Goal: Information Seeking & Learning: Learn about a topic

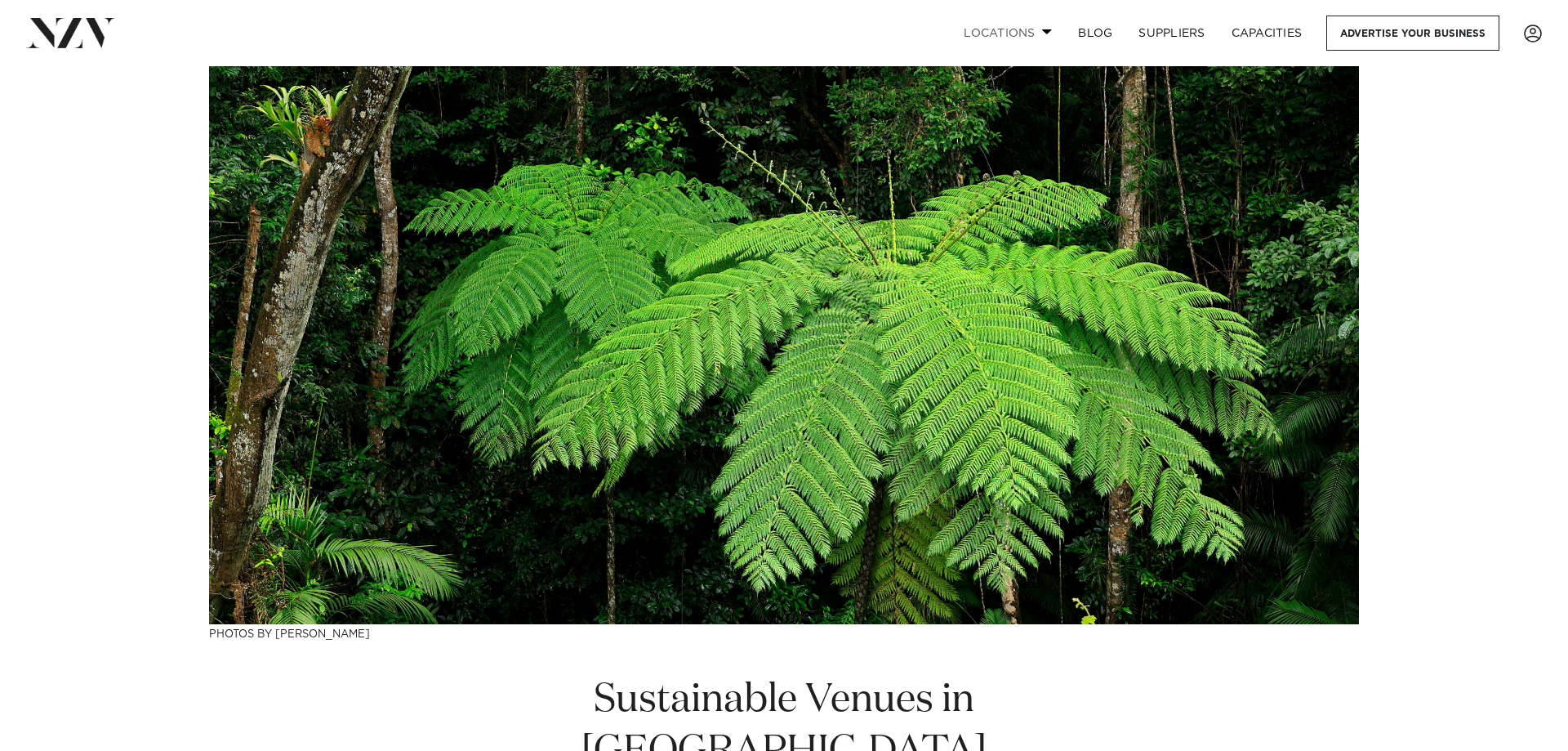
click at [1006, 22] on link "Locations" at bounding box center [1007, 33] width 115 height 35
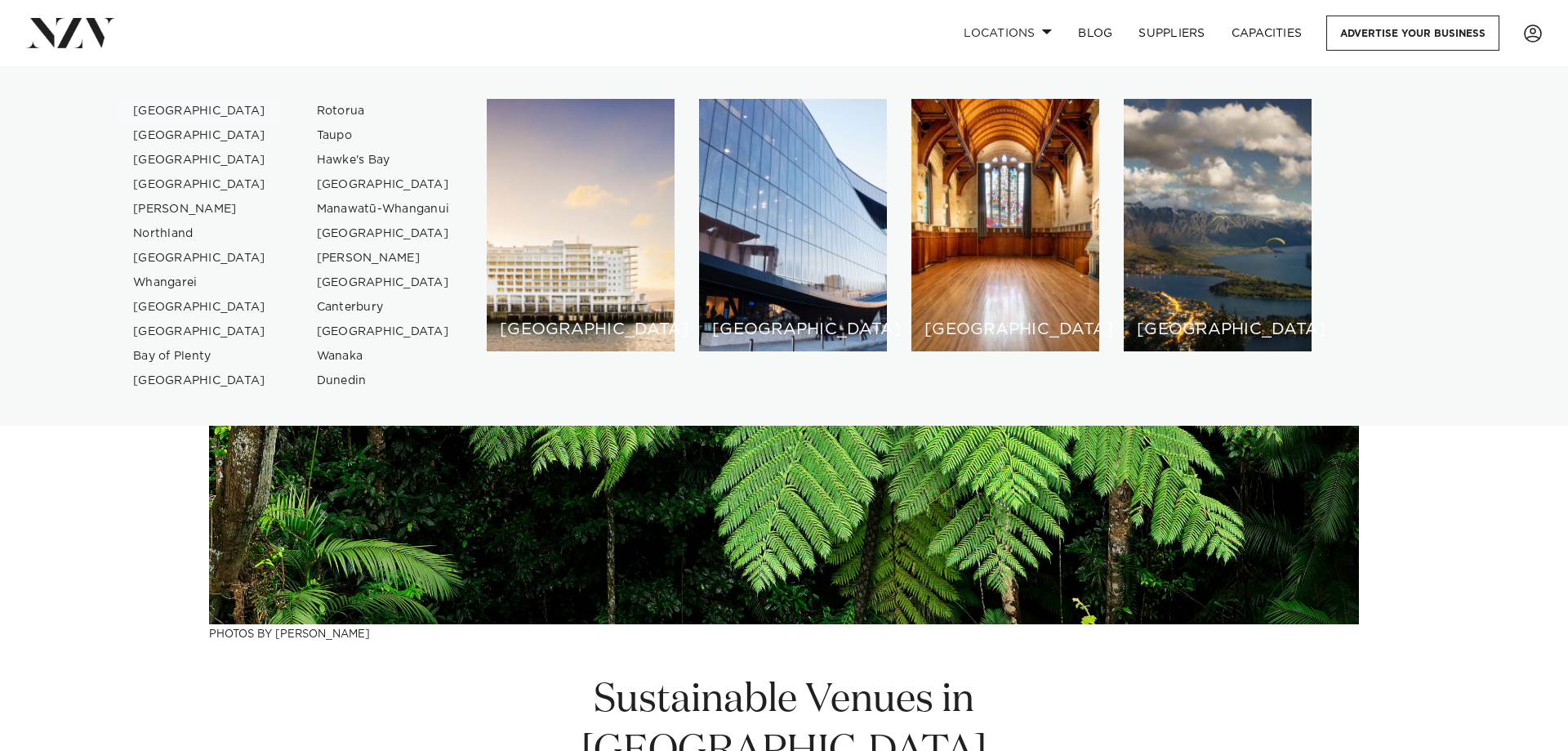
click at [160, 110] on link "[GEOGRAPHIC_DATA]" at bounding box center [200, 111] width 159 height 25
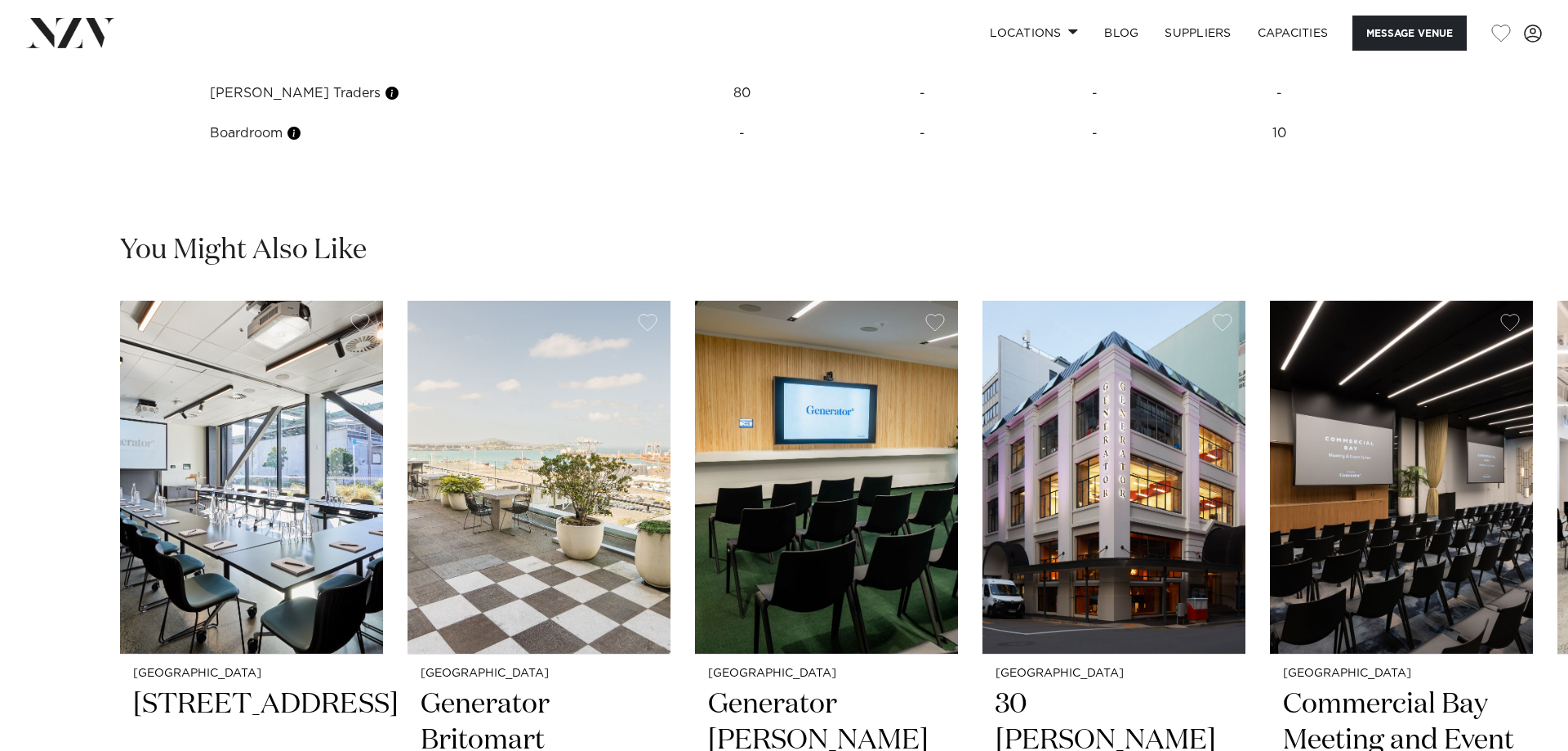
scroll to position [2111, 0]
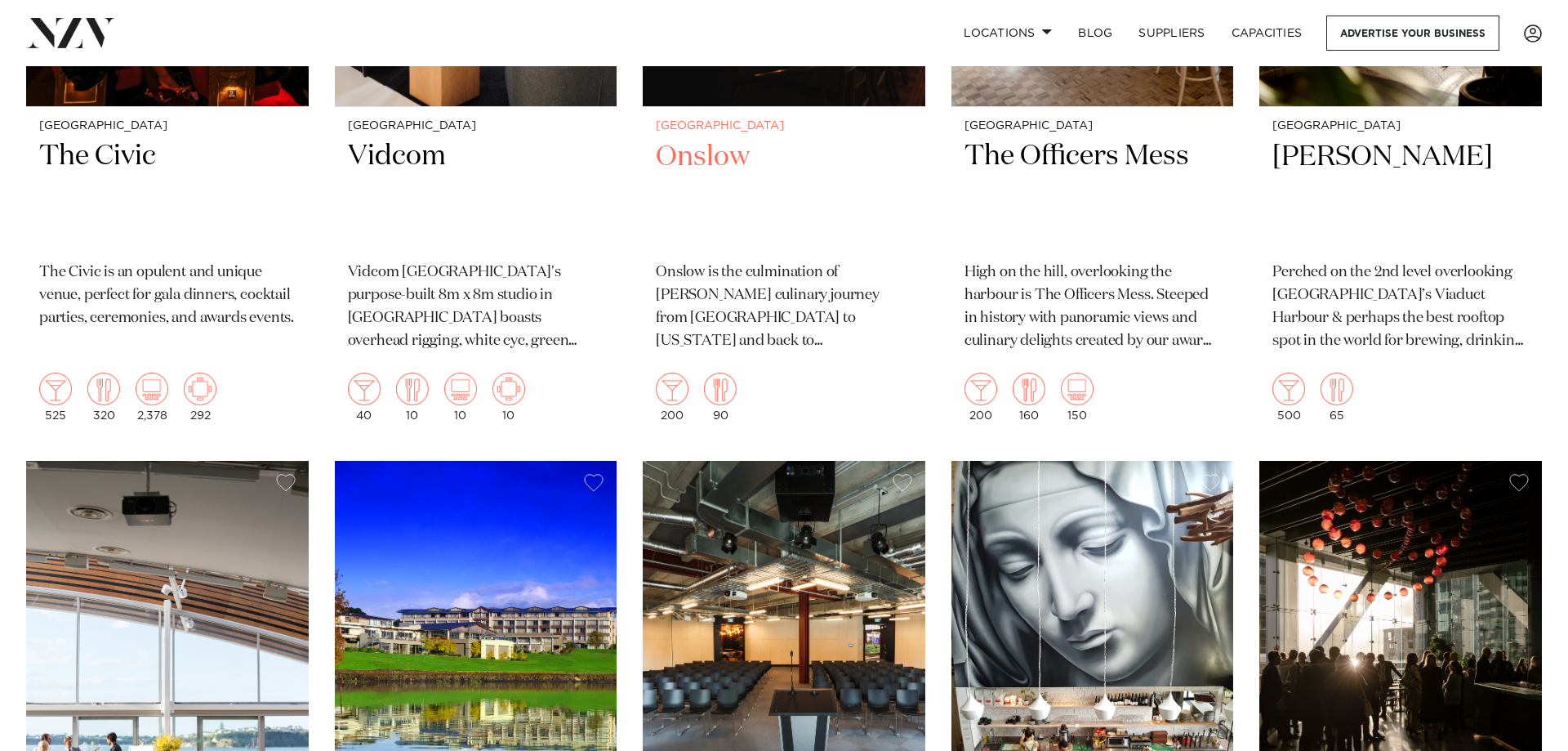
scroll to position [10000, 0]
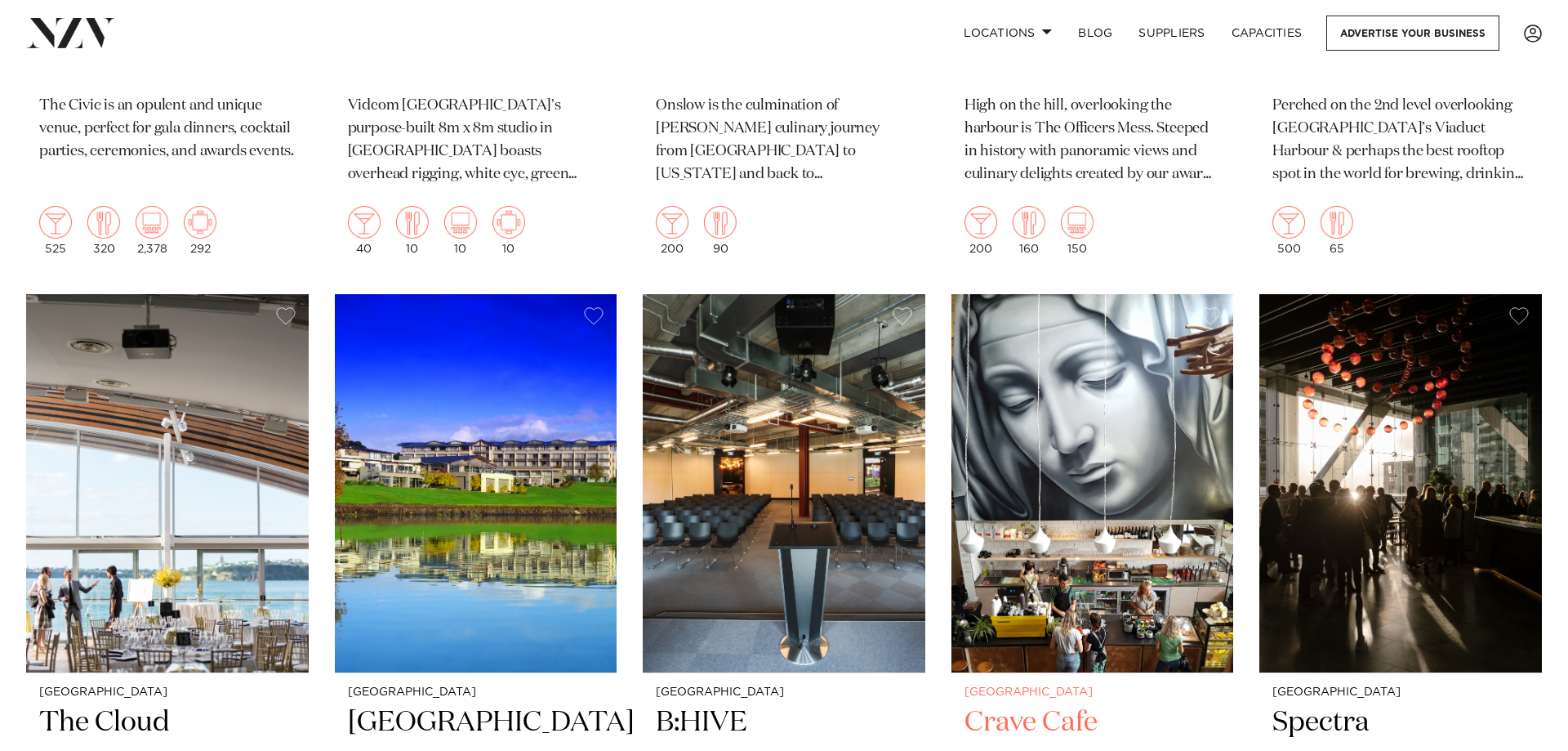
drag, startPoint x: 1023, startPoint y: 568, endPoint x: 1011, endPoint y: 563, distance: 13.0
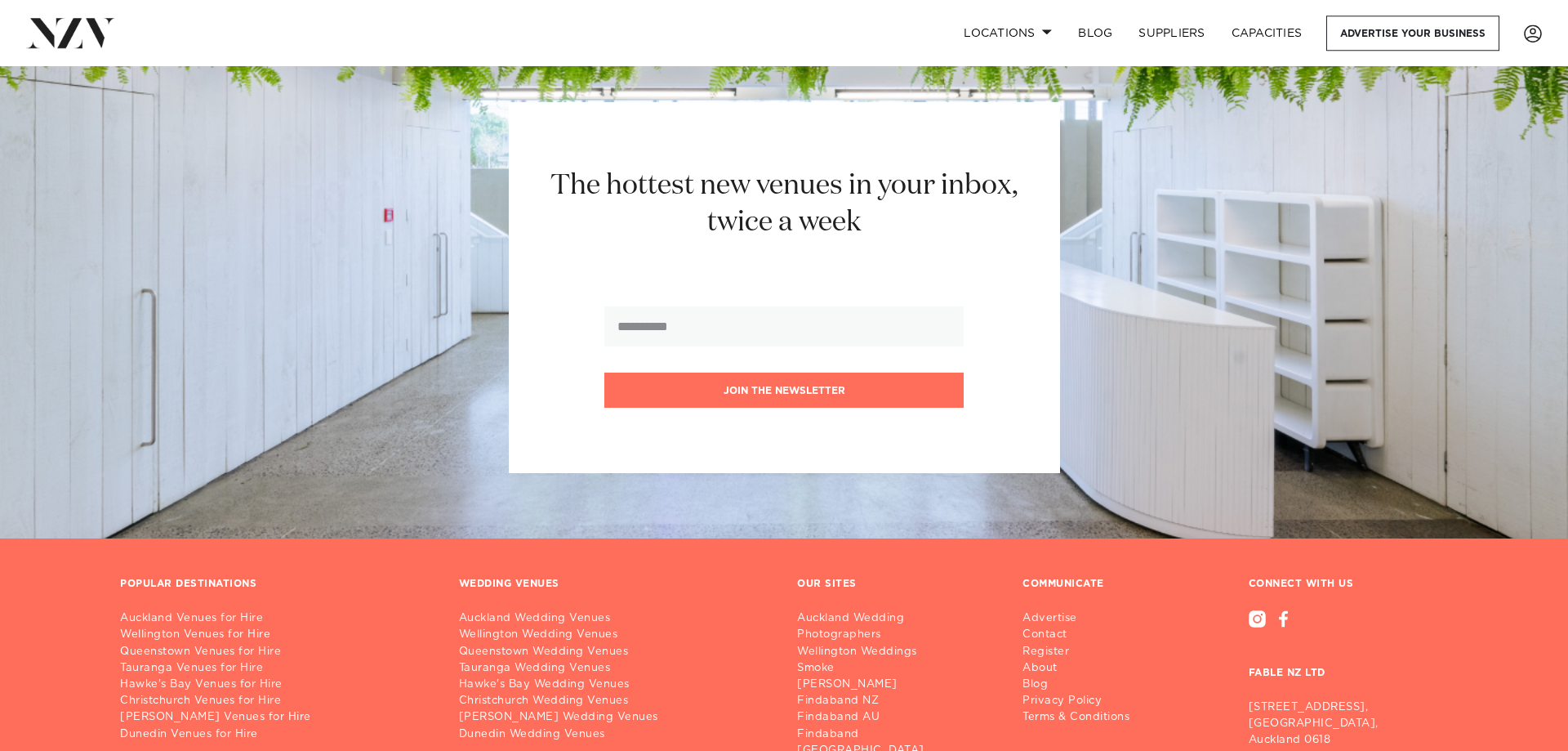
scroll to position [18443, 0]
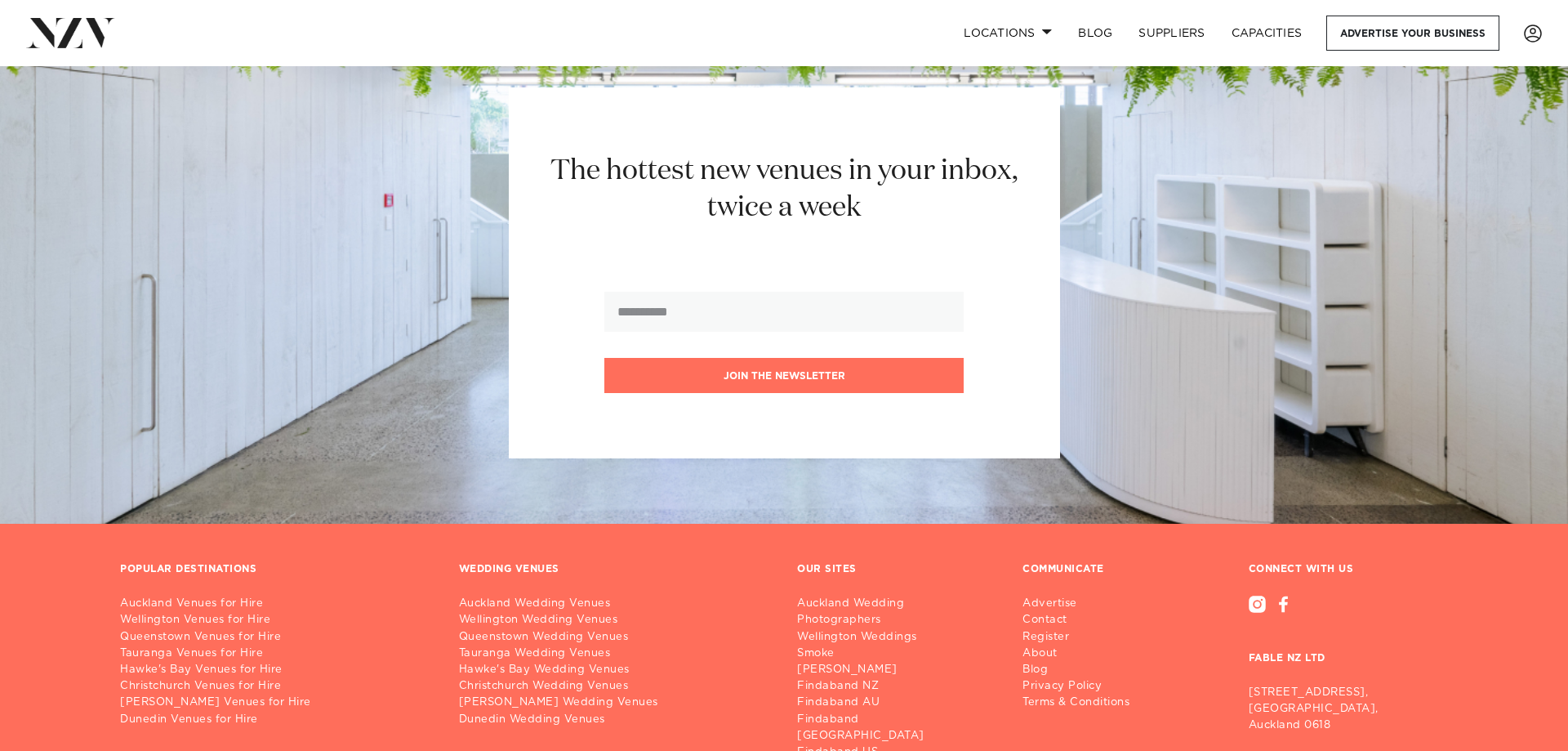
click at [187, 54] on nav "Locations Auckland Wellington Christchurch Queenstown Hamilton Northland Bay of…" at bounding box center [784, 33] width 1568 height 67
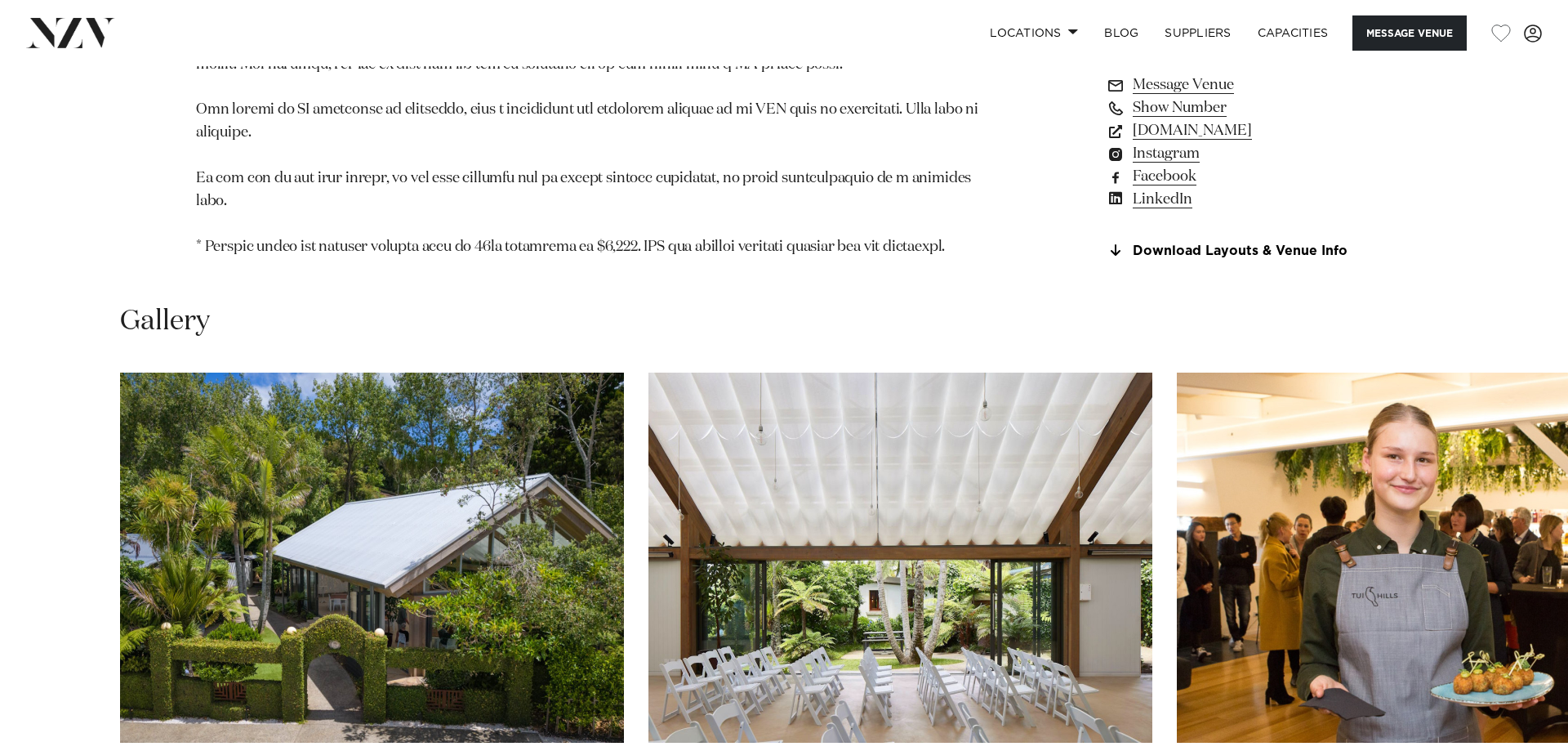
scroll to position [1722, 0]
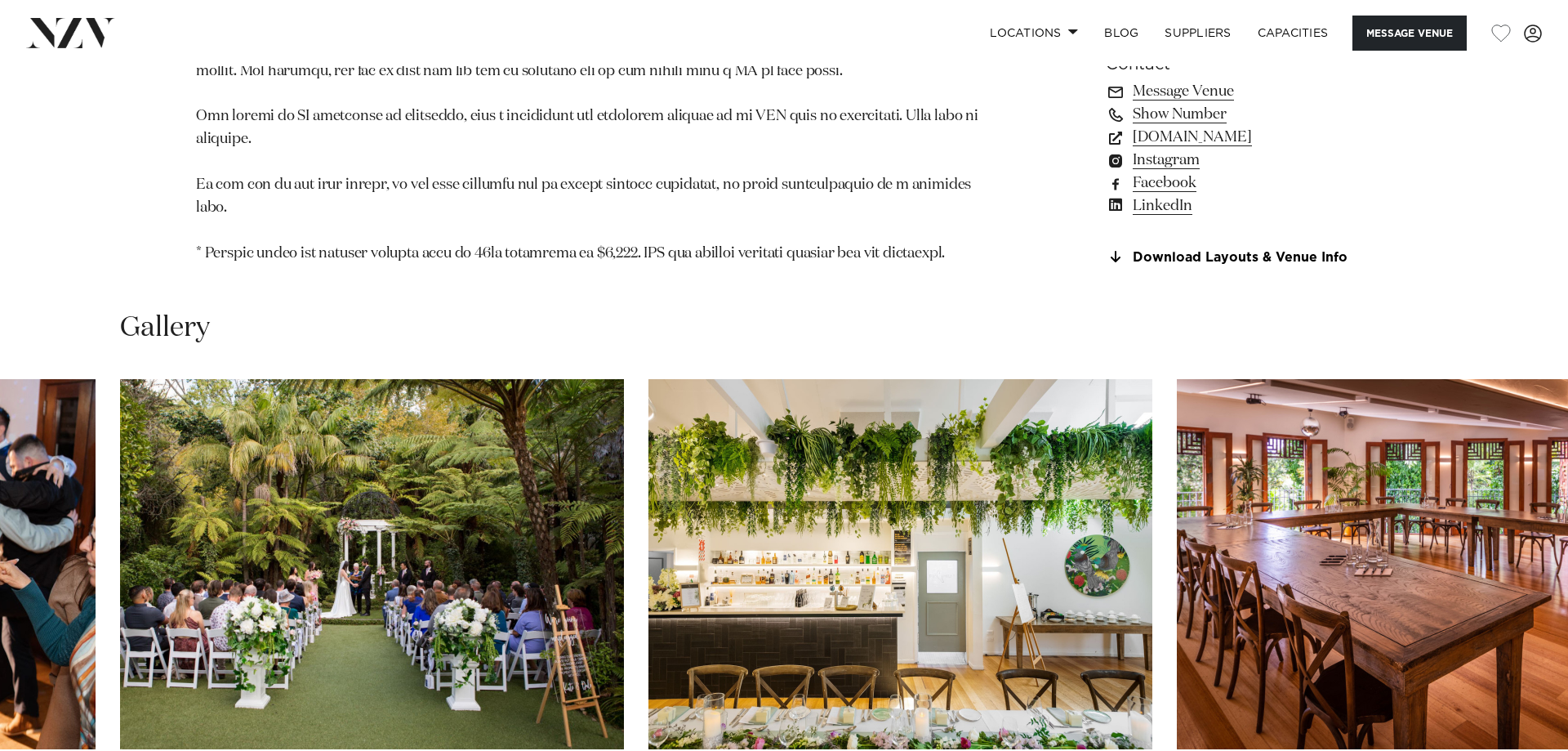
click at [1511, 729] on swiper-container at bounding box center [784, 604] width 1568 height 449
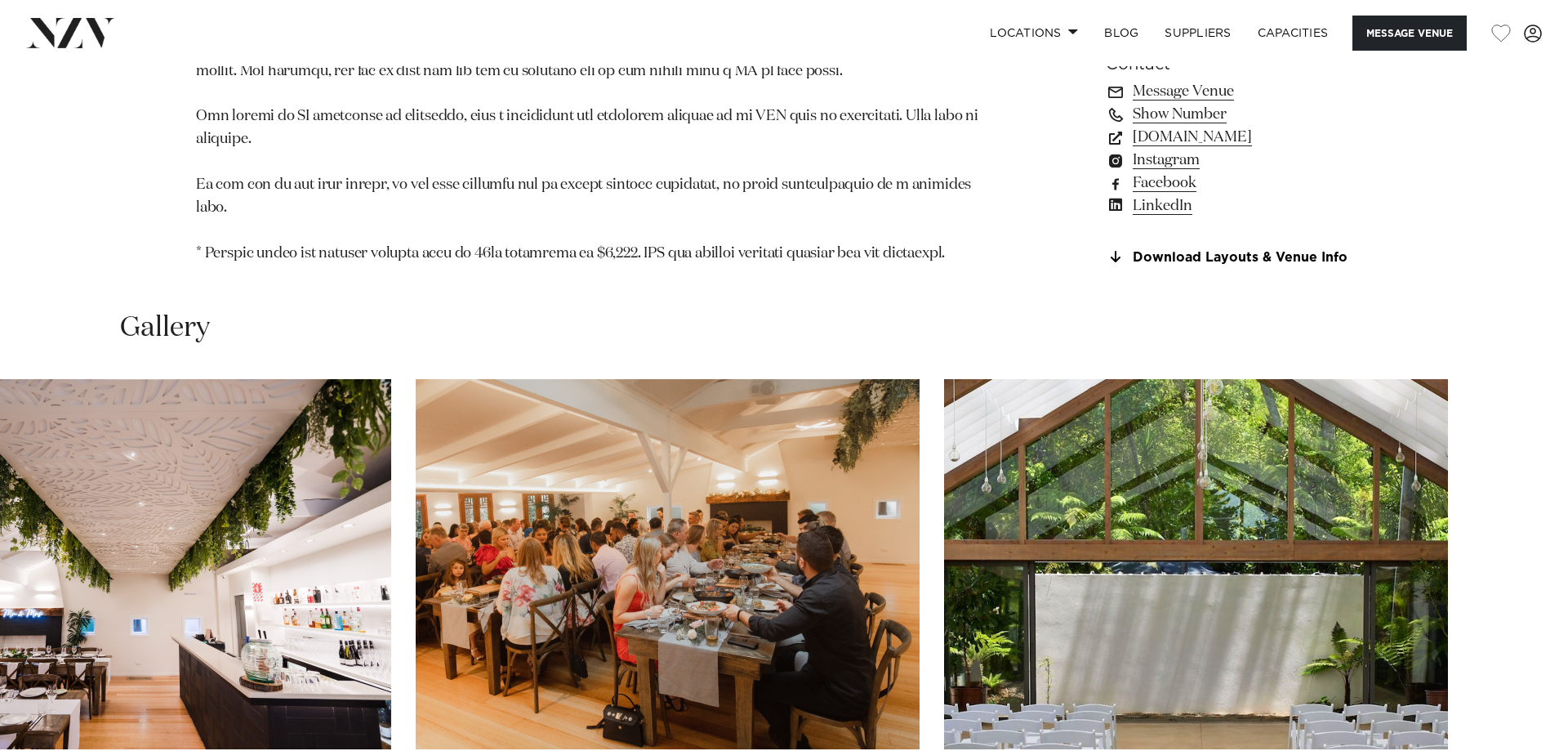
click at [1513, 719] on swiper-container at bounding box center [784, 604] width 1568 height 449
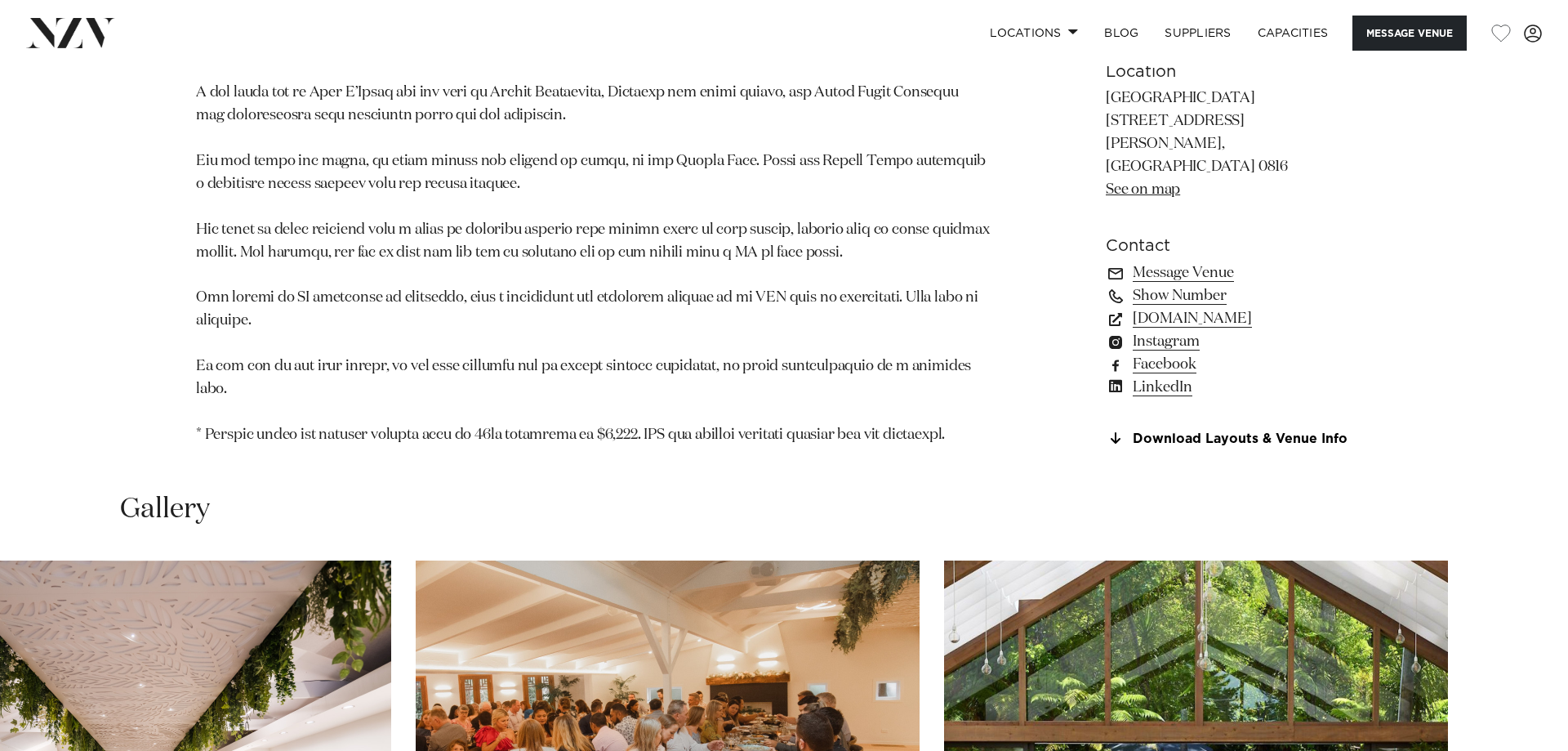
scroll to position [1818, 0]
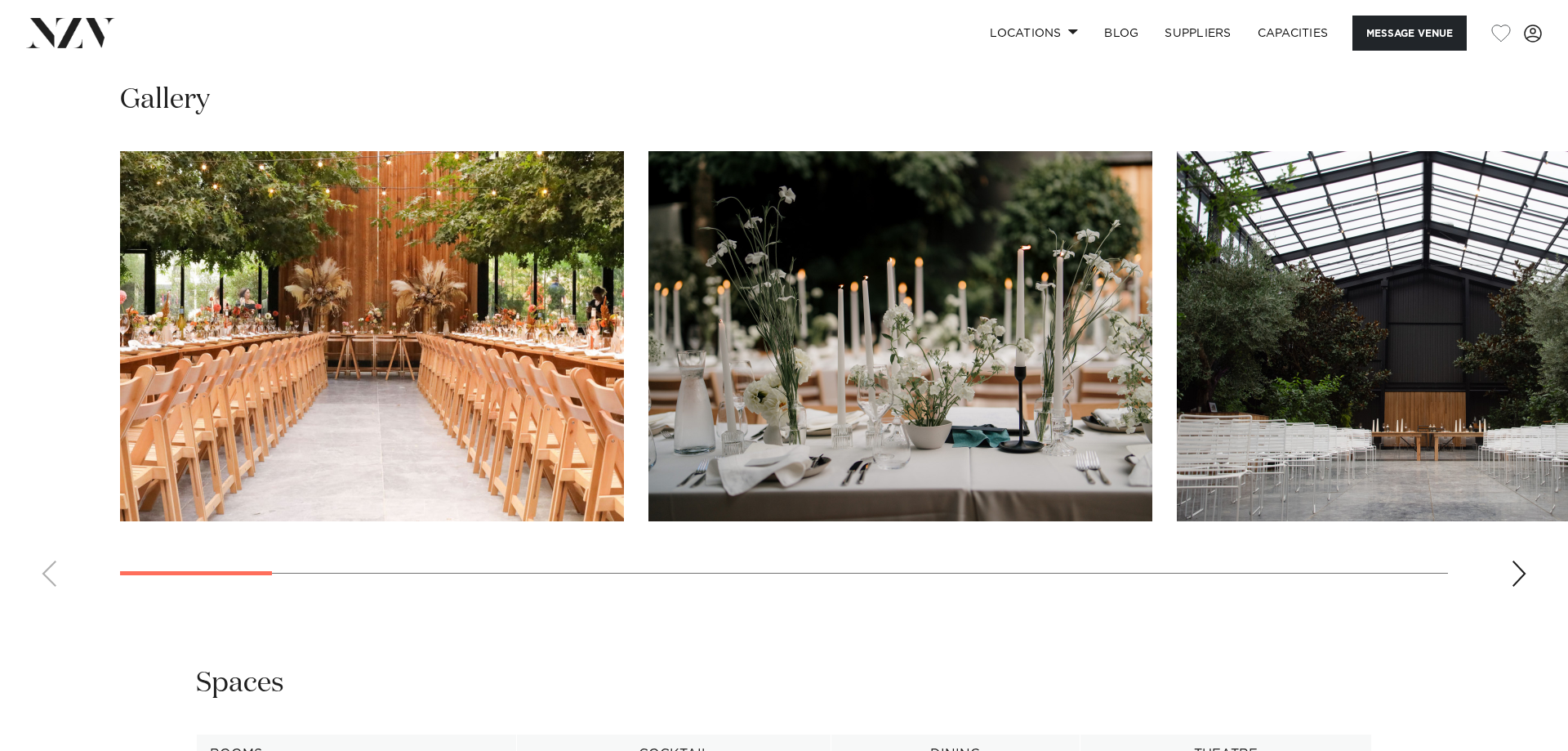
scroll to position [1888, 0]
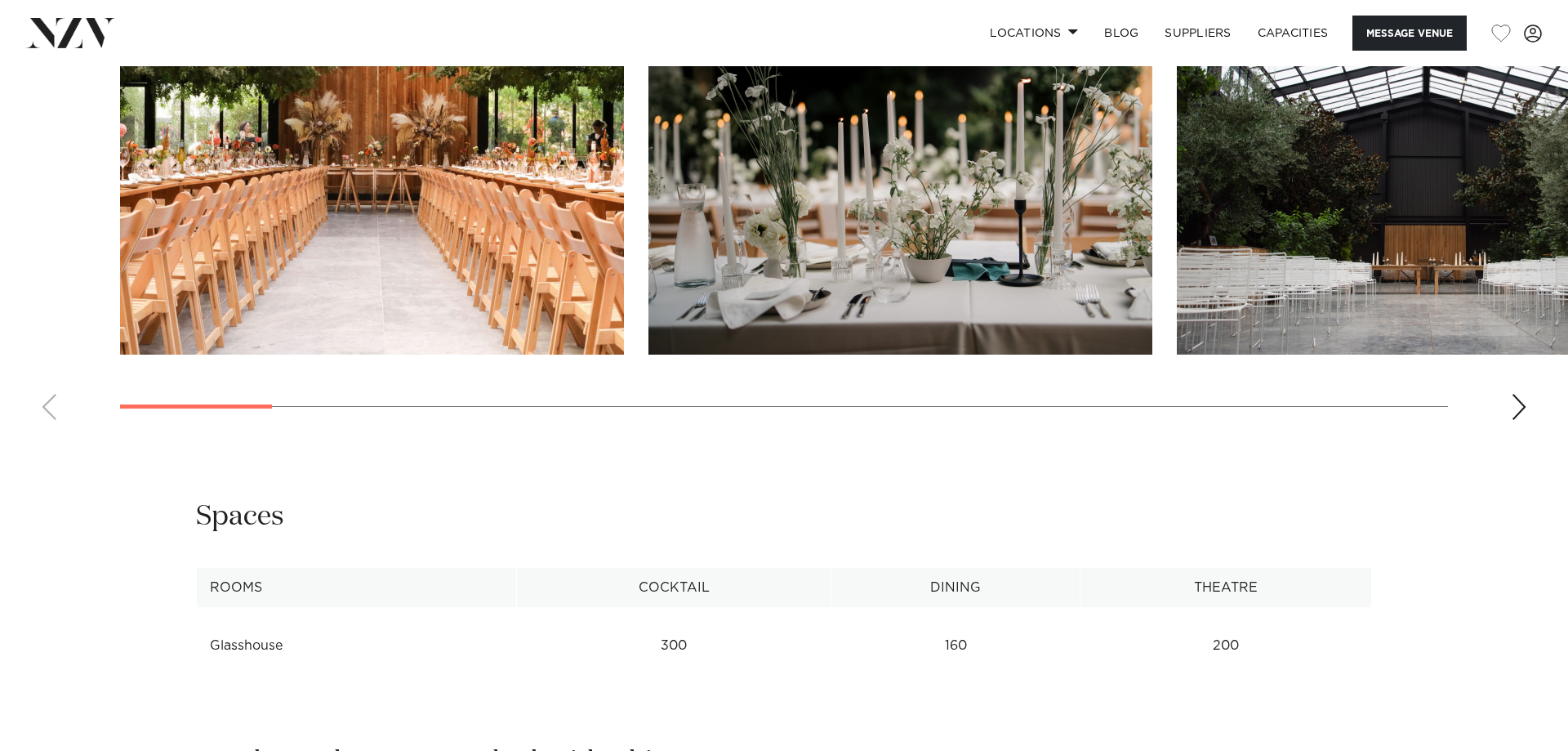
click at [1516, 417] on div "Next slide" at bounding box center [1519, 407] width 17 height 26
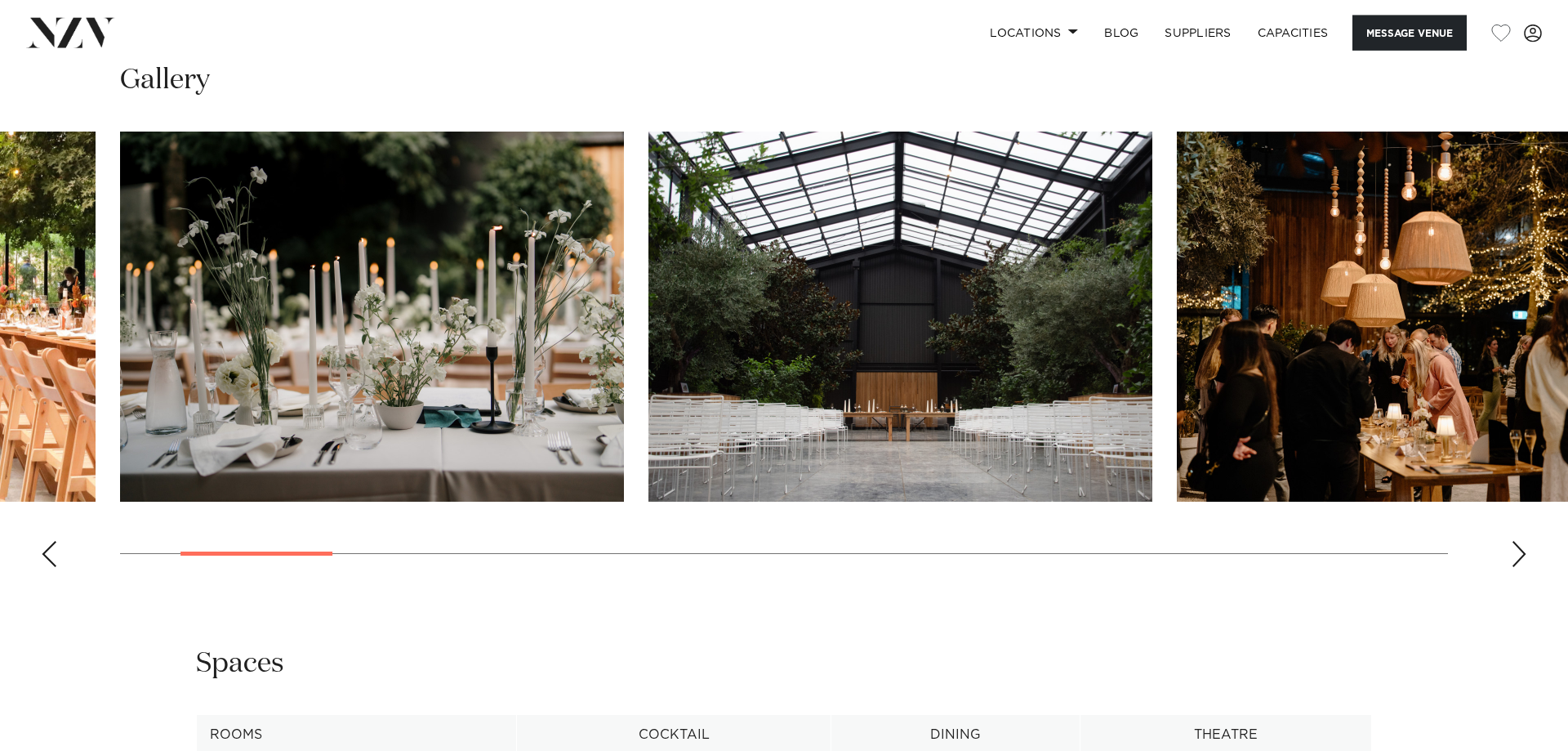
scroll to position [1722, 0]
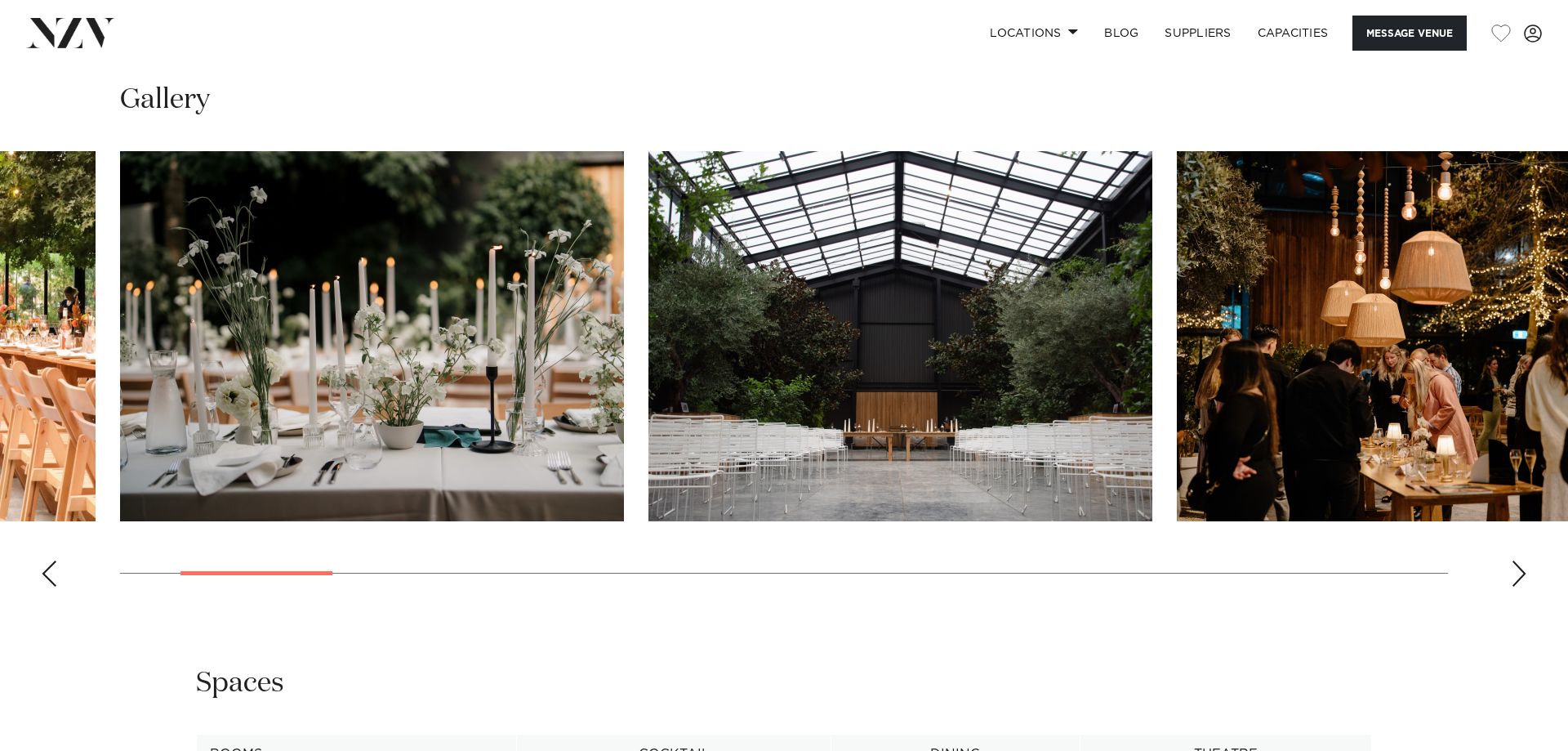
click at [1520, 573] on div "Next slide" at bounding box center [1519, 574] width 17 height 26
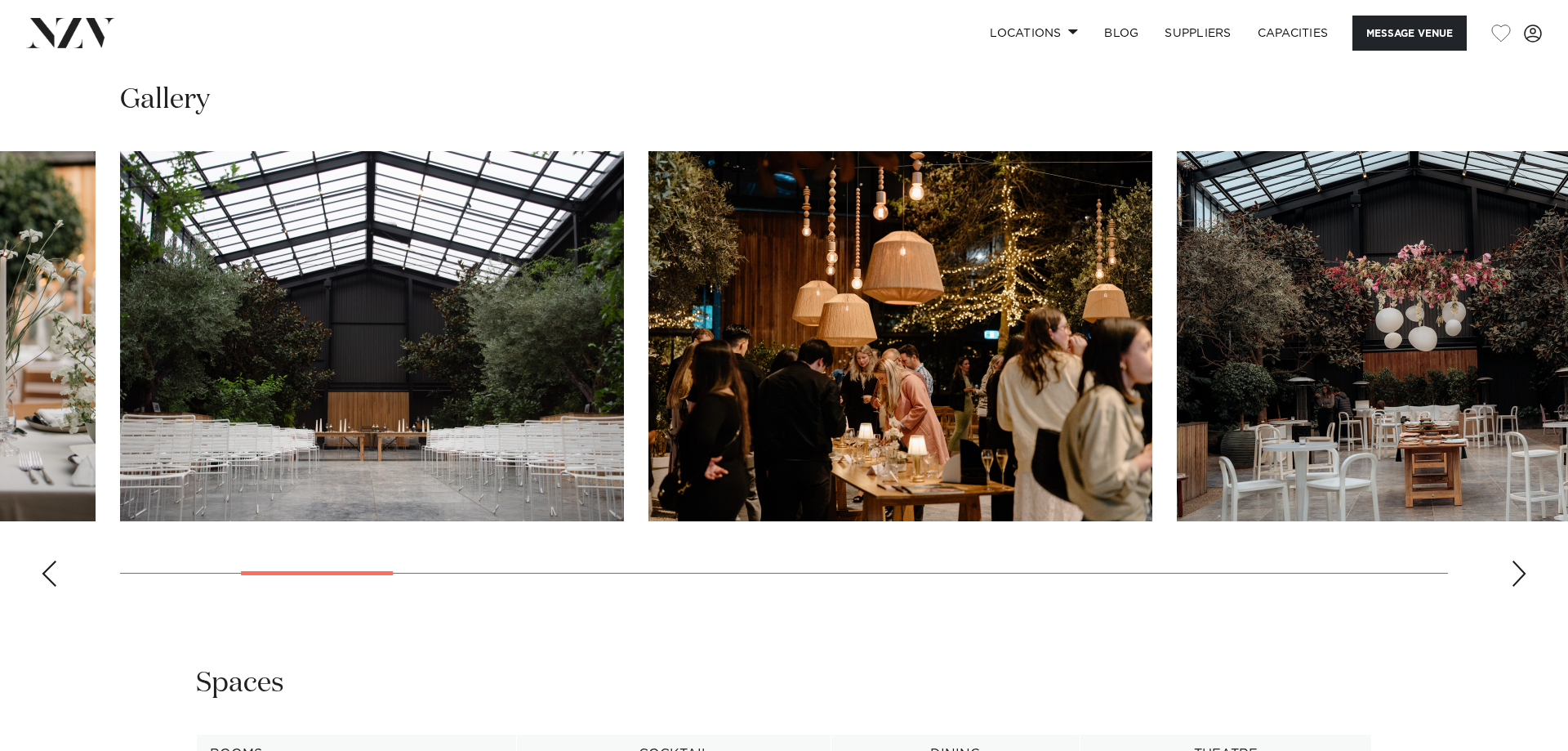
click at [1520, 571] on div "Next slide" at bounding box center [1519, 574] width 17 height 26
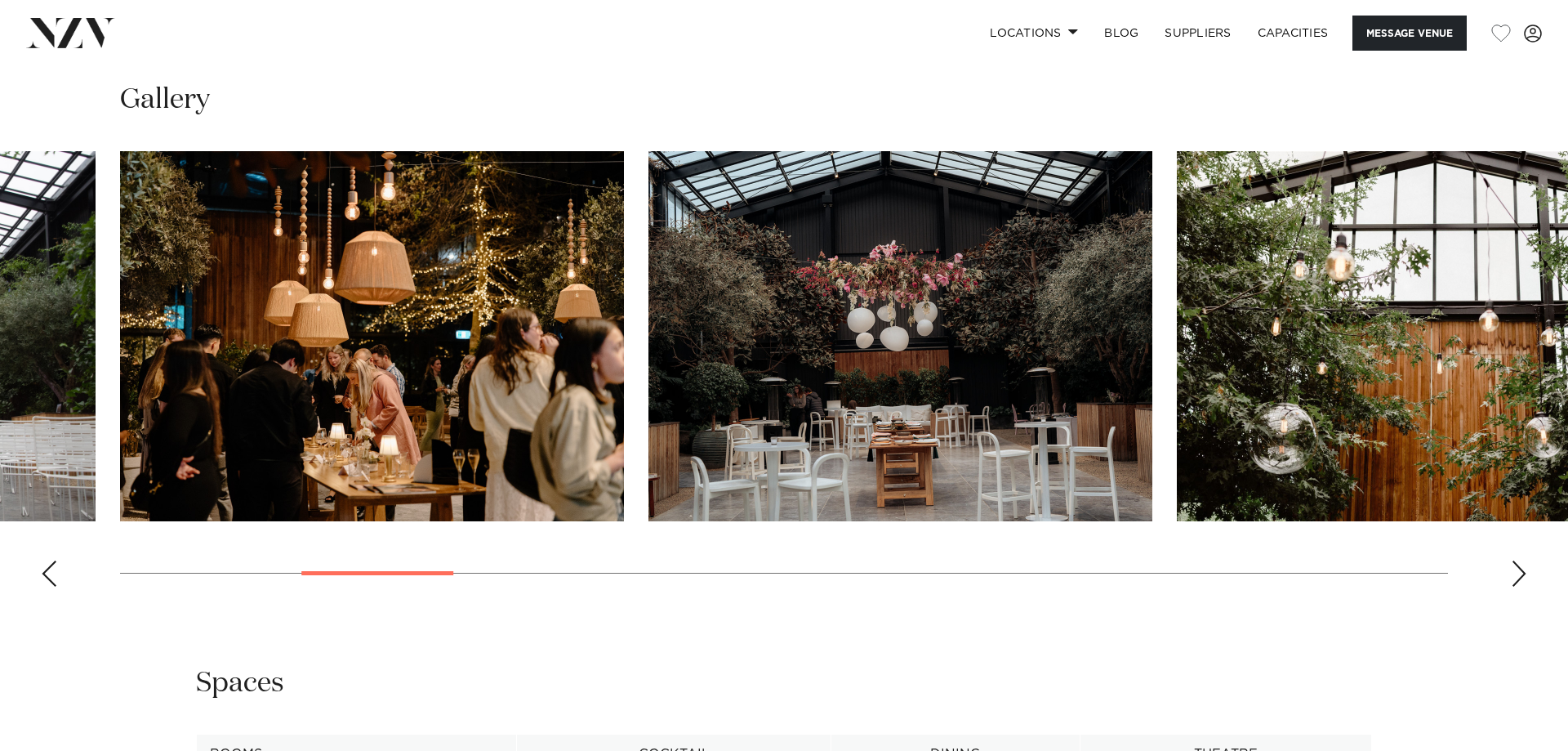
click at [1519, 570] on div "Next slide" at bounding box center [1519, 574] width 17 height 26
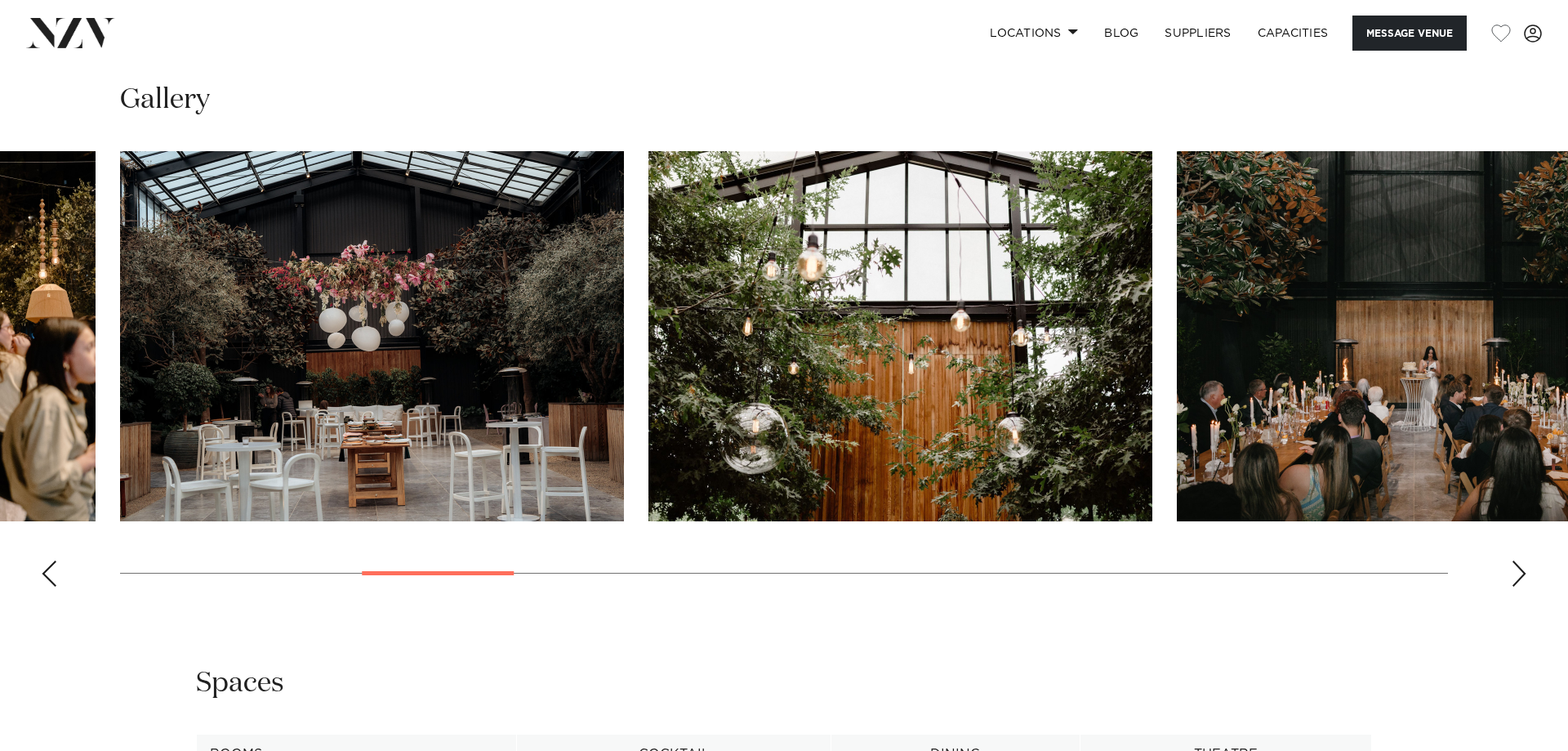
click at [1519, 570] on div "Next slide" at bounding box center [1519, 574] width 17 height 26
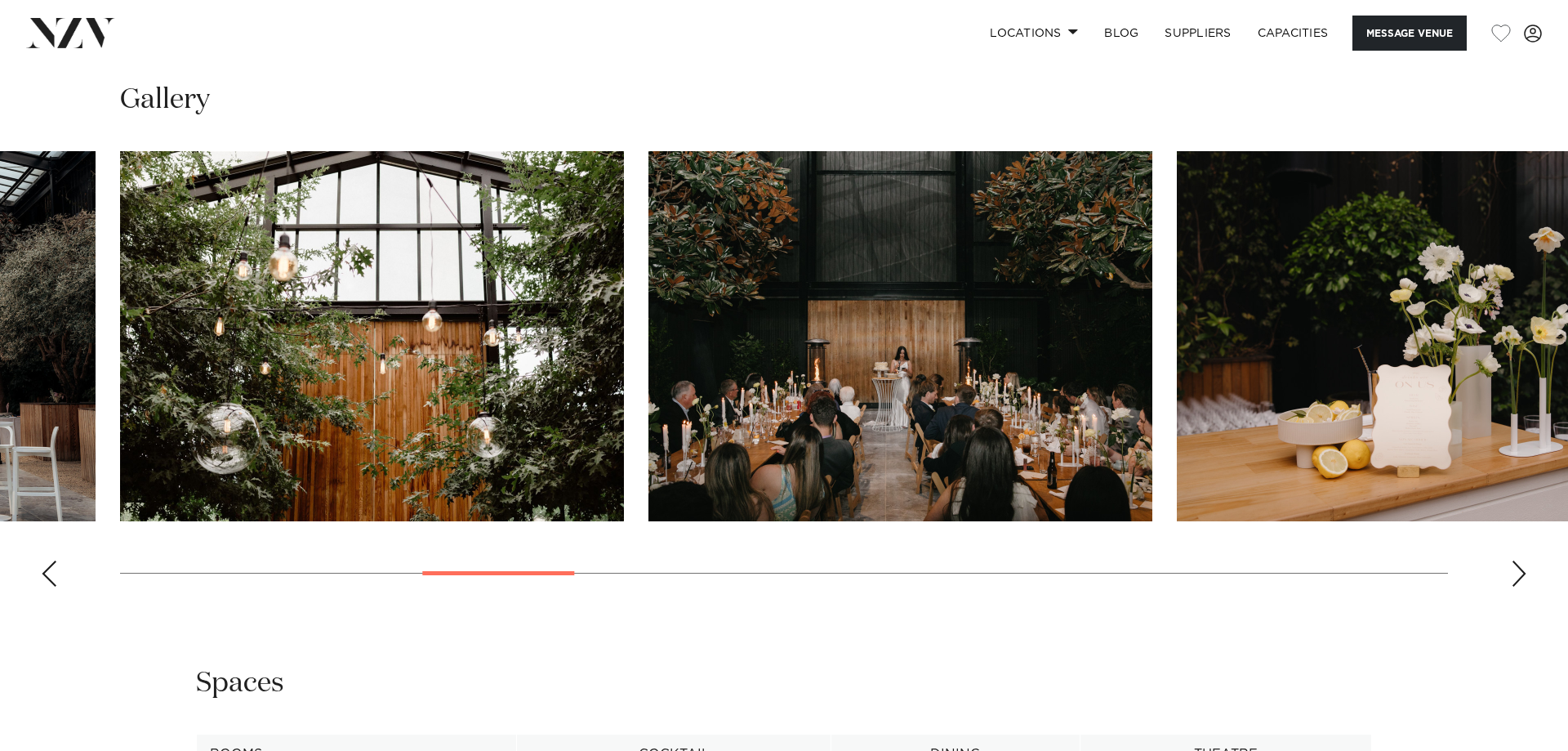
click at [1525, 577] on div "Next slide" at bounding box center [1519, 574] width 17 height 26
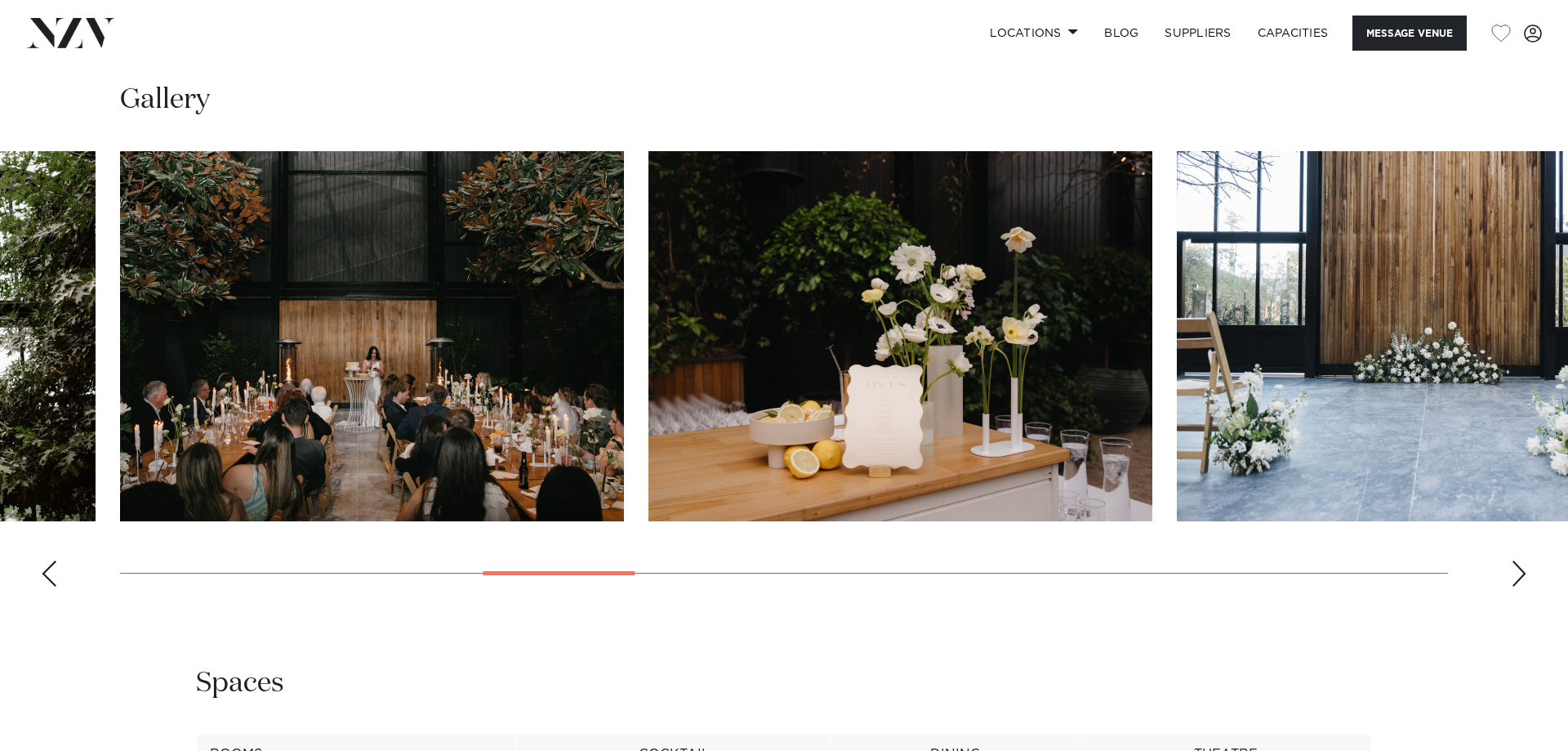
click at [1525, 577] on div "Next slide" at bounding box center [1519, 574] width 17 height 26
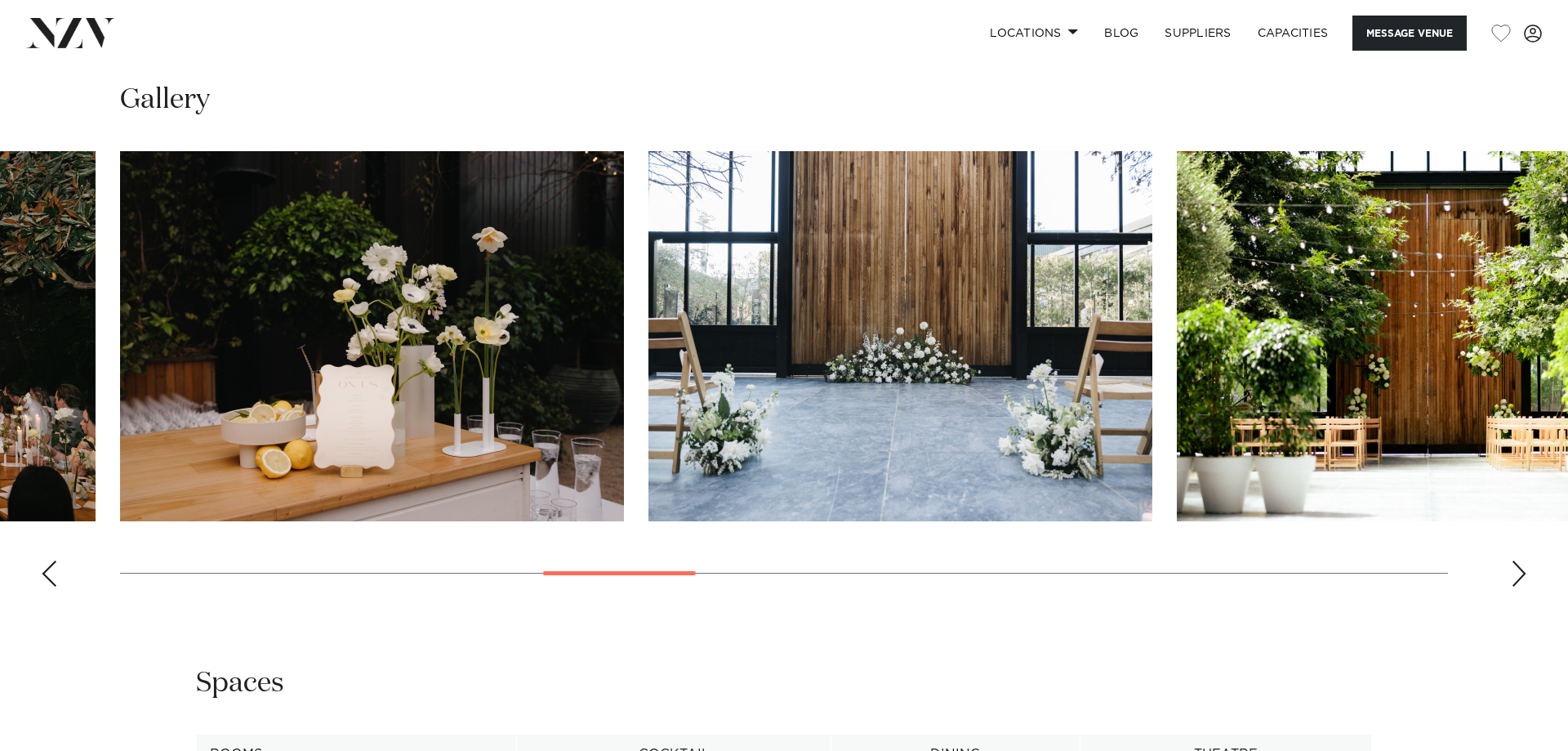
click at [1525, 577] on div "Next slide" at bounding box center [1519, 574] width 17 height 26
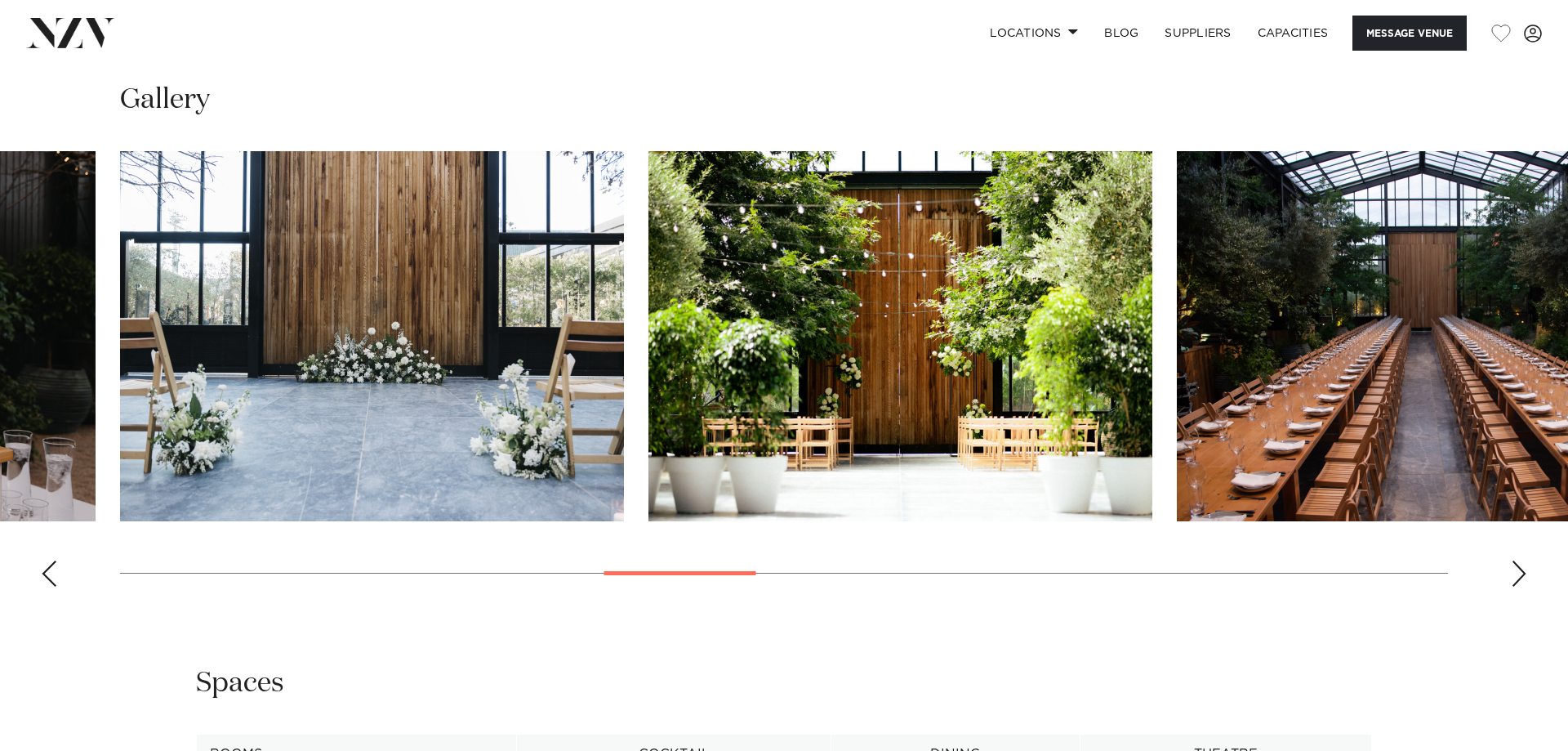
click at [1518, 573] on div "Next slide" at bounding box center [1519, 574] width 17 height 26
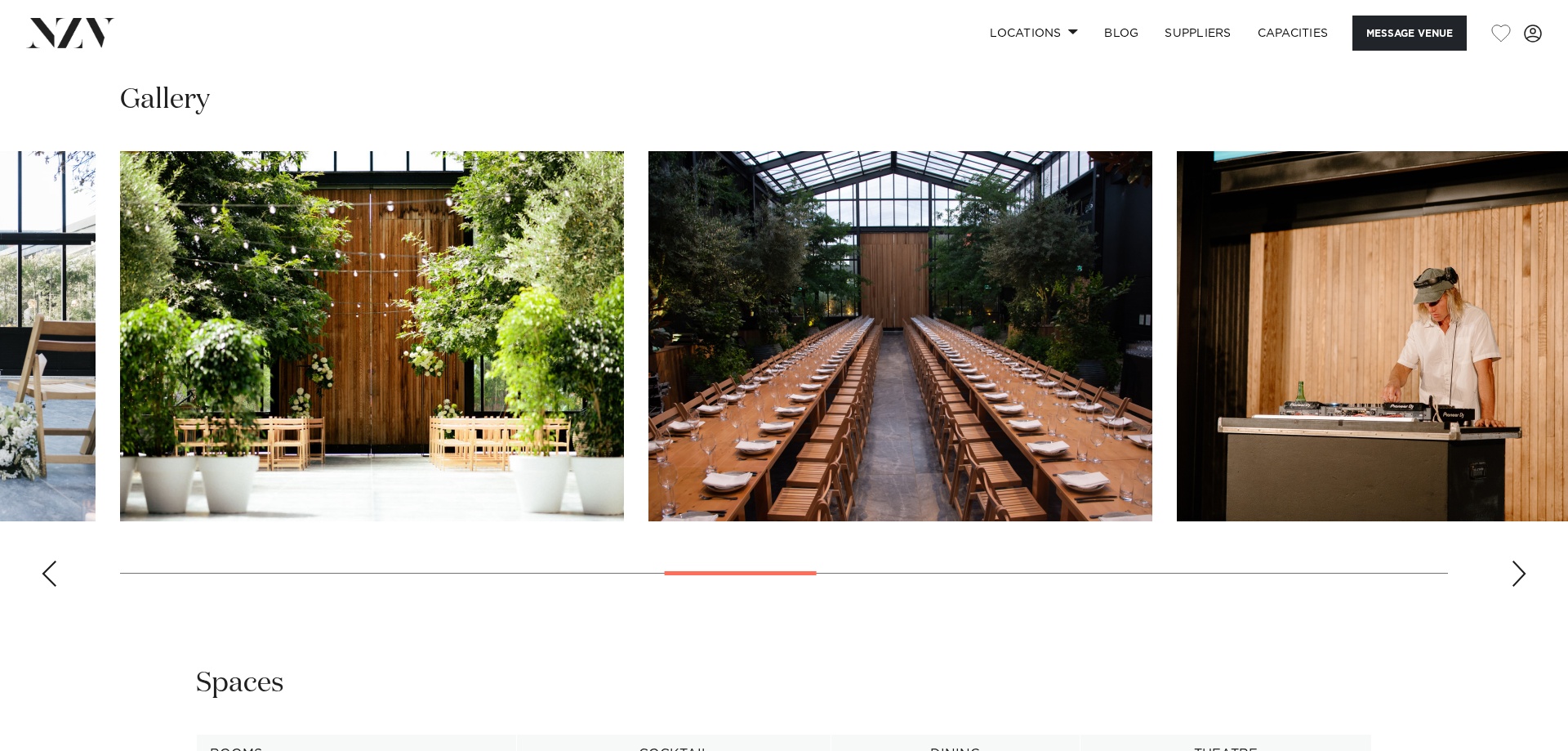
click at [1518, 573] on div "Next slide" at bounding box center [1519, 574] width 17 height 26
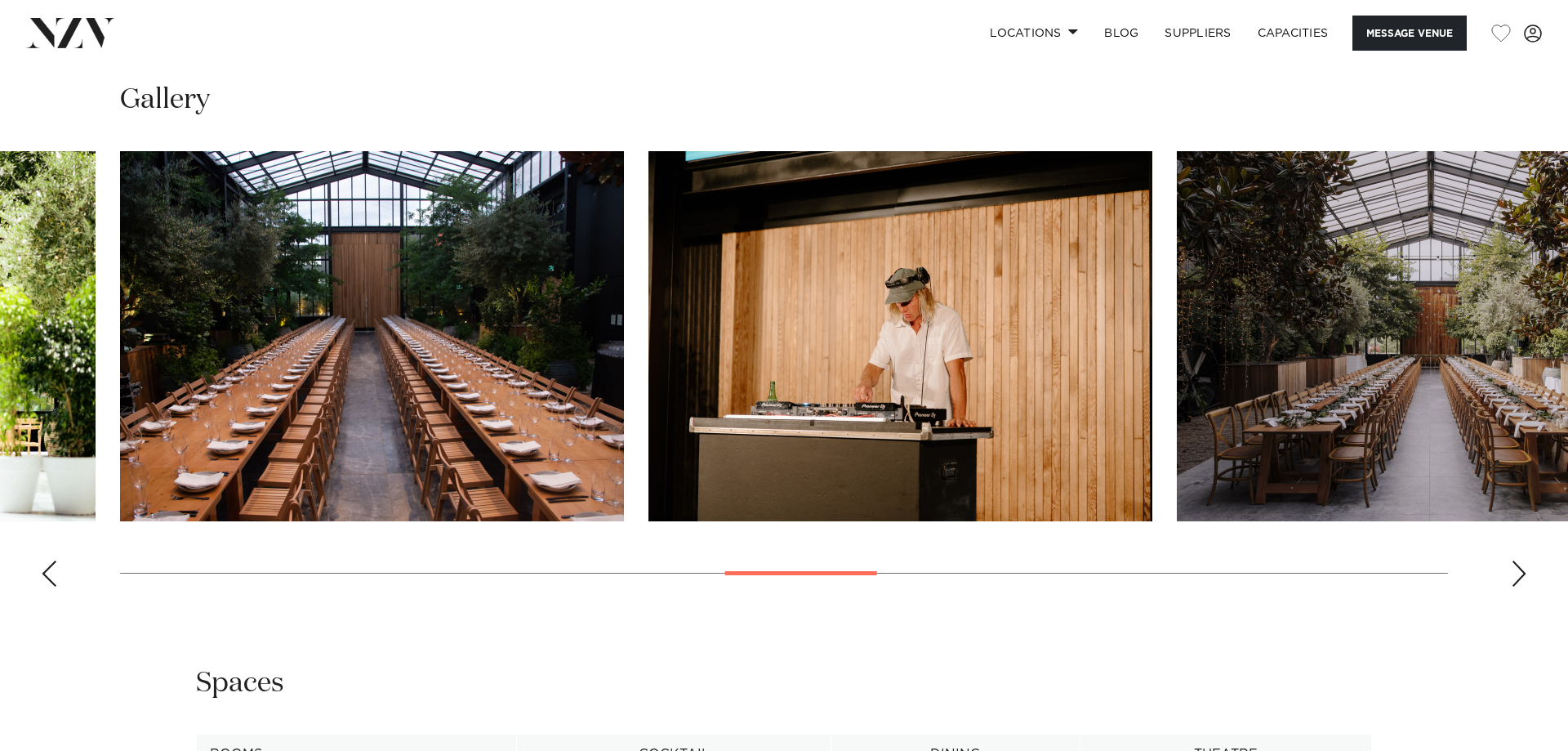
click at [1518, 573] on div "Next slide" at bounding box center [1519, 574] width 17 height 26
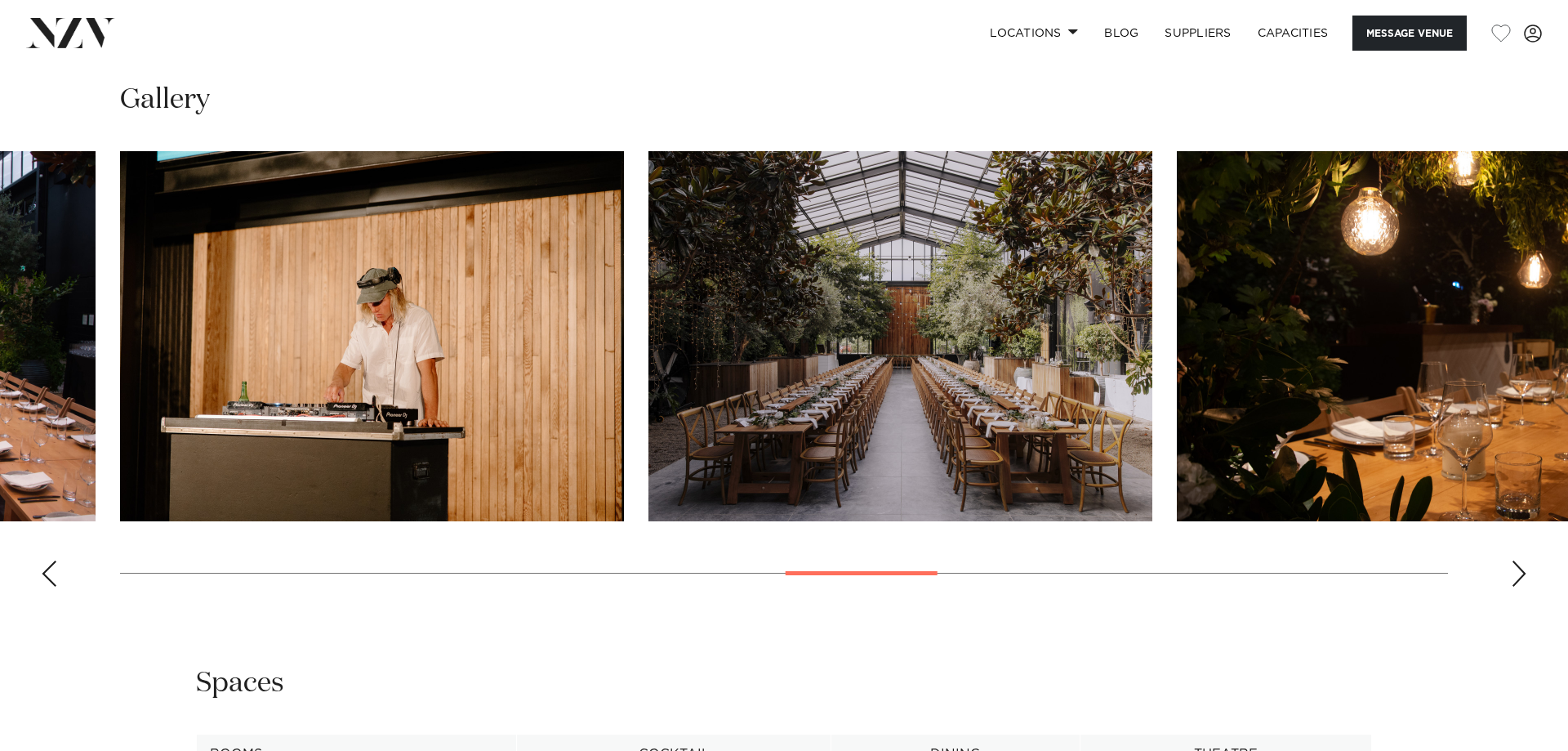
click at [1518, 573] on div "Next slide" at bounding box center [1519, 574] width 17 height 26
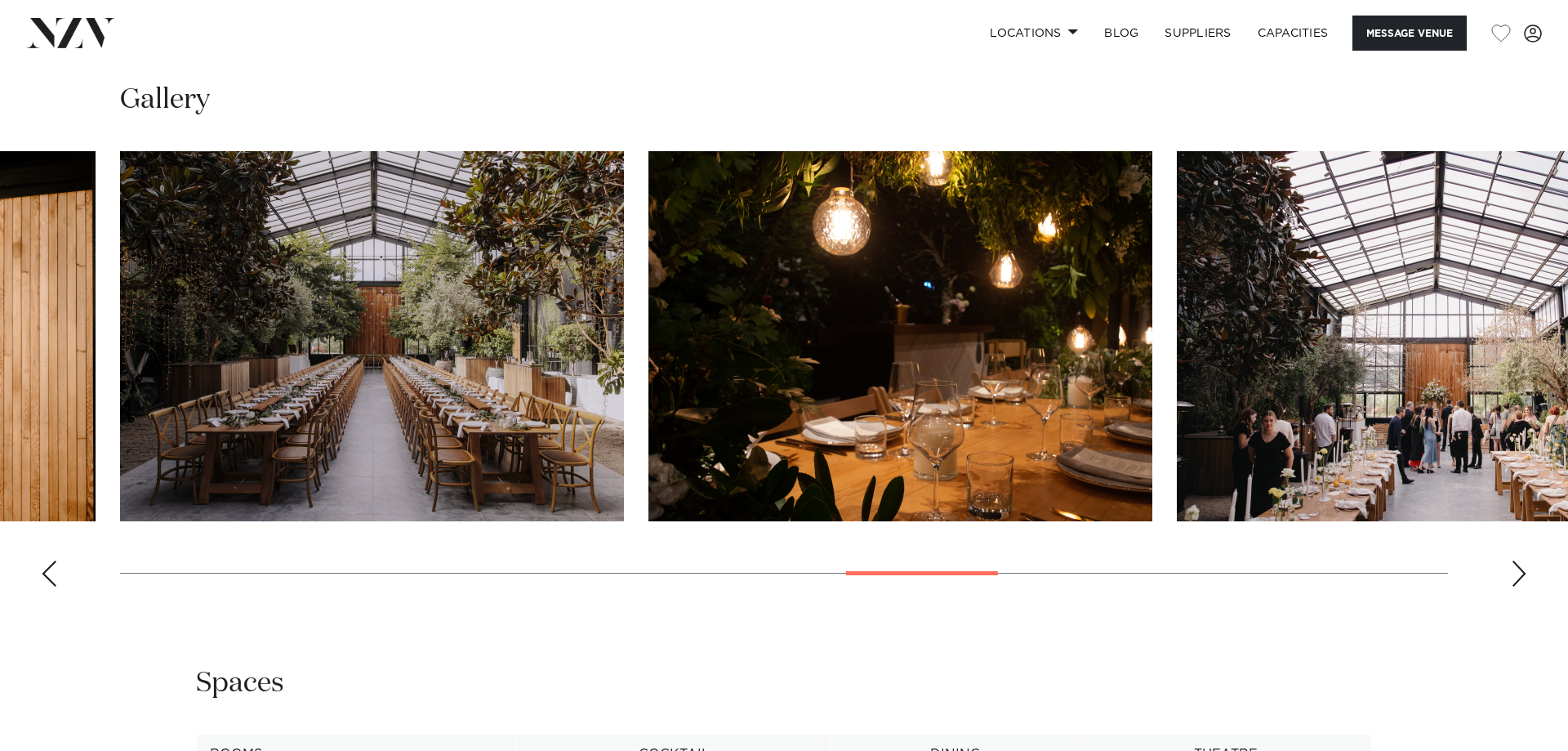
click at [1518, 573] on div "Next slide" at bounding box center [1519, 574] width 17 height 26
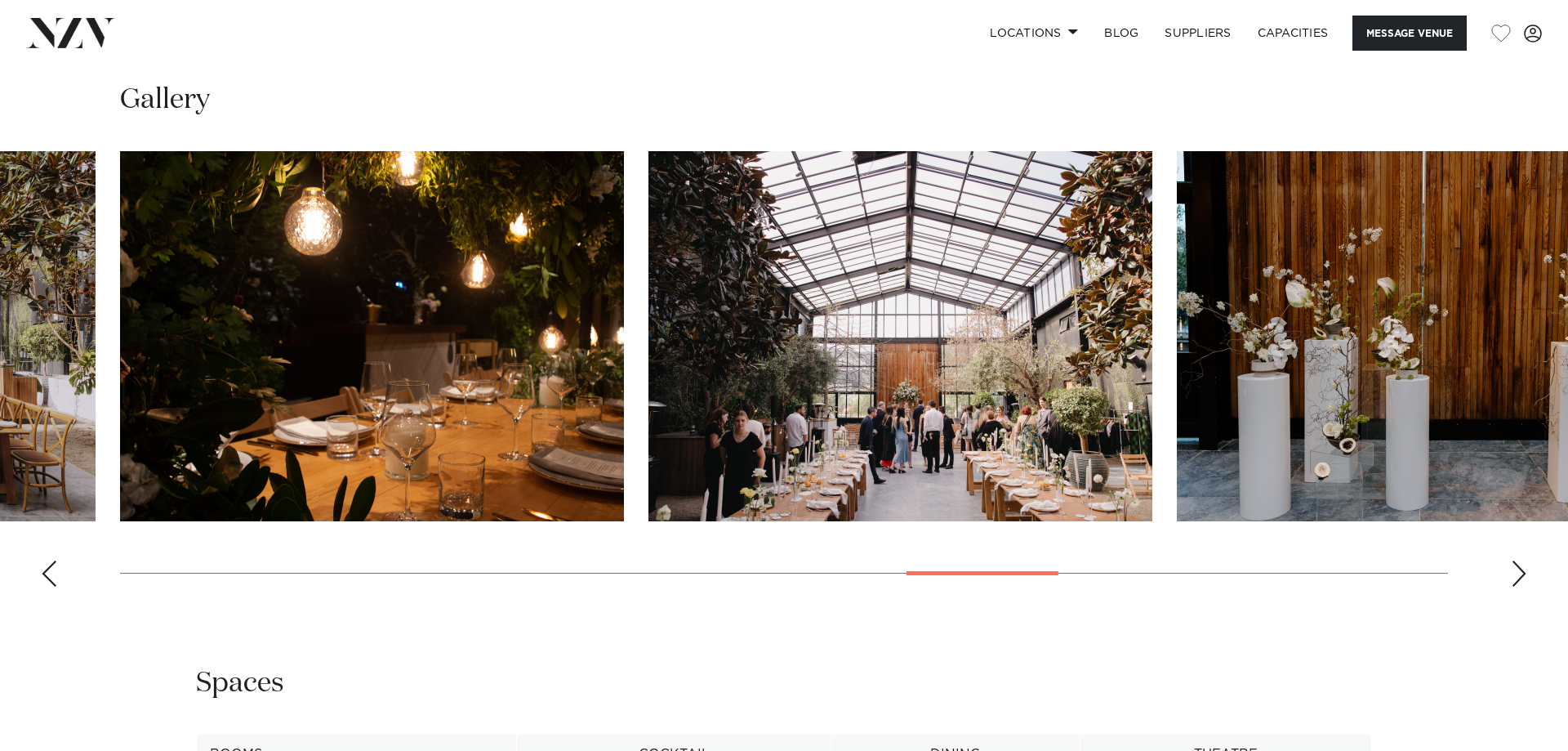
click at [1518, 573] on div "Next slide" at bounding box center [1519, 574] width 17 height 26
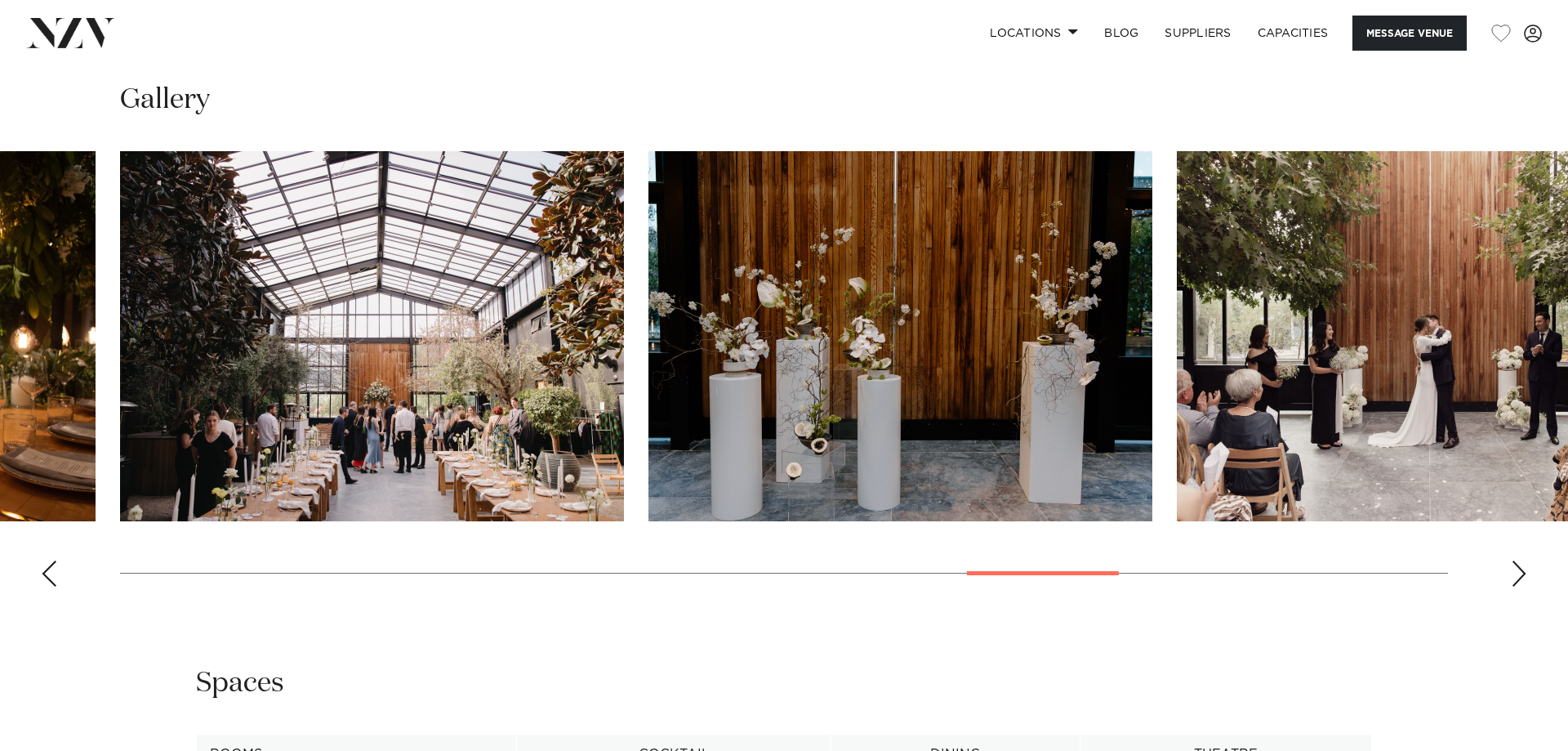
click at [1516, 572] on div "Next slide" at bounding box center [1519, 574] width 17 height 26
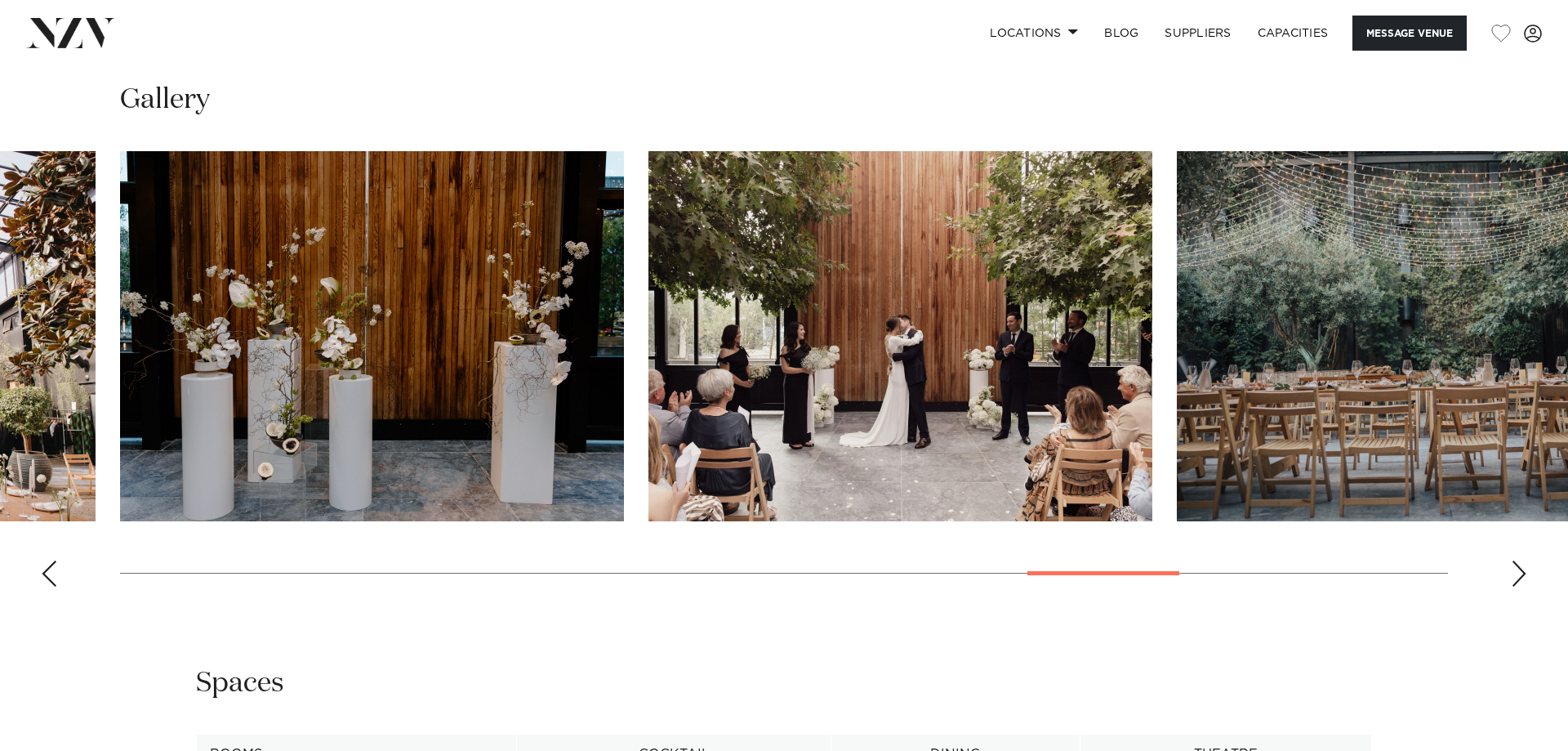
click at [1515, 572] on div "Next slide" at bounding box center [1519, 574] width 17 height 26
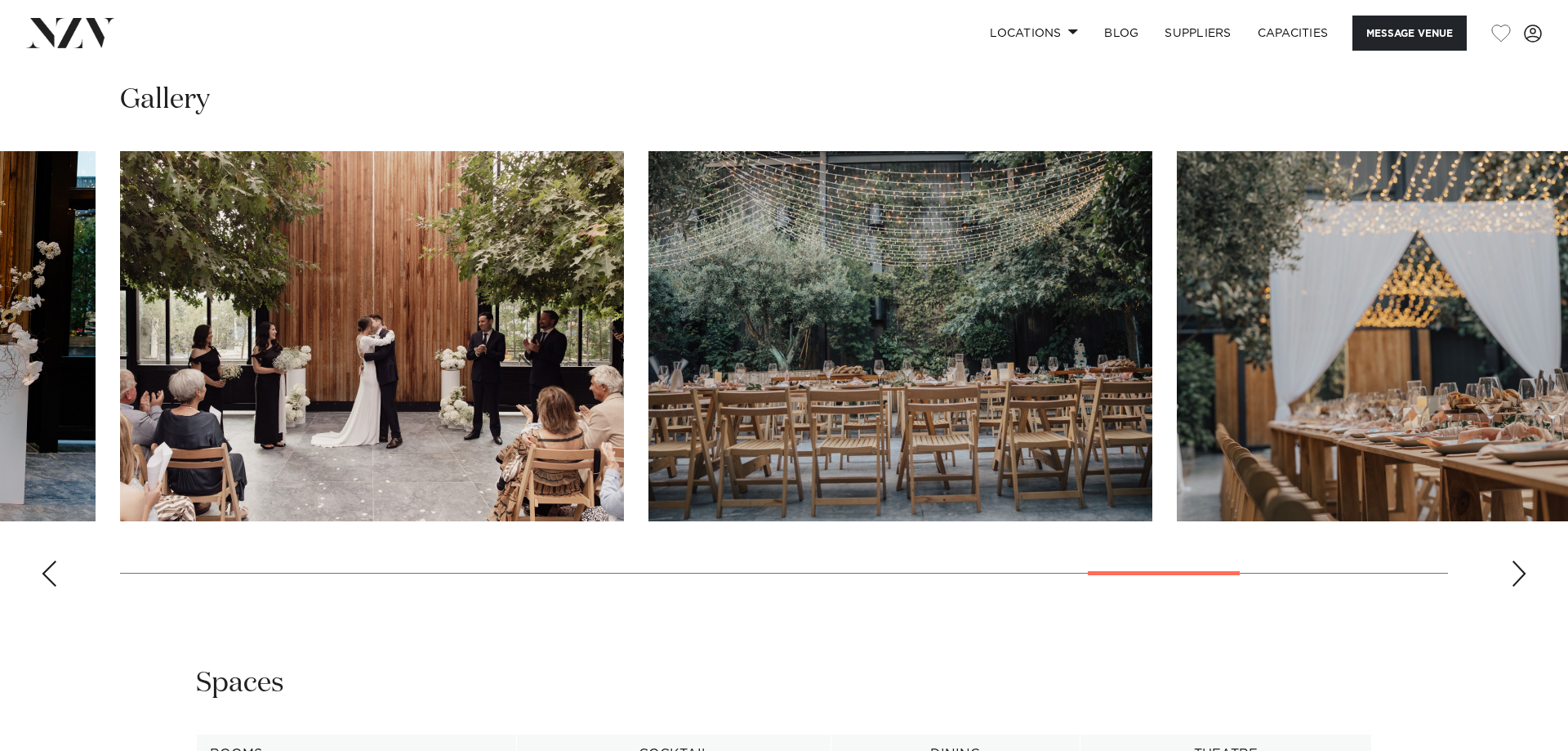
click at [1514, 572] on div "Next slide" at bounding box center [1519, 574] width 17 height 26
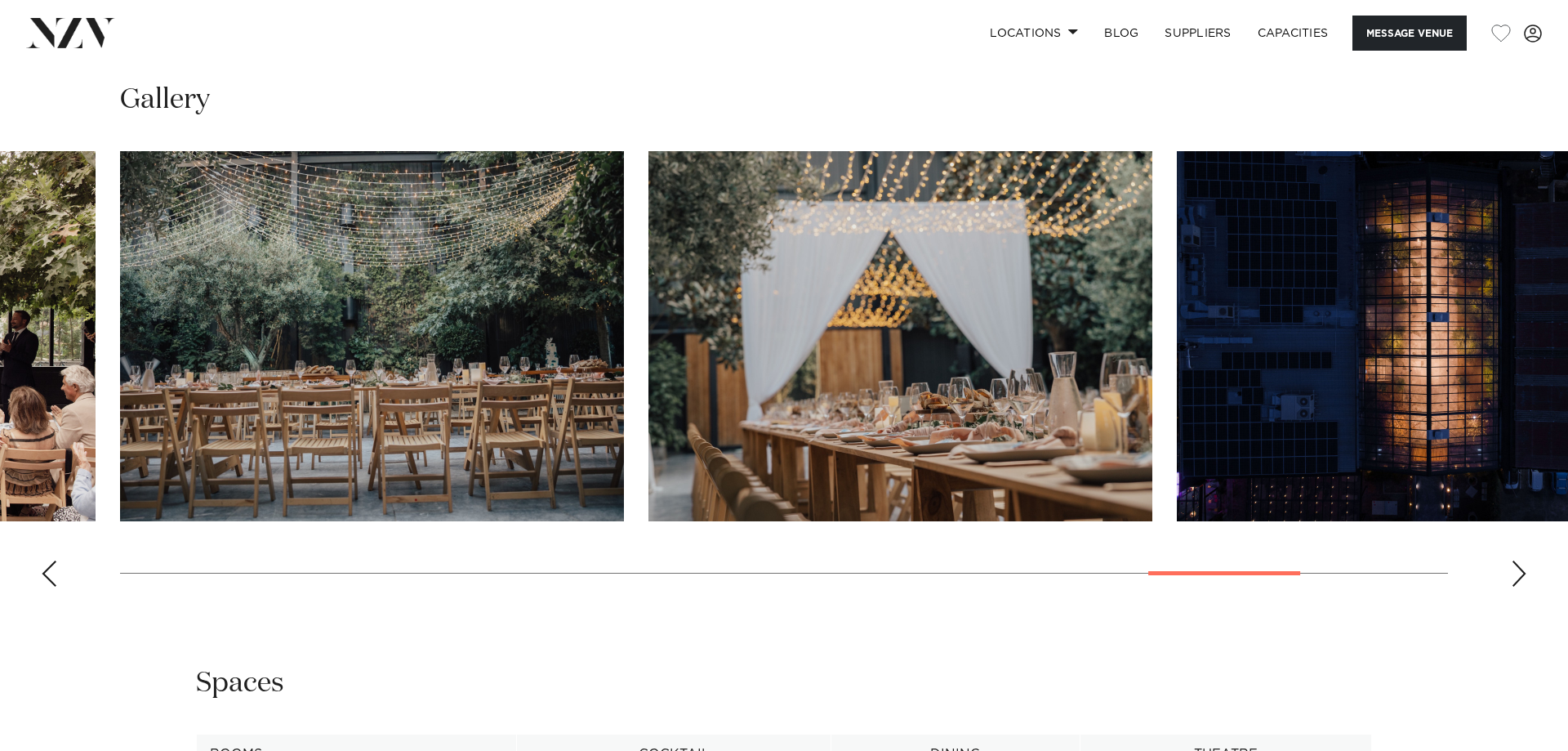
click at [1513, 572] on div "Next slide" at bounding box center [1519, 574] width 17 height 26
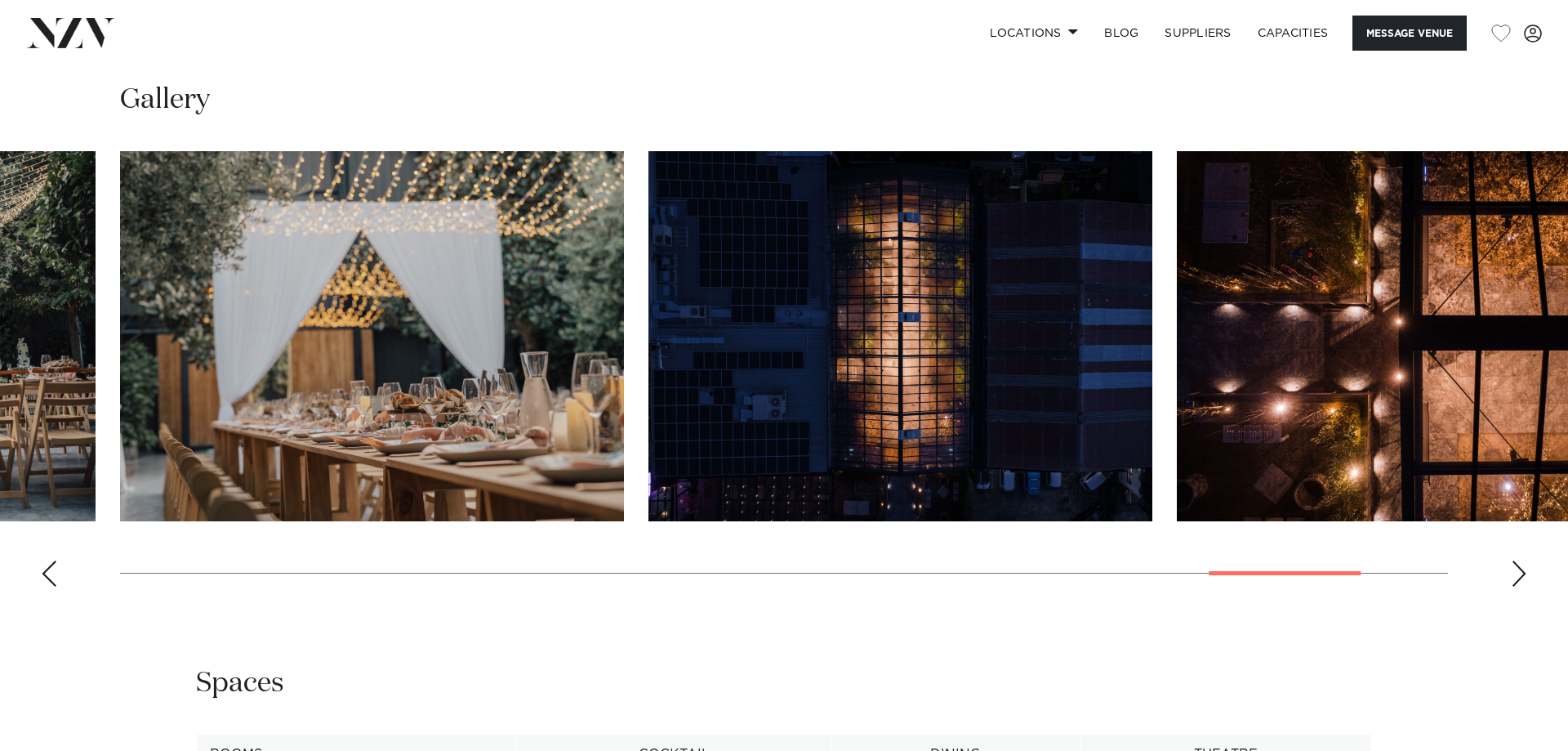
click at [1512, 572] on div "Next slide" at bounding box center [1519, 574] width 17 height 26
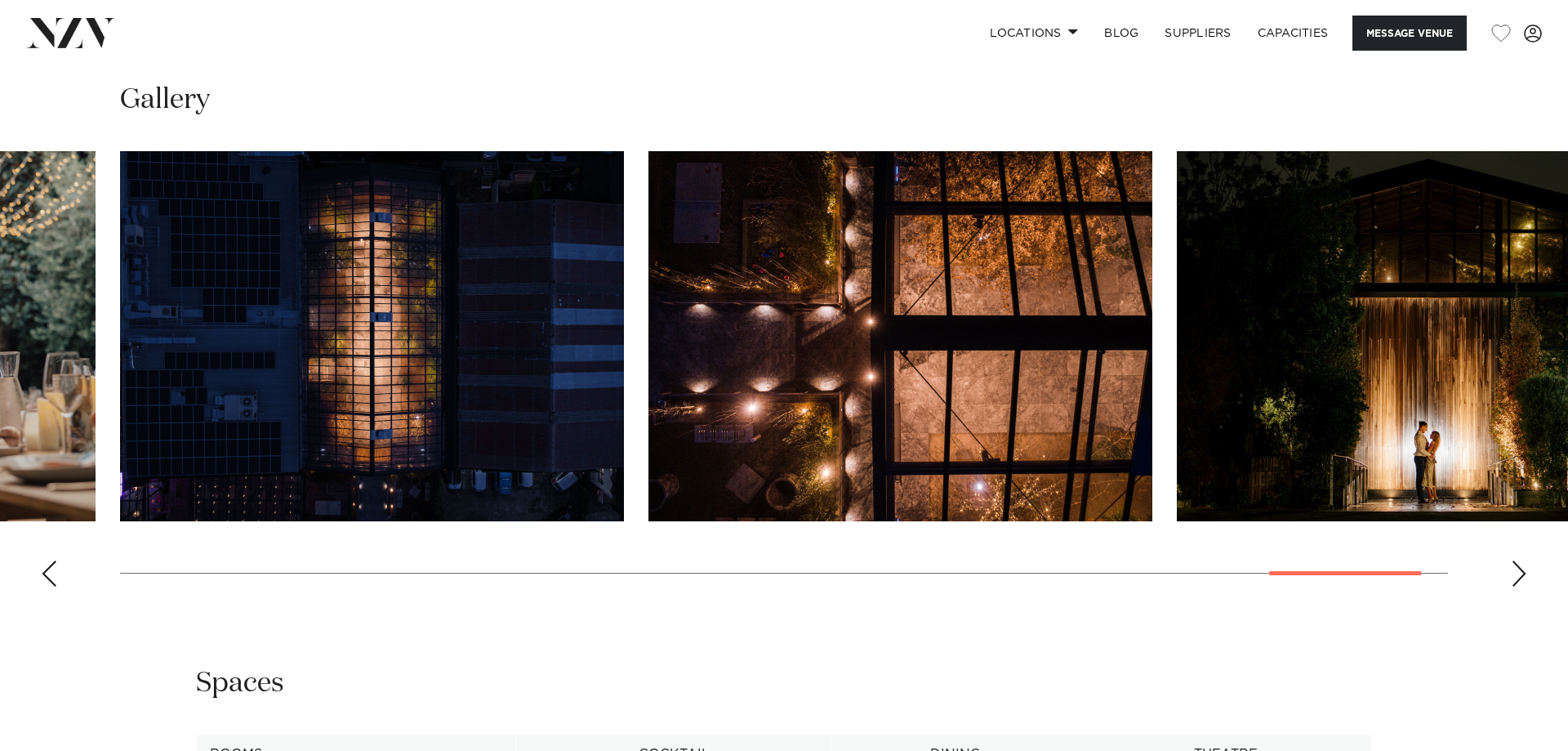
click at [1508, 570] on swiper-container at bounding box center [784, 375] width 1568 height 449
click at [1511, 575] on swiper-container at bounding box center [784, 375] width 1568 height 449
click at [1515, 577] on div "Next slide" at bounding box center [1519, 574] width 17 height 26
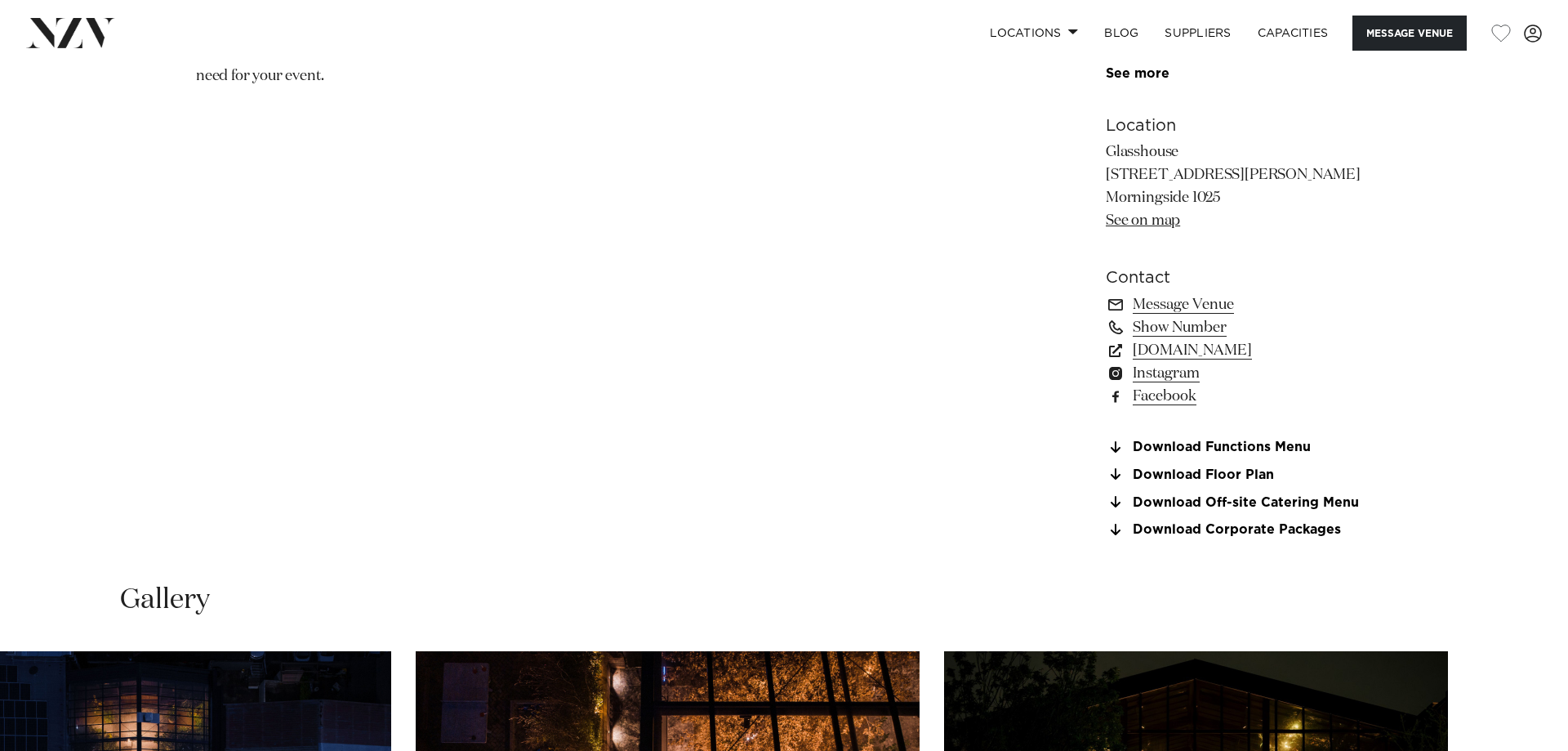
scroll to position [1055, 0]
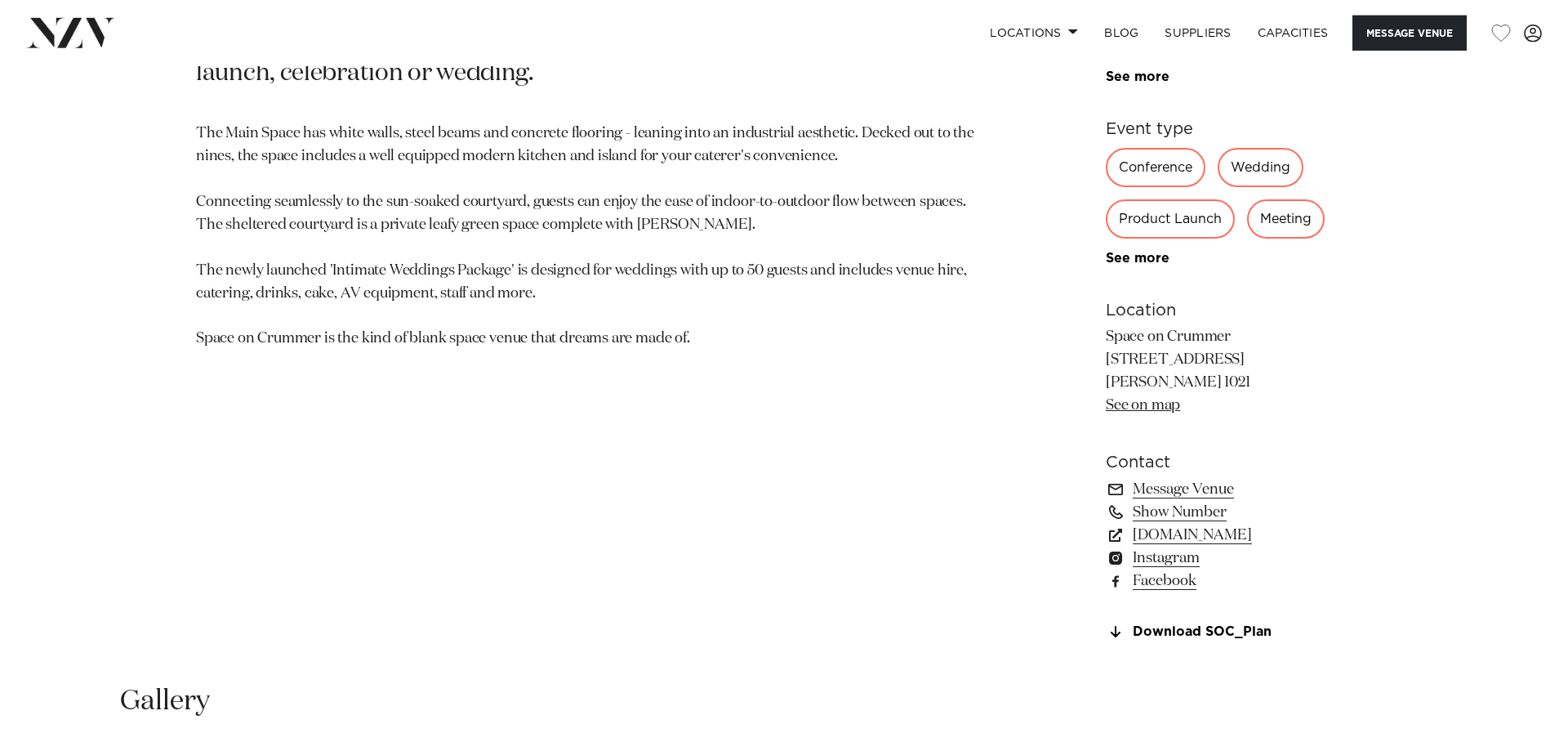
scroll to position [1111, 0]
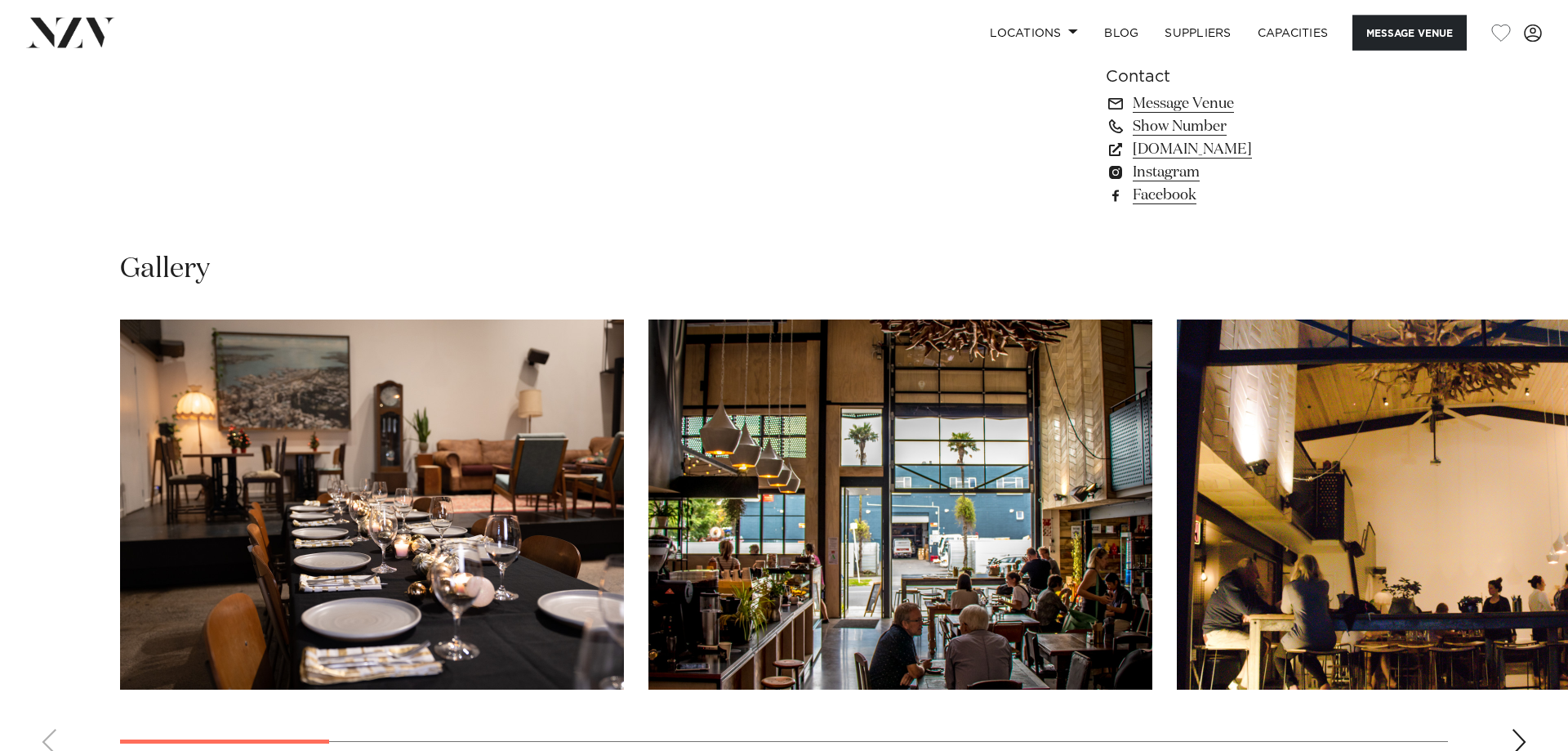
scroll to position [1500, 0]
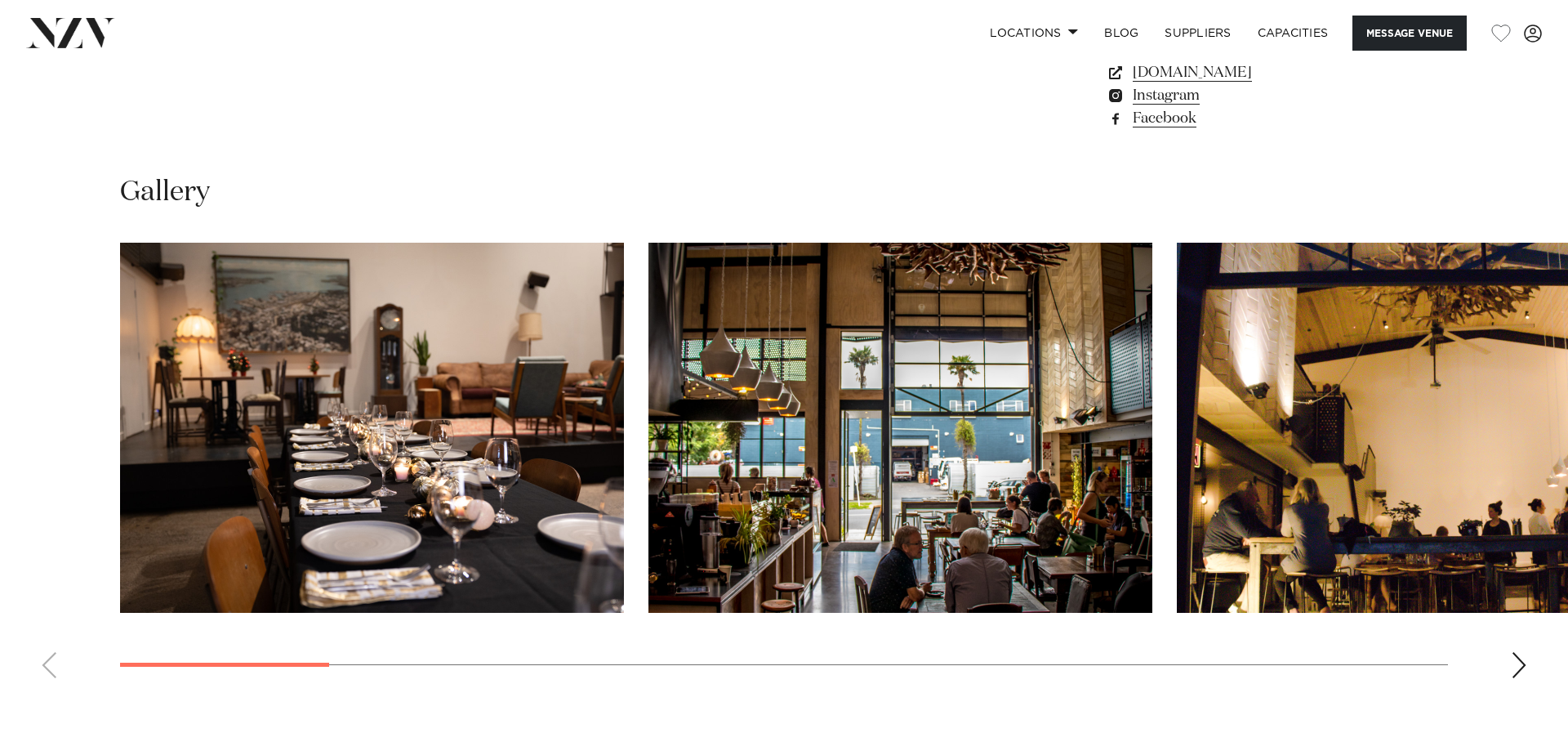
click at [1516, 664] on div "Next slide" at bounding box center [1519, 665] width 17 height 26
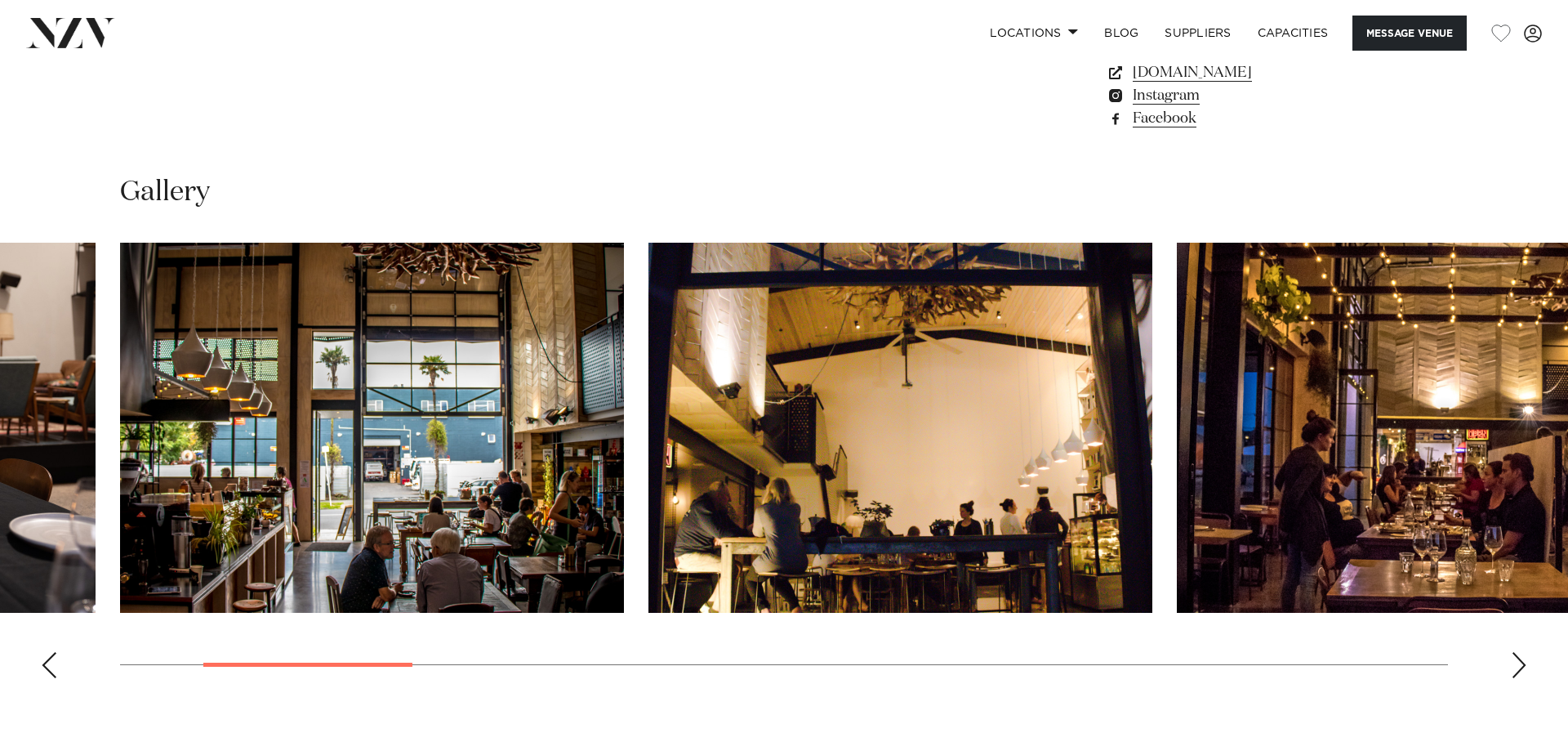
click at [1516, 664] on div "Next slide" at bounding box center [1519, 665] width 17 height 26
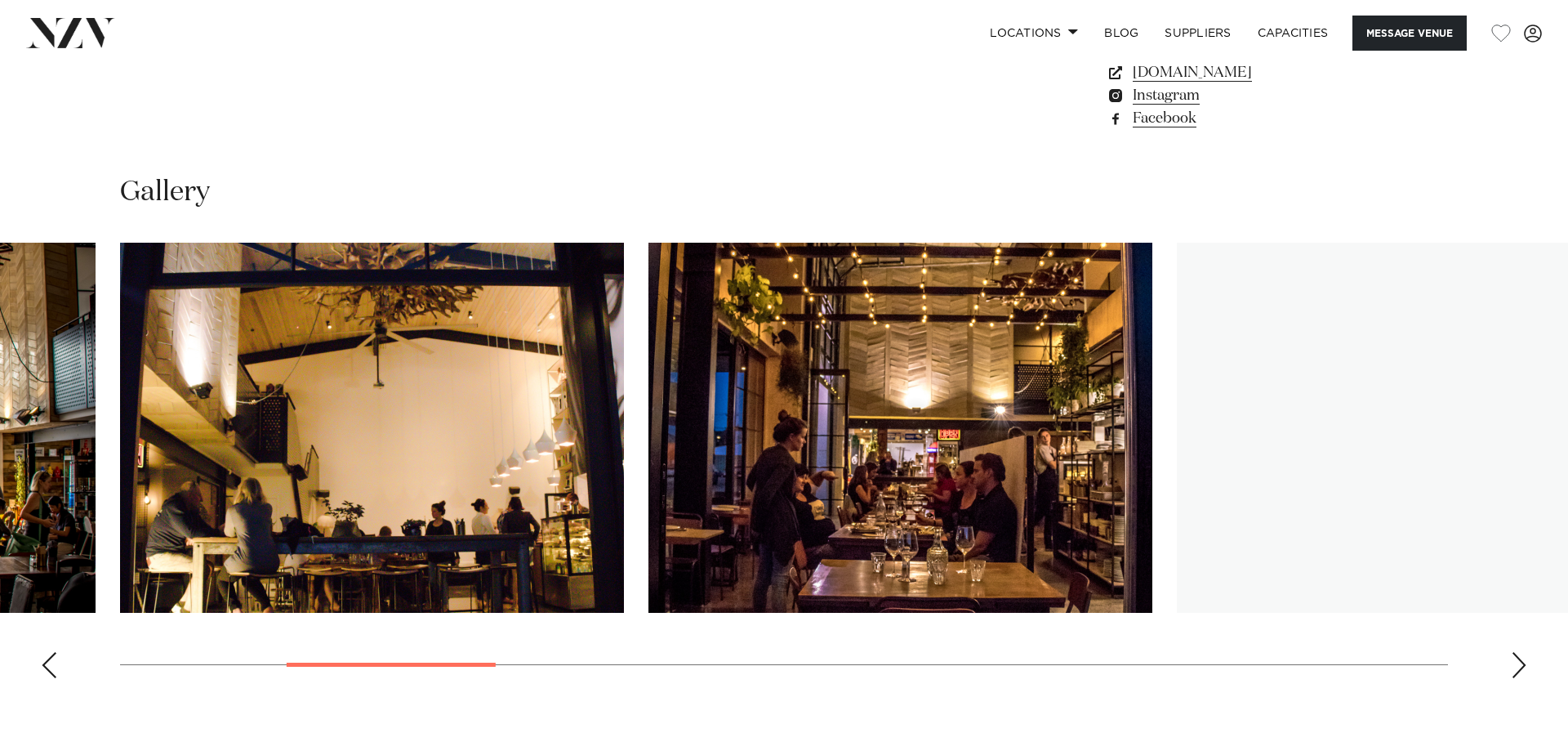
click at [1516, 662] on div "Next slide" at bounding box center [1519, 665] width 17 height 26
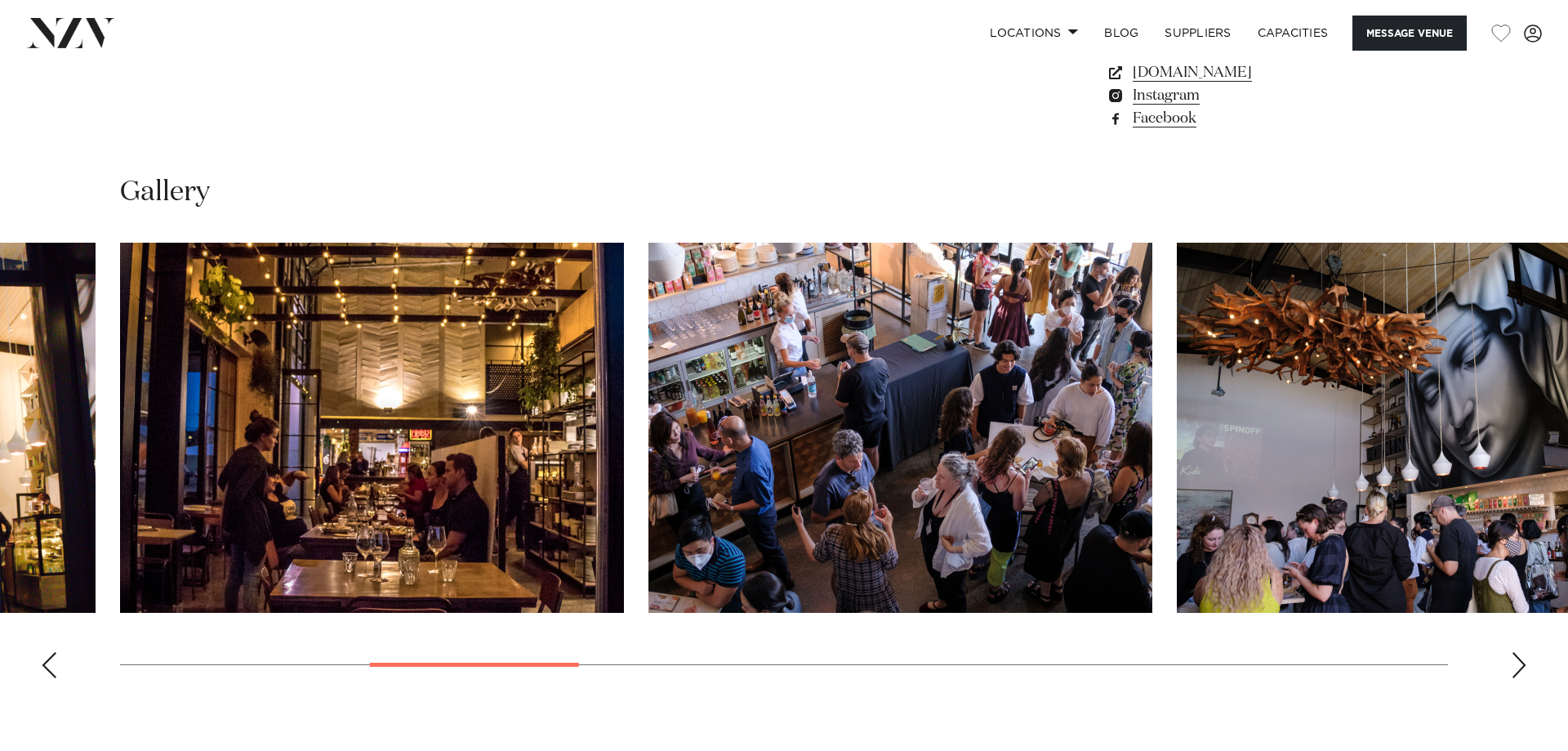
click at [1515, 662] on div "Next slide" at bounding box center [1519, 665] width 17 height 26
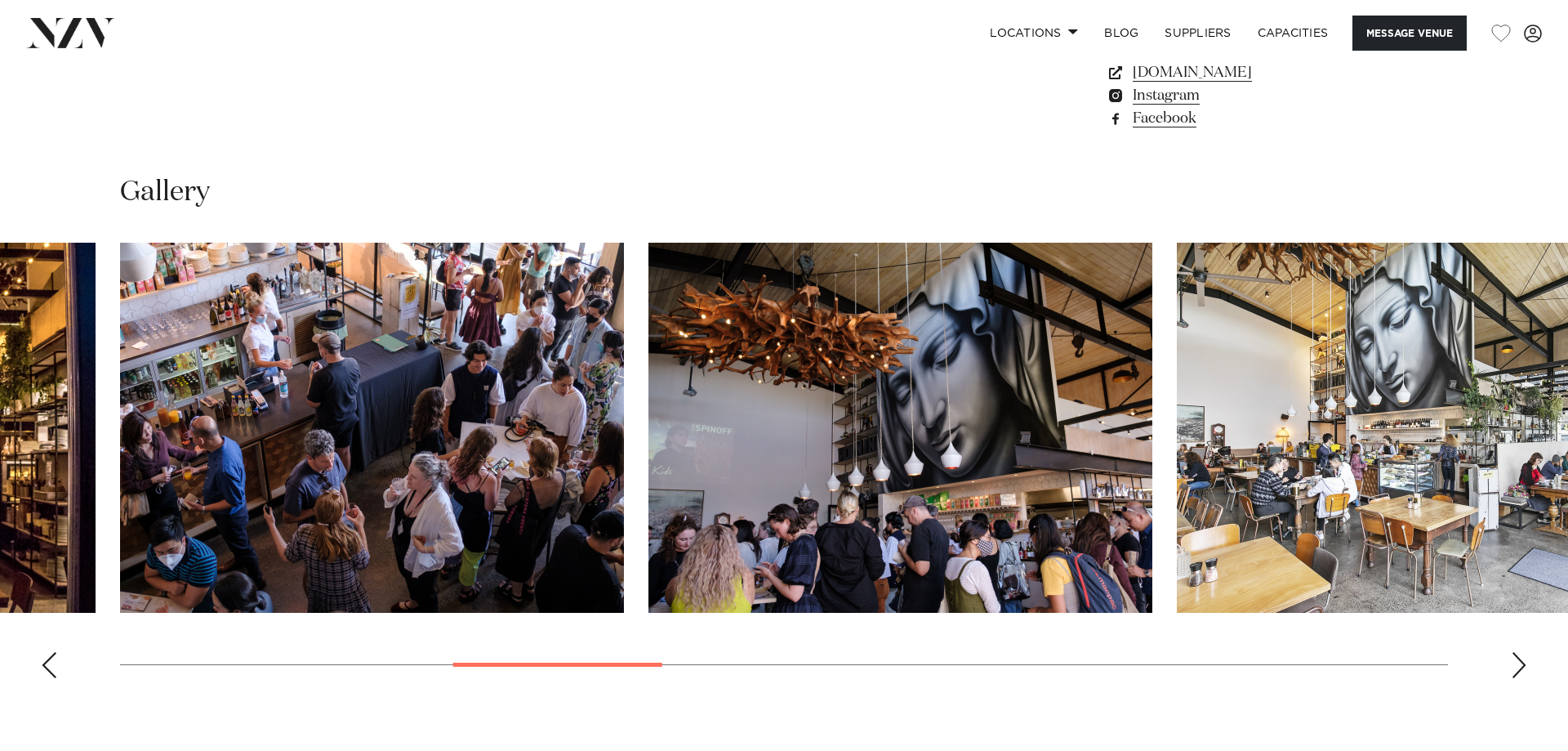
click at [1518, 670] on div "Next slide" at bounding box center [1519, 665] width 17 height 26
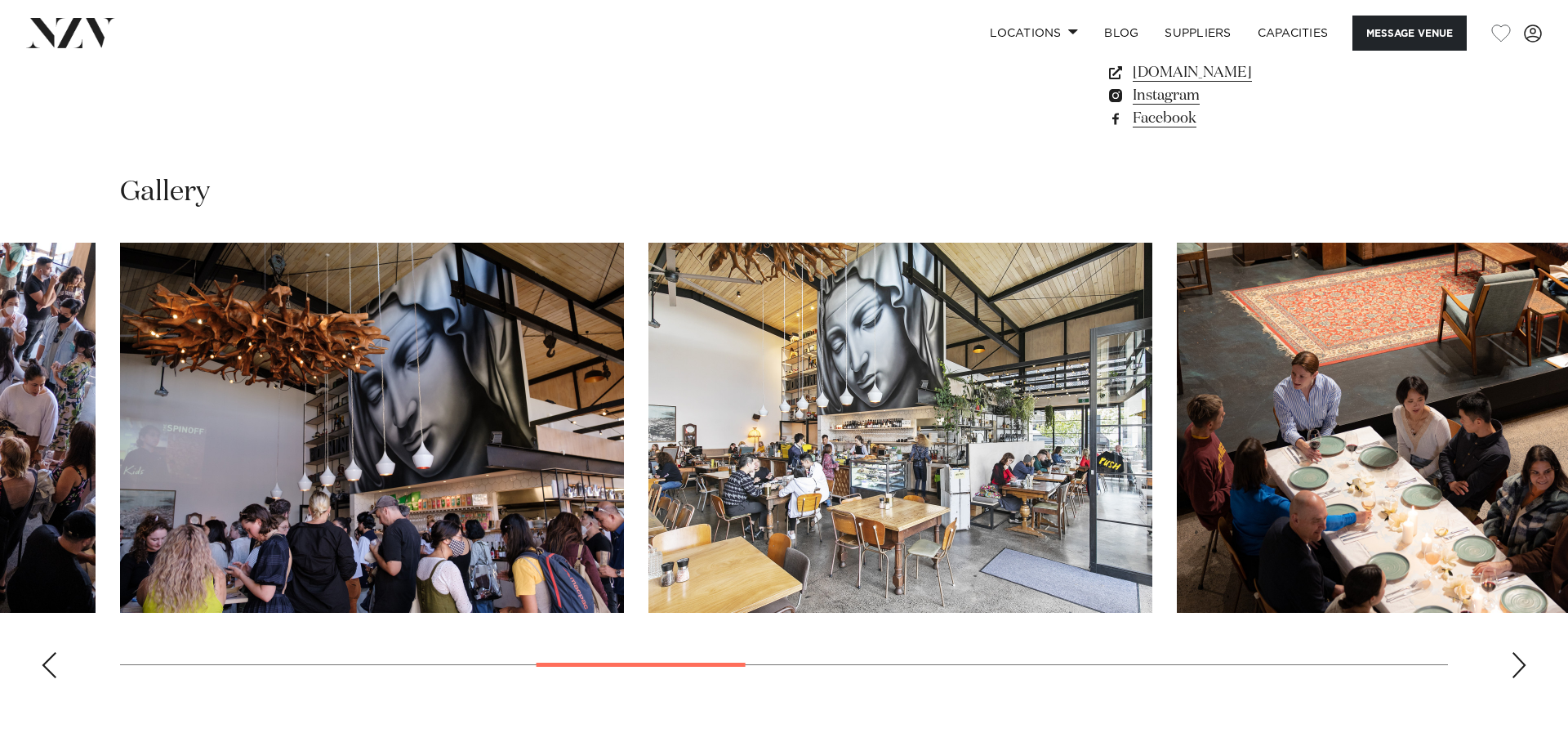
click at [1518, 670] on div "Next slide" at bounding box center [1519, 665] width 17 height 26
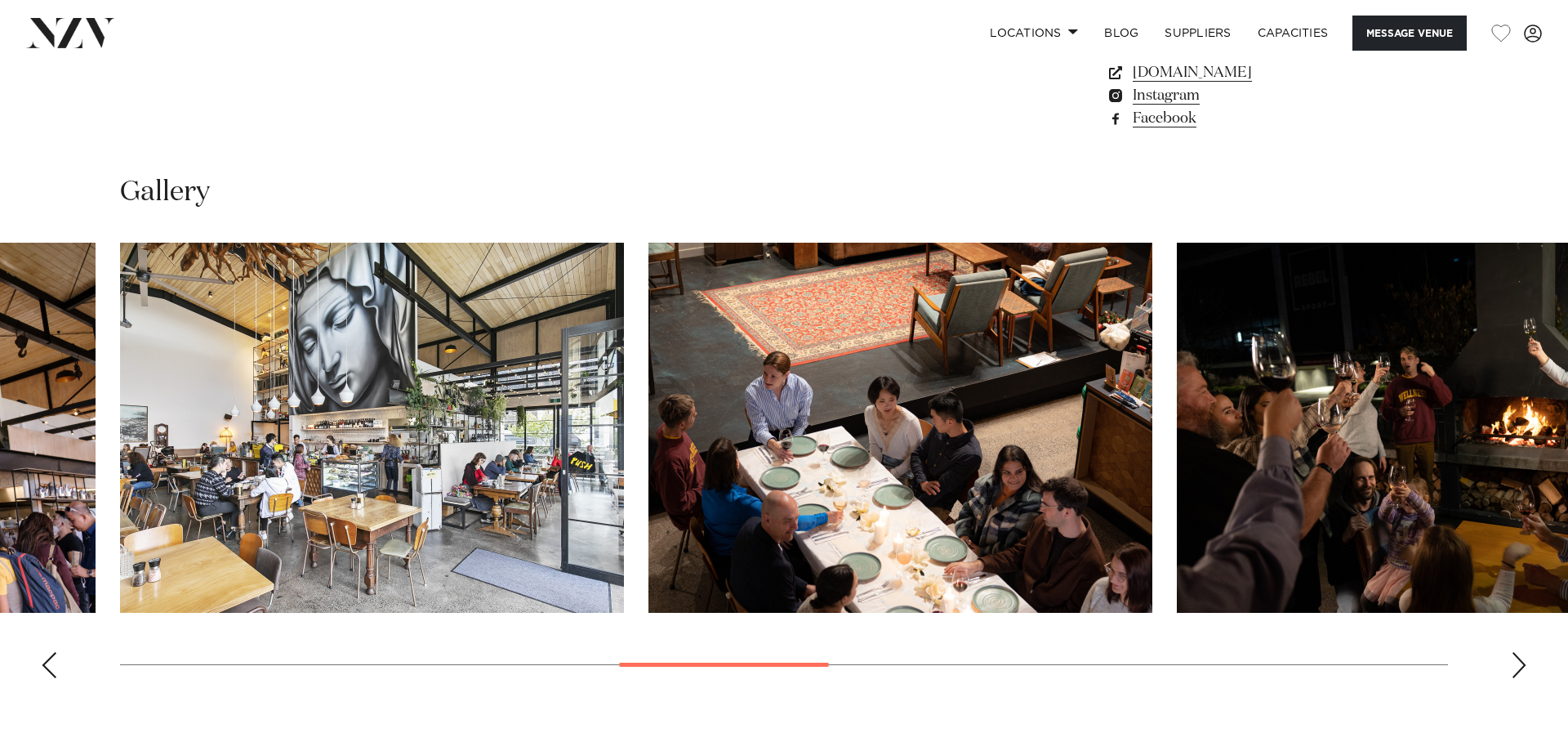
click at [1518, 670] on div "Next slide" at bounding box center [1519, 665] width 17 height 26
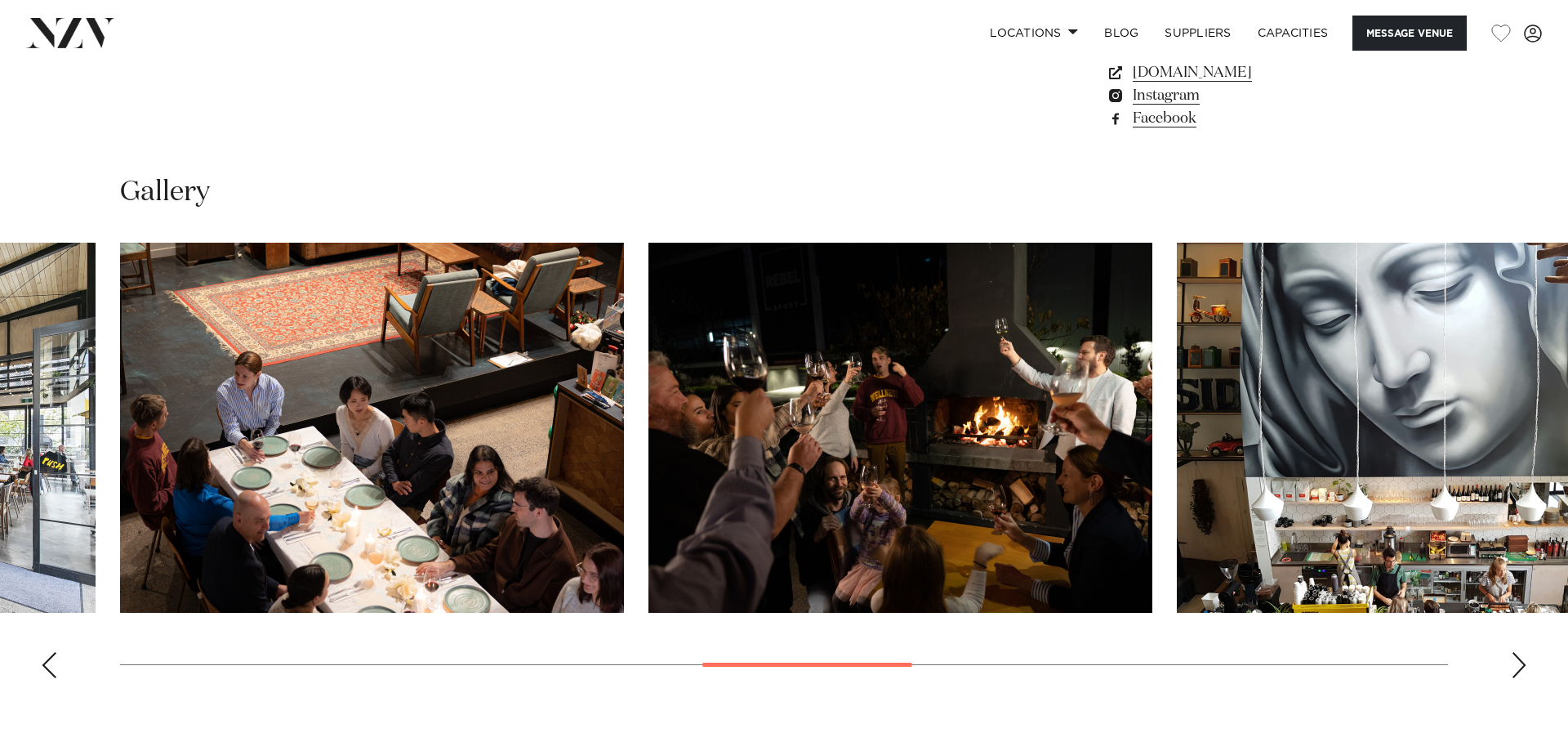
click at [1518, 670] on div "Next slide" at bounding box center [1519, 665] width 17 height 26
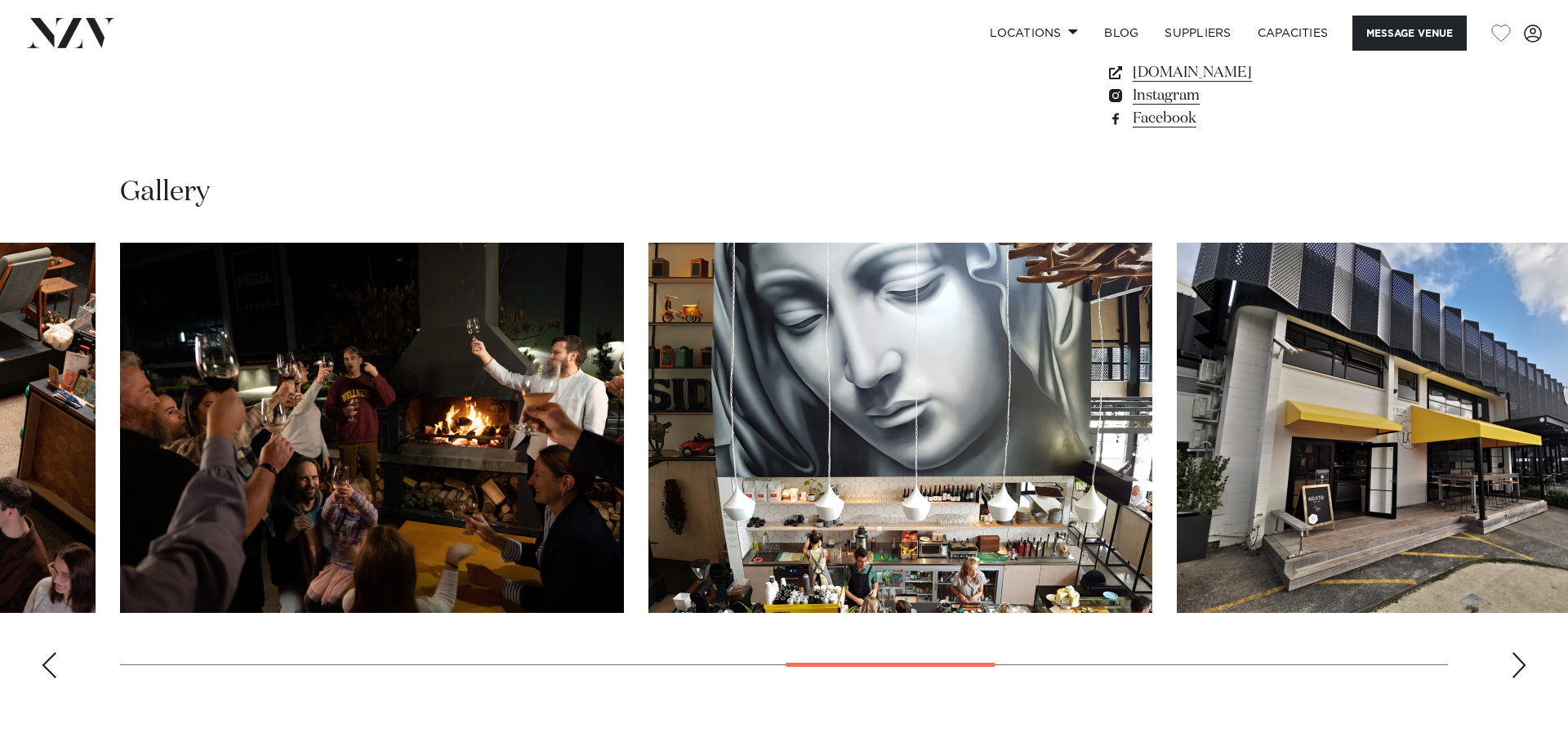
click at [1518, 668] on div "Next slide" at bounding box center [1519, 665] width 17 height 26
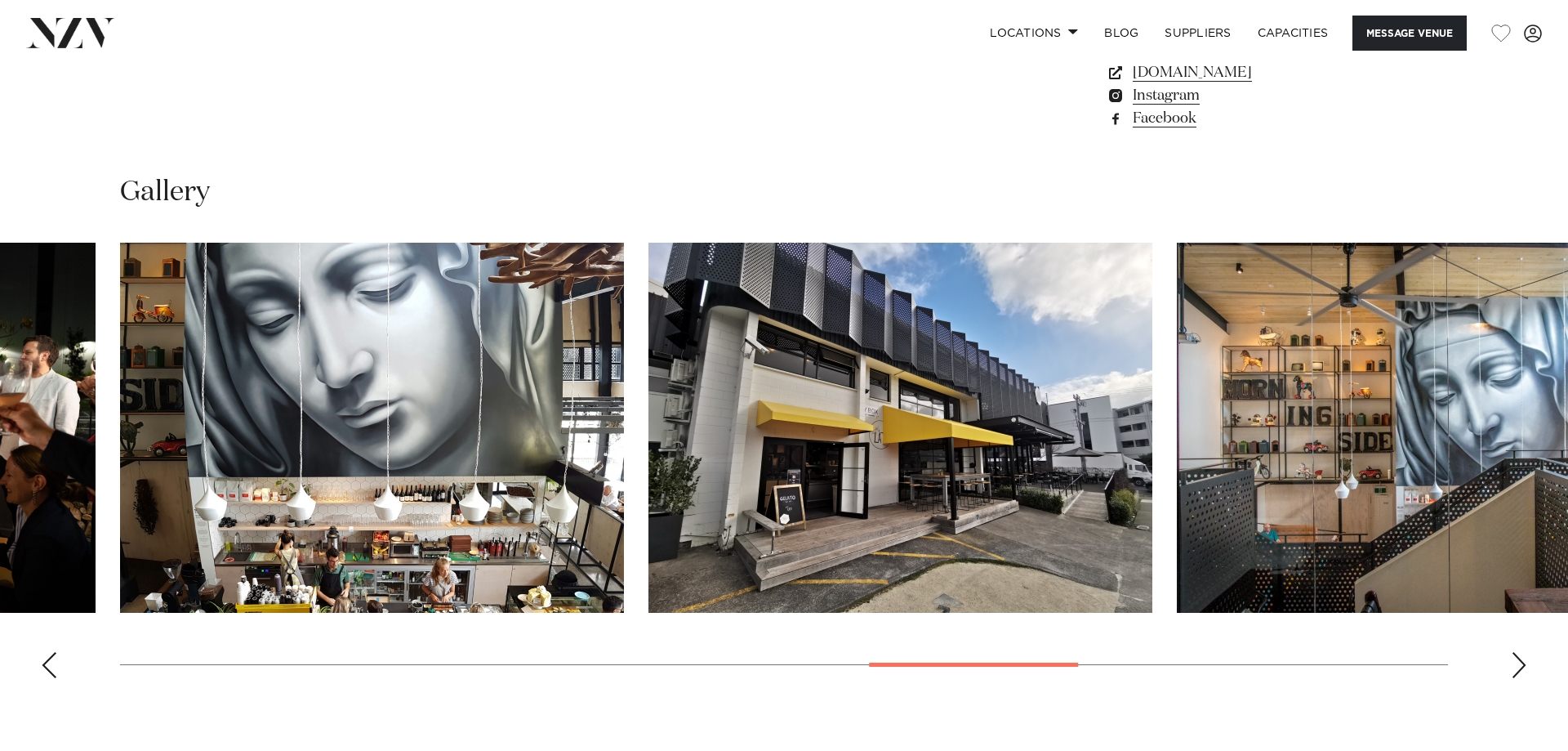
click at [1518, 668] on div "Next slide" at bounding box center [1519, 665] width 17 height 26
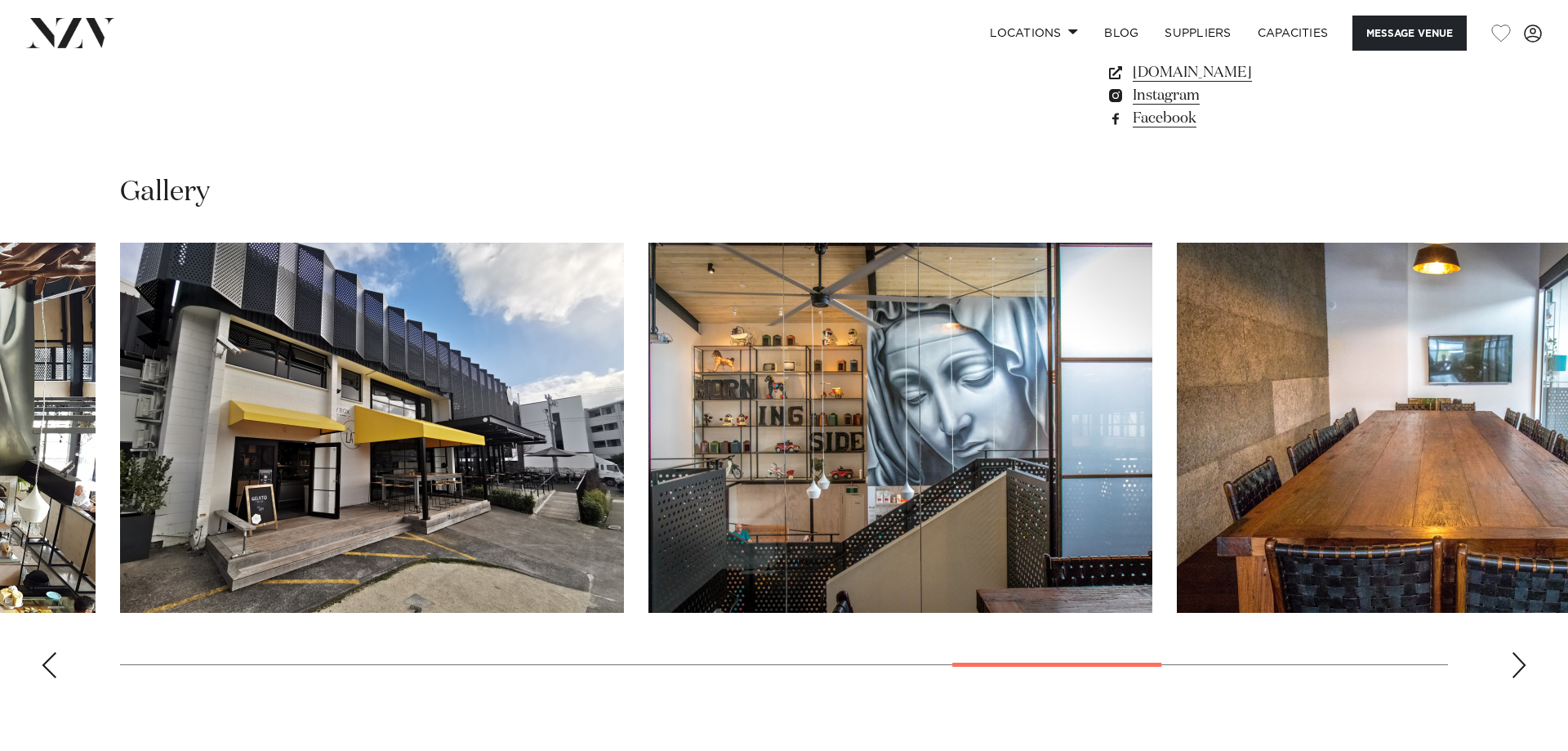
click at [1517, 668] on div "Next slide" at bounding box center [1519, 665] width 17 height 26
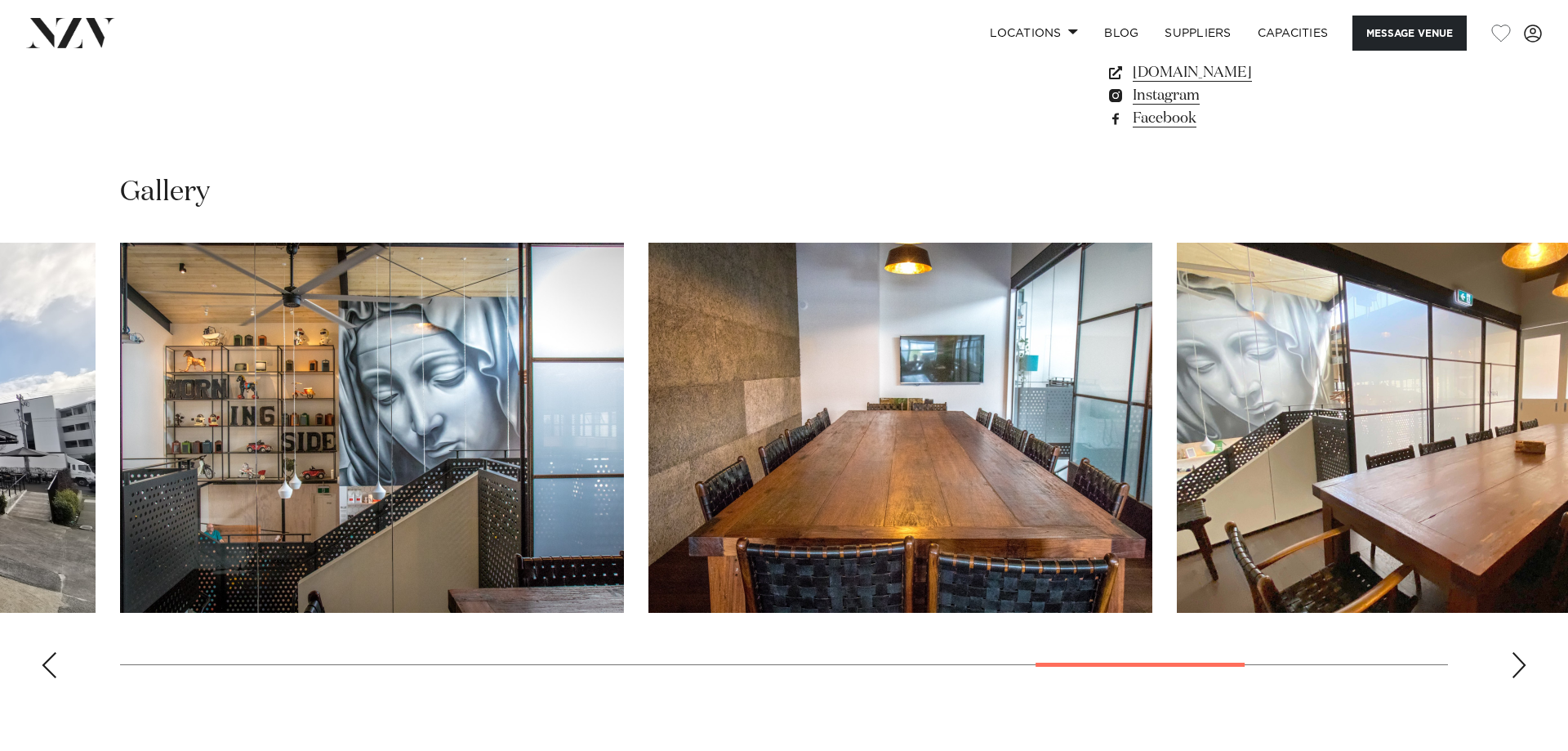
click at [1517, 668] on div "Next slide" at bounding box center [1519, 665] width 17 height 26
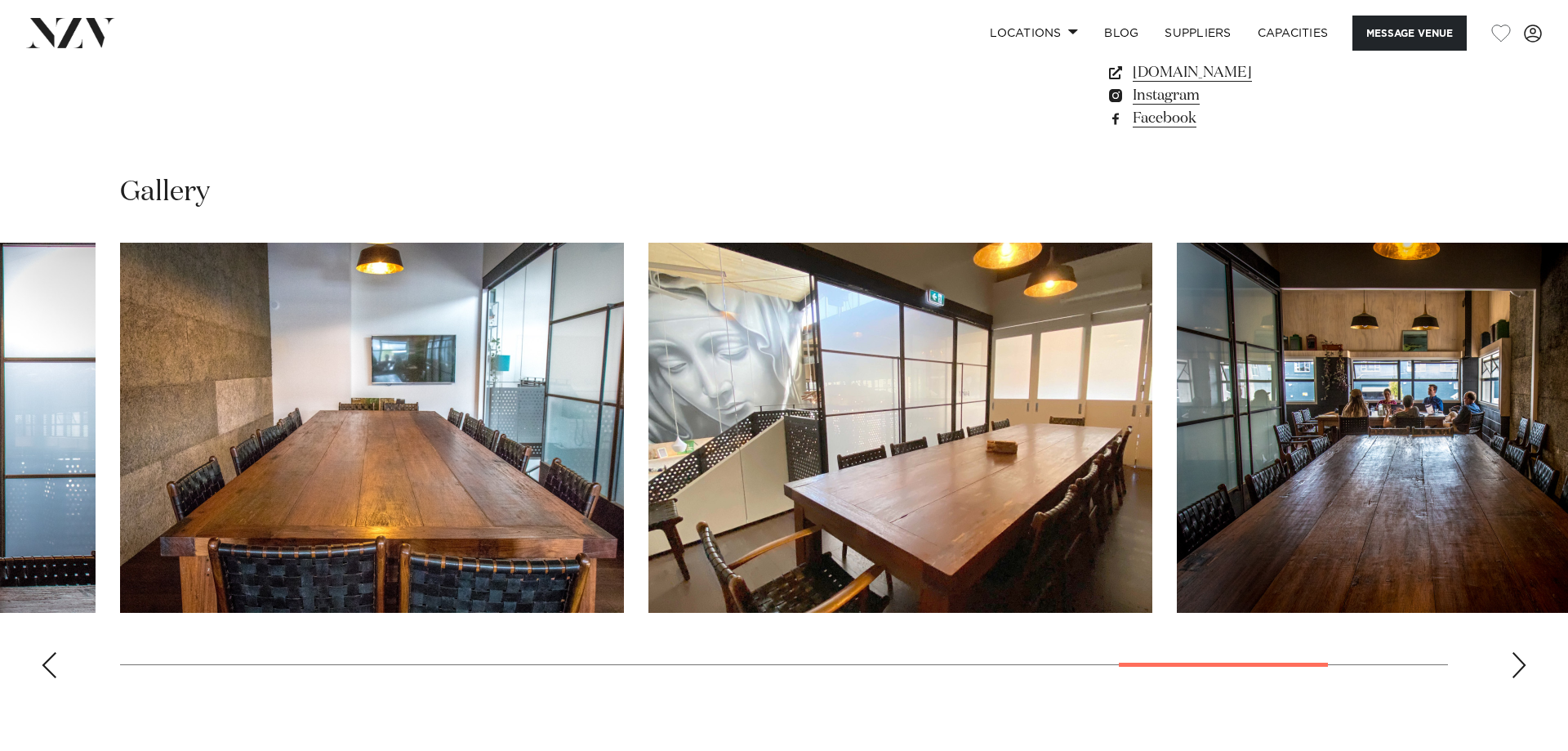
click at [1516, 667] on div "Next slide" at bounding box center [1519, 665] width 17 height 26
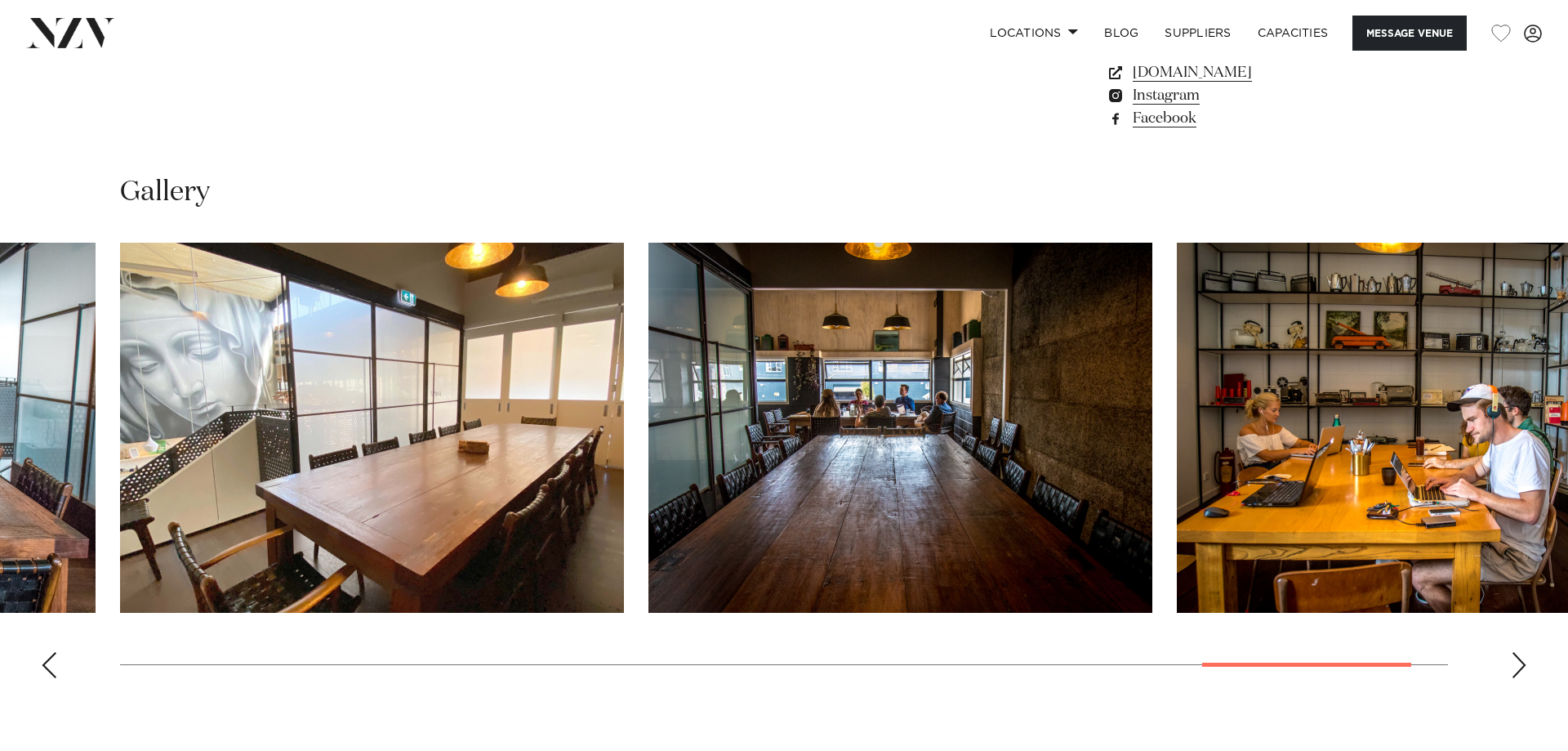
click at [1515, 667] on div "Next slide" at bounding box center [1519, 665] width 17 height 26
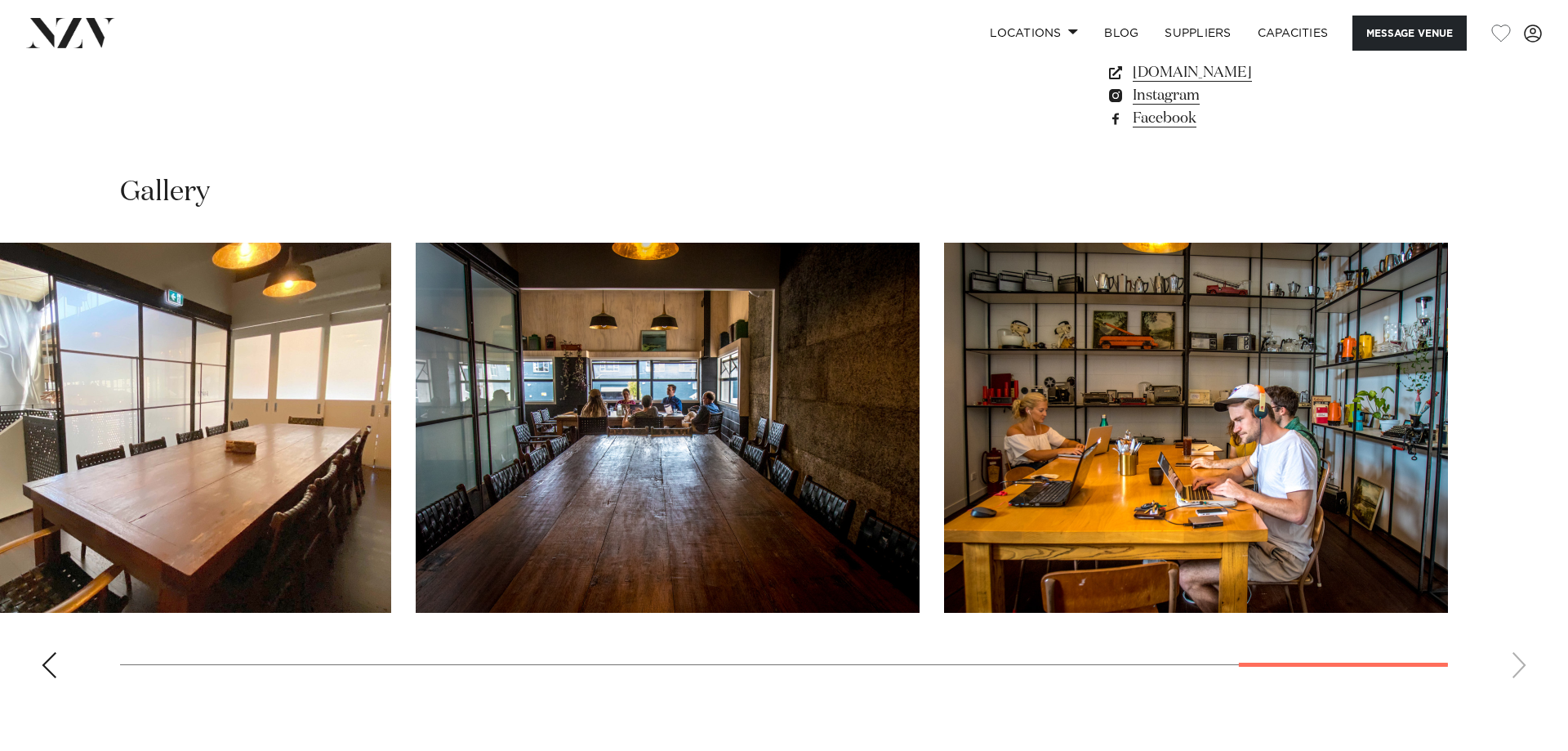
click at [1515, 666] on swiper-container at bounding box center [784, 467] width 1568 height 449
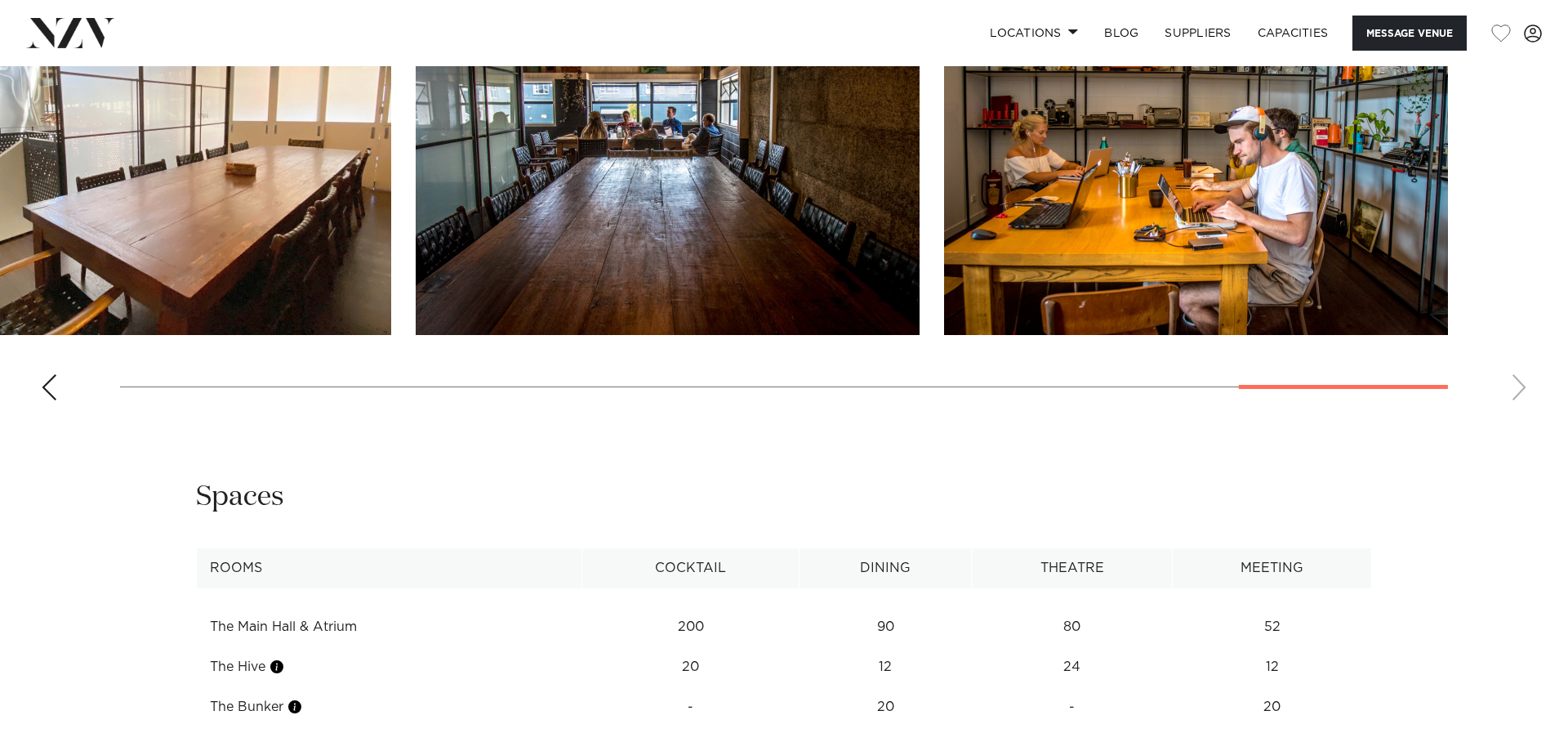
scroll to position [1444, 0]
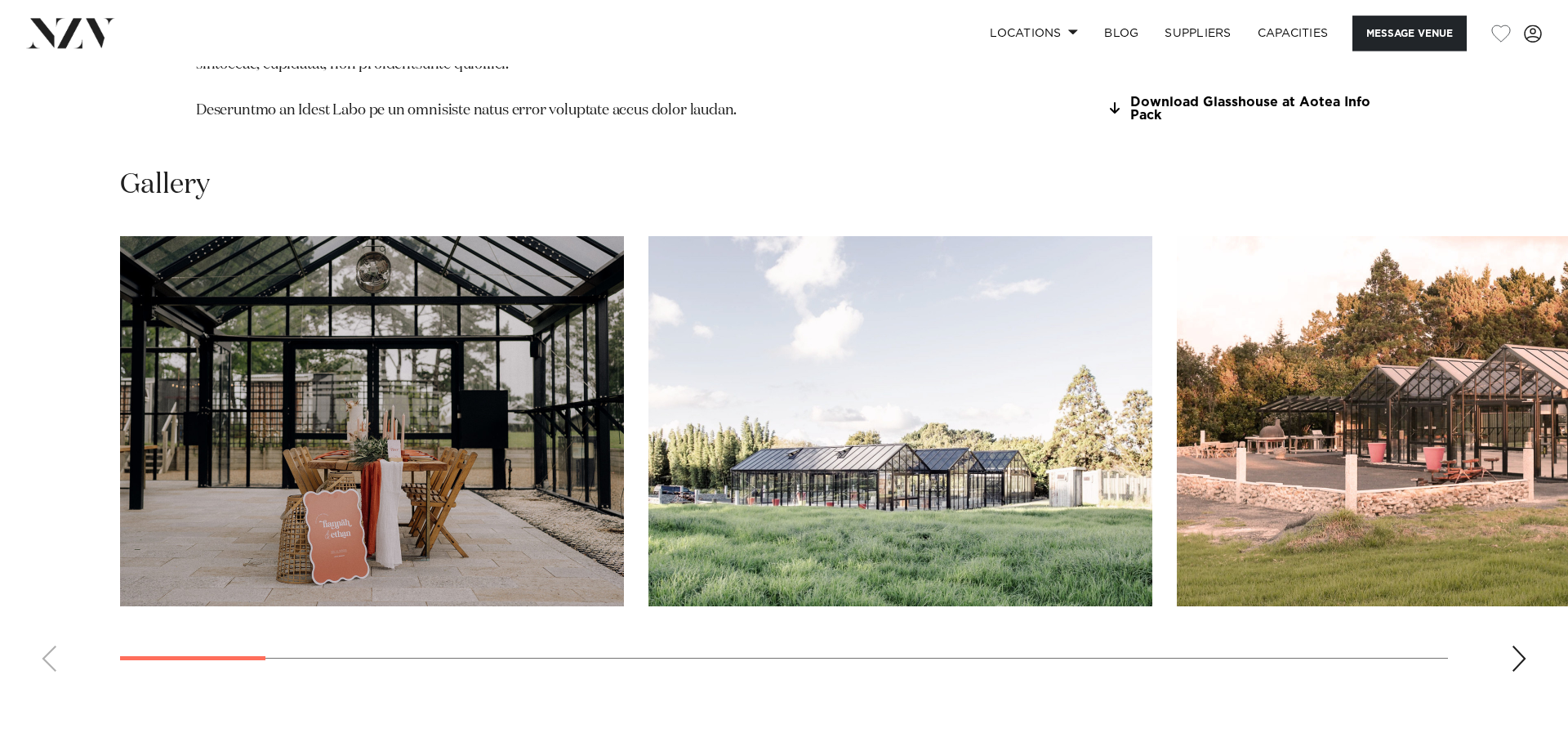
scroll to position [1611, 0]
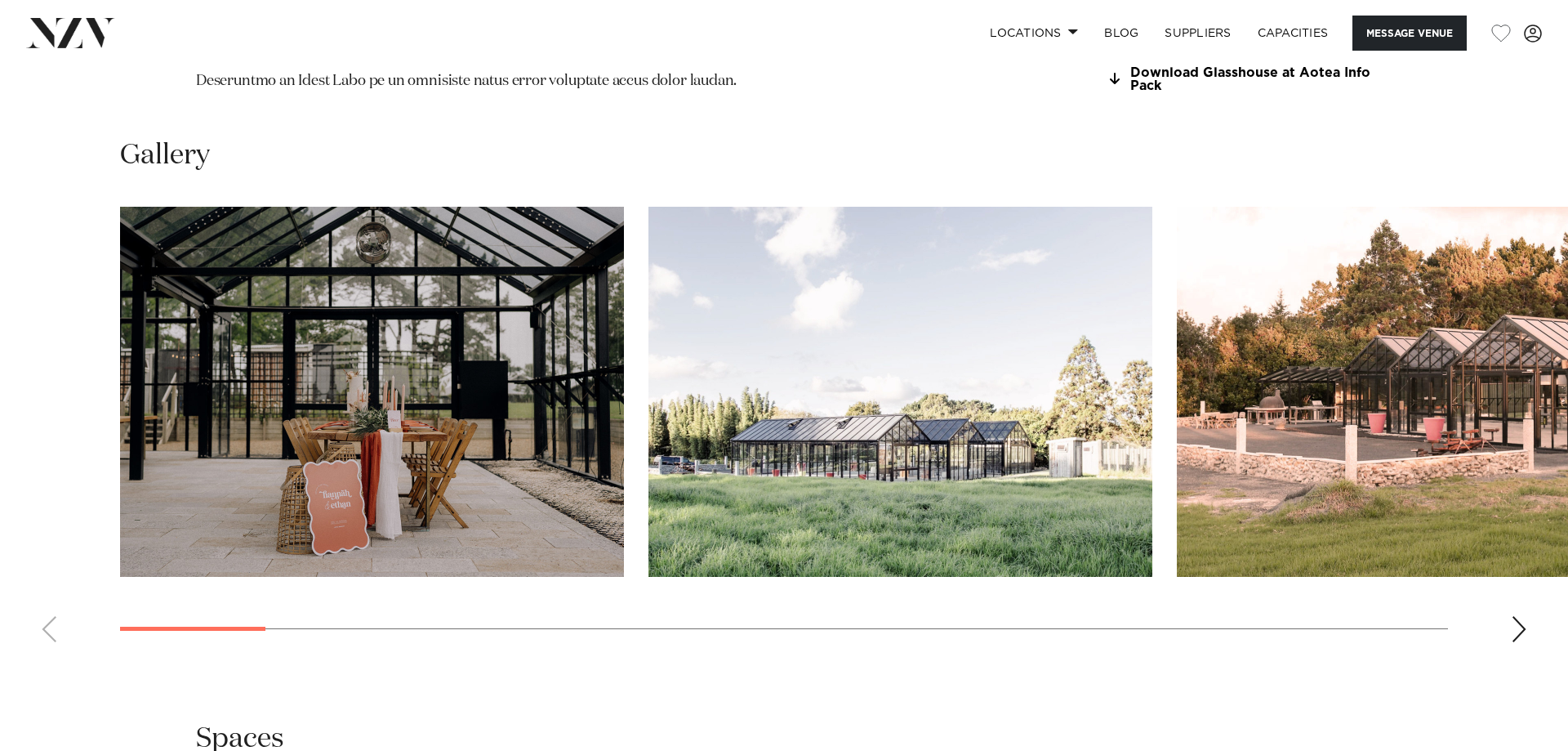
click at [1516, 616] on div "Next slide" at bounding box center [1519, 629] width 17 height 26
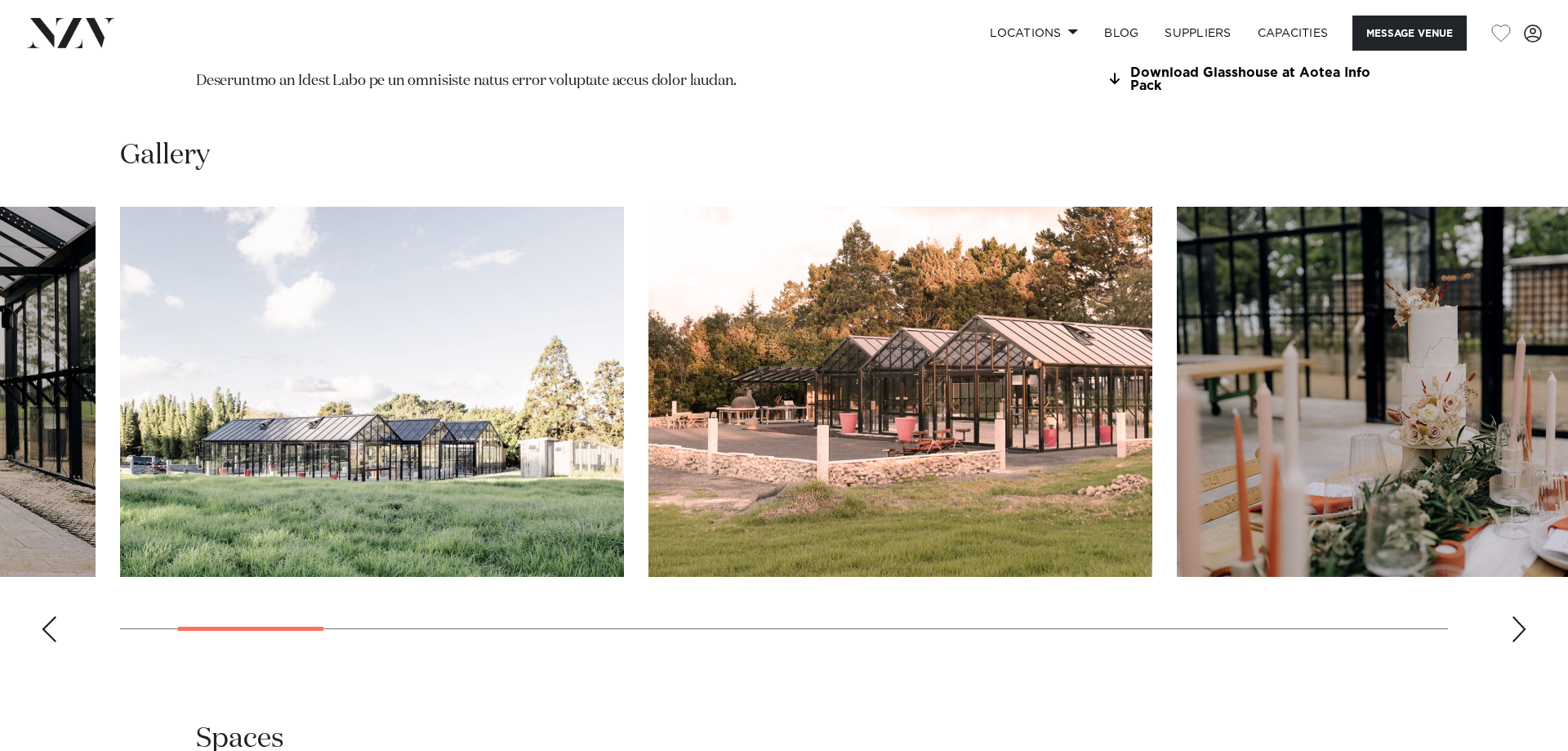
click at [1516, 616] on div "Next slide" at bounding box center [1519, 629] width 17 height 26
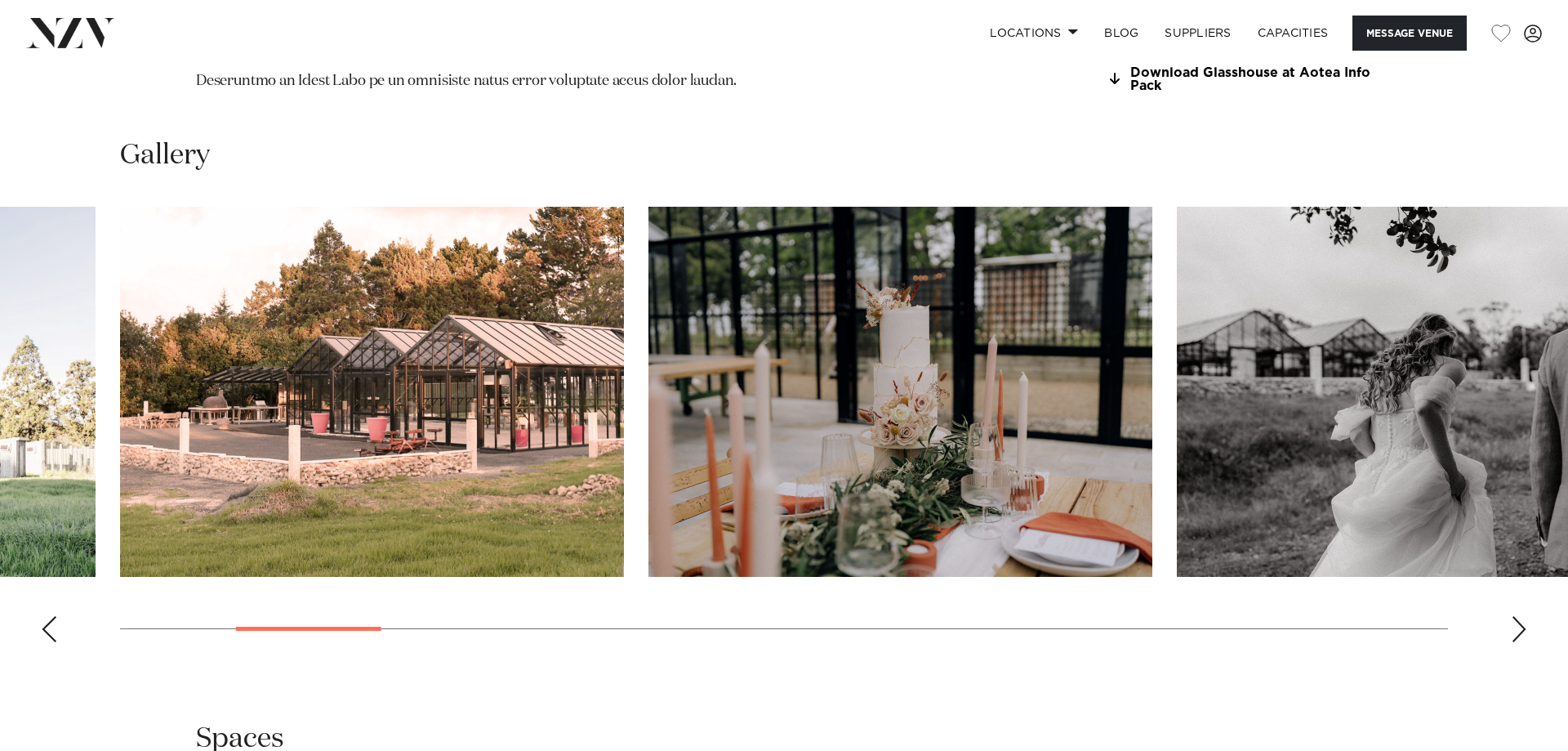
click at [1516, 616] on div "Next slide" at bounding box center [1519, 629] width 17 height 26
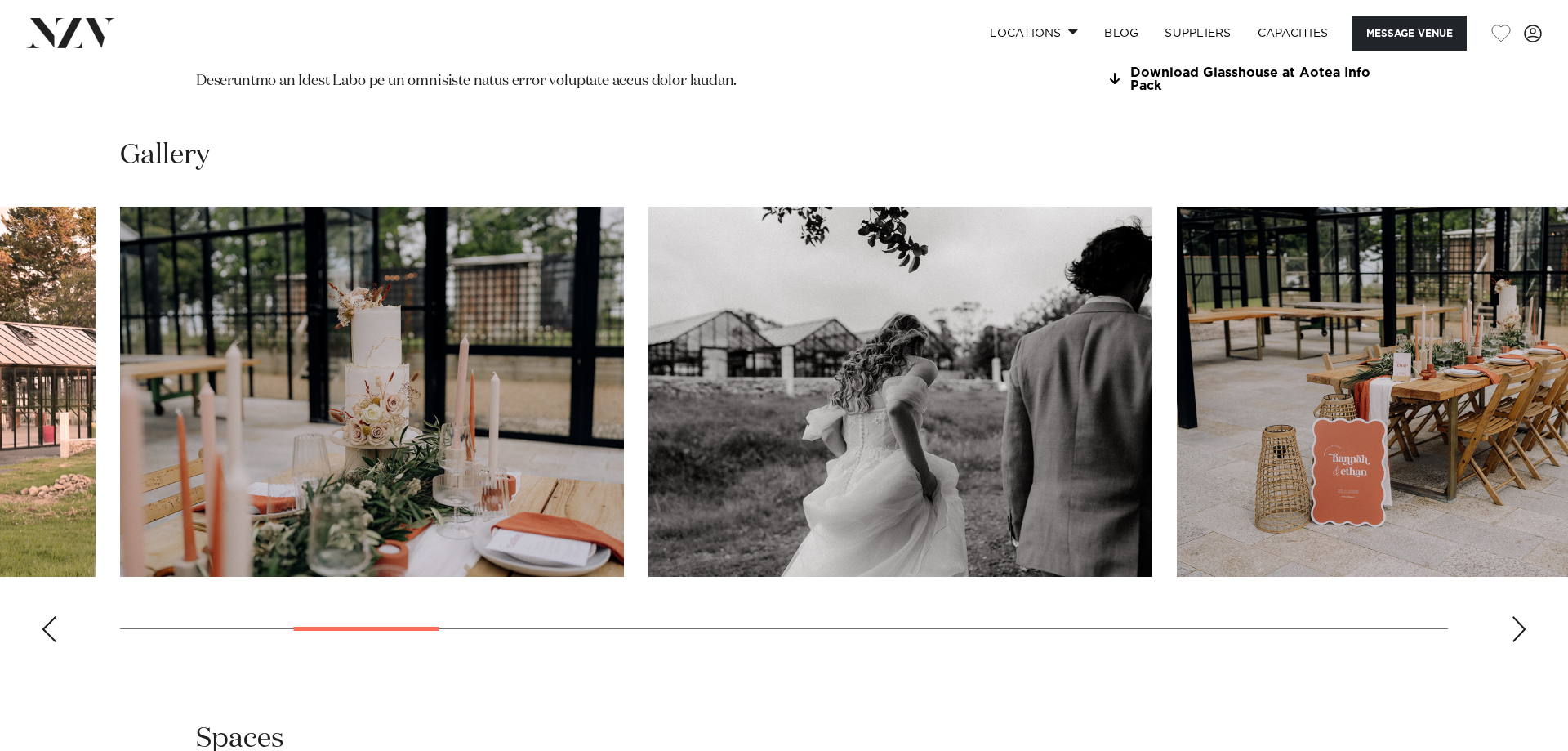
click at [1515, 616] on div "Next slide" at bounding box center [1519, 629] width 17 height 26
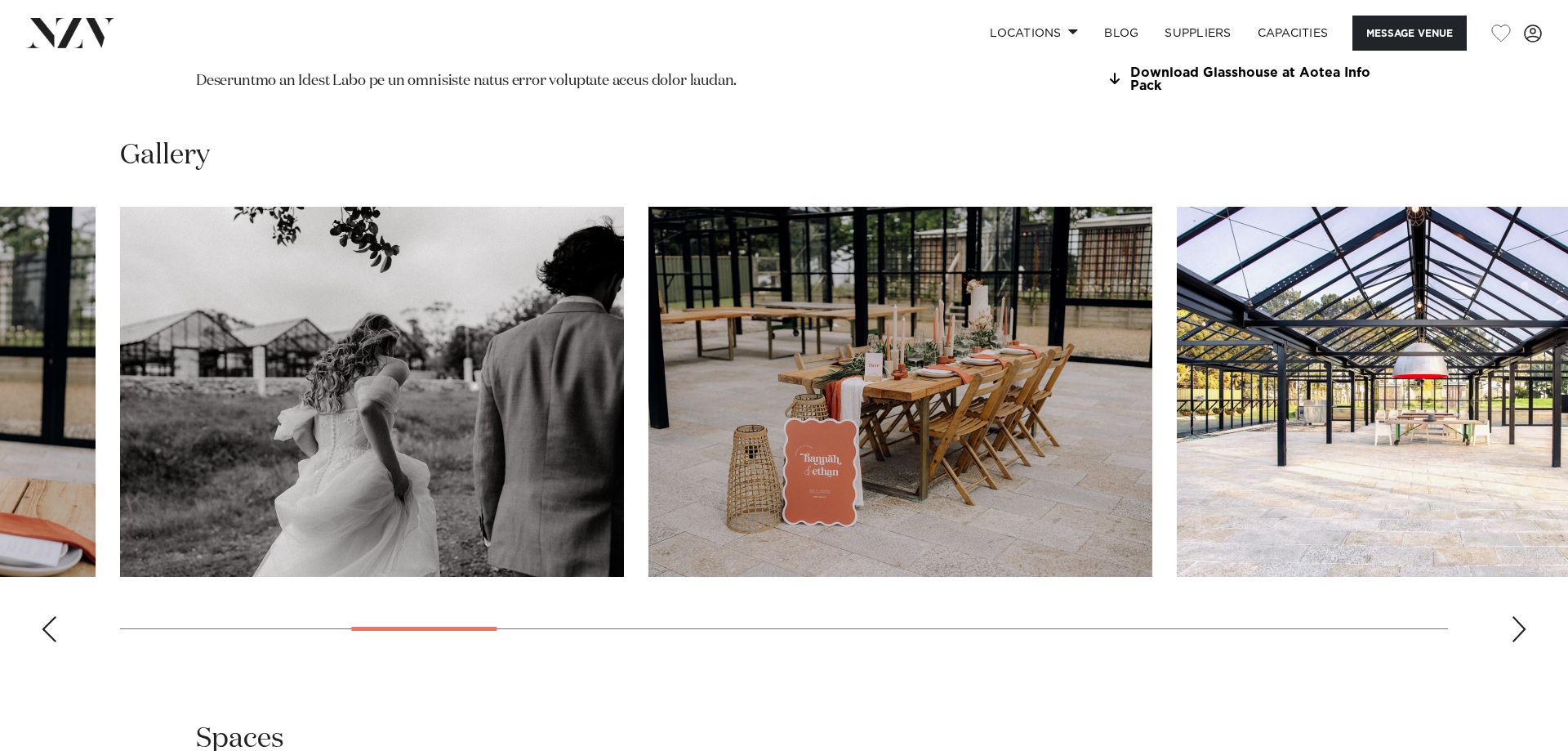
click at [1515, 616] on div "Next slide" at bounding box center [1519, 629] width 17 height 26
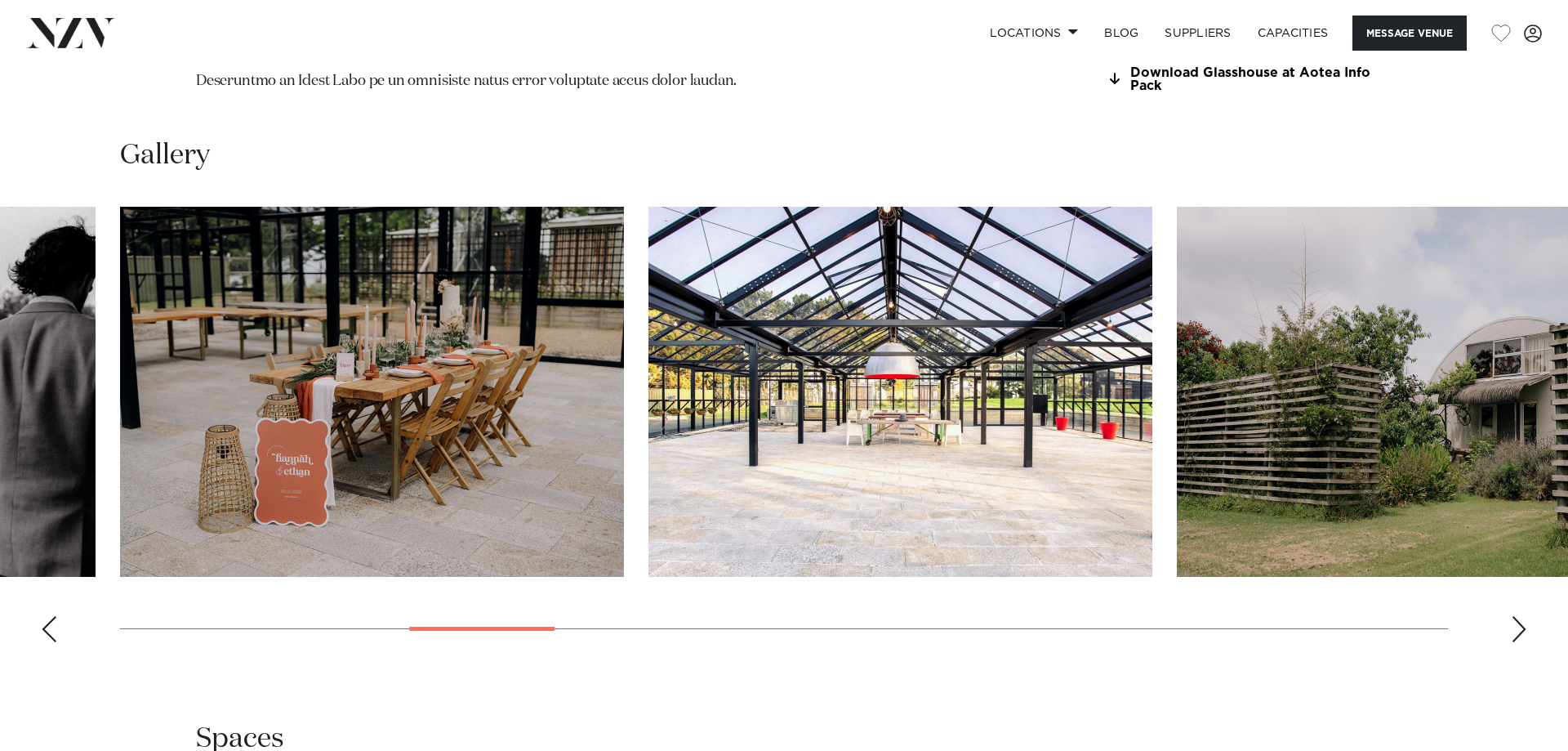
click at [1514, 616] on div "Next slide" at bounding box center [1519, 629] width 17 height 26
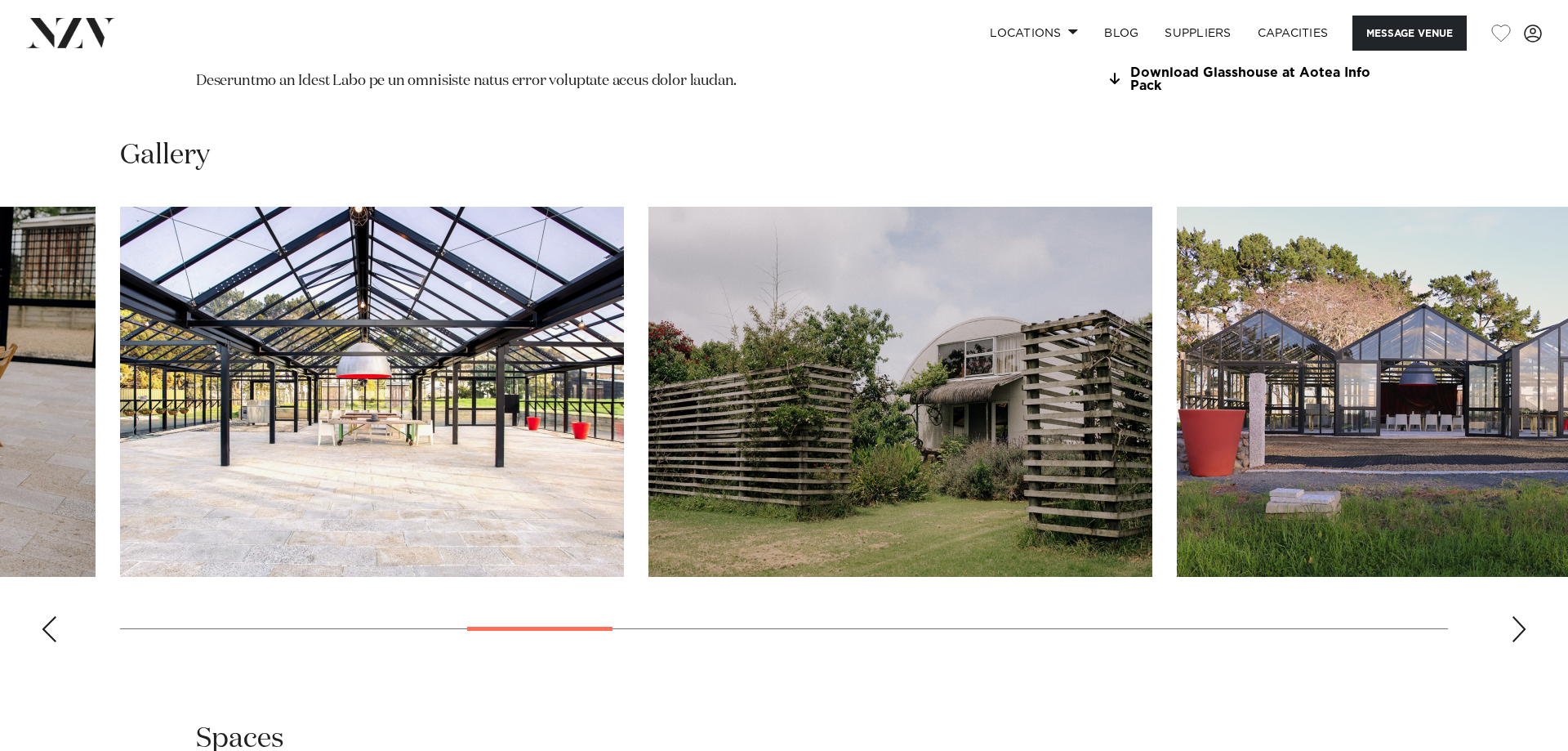
click at [1514, 616] on div "Next slide" at bounding box center [1519, 629] width 17 height 26
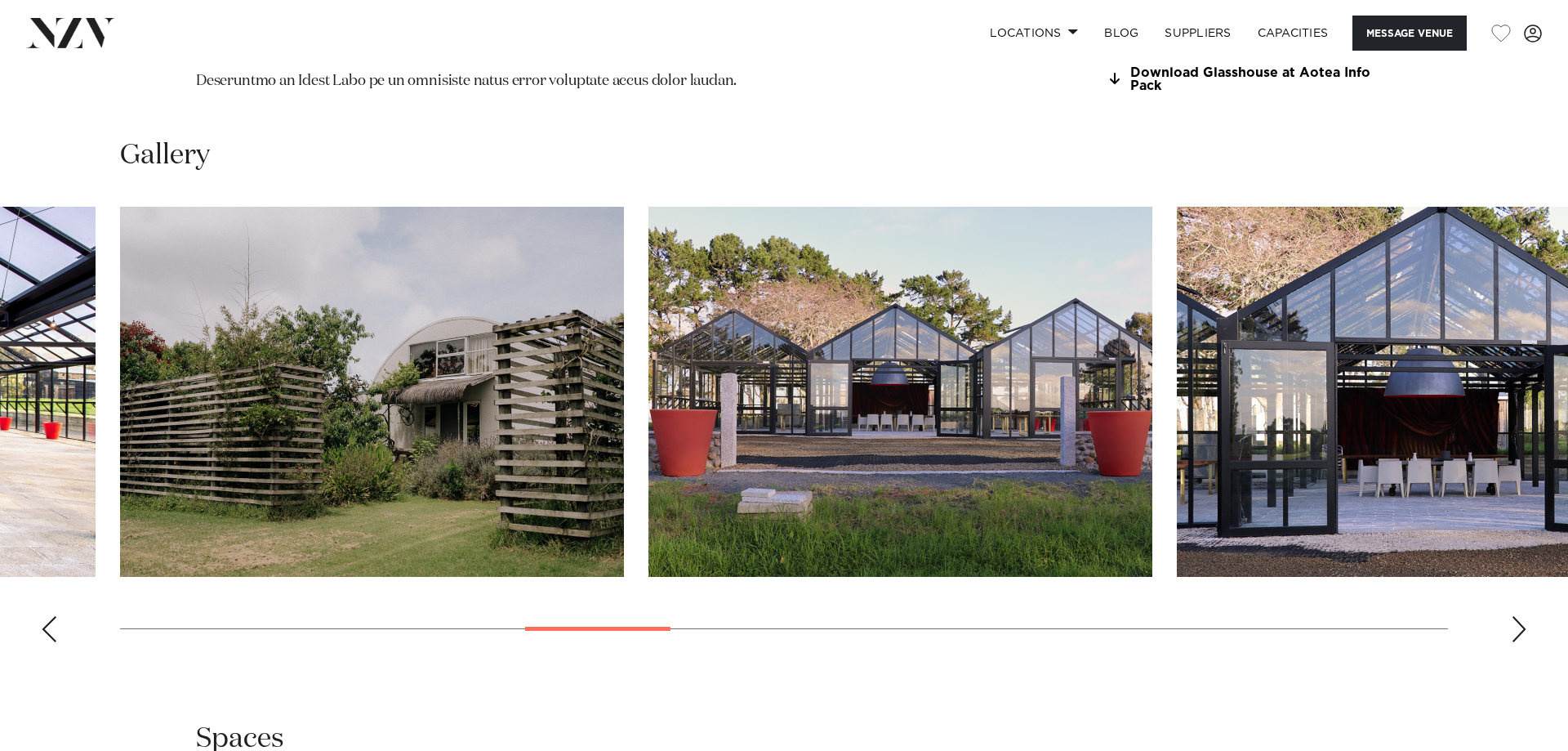
click at [1514, 616] on div "Next slide" at bounding box center [1519, 629] width 17 height 26
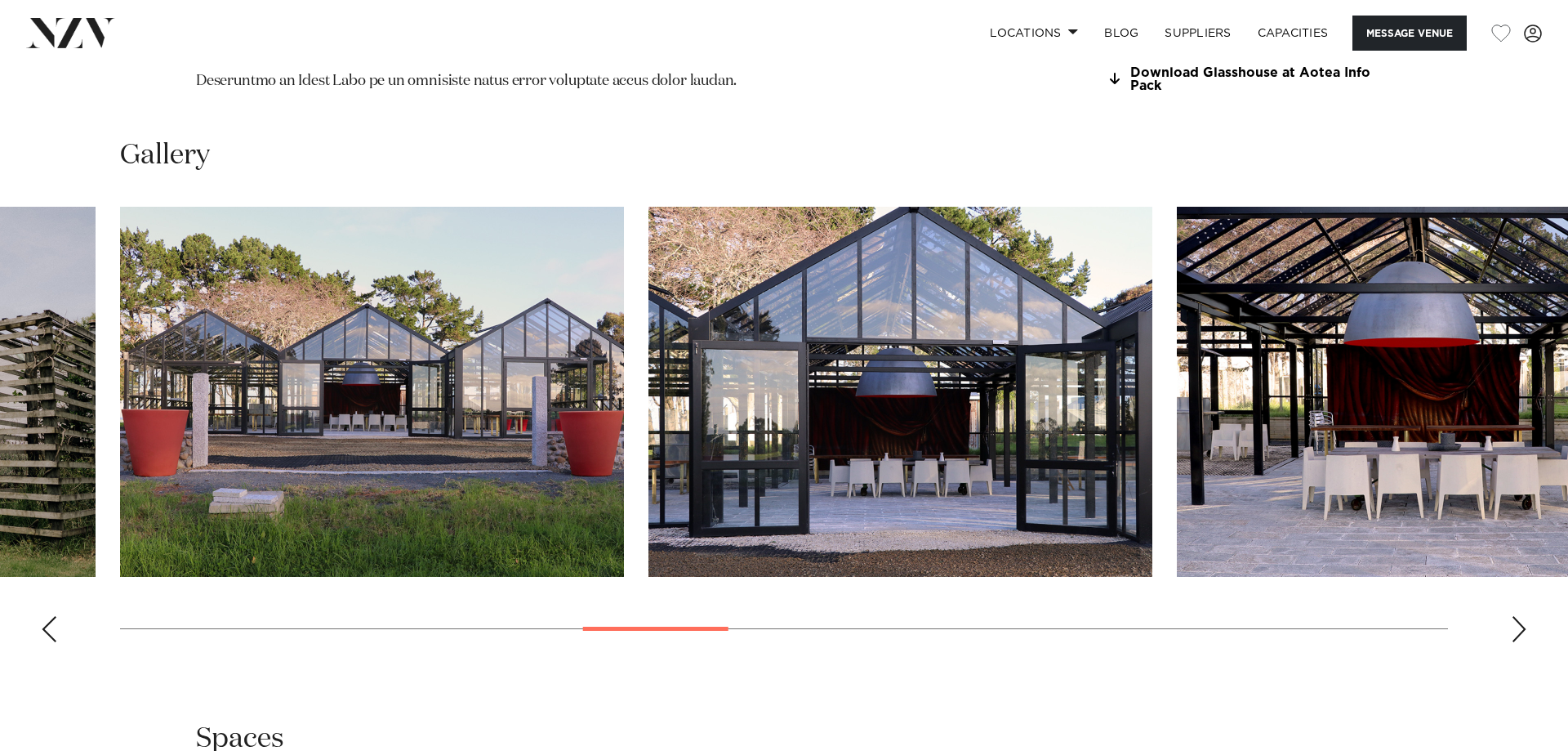
click at [1514, 616] on div "Next slide" at bounding box center [1519, 629] width 17 height 26
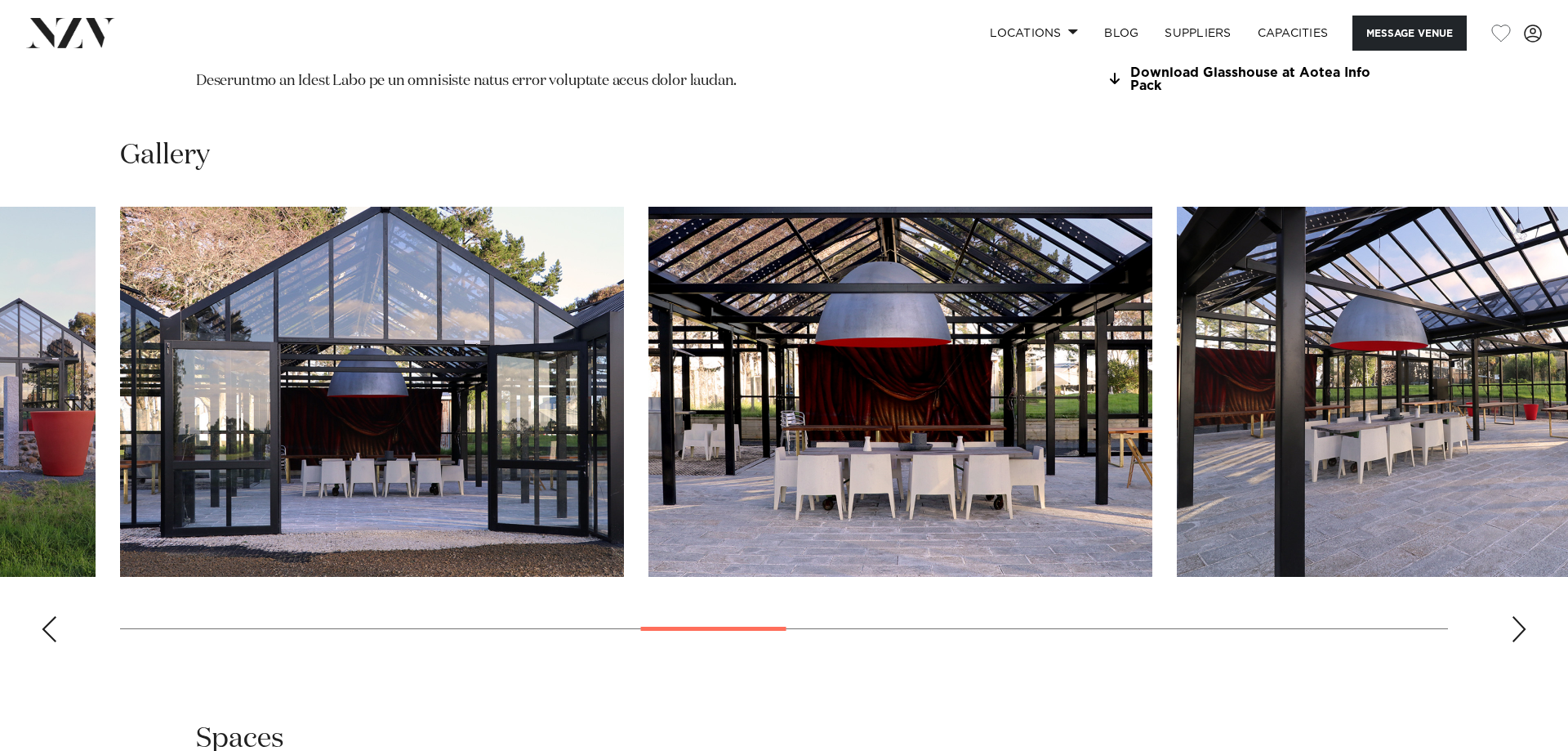
click at [1514, 616] on div "Next slide" at bounding box center [1519, 629] width 17 height 26
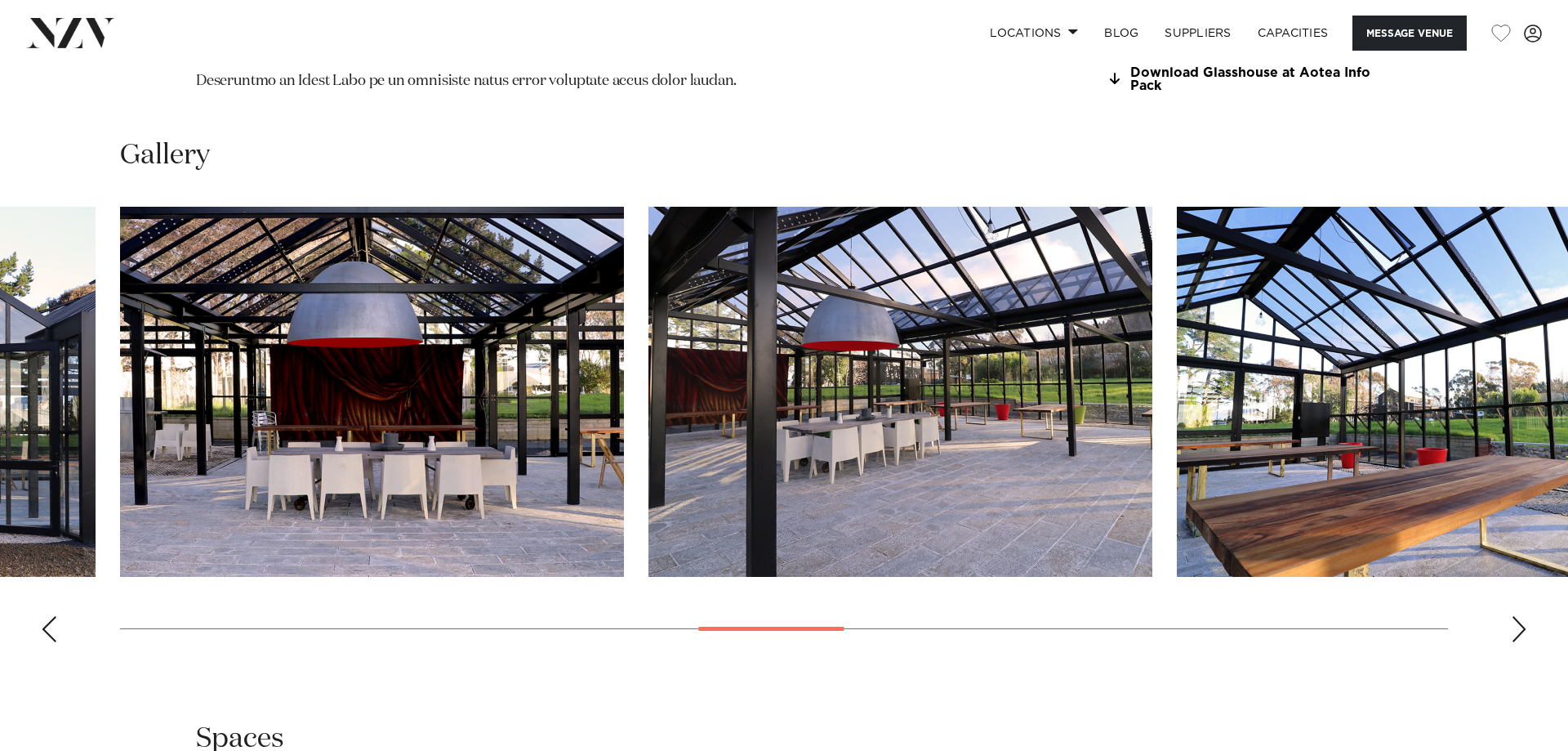
click at [1514, 616] on div "Next slide" at bounding box center [1519, 629] width 17 height 26
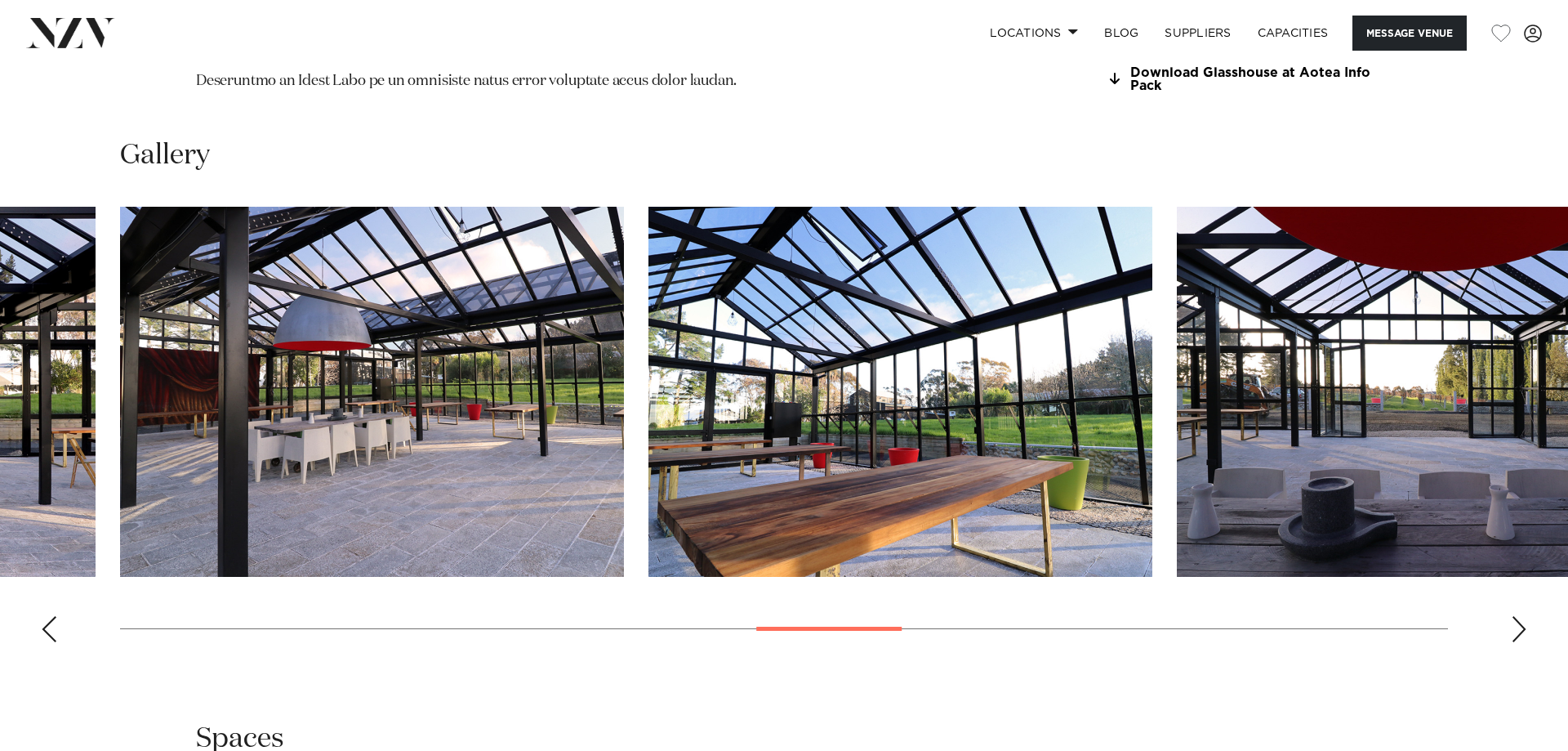
click at [1514, 616] on div "Next slide" at bounding box center [1519, 629] width 17 height 26
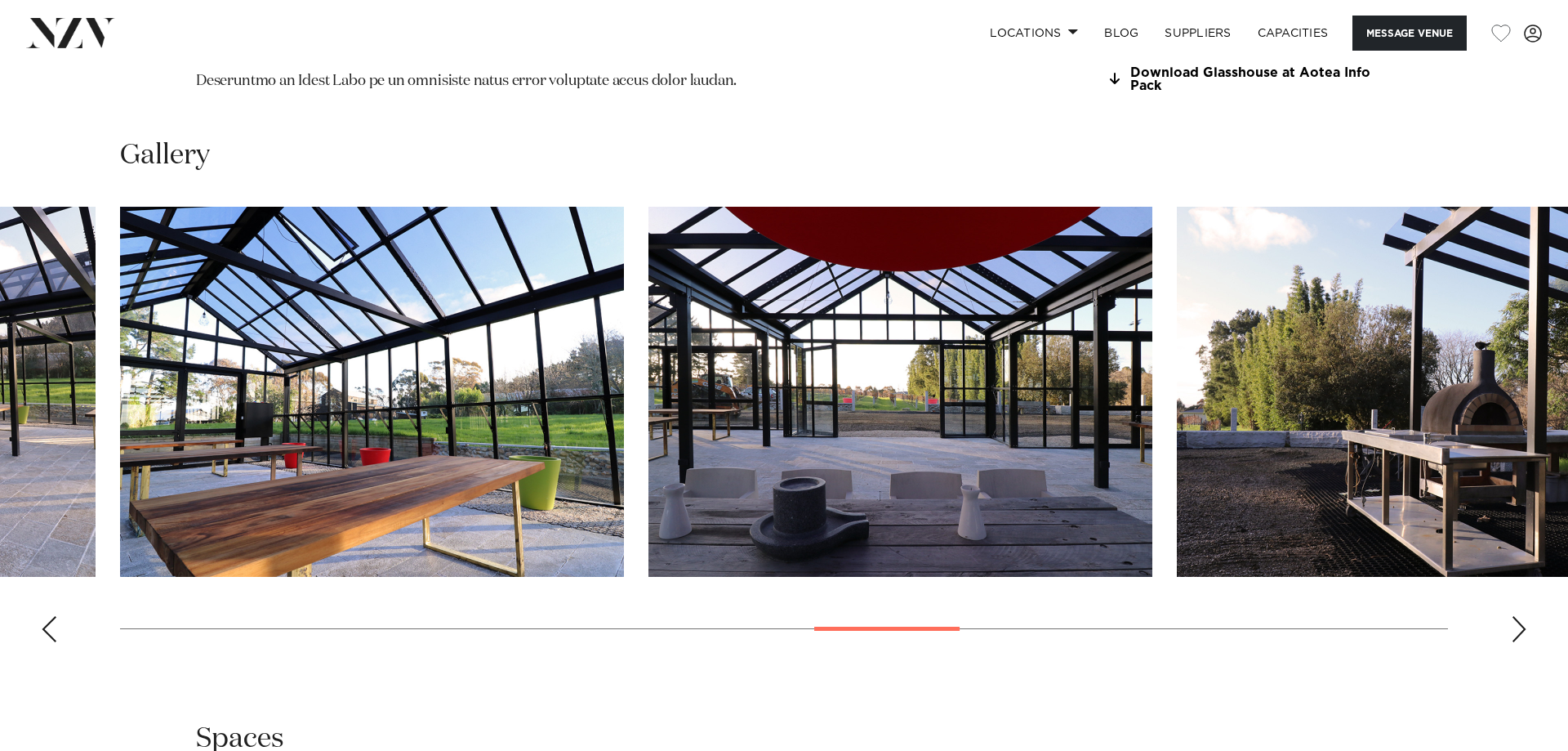
click at [1514, 616] on div "Next slide" at bounding box center [1519, 629] width 17 height 26
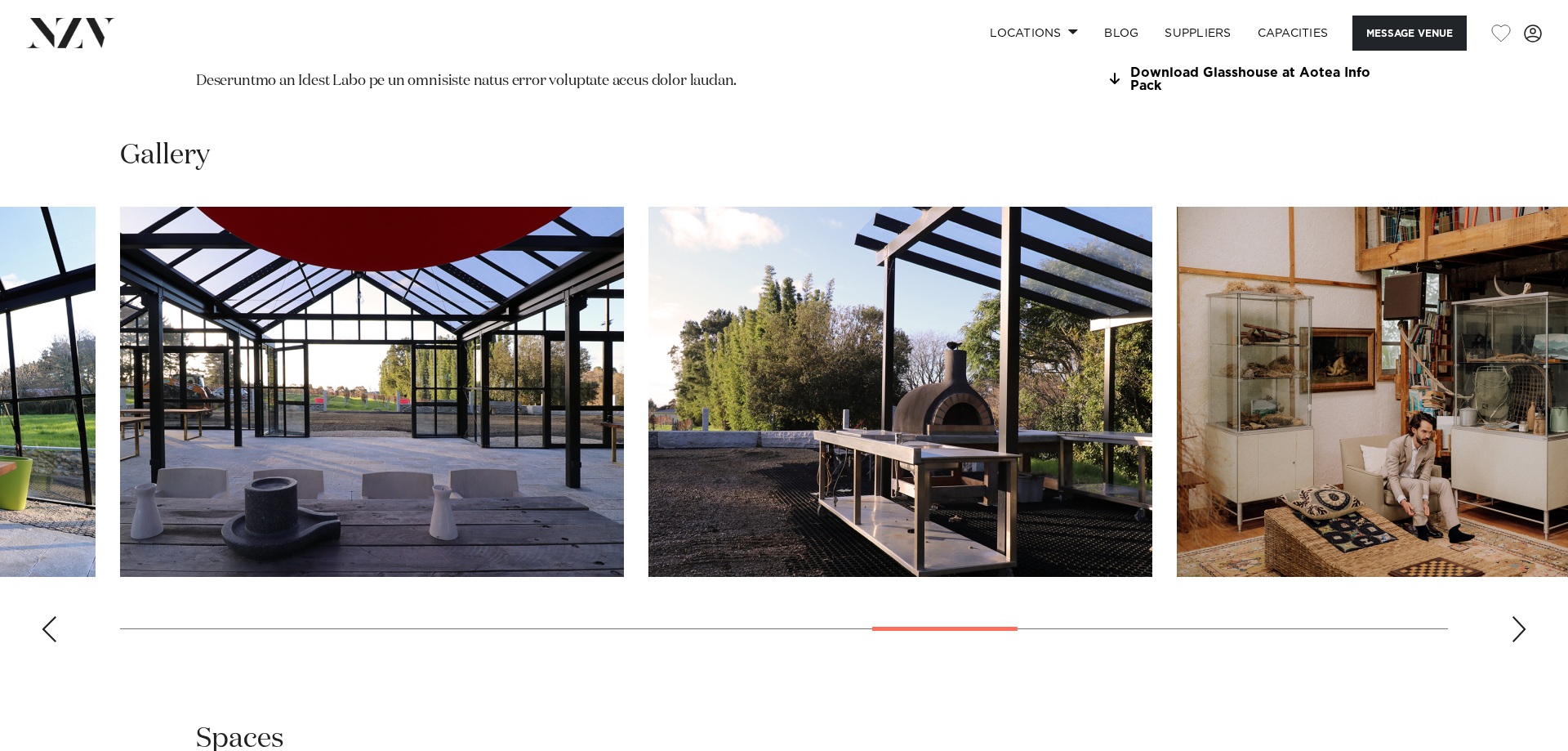
click at [1514, 616] on div "Next slide" at bounding box center [1519, 629] width 17 height 26
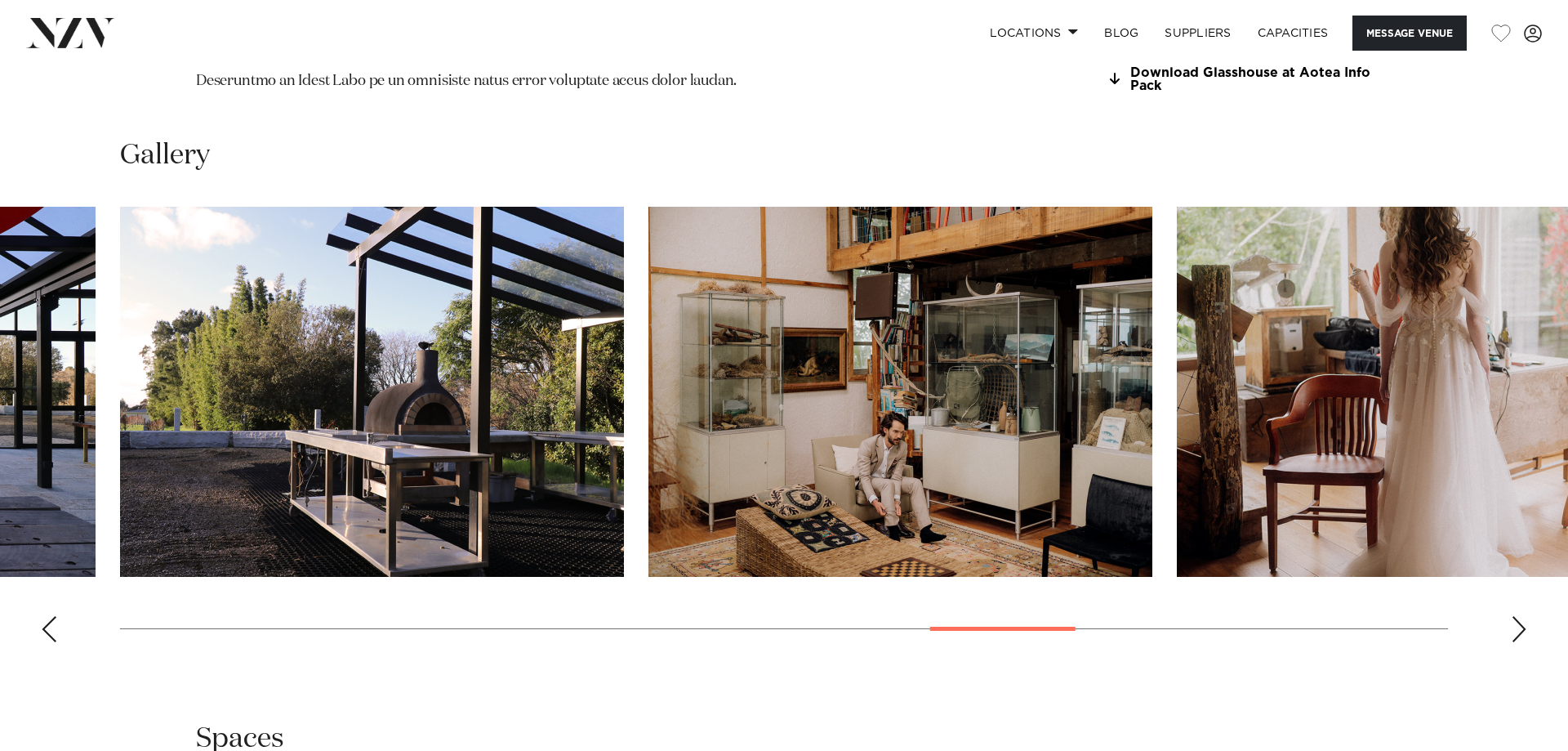
click at [1515, 620] on div "Next slide" at bounding box center [1519, 629] width 17 height 26
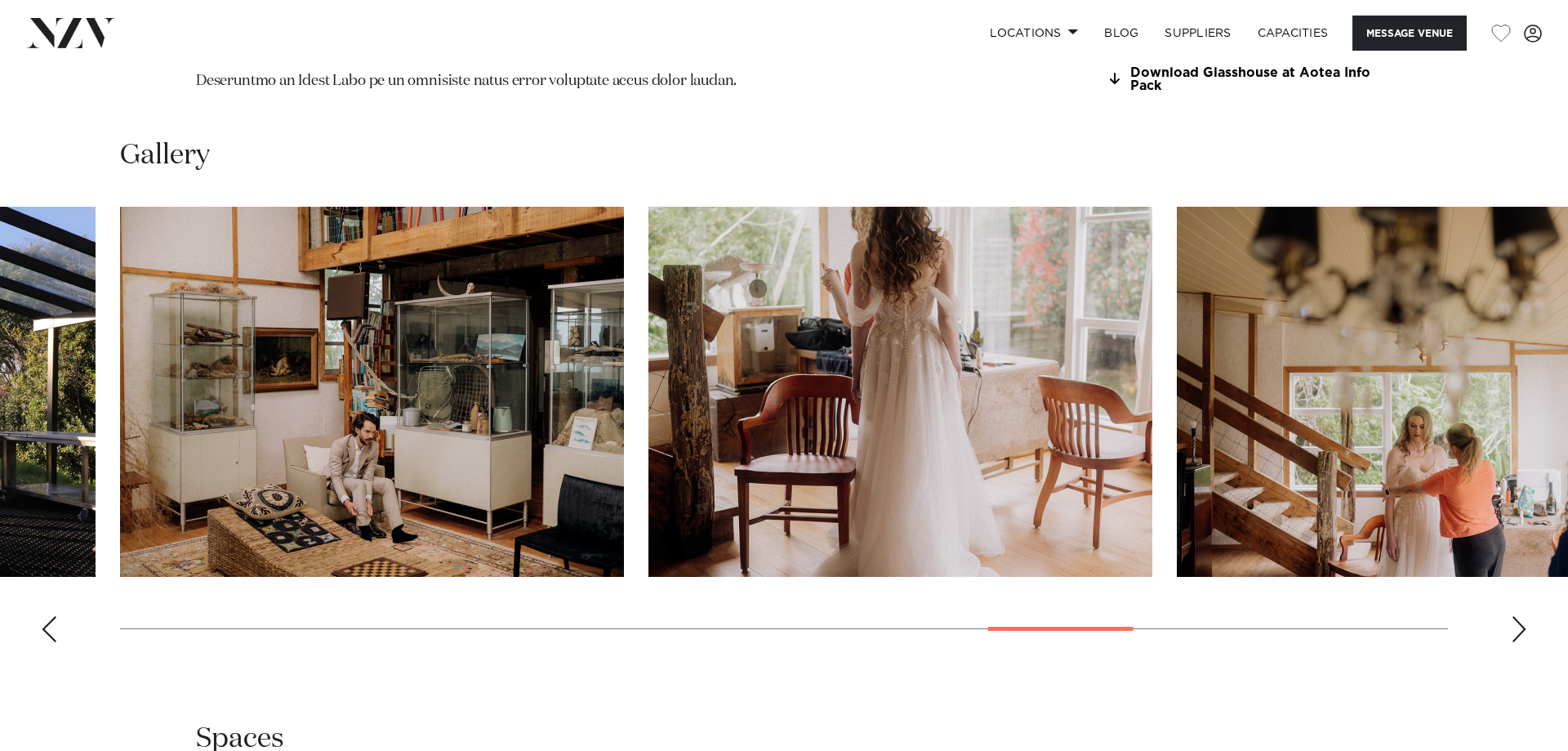
click at [1515, 620] on div "Next slide" at bounding box center [1519, 629] width 17 height 26
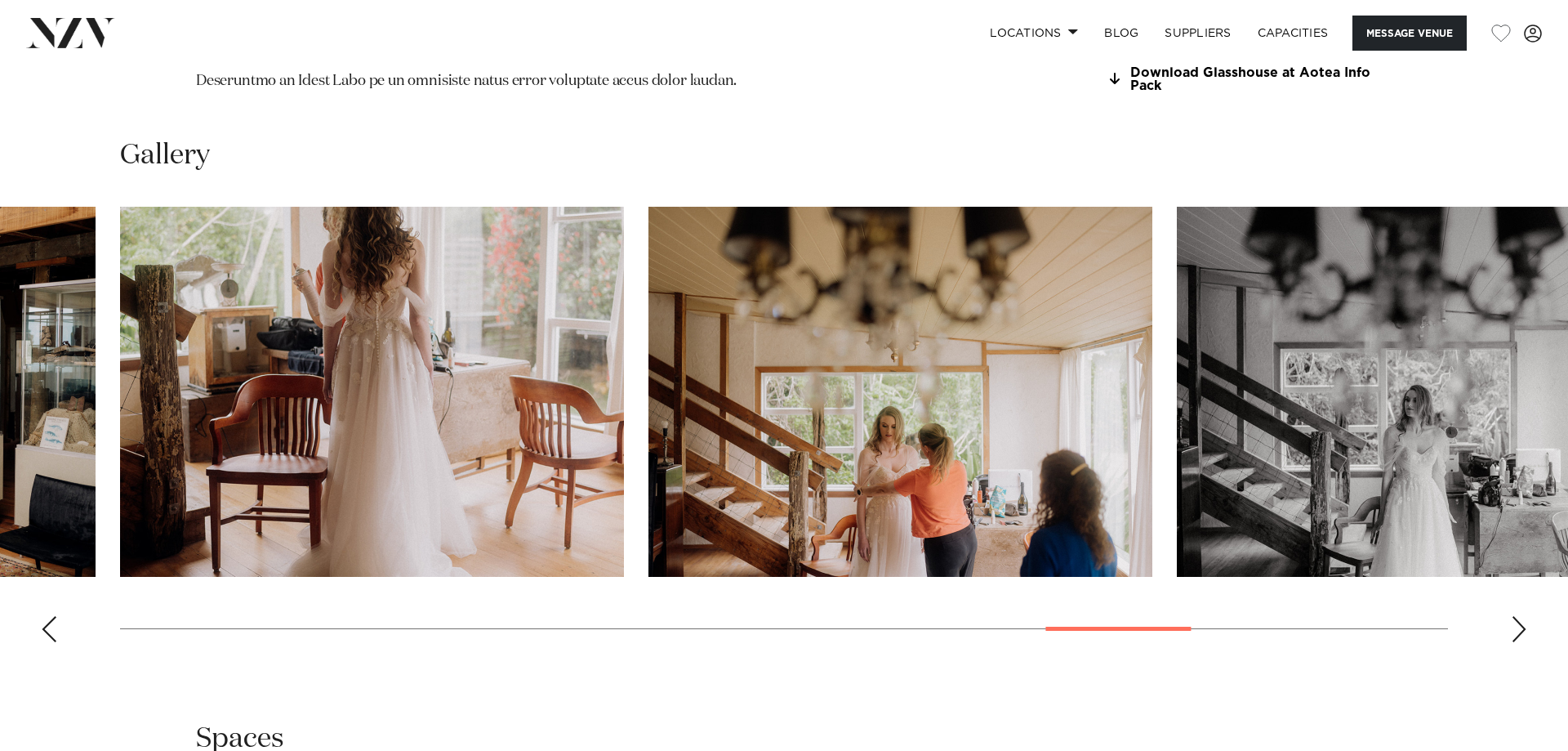
click at [1515, 620] on div "Next slide" at bounding box center [1519, 629] width 17 height 26
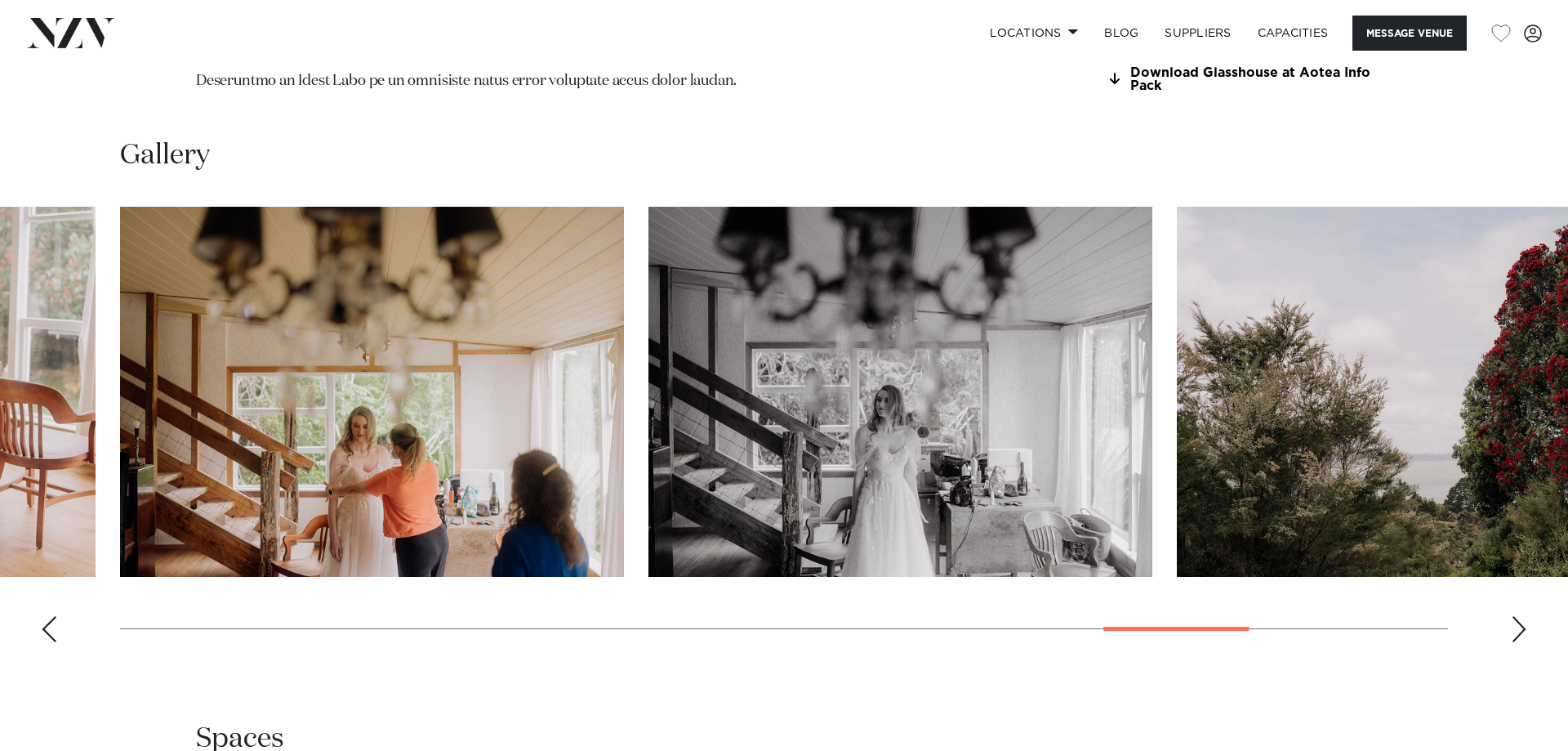
click at [1515, 620] on div "Next slide" at bounding box center [1519, 629] width 17 height 26
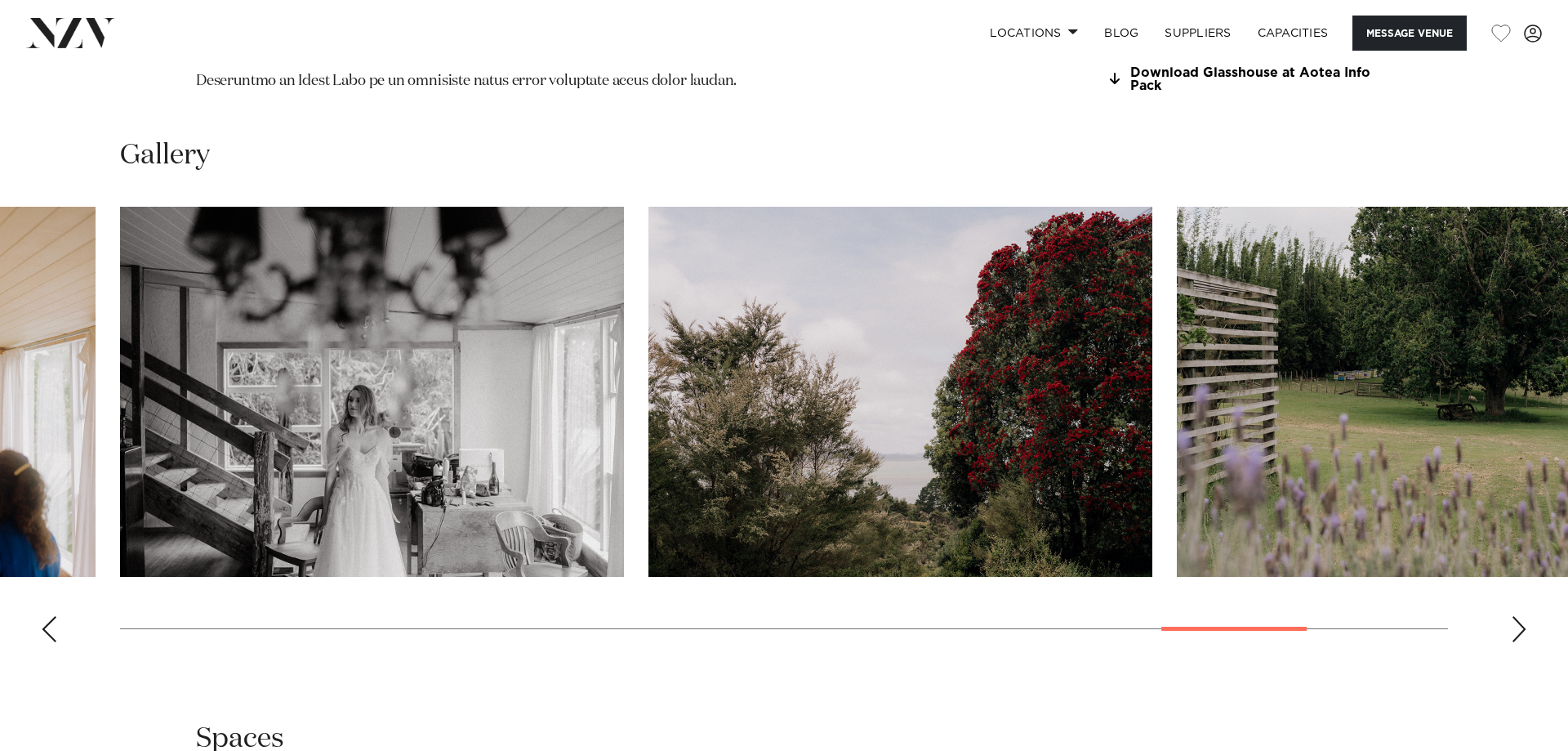
click at [1515, 620] on div "Next slide" at bounding box center [1519, 629] width 17 height 26
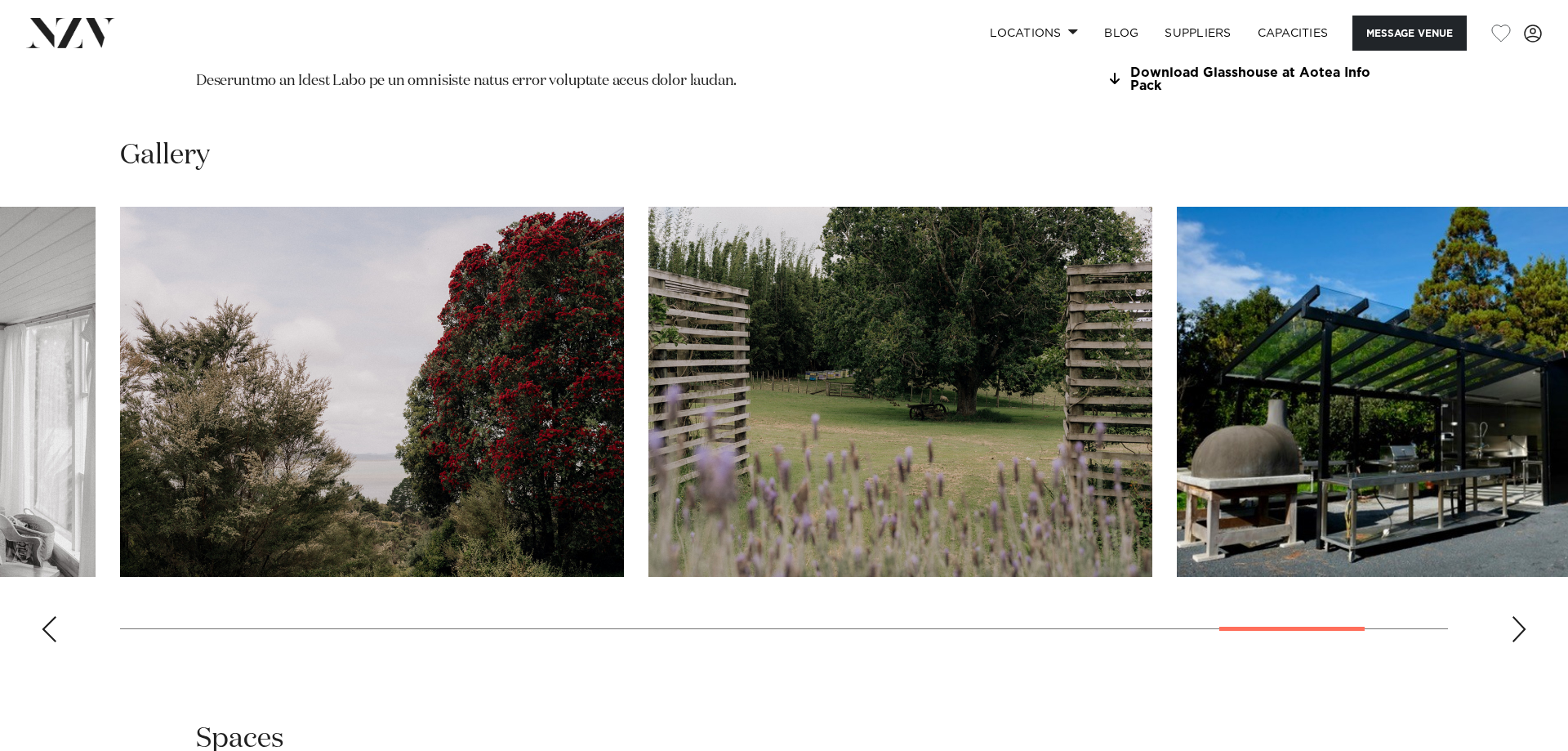
click at [1515, 620] on div "Next slide" at bounding box center [1519, 629] width 17 height 26
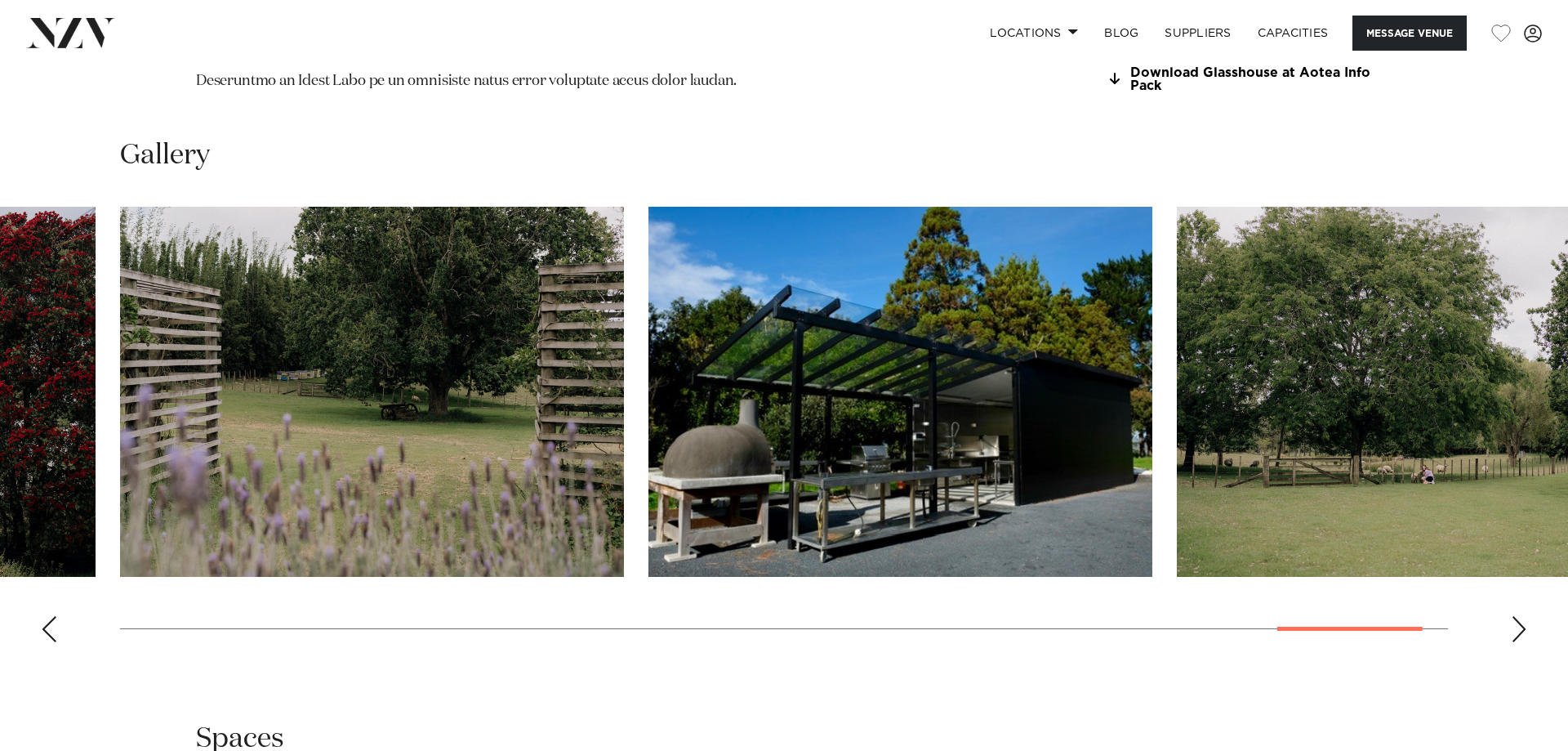
click at [1515, 620] on div "Next slide" at bounding box center [1519, 629] width 17 height 26
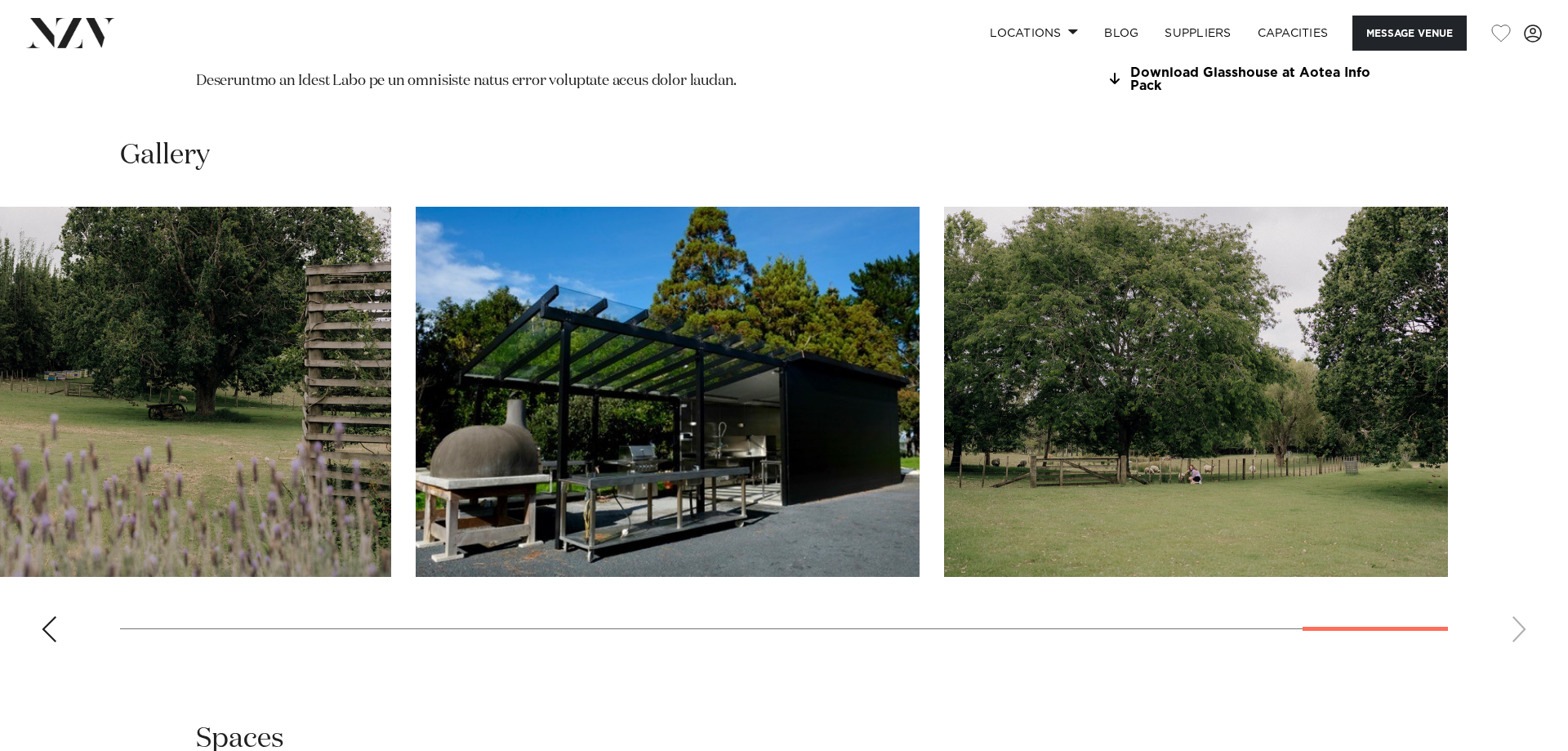
click at [1515, 620] on swiper-container at bounding box center [784, 431] width 1568 height 449
click at [1523, 622] on swiper-container at bounding box center [784, 431] width 1568 height 449
click at [1518, 621] on swiper-container at bounding box center [784, 431] width 1568 height 449
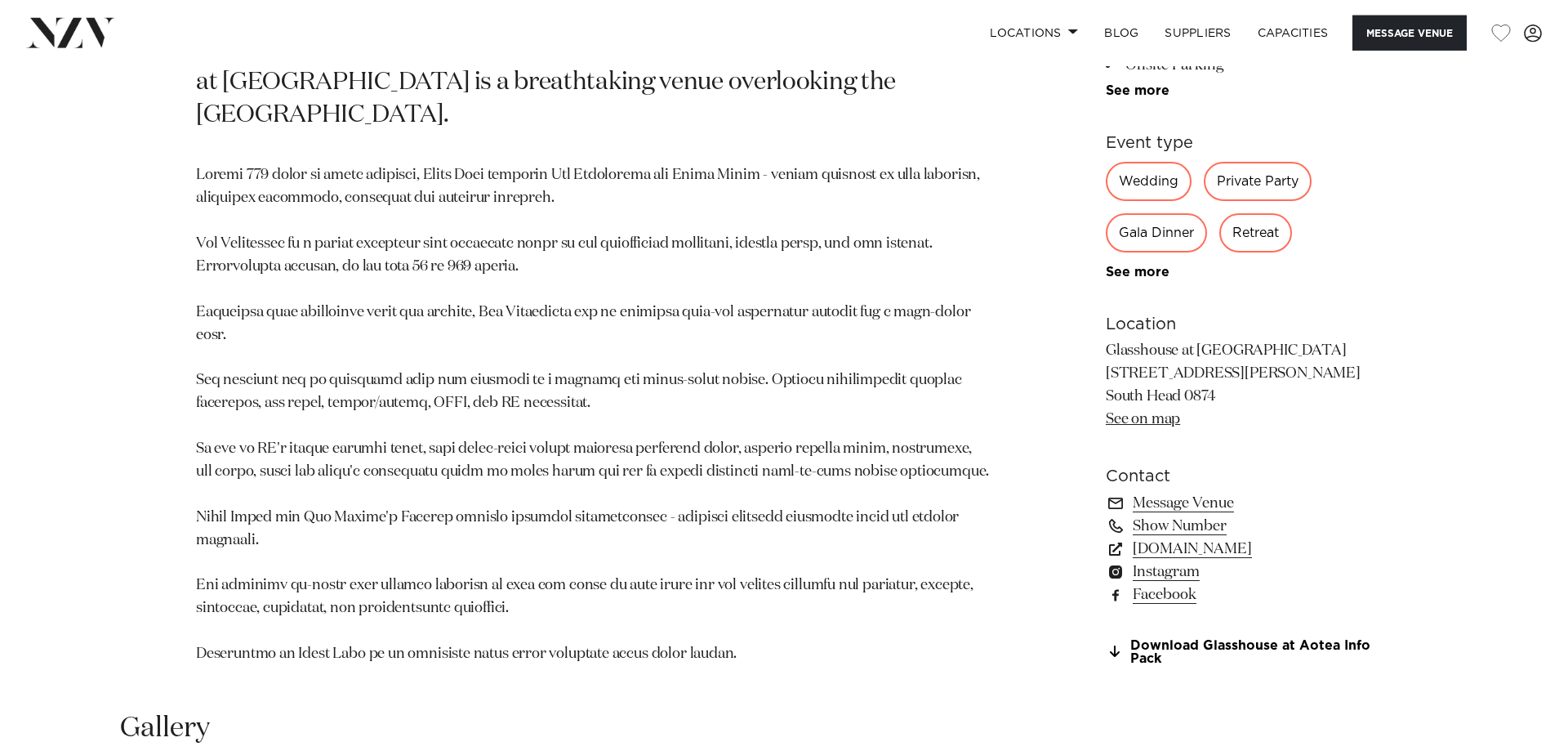
scroll to position [1055, 0]
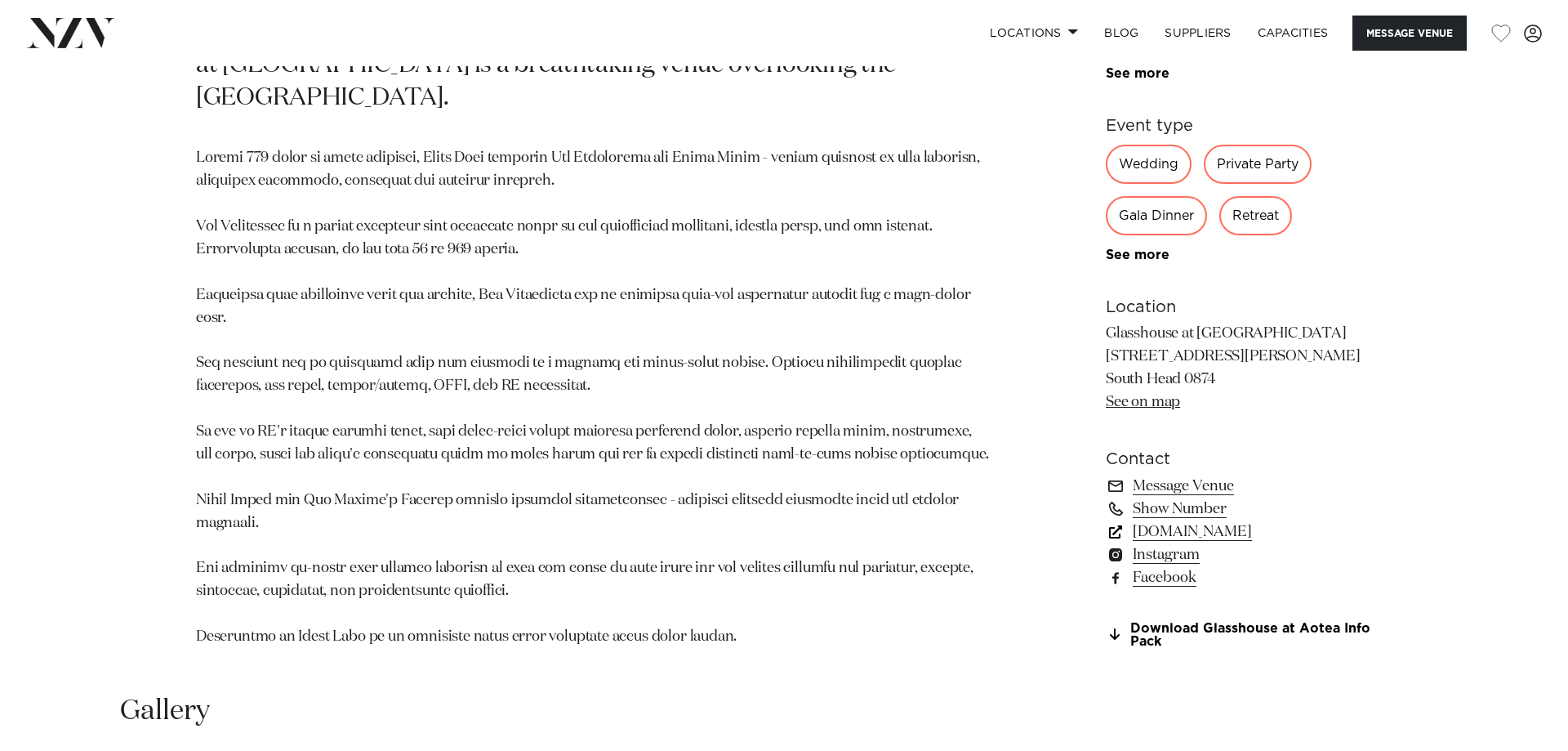
click at [1189, 520] on link "[DOMAIN_NAME]" at bounding box center [1239, 531] width 266 height 23
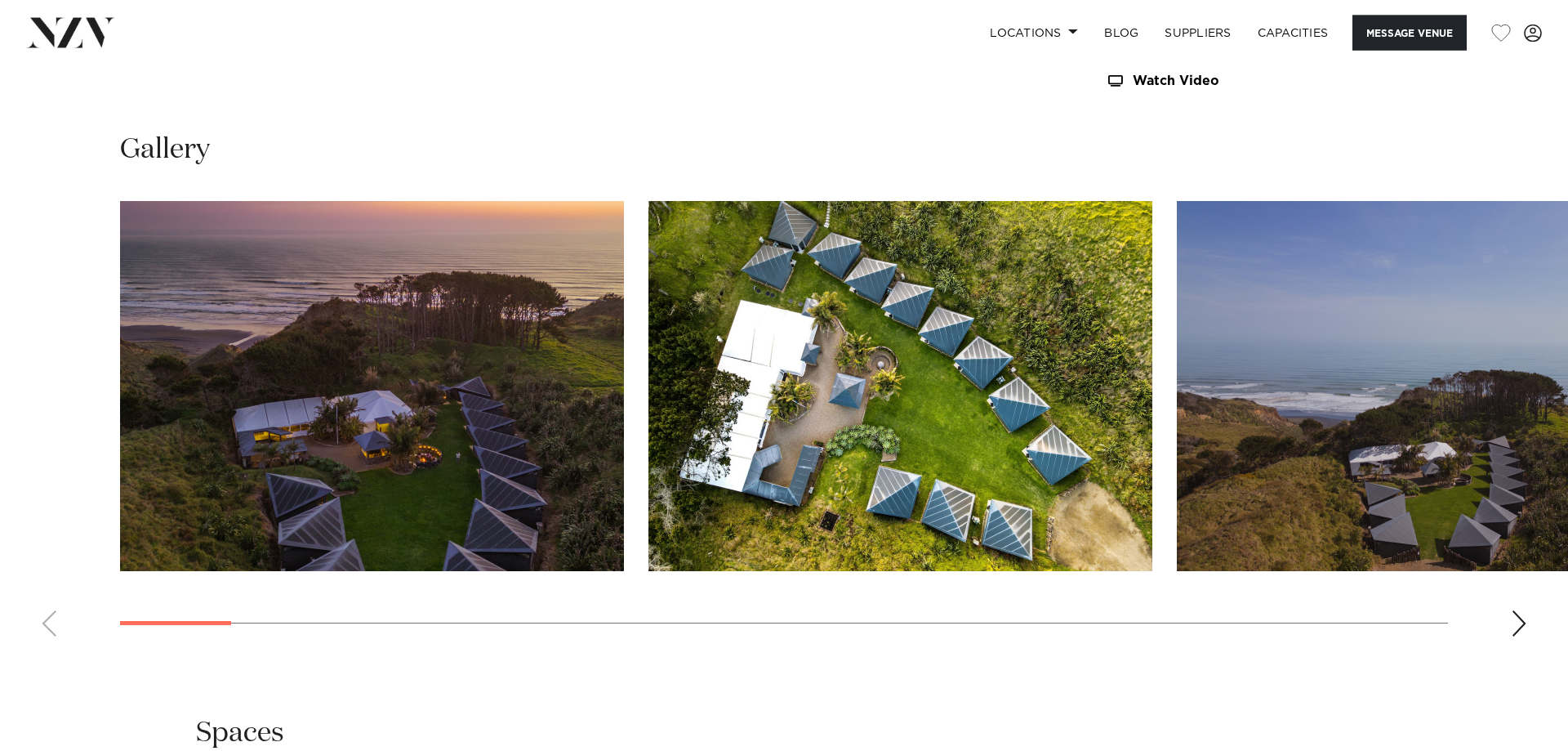
scroll to position [1722, 0]
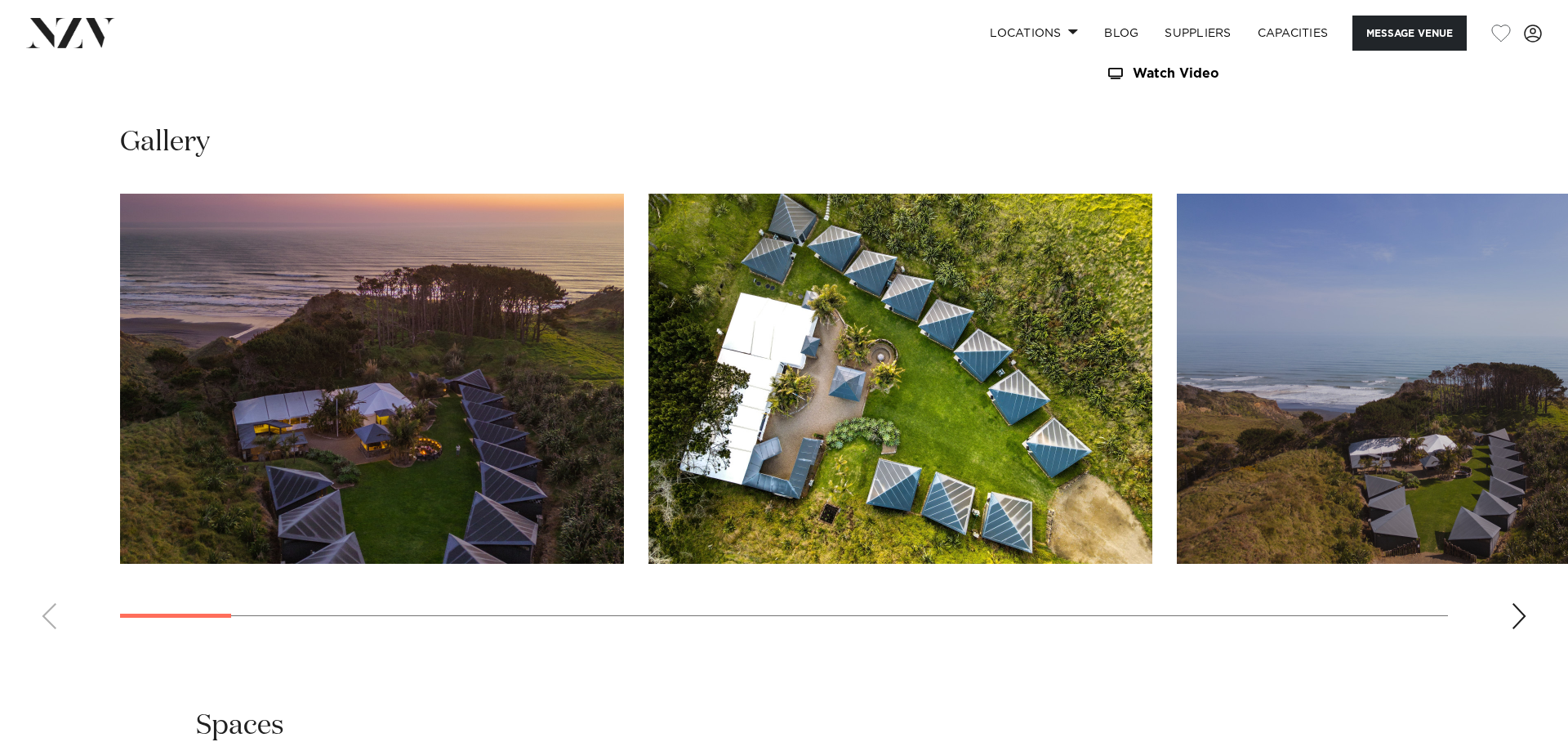
click at [1516, 603] on div "Next slide" at bounding box center [1519, 616] width 17 height 26
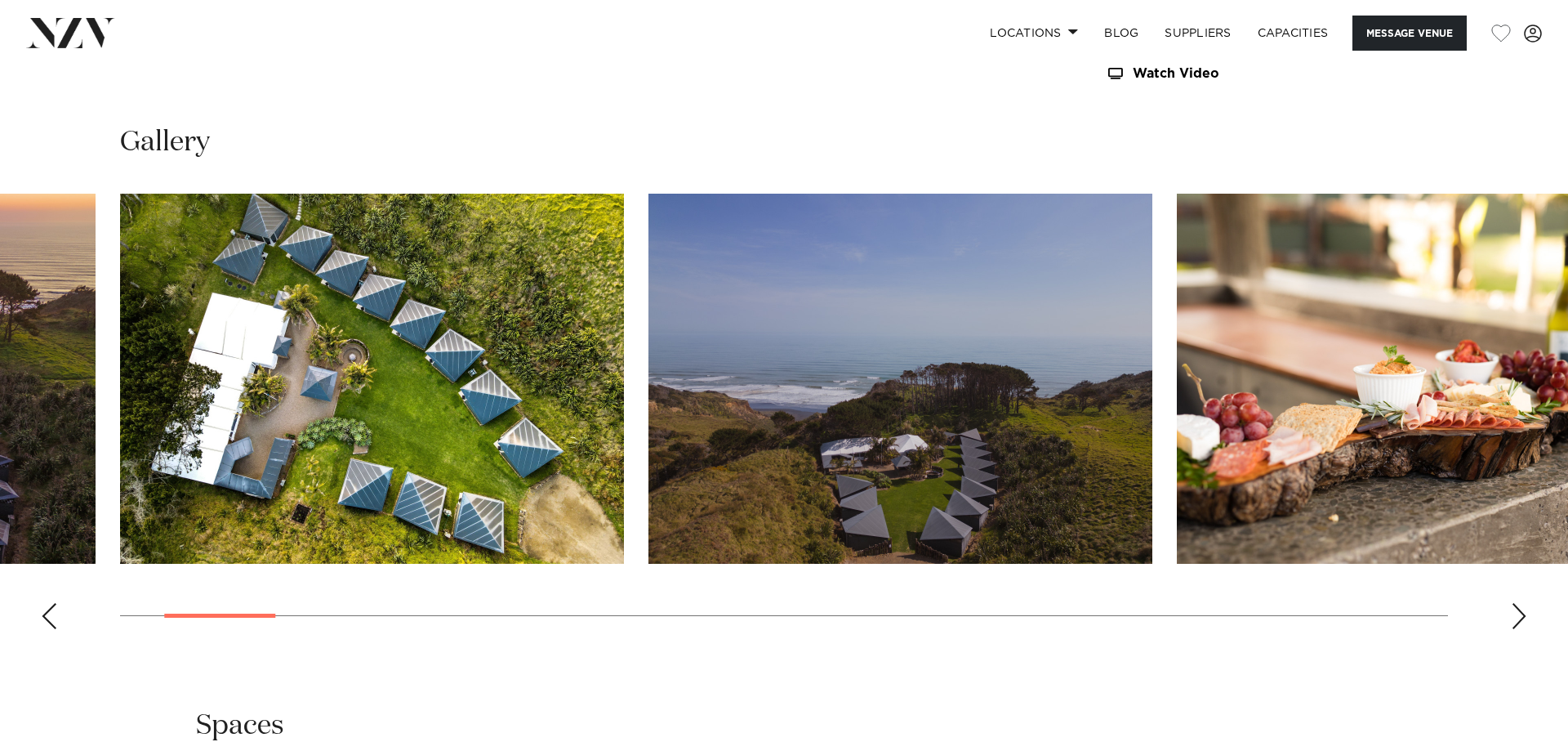
click at [1515, 603] on div "Next slide" at bounding box center [1519, 616] width 17 height 26
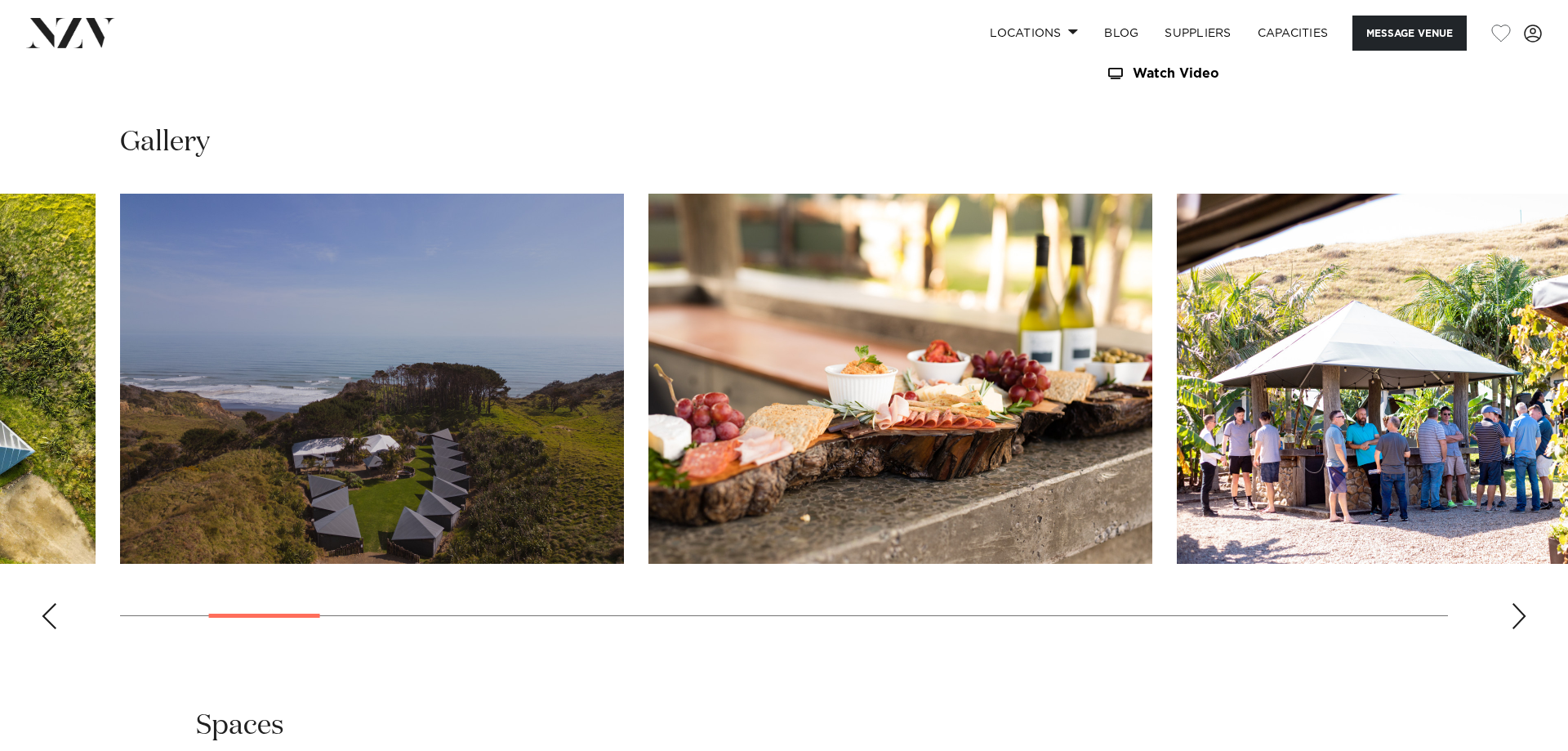
click at [1515, 603] on div "Next slide" at bounding box center [1519, 616] width 17 height 26
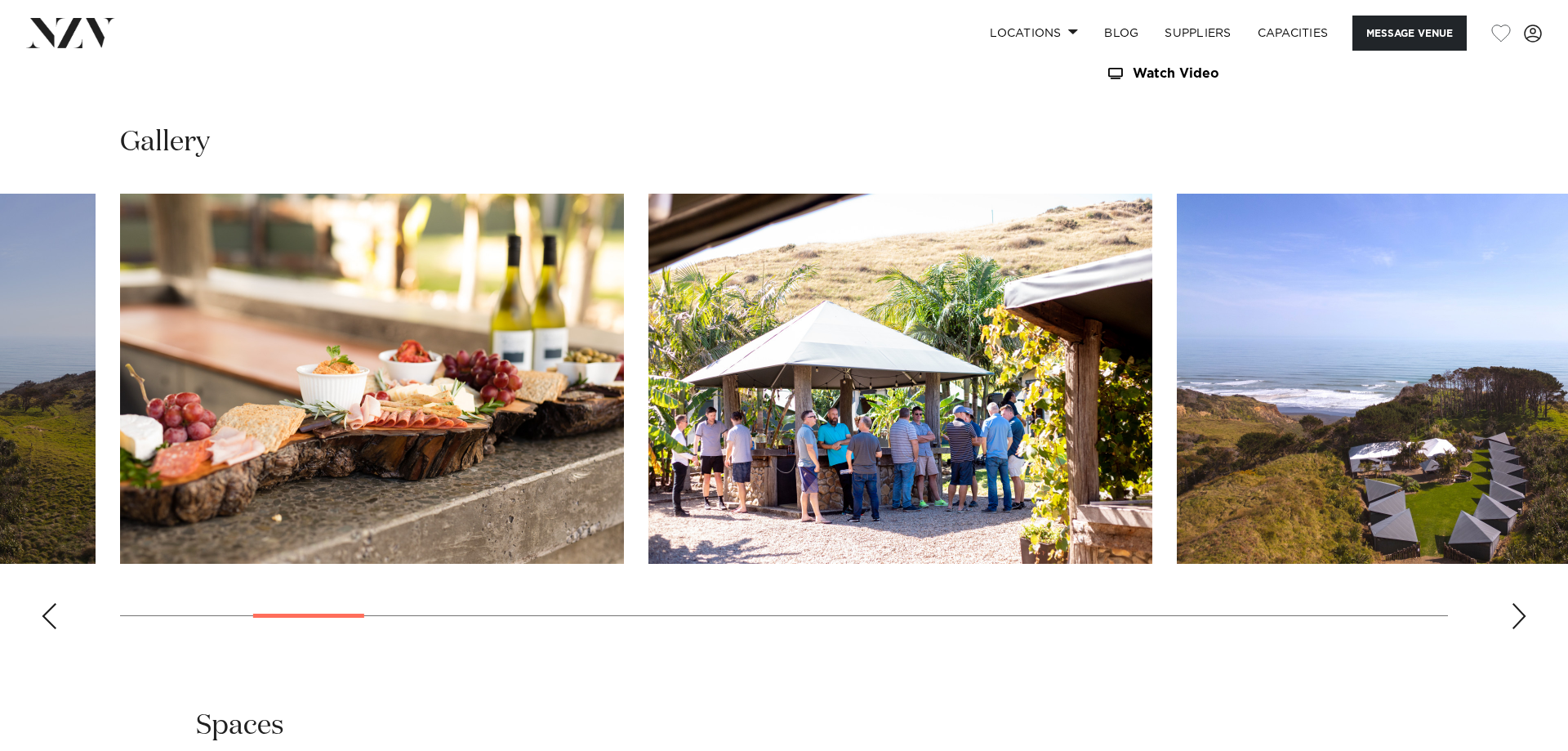
click at [1521, 603] on div "Next slide" at bounding box center [1519, 616] width 17 height 26
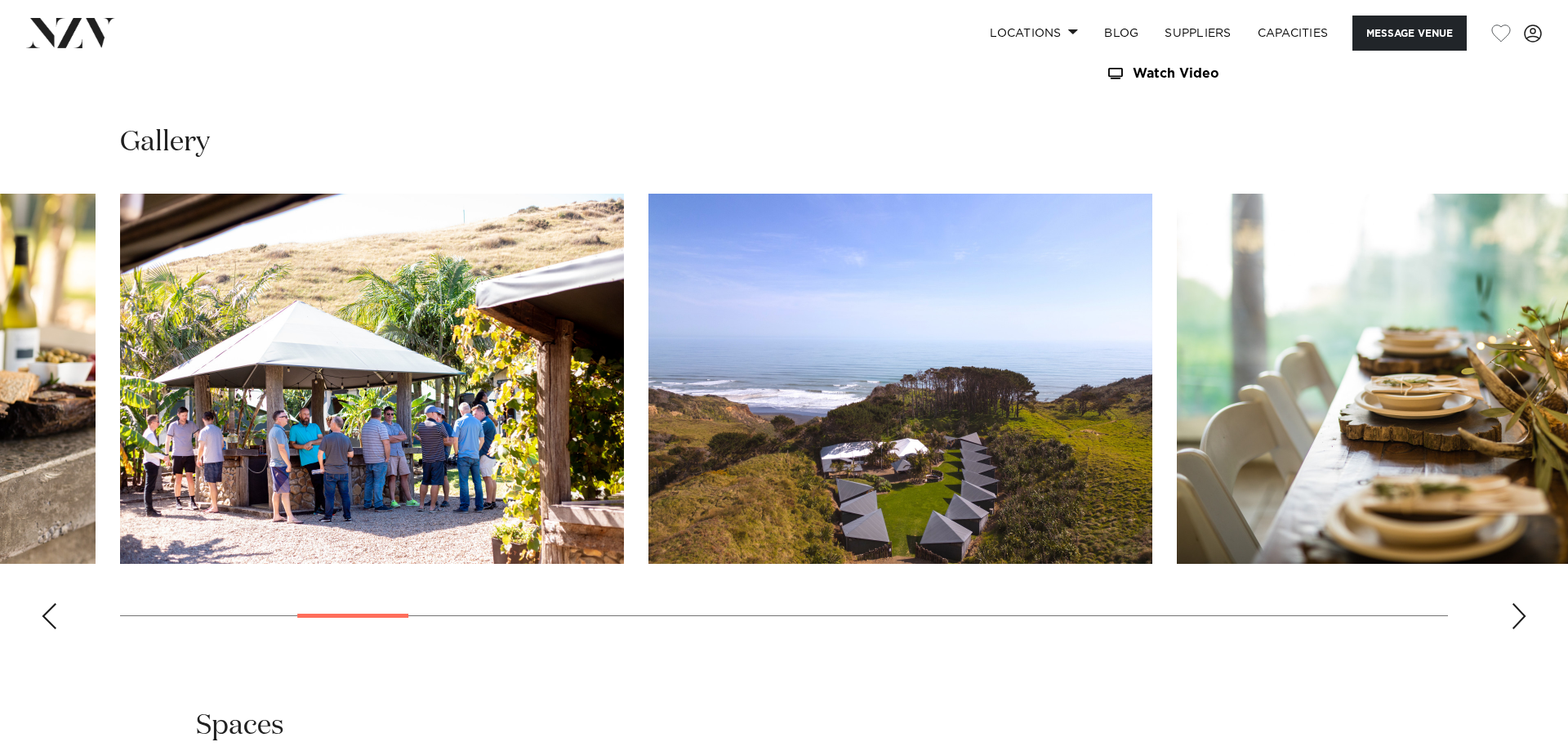
click at [1521, 603] on div "Next slide" at bounding box center [1519, 616] width 17 height 26
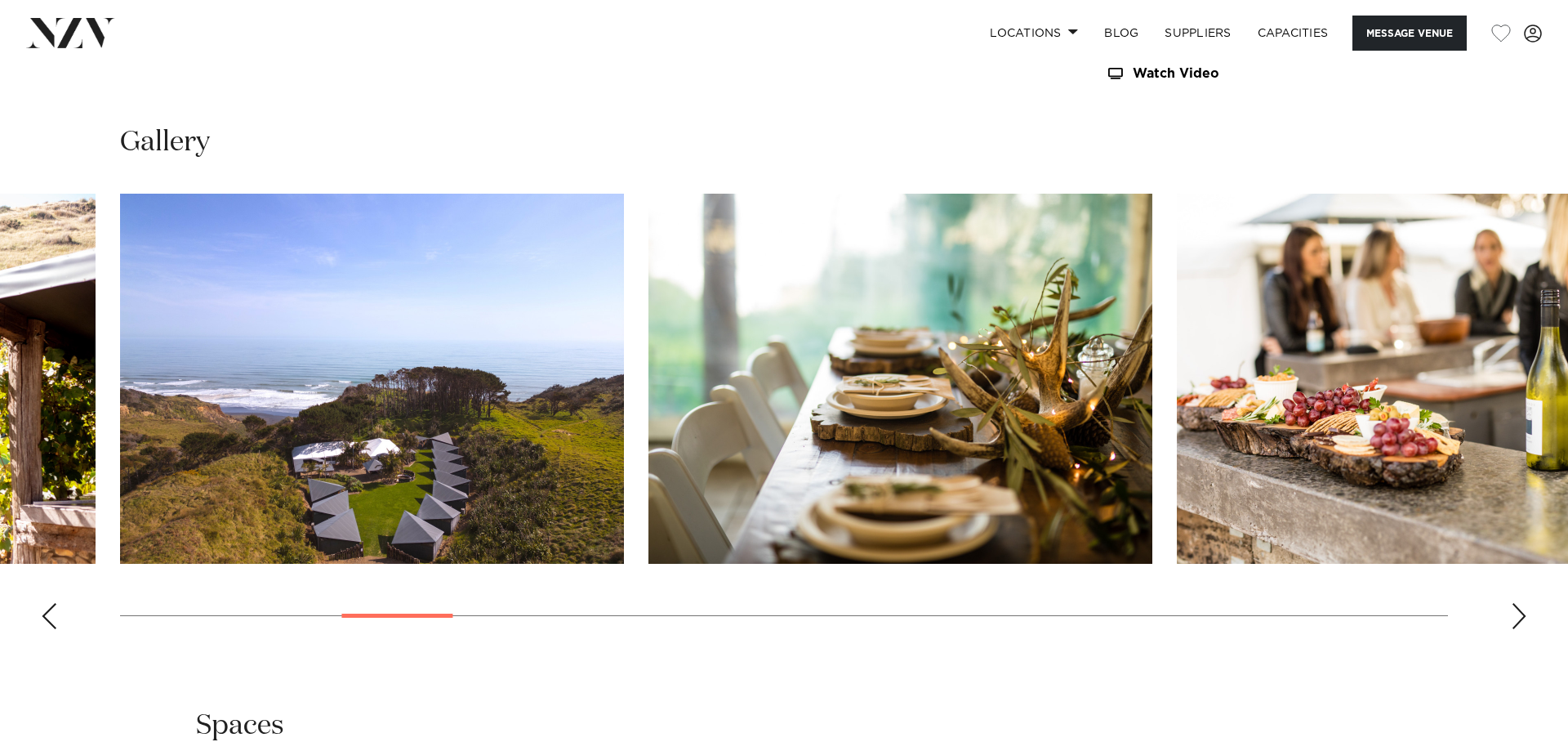
click at [1521, 603] on div "Next slide" at bounding box center [1519, 616] width 17 height 26
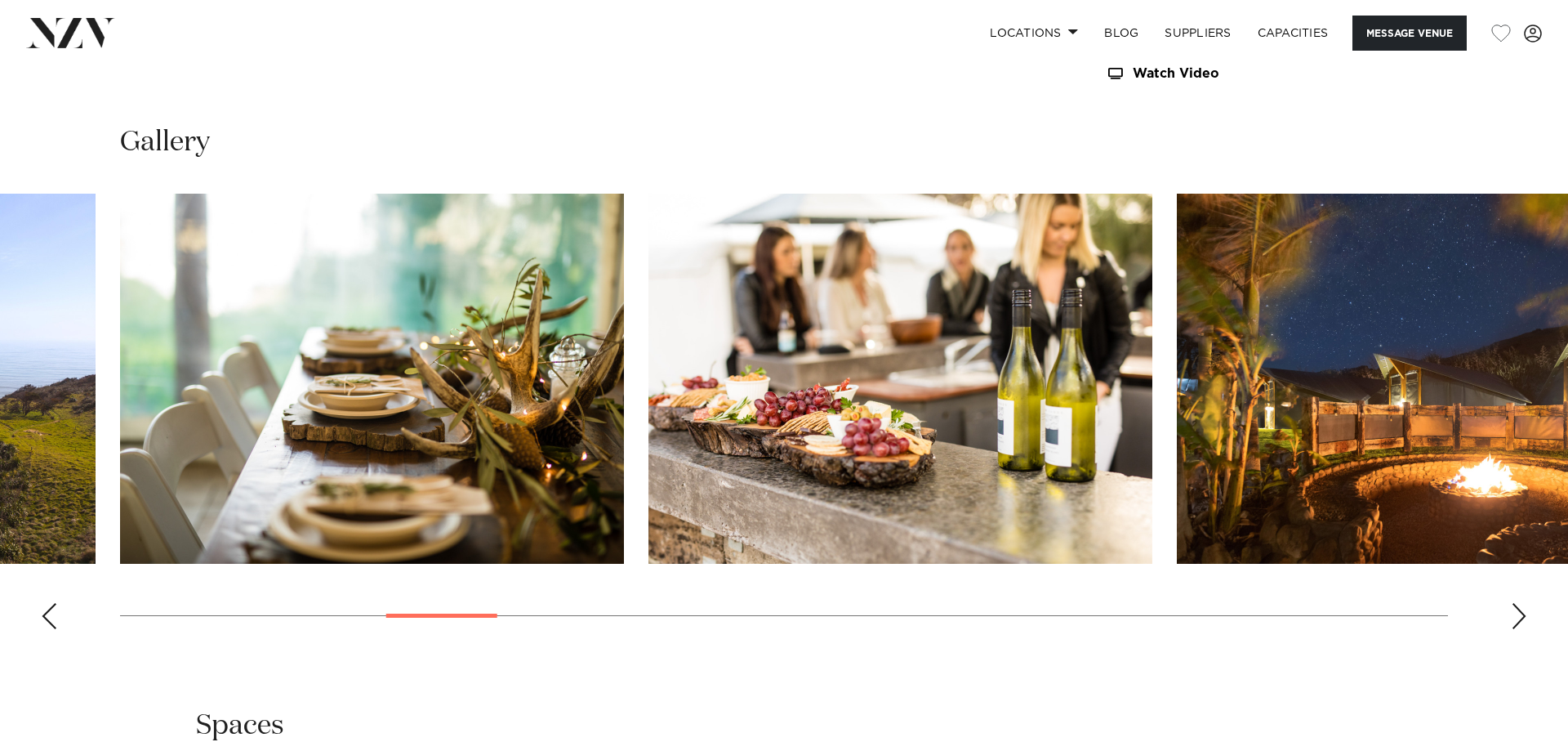
click at [1514, 603] on div "Next slide" at bounding box center [1519, 616] width 17 height 26
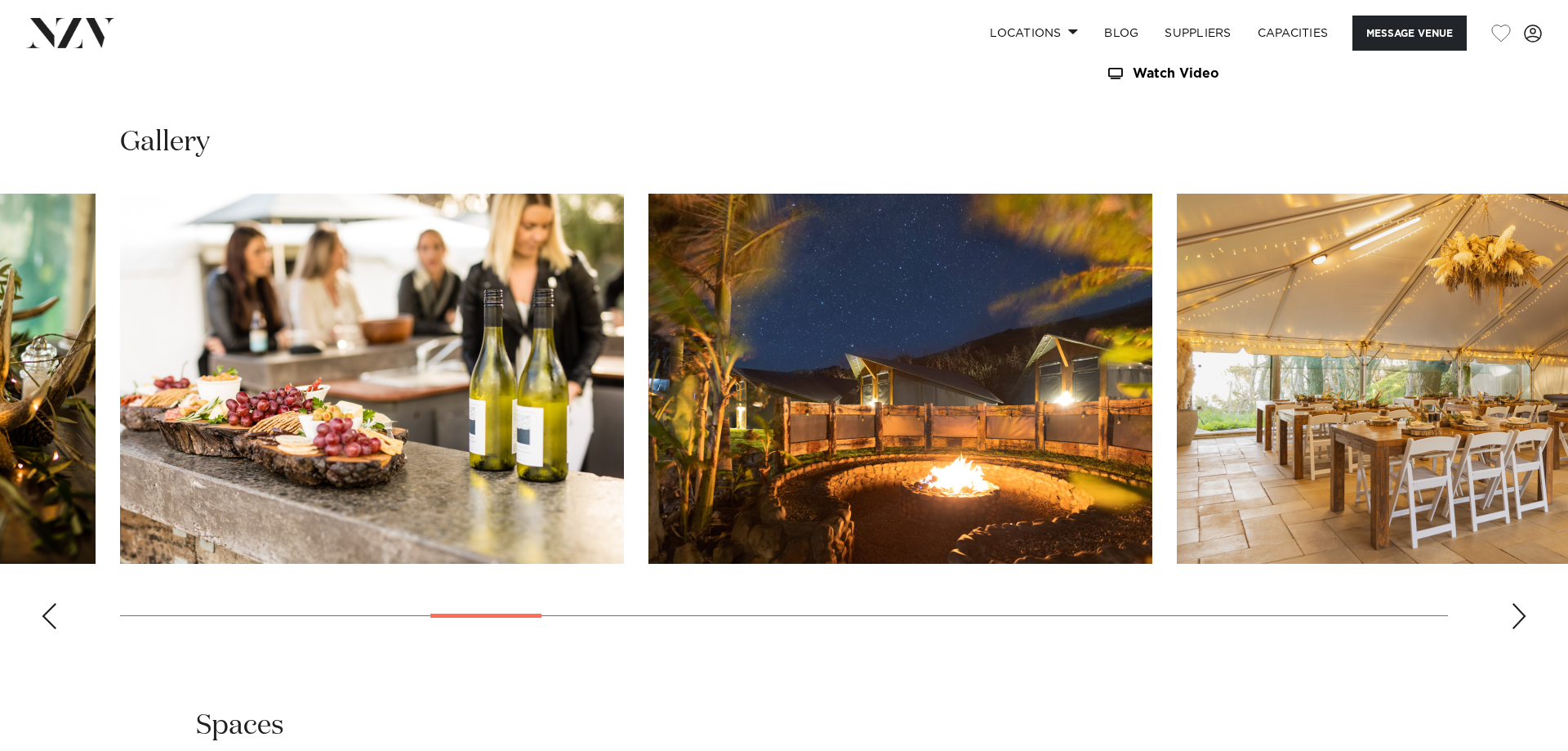
click at [1514, 603] on div "Next slide" at bounding box center [1519, 616] width 17 height 26
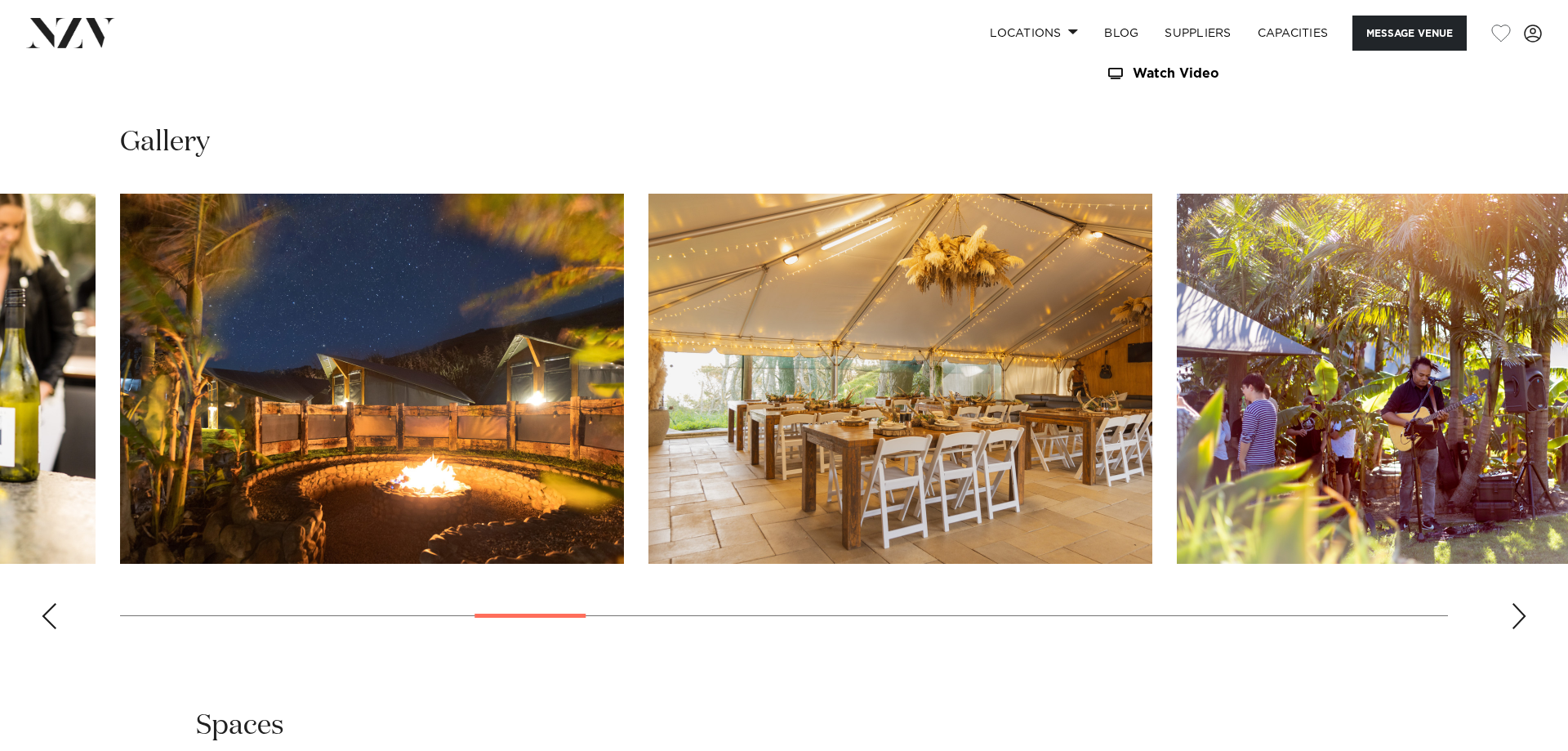
click at [1520, 603] on div "Next slide" at bounding box center [1519, 616] width 17 height 26
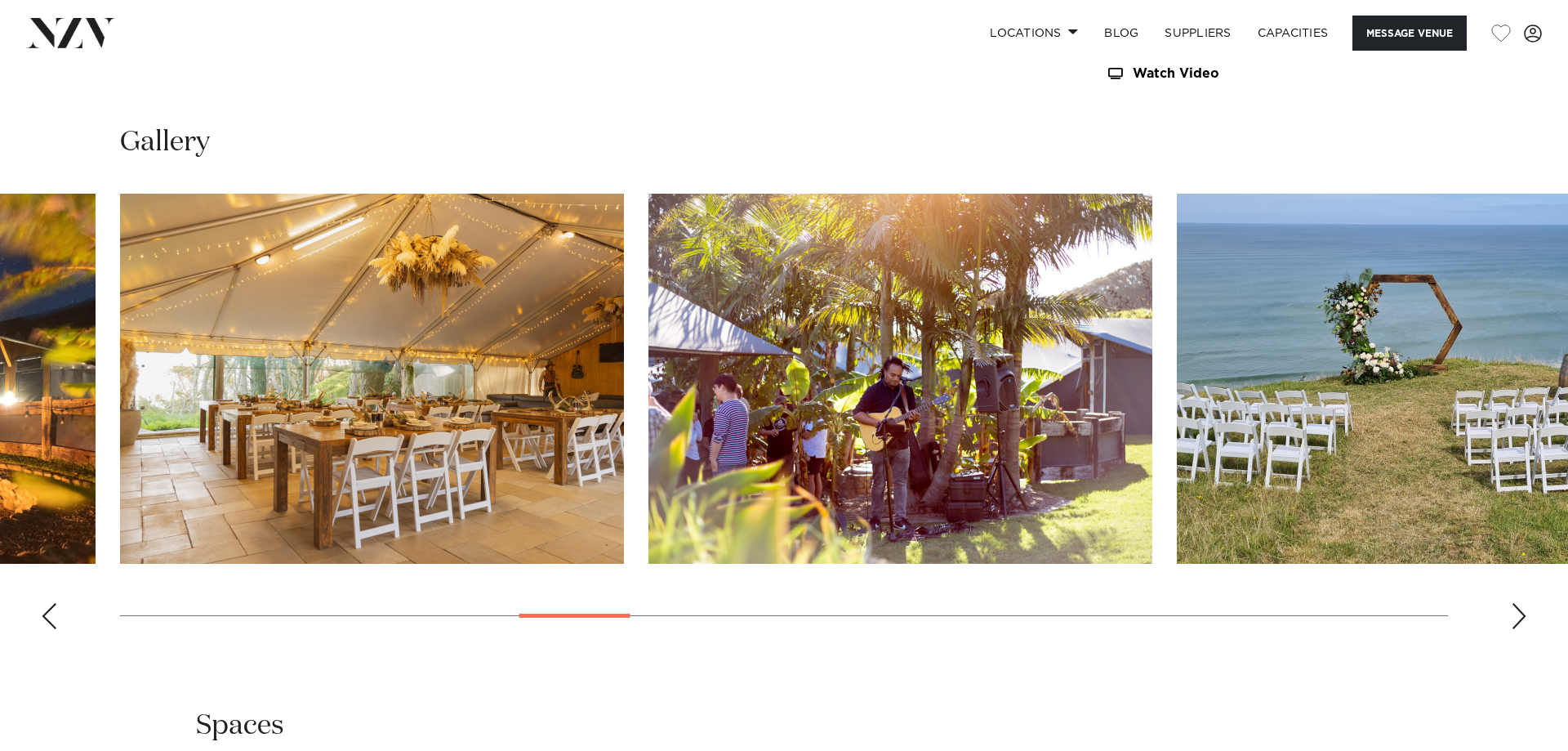
click at [1520, 603] on div "Next slide" at bounding box center [1519, 616] width 17 height 26
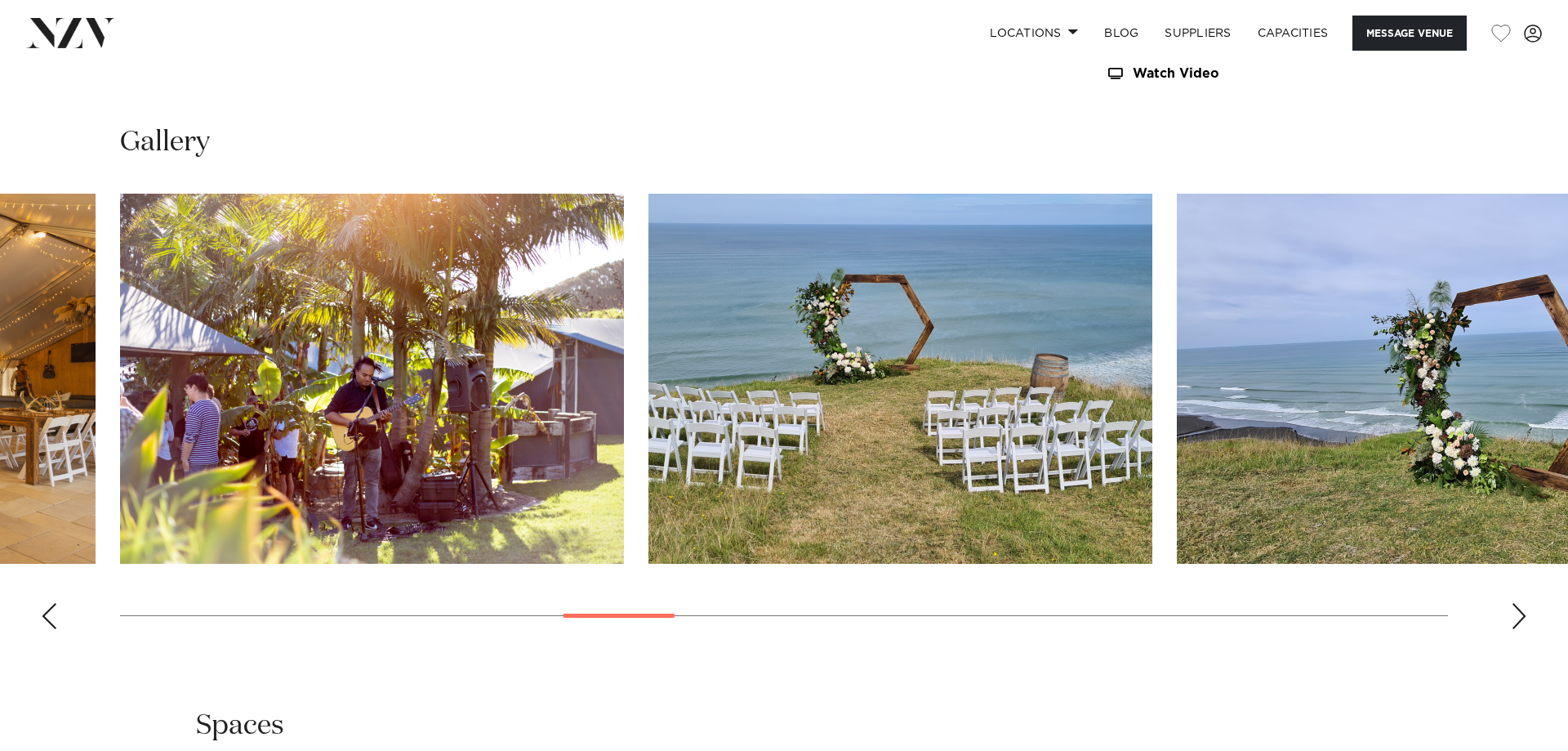
click at [1520, 603] on div "Next slide" at bounding box center [1519, 616] width 17 height 26
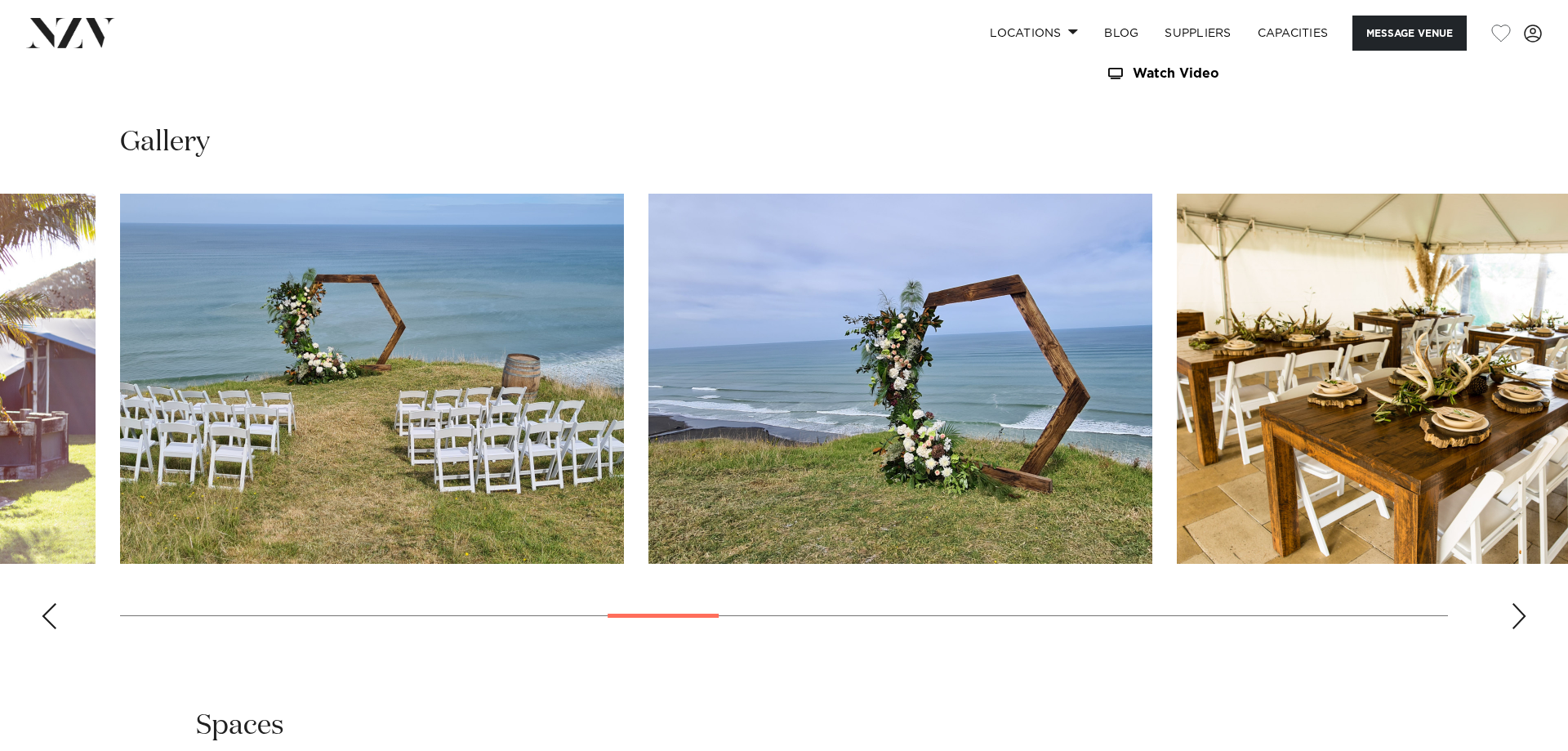
click at [1520, 603] on div "Next slide" at bounding box center [1519, 616] width 17 height 26
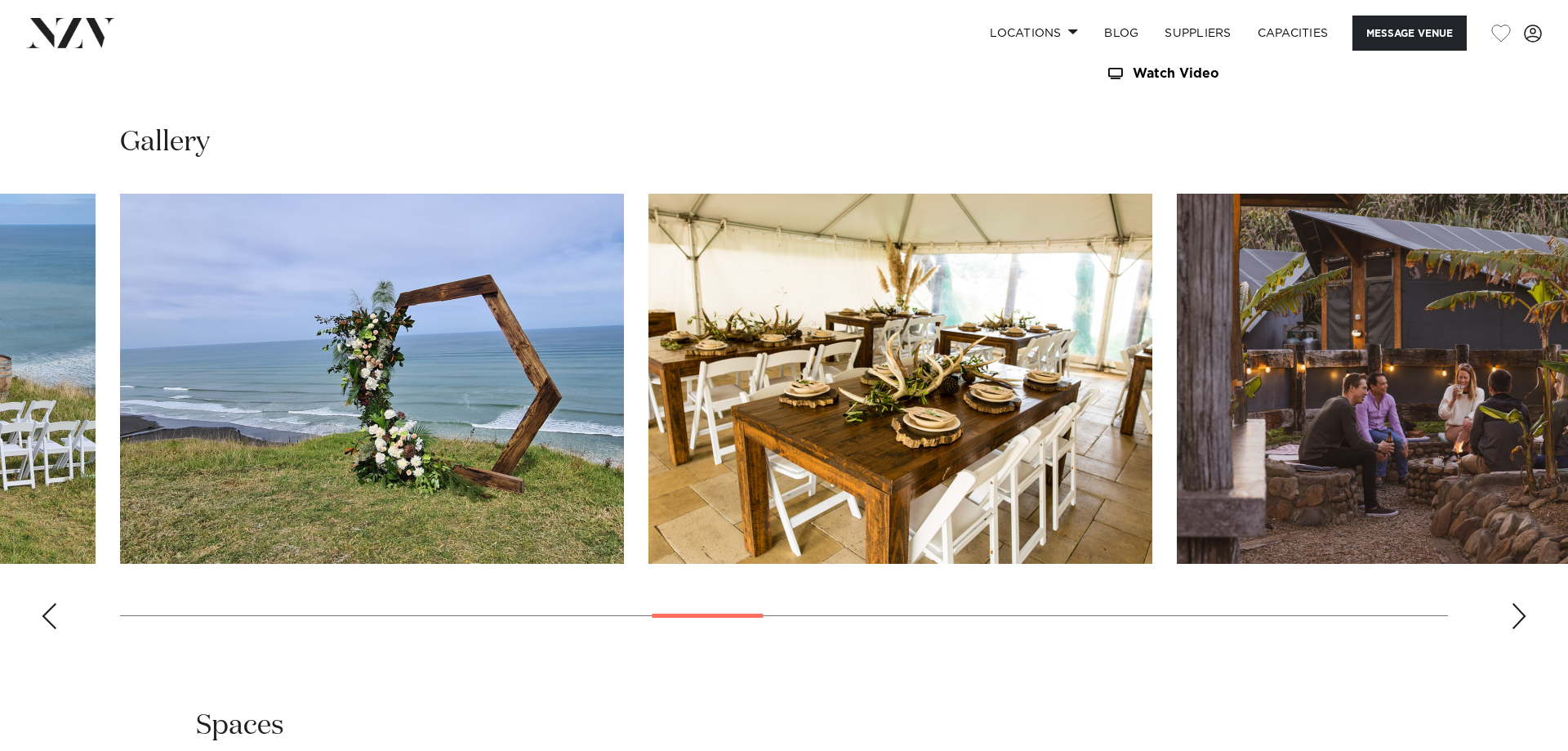
click at [1520, 603] on div "Next slide" at bounding box center [1519, 616] width 17 height 26
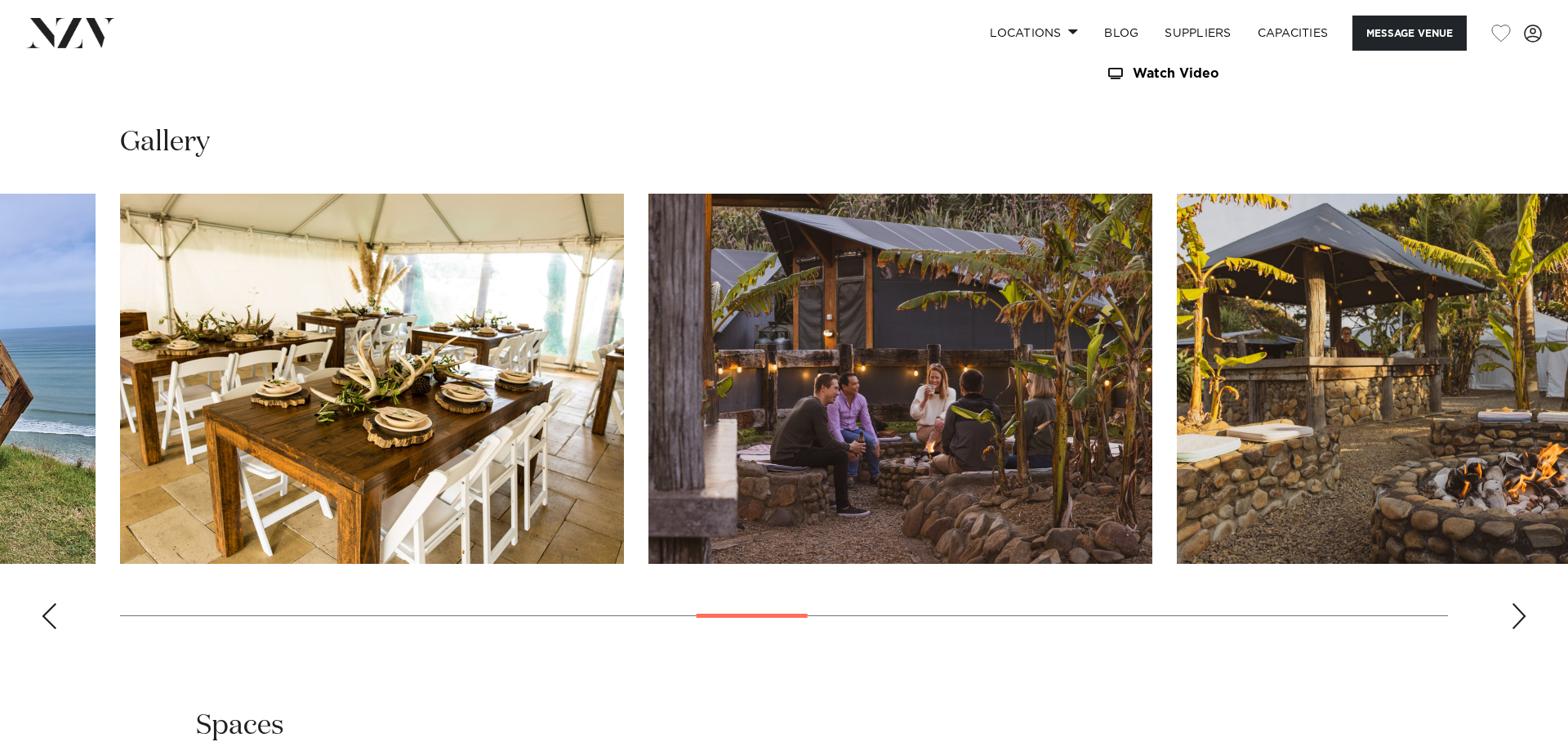
click at [1519, 603] on div "Next slide" at bounding box center [1519, 616] width 17 height 26
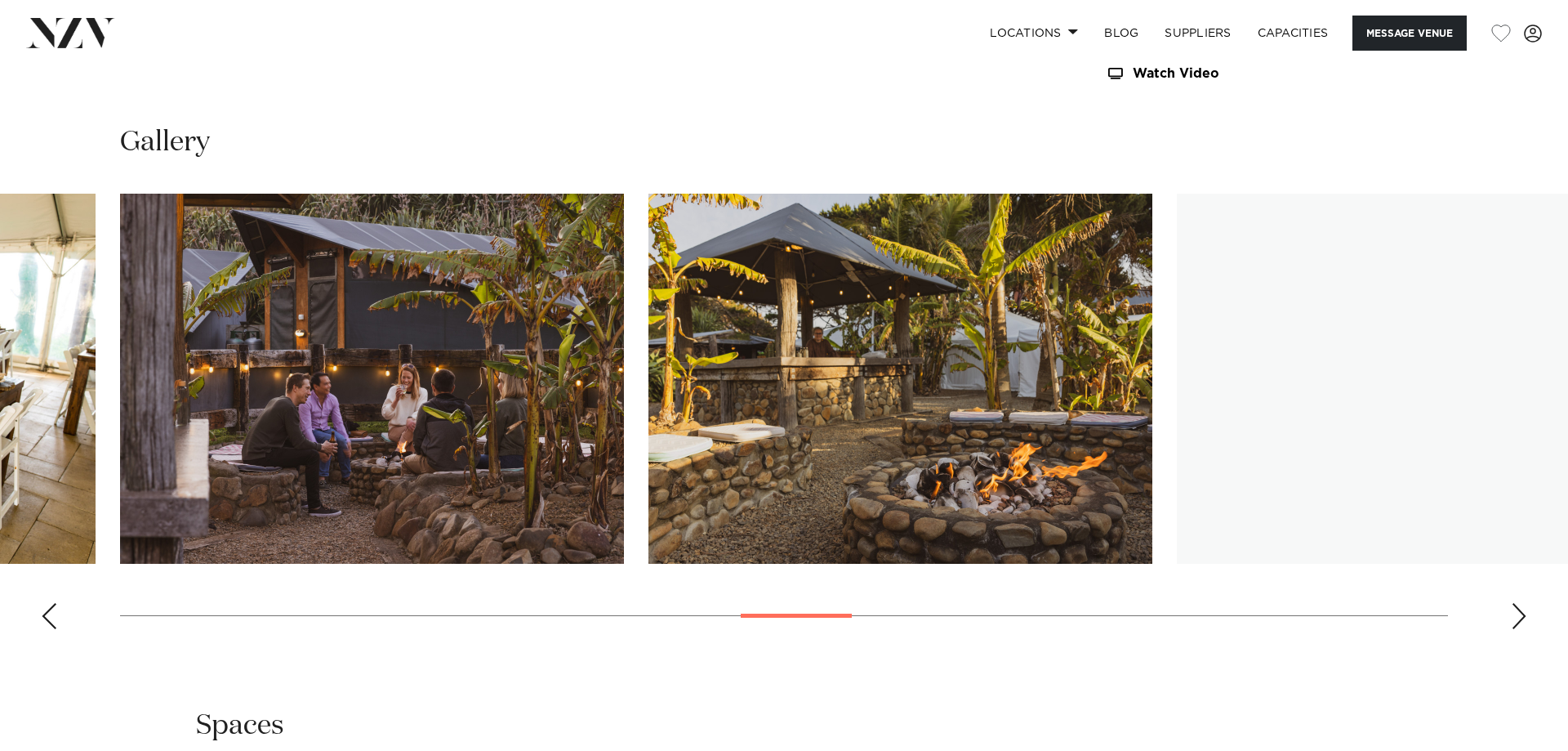
click at [1519, 603] on div "Next slide" at bounding box center [1519, 616] width 17 height 26
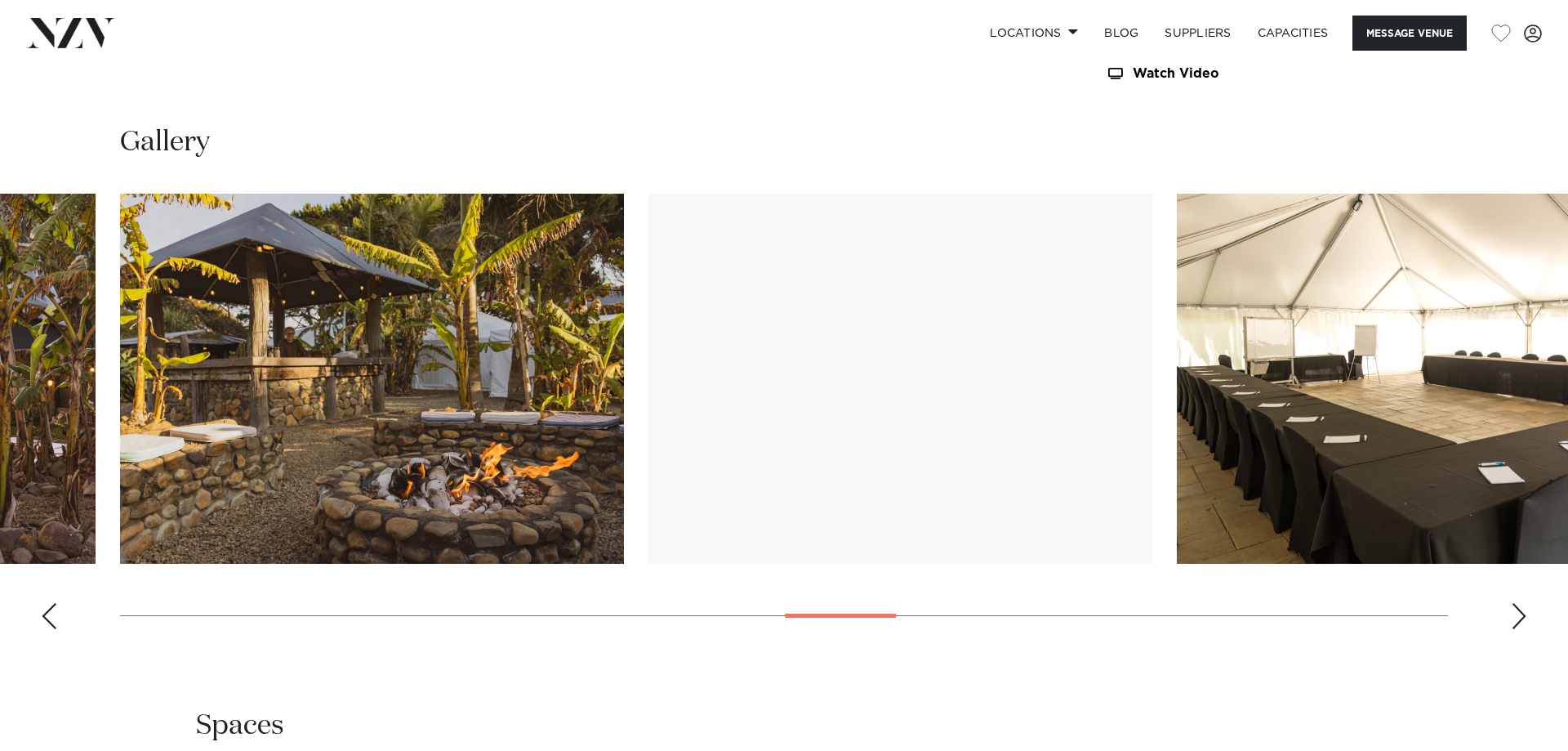
click at [1519, 603] on div "Next slide" at bounding box center [1519, 616] width 17 height 26
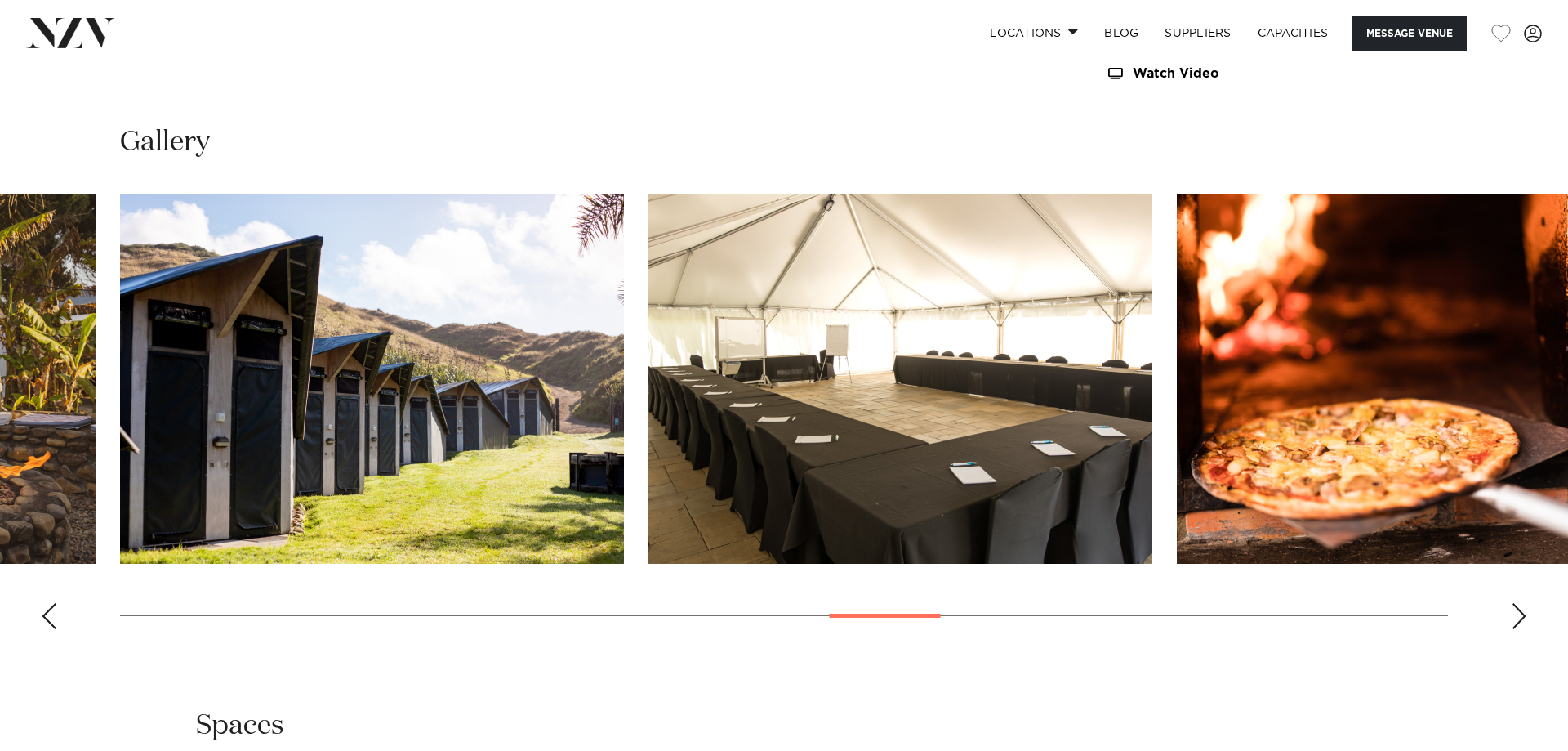
click at [1519, 603] on div "Next slide" at bounding box center [1519, 616] width 17 height 26
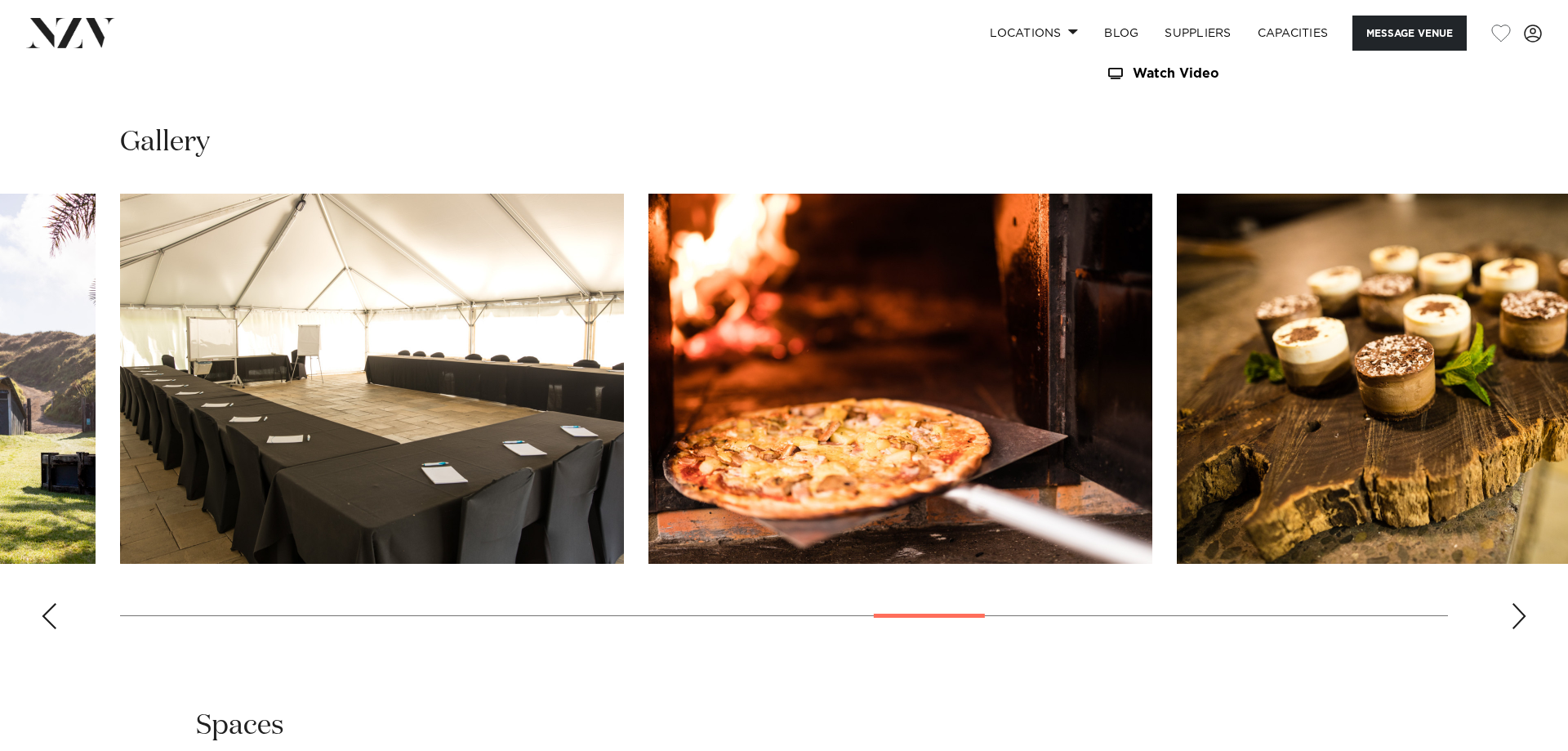
click at [1518, 603] on div "Next slide" at bounding box center [1519, 616] width 17 height 26
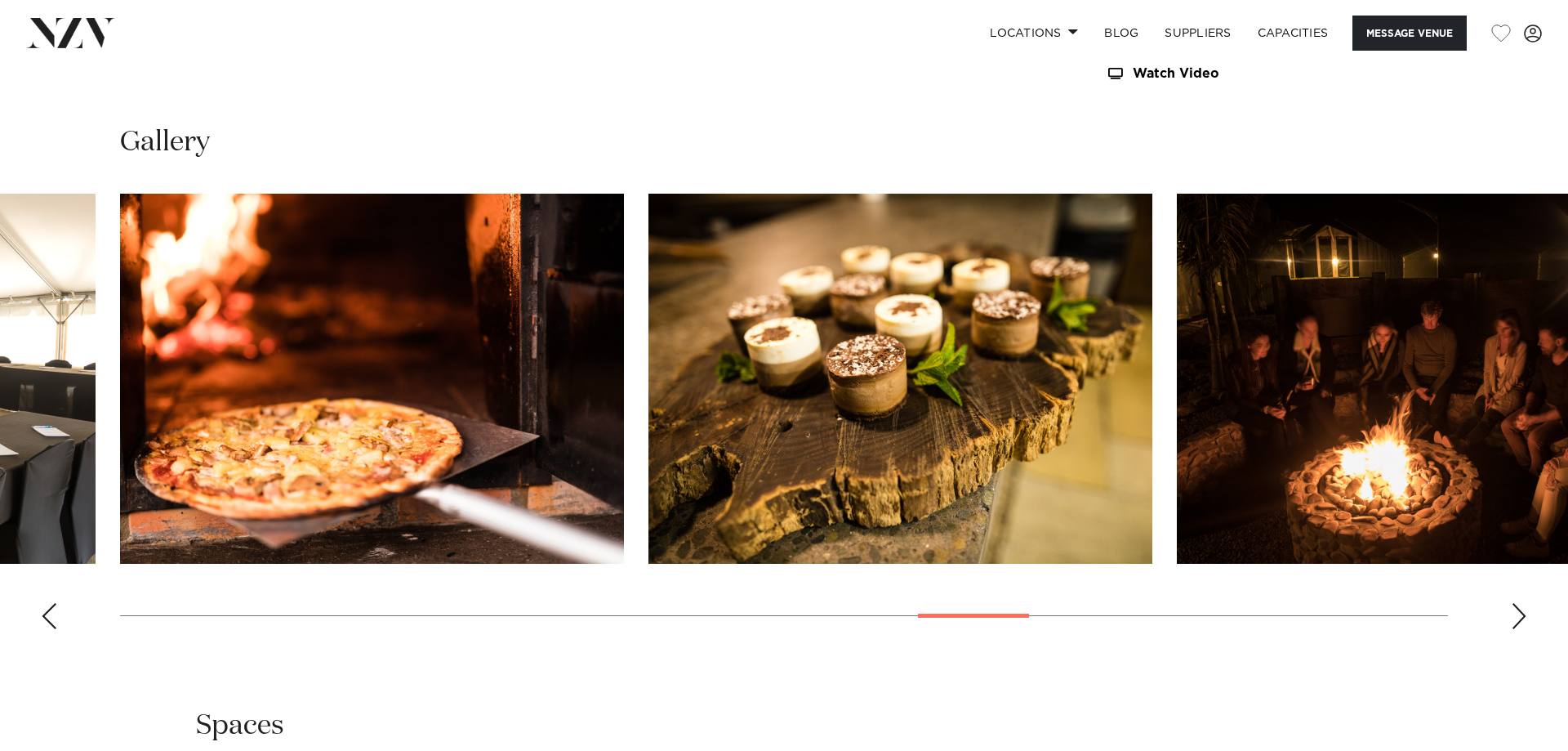
click at [1518, 603] on div "Next slide" at bounding box center [1519, 616] width 17 height 26
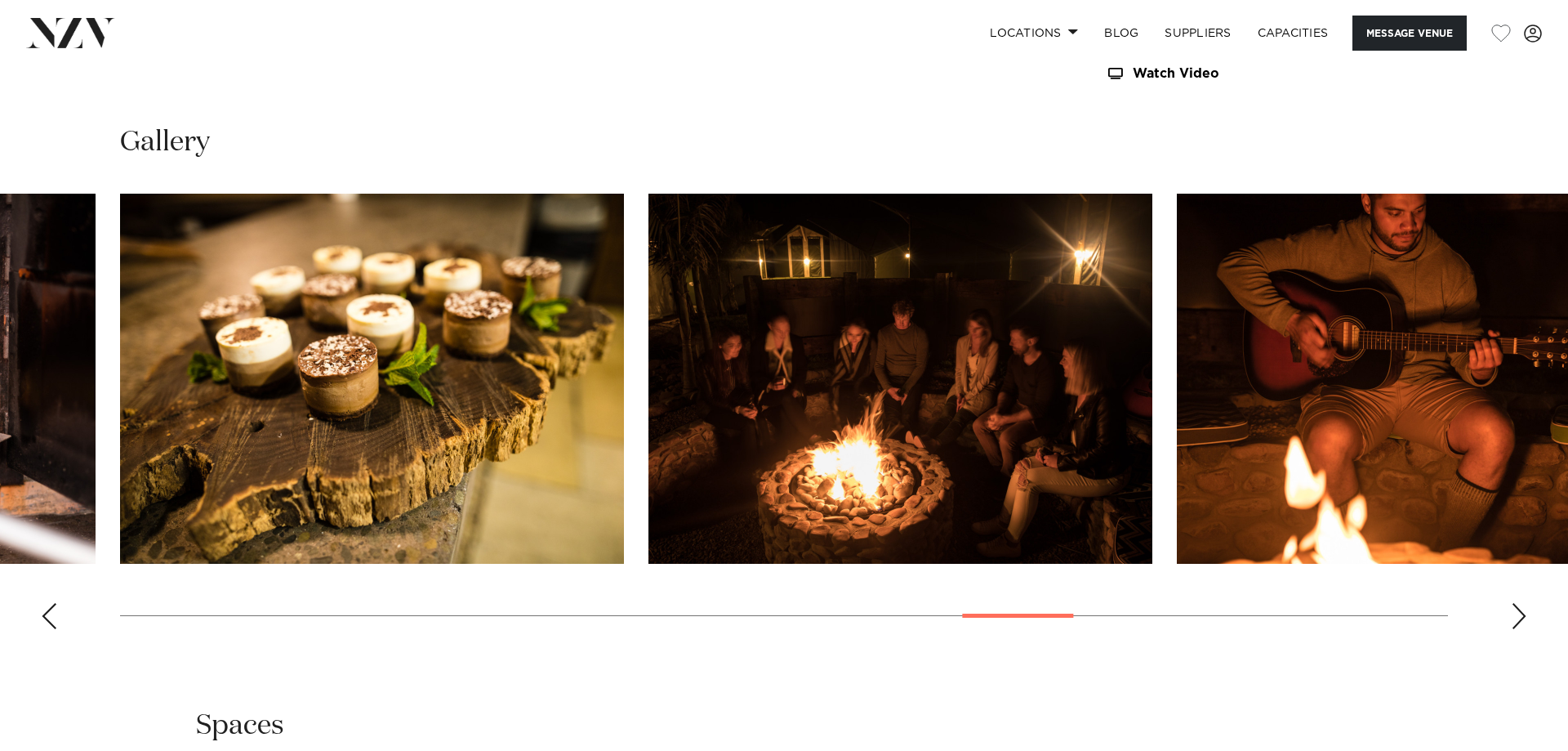
click at [1518, 603] on div "Next slide" at bounding box center [1519, 616] width 17 height 26
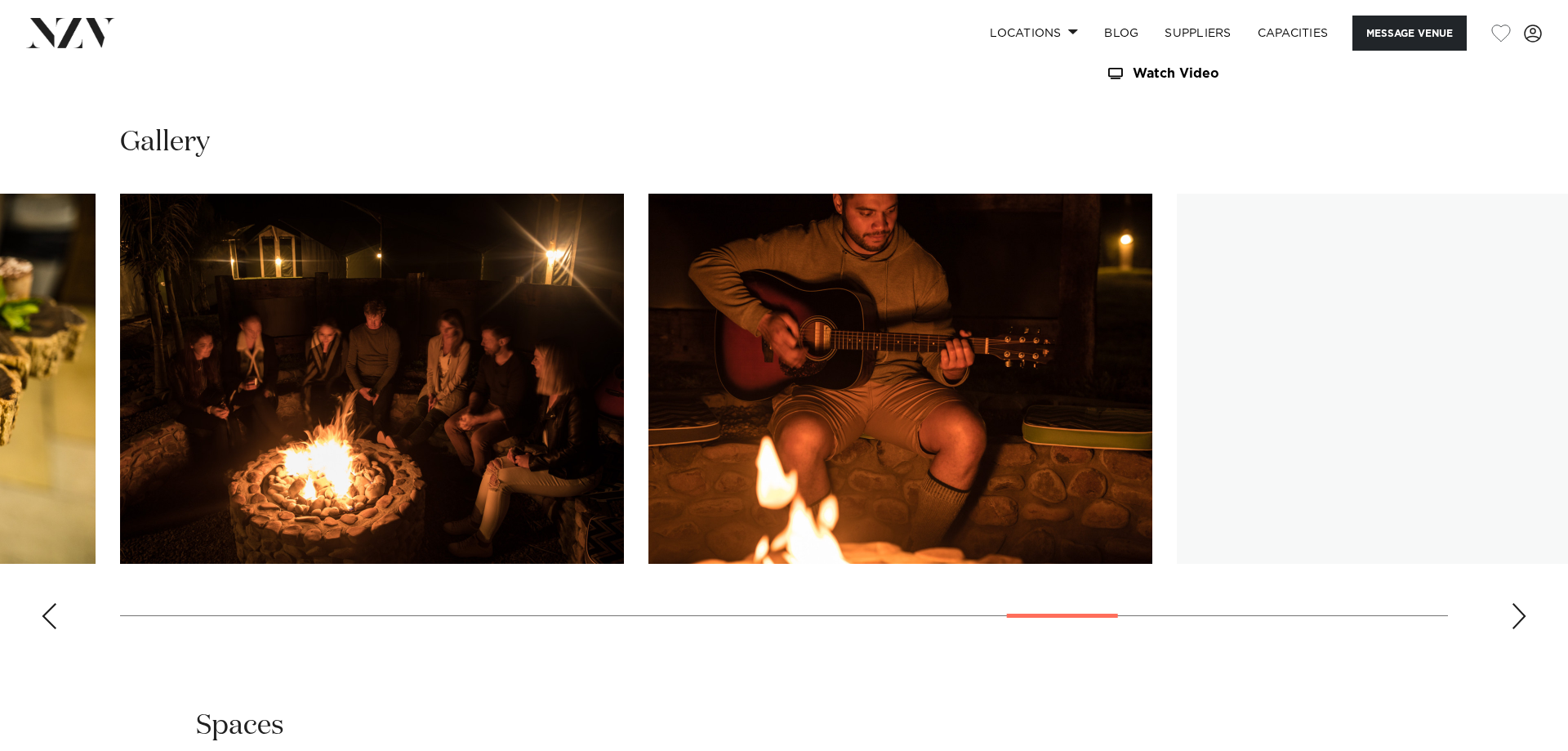
click at [1518, 603] on div "Next slide" at bounding box center [1519, 616] width 17 height 26
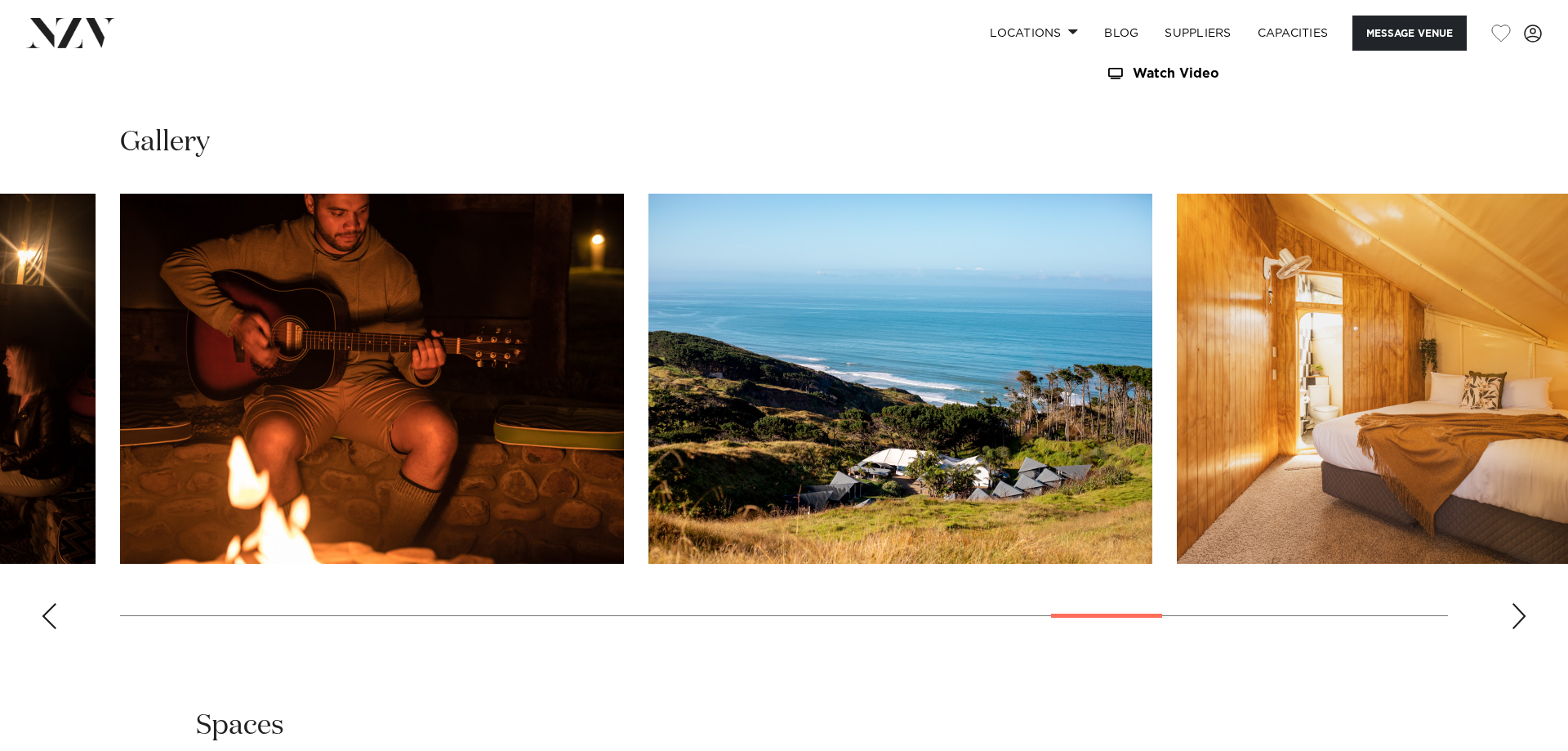
click at [1518, 603] on div "Next slide" at bounding box center [1519, 616] width 17 height 26
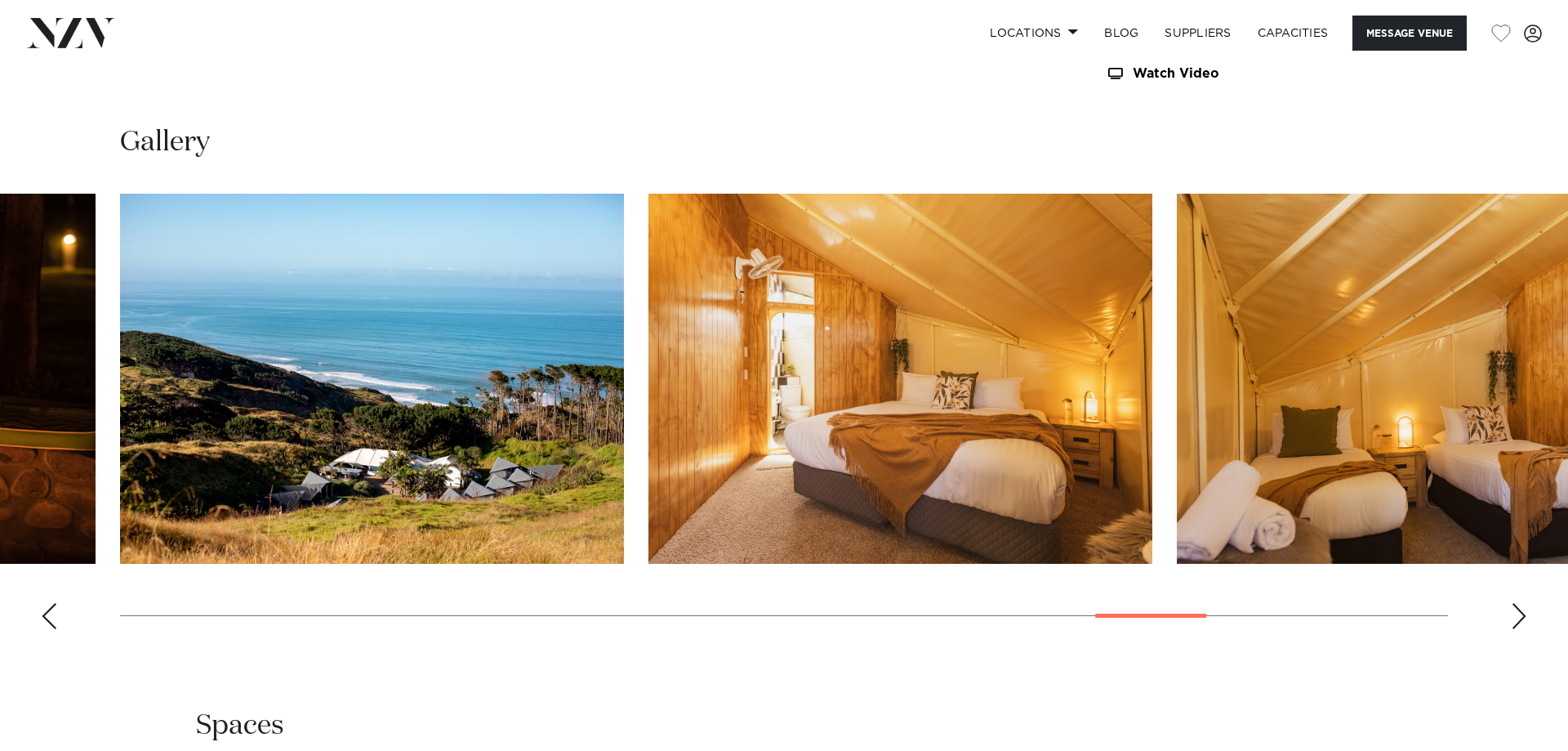
click at [1518, 603] on div "Next slide" at bounding box center [1519, 616] width 17 height 26
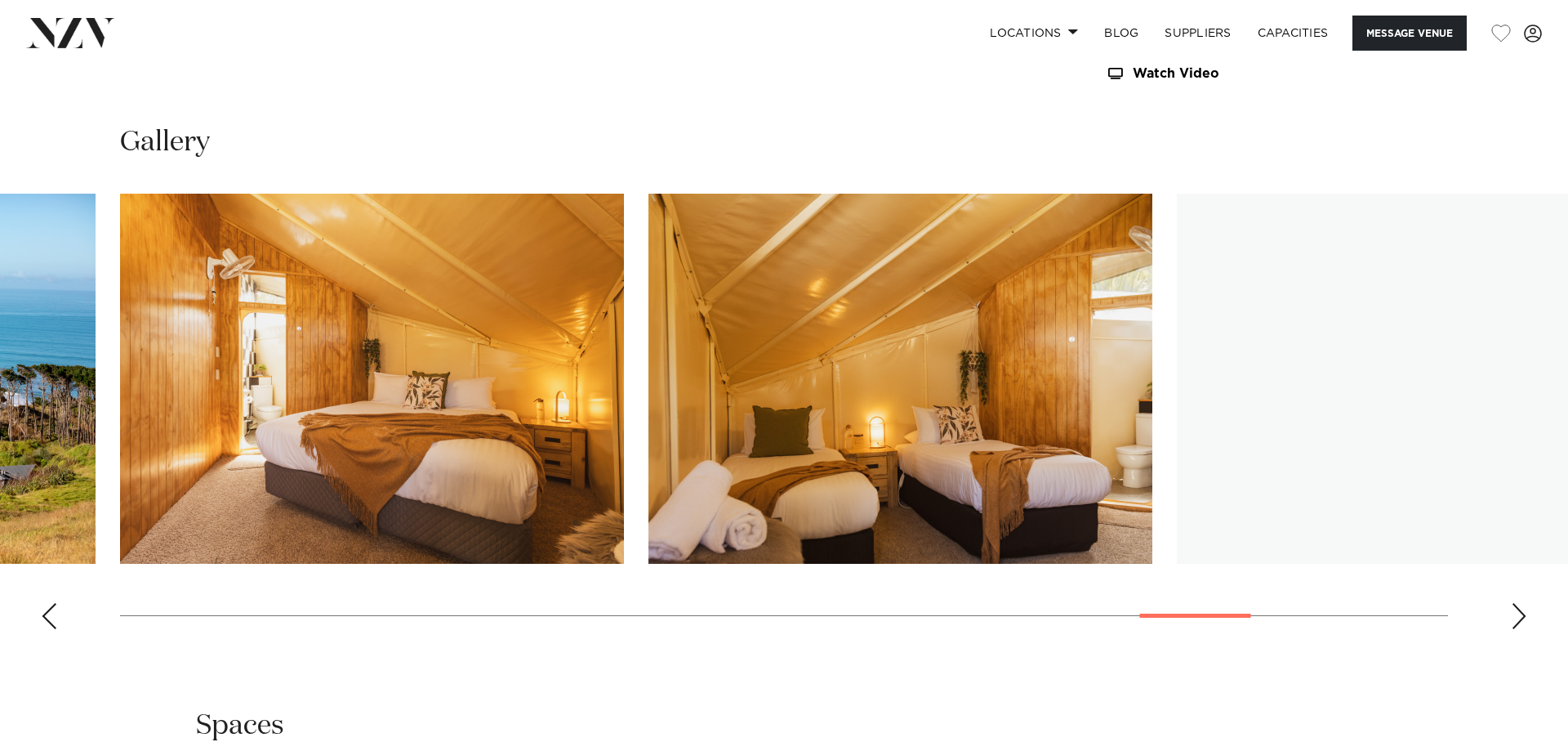
click at [1518, 603] on div "Next slide" at bounding box center [1519, 616] width 17 height 26
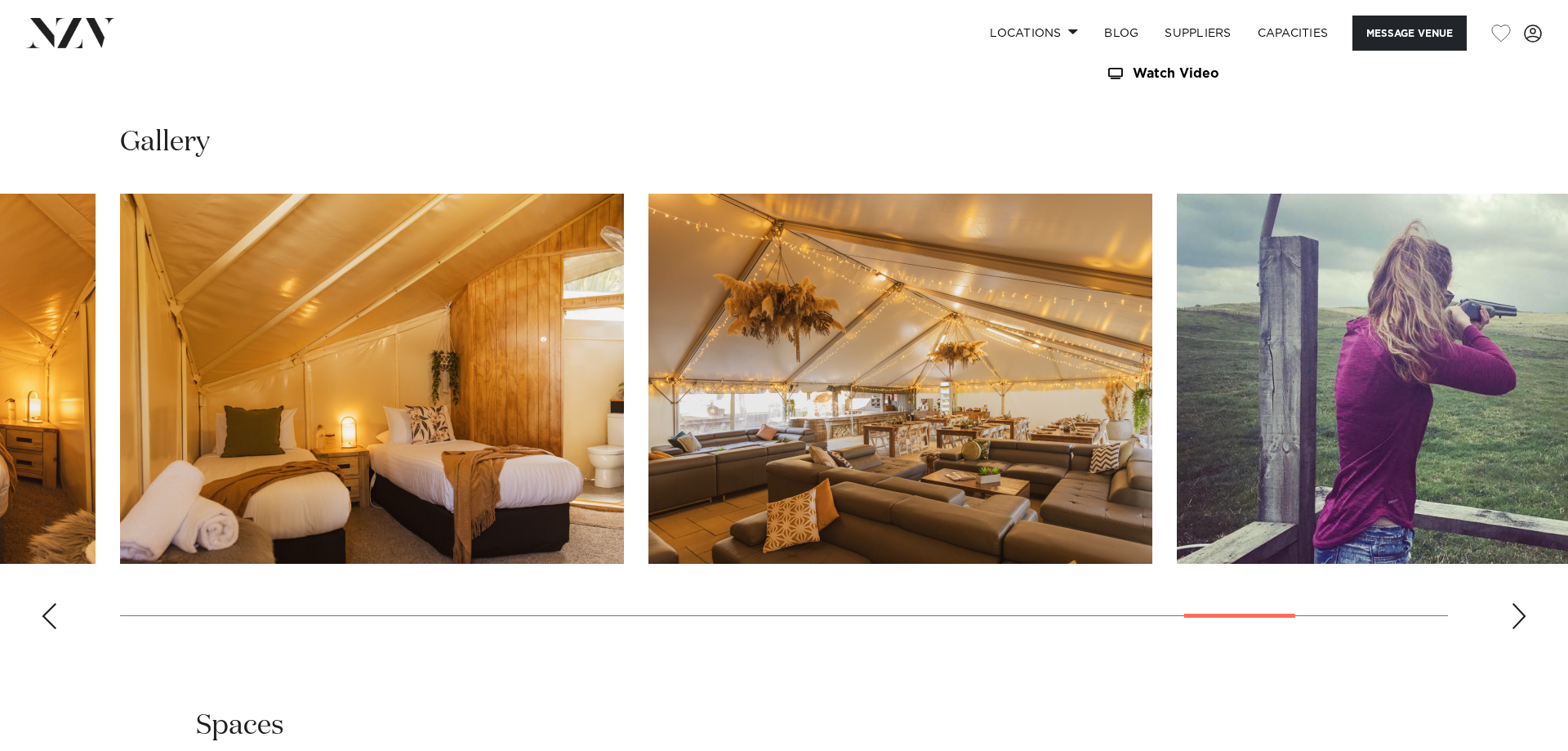
click at [1518, 603] on div "Next slide" at bounding box center [1519, 616] width 17 height 26
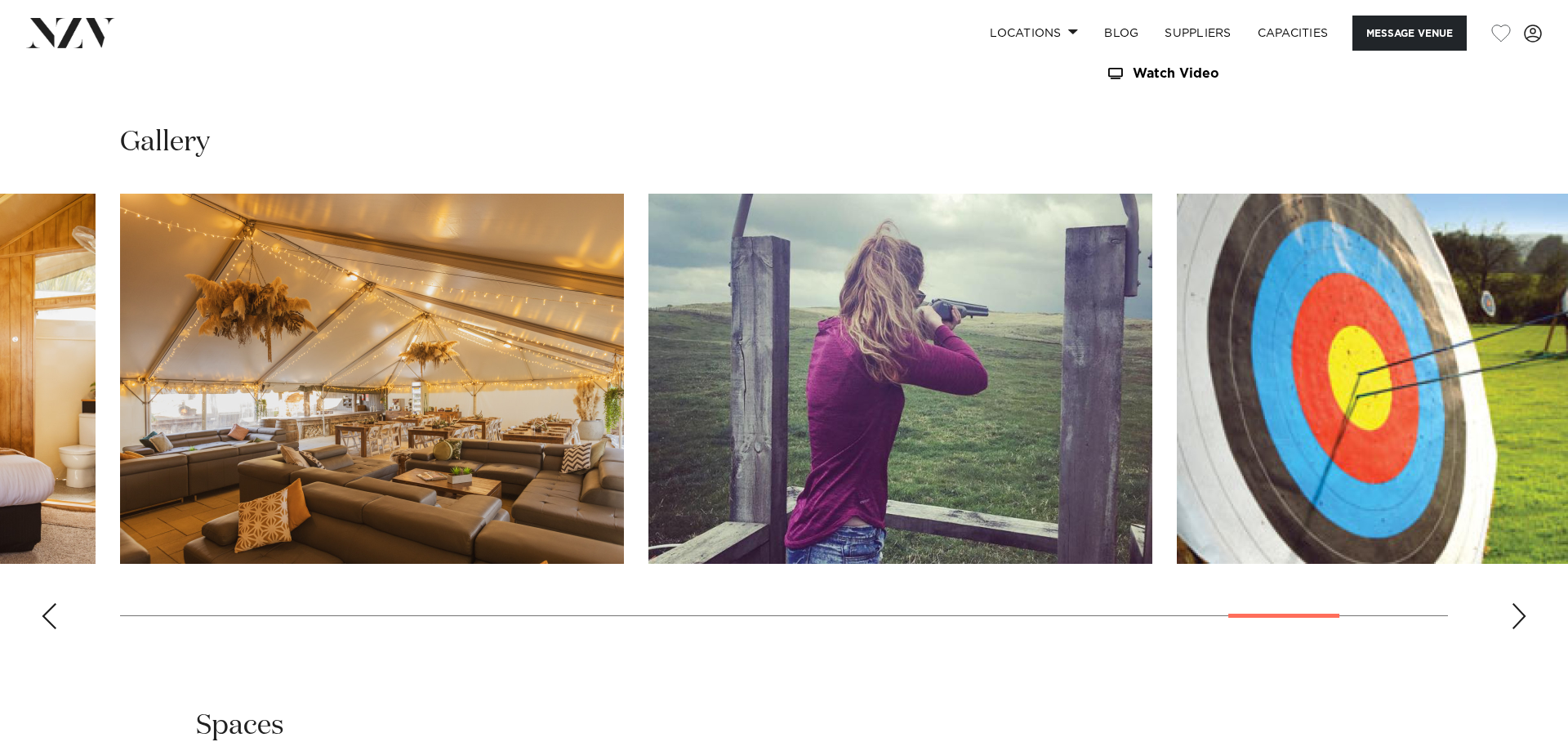
click at [1518, 603] on div "Next slide" at bounding box center [1519, 616] width 17 height 26
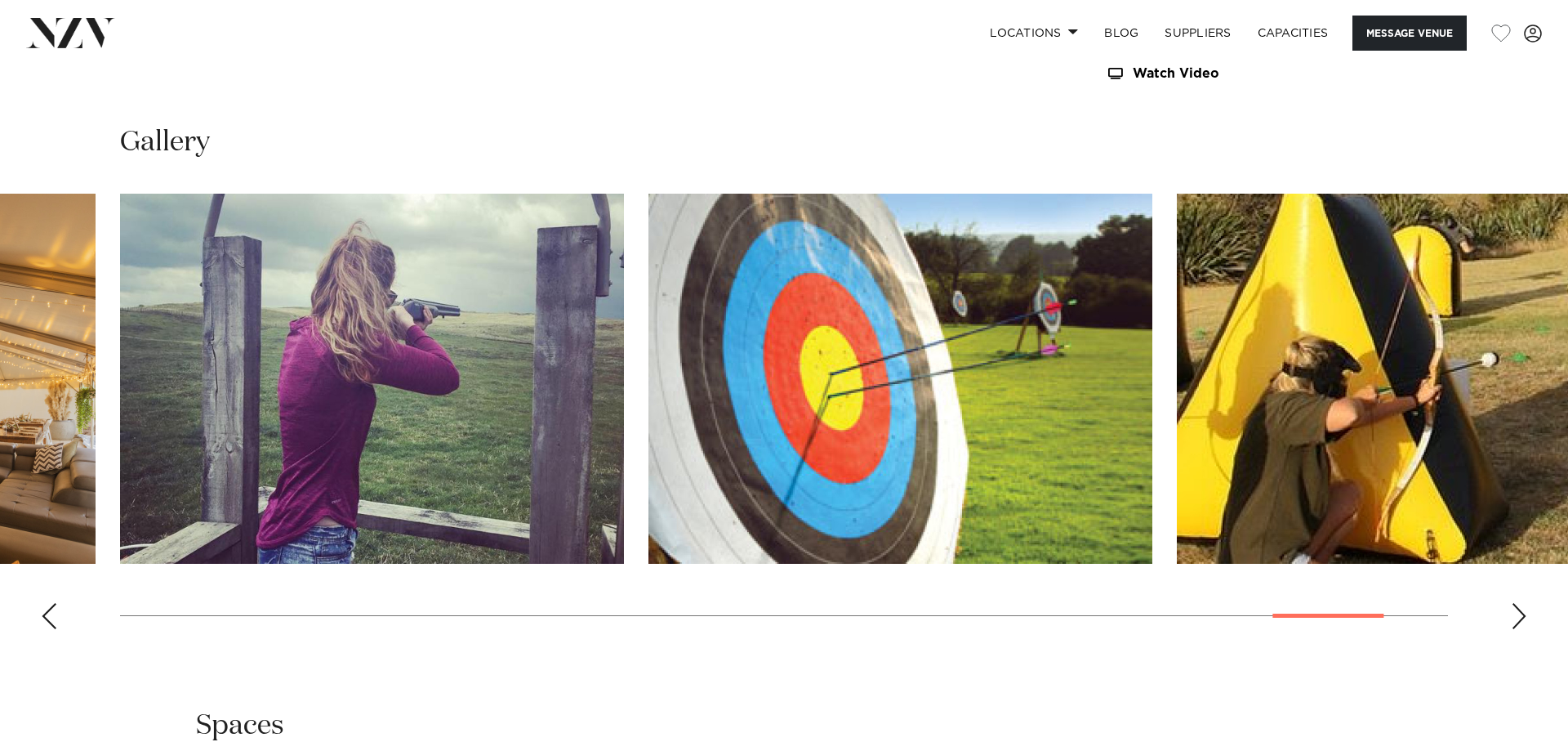
click at [1518, 603] on div "Next slide" at bounding box center [1519, 616] width 17 height 26
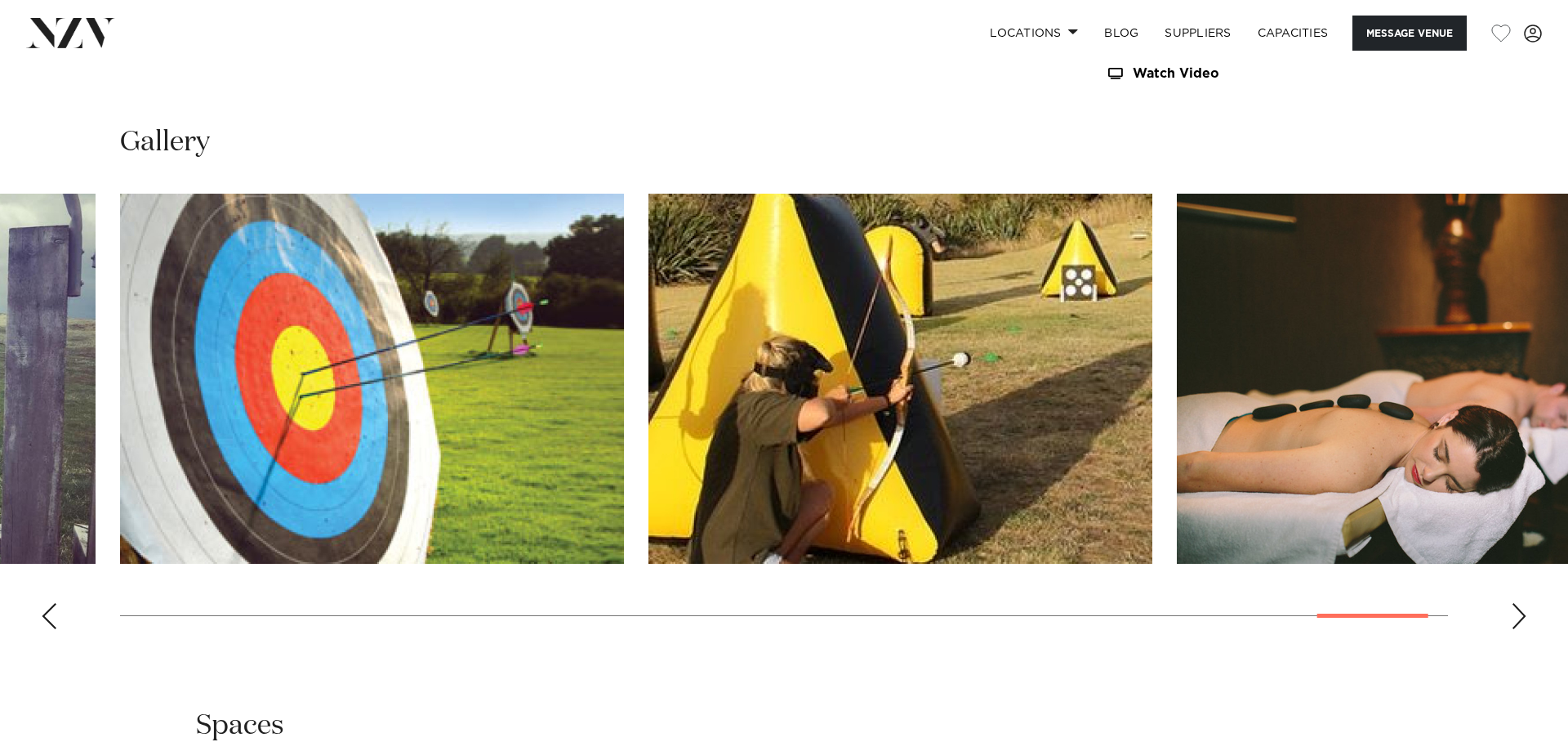
click at [1518, 603] on div "Next slide" at bounding box center [1519, 616] width 17 height 26
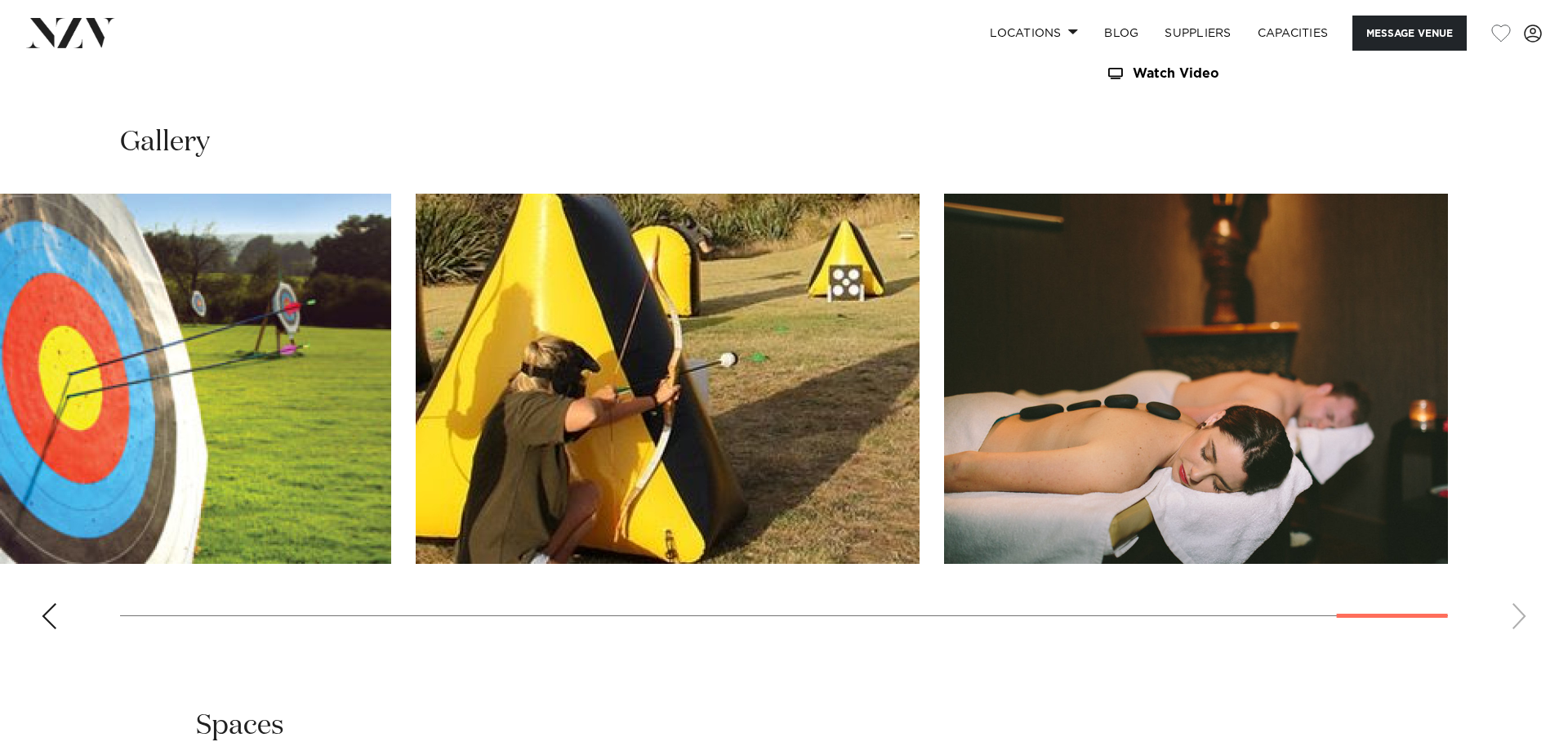
click at [1518, 597] on swiper-container at bounding box center [784, 418] width 1568 height 449
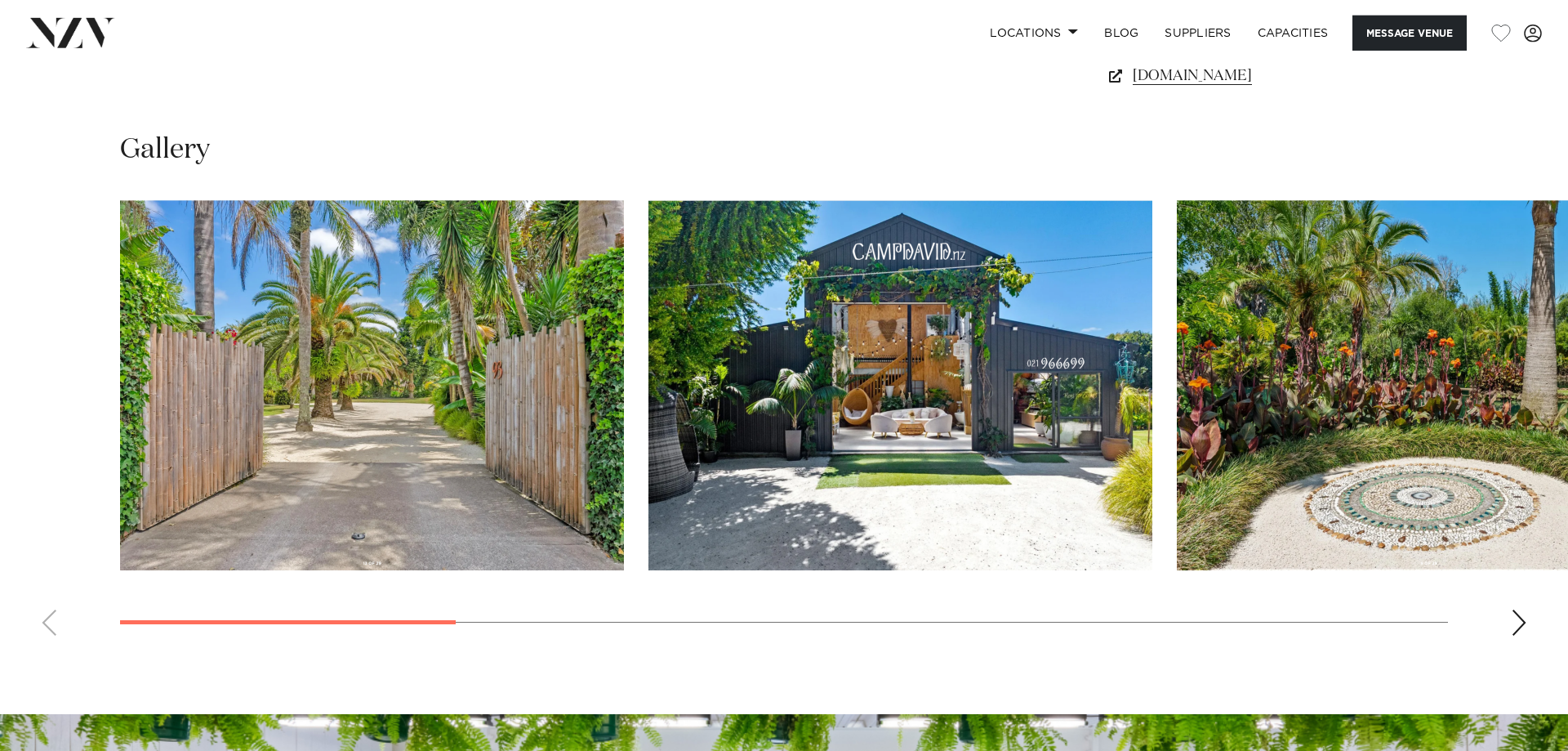
scroll to position [1500, 0]
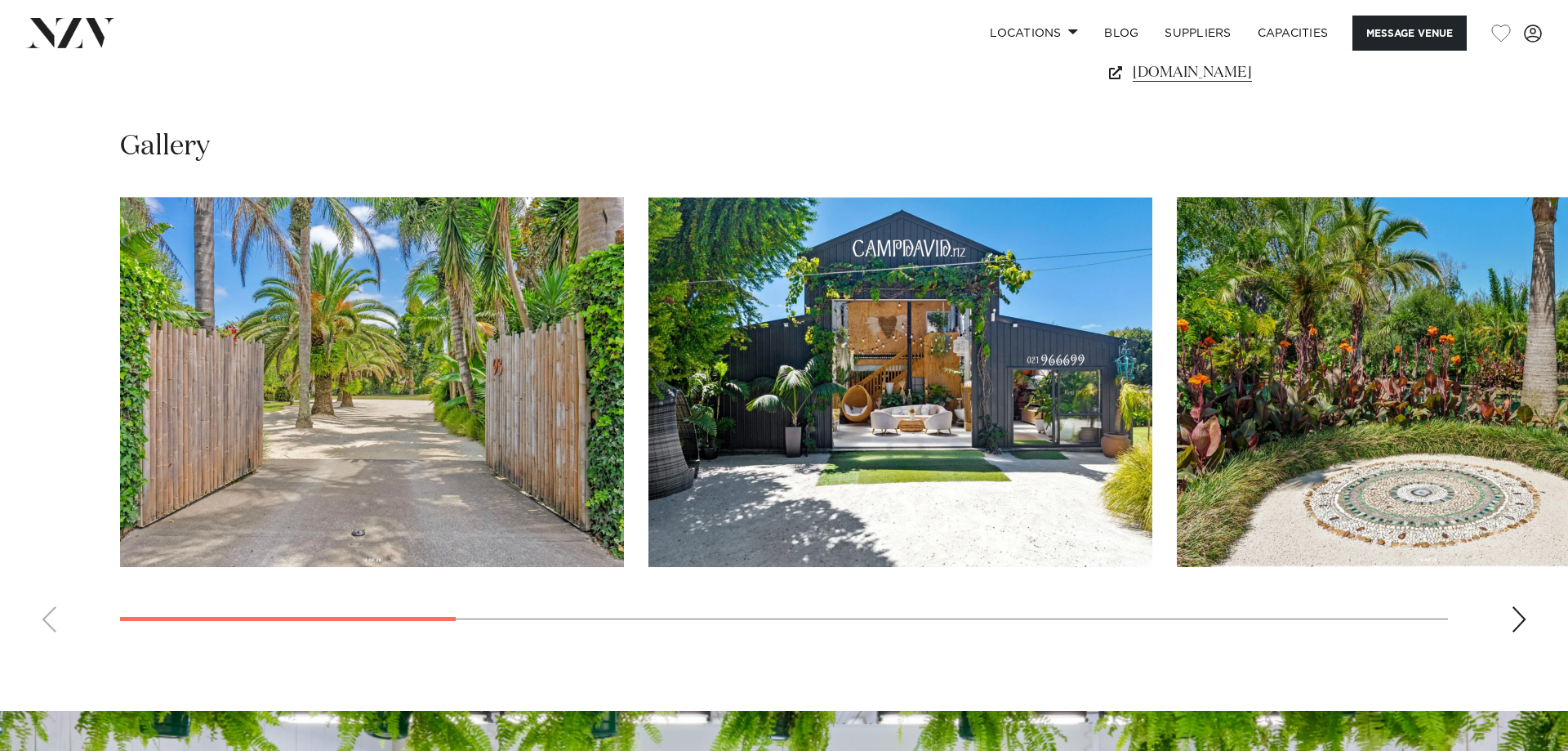
click at [1519, 629] on div "Next slide" at bounding box center [1519, 620] width 17 height 26
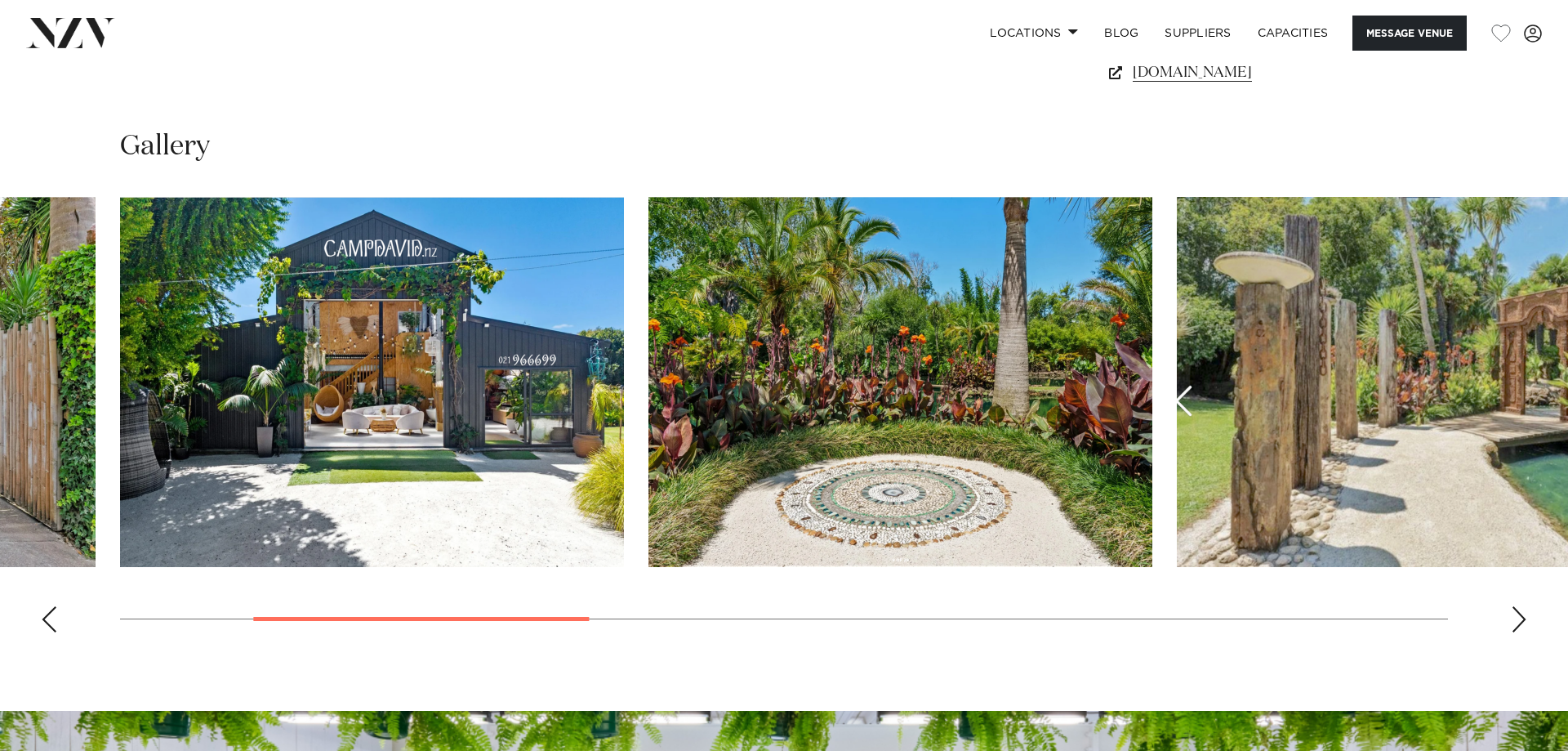
click at [1519, 628] on div "Next slide" at bounding box center [1519, 620] width 17 height 26
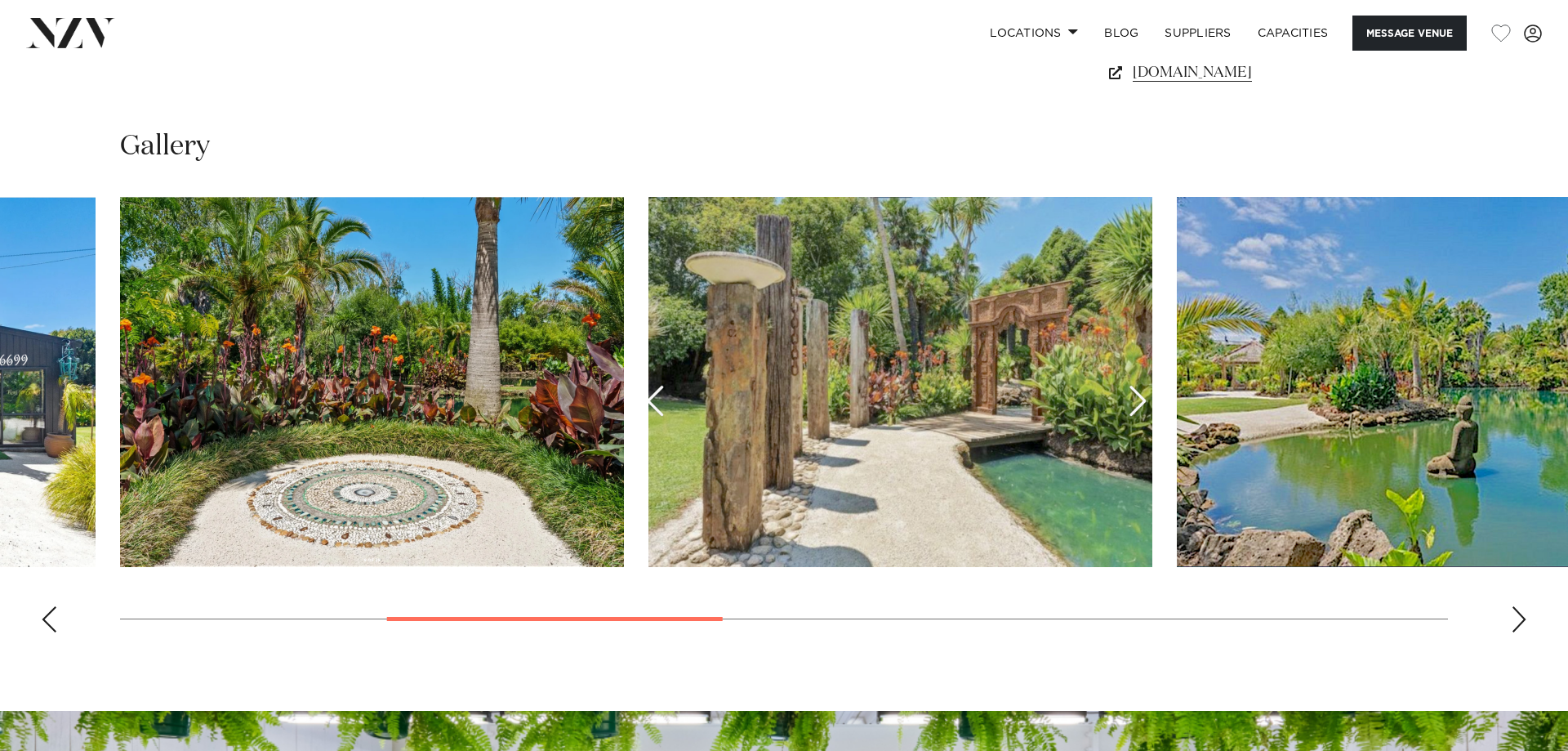
click at [1519, 628] on div "Next slide" at bounding box center [1519, 620] width 17 height 26
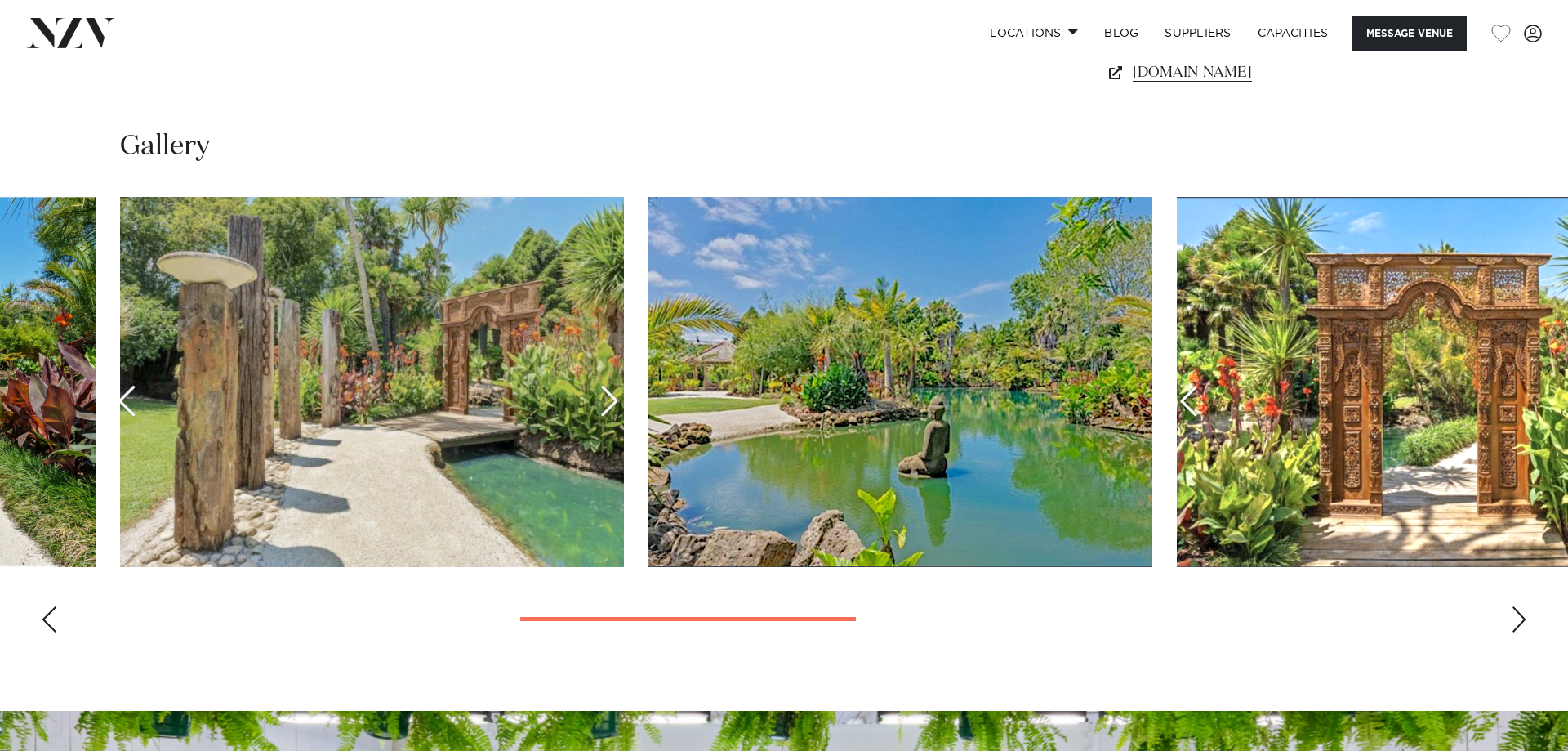
click at [1519, 628] on div "Next slide" at bounding box center [1519, 620] width 17 height 26
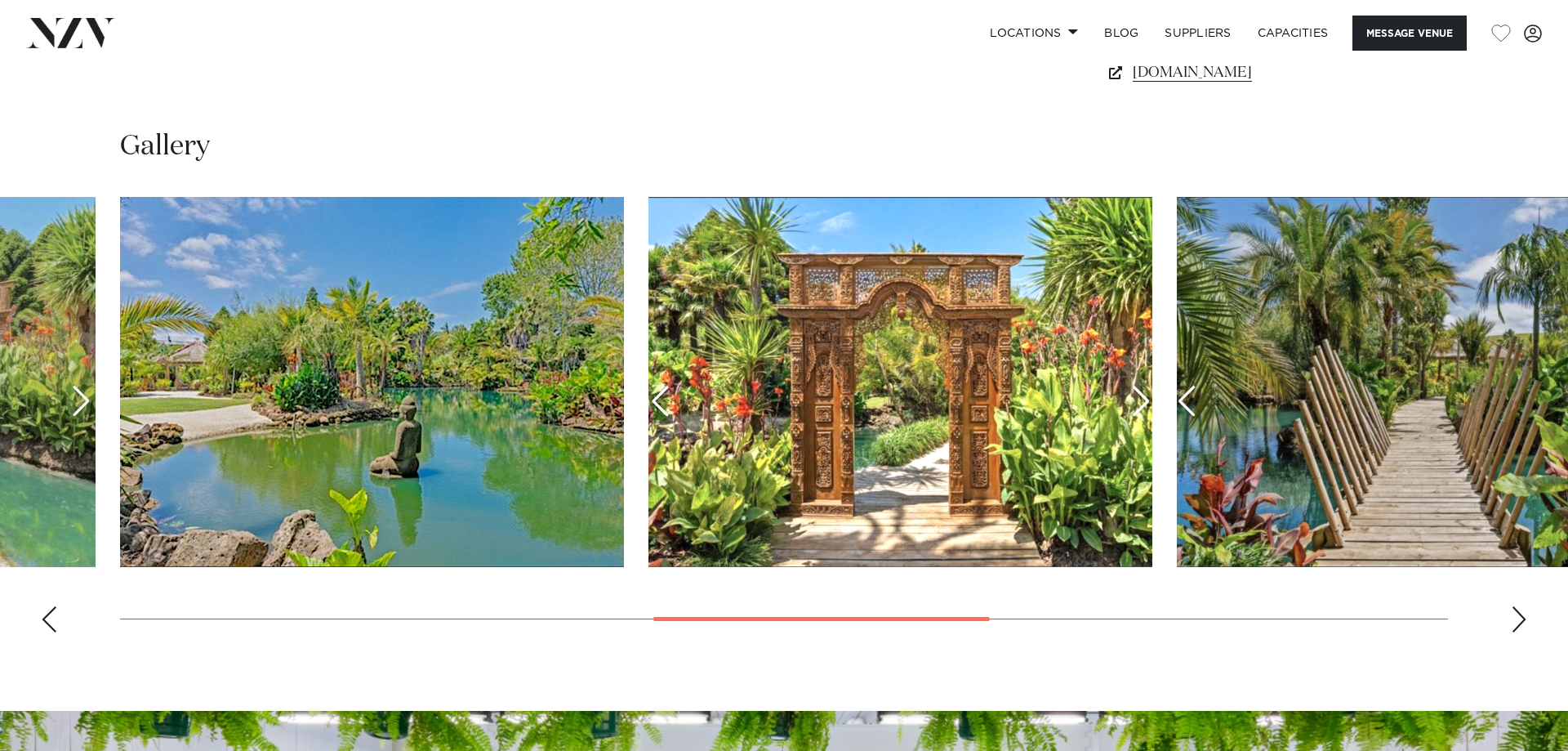
click at [1519, 628] on div "Next slide" at bounding box center [1519, 620] width 17 height 26
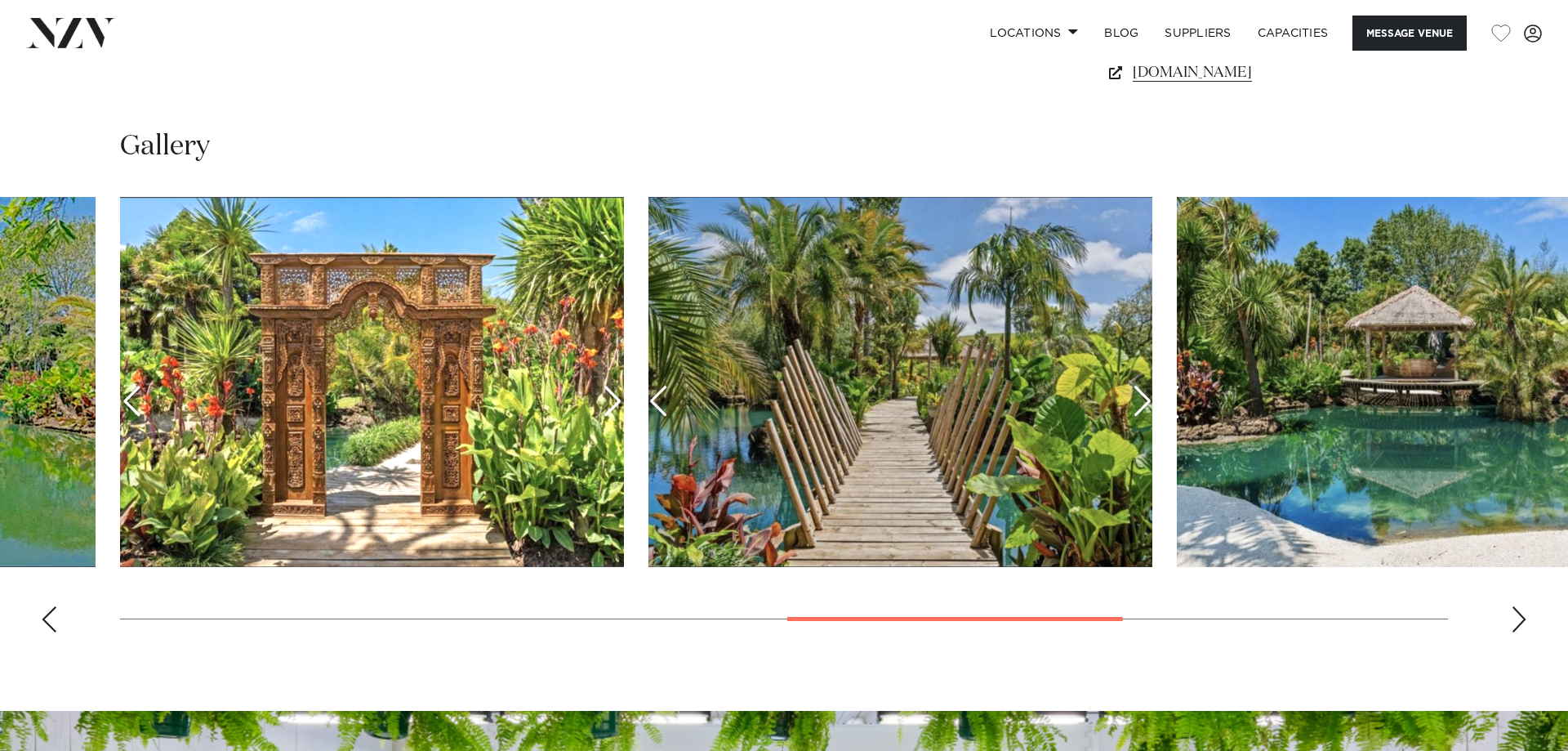
click at [1519, 628] on div "Next slide" at bounding box center [1519, 620] width 17 height 26
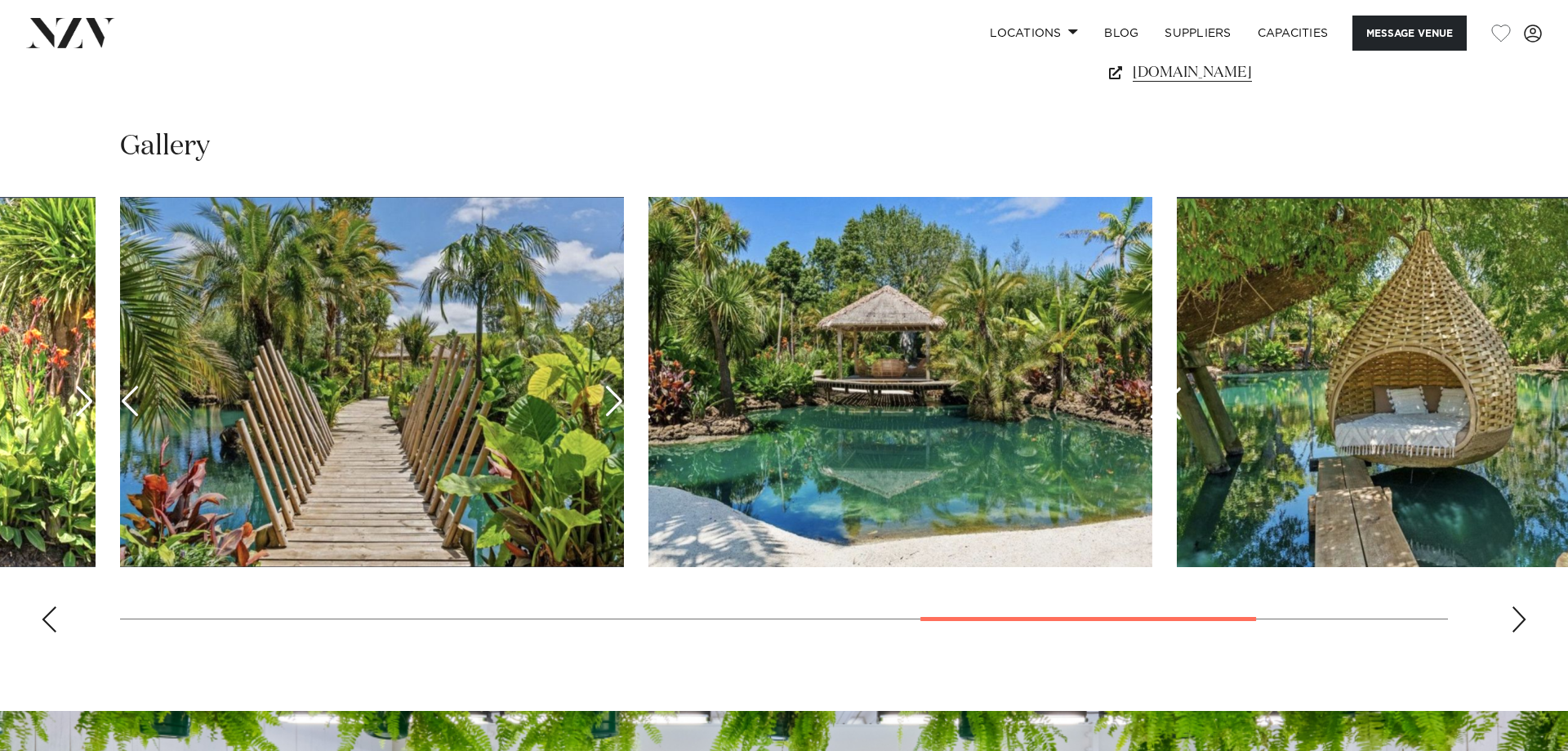
click at [1519, 628] on div "Next slide" at bounding box center [1519, 620] width 17 height 26
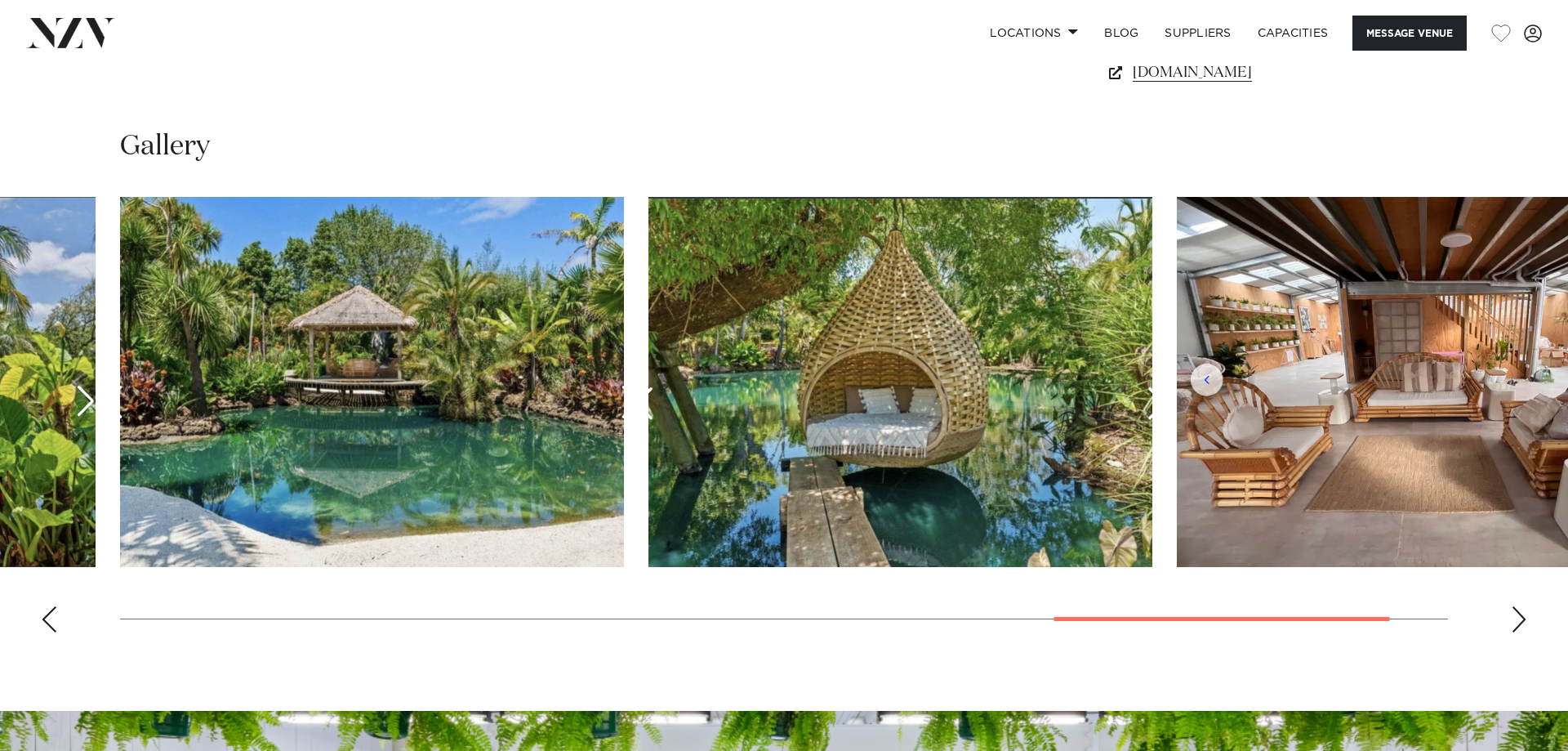
click at [1519, 627] on div "Next slide" at bounding box center [1519, 620] width 17 height 26
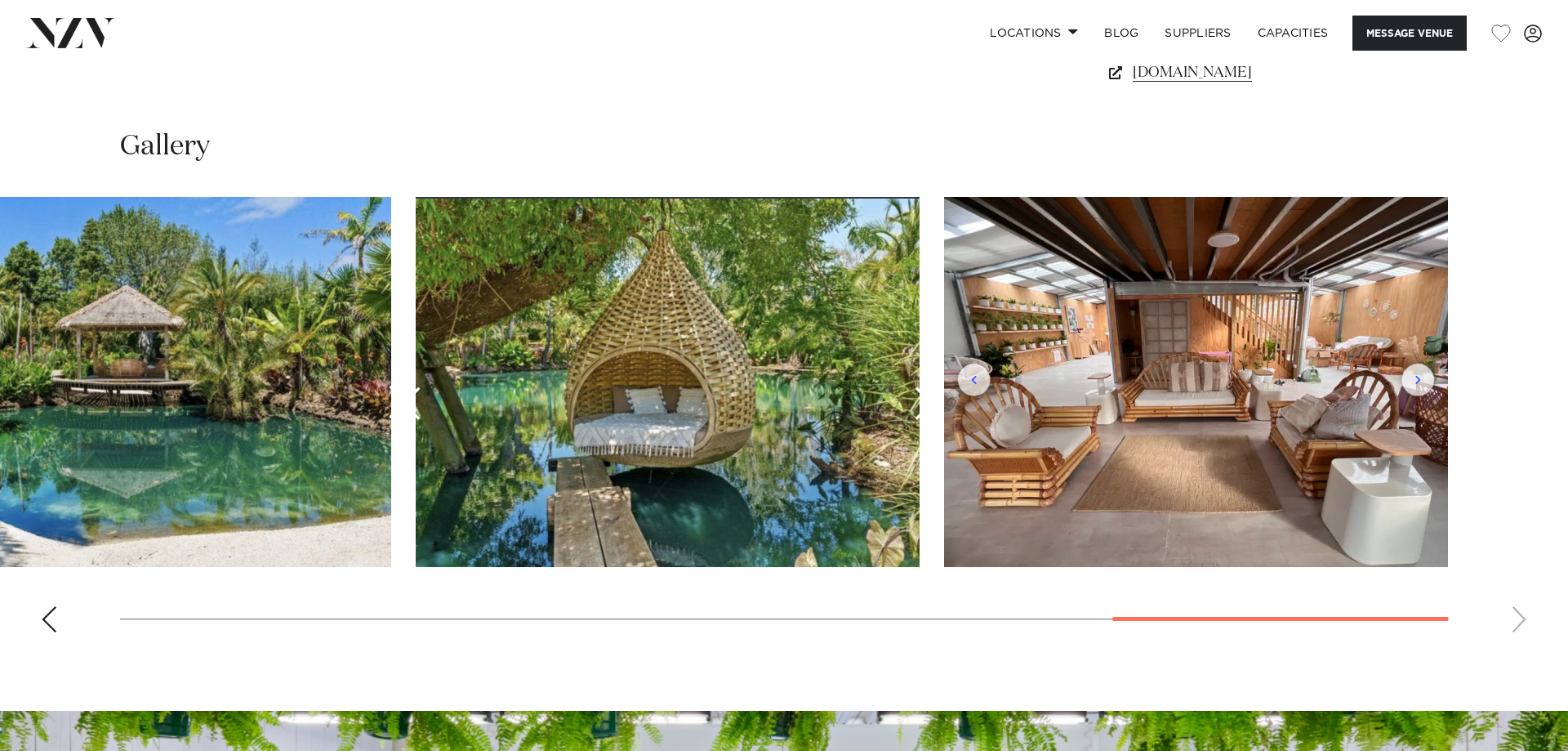
click at [1519, 627] on swiper-container at bounding box center [784, 422] width 1568 height 449
click at [1515, 618] on swiper-container at bounding box center [784, 422] width 1568 height 449
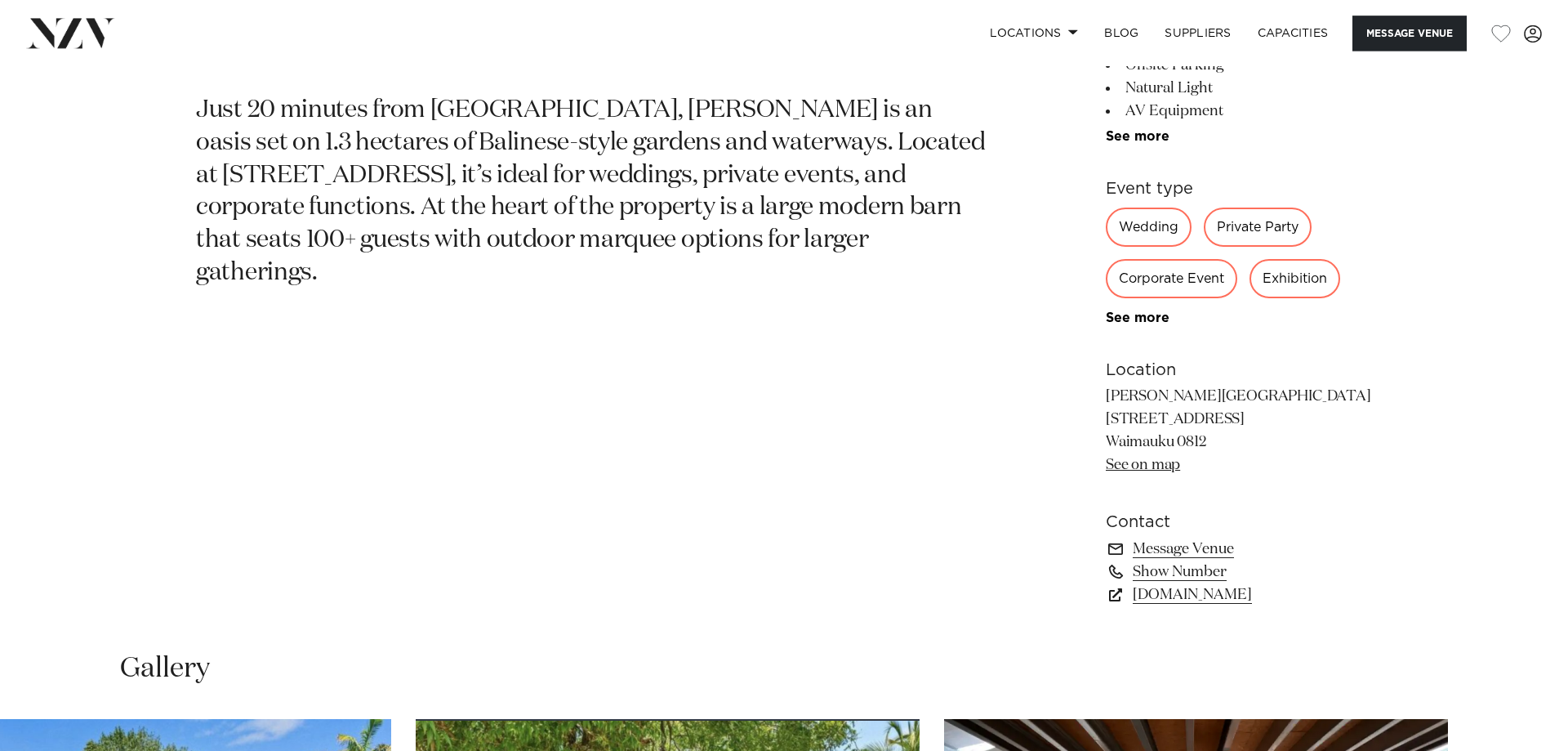
scroll to position [945, 0]
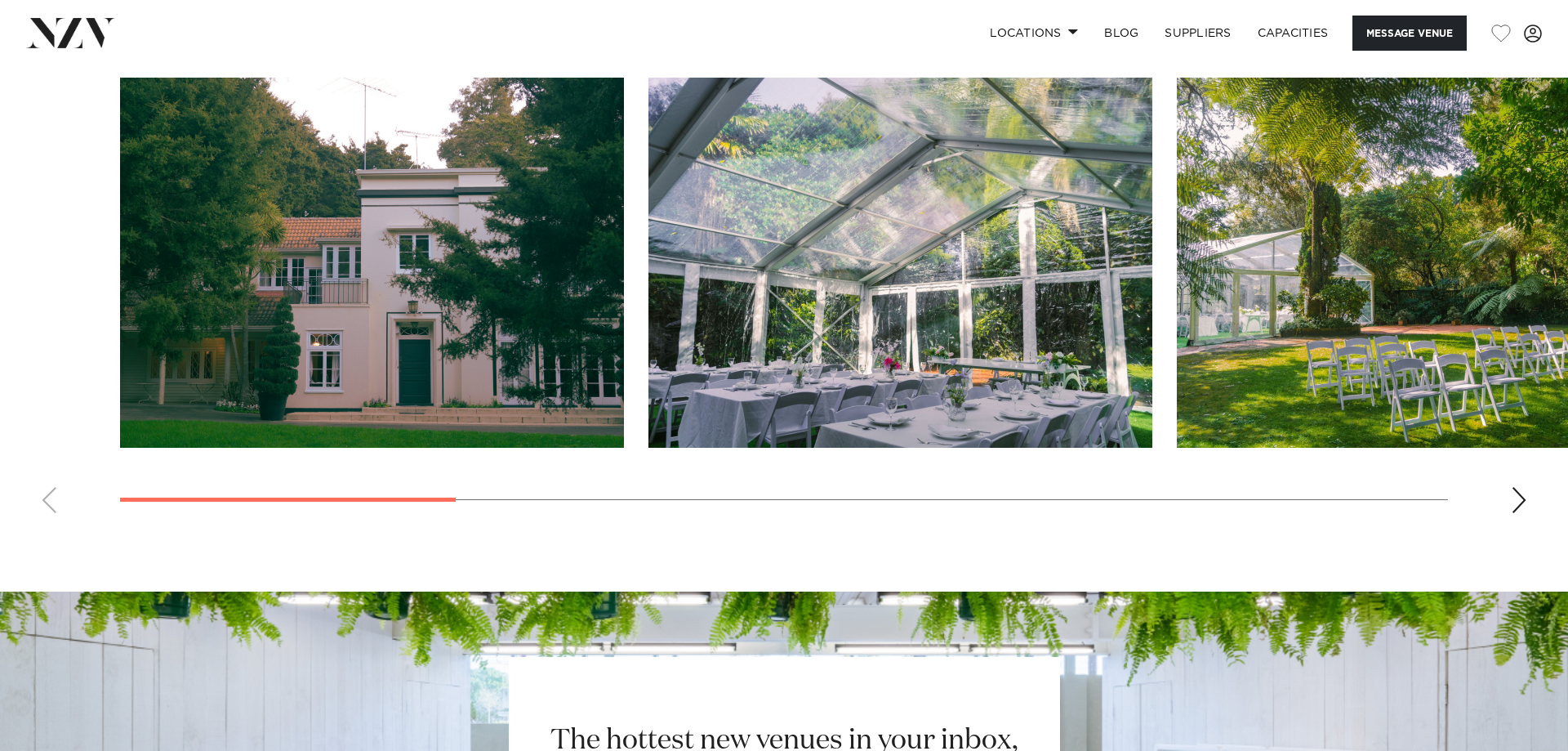
scroll to position [1667, 0]
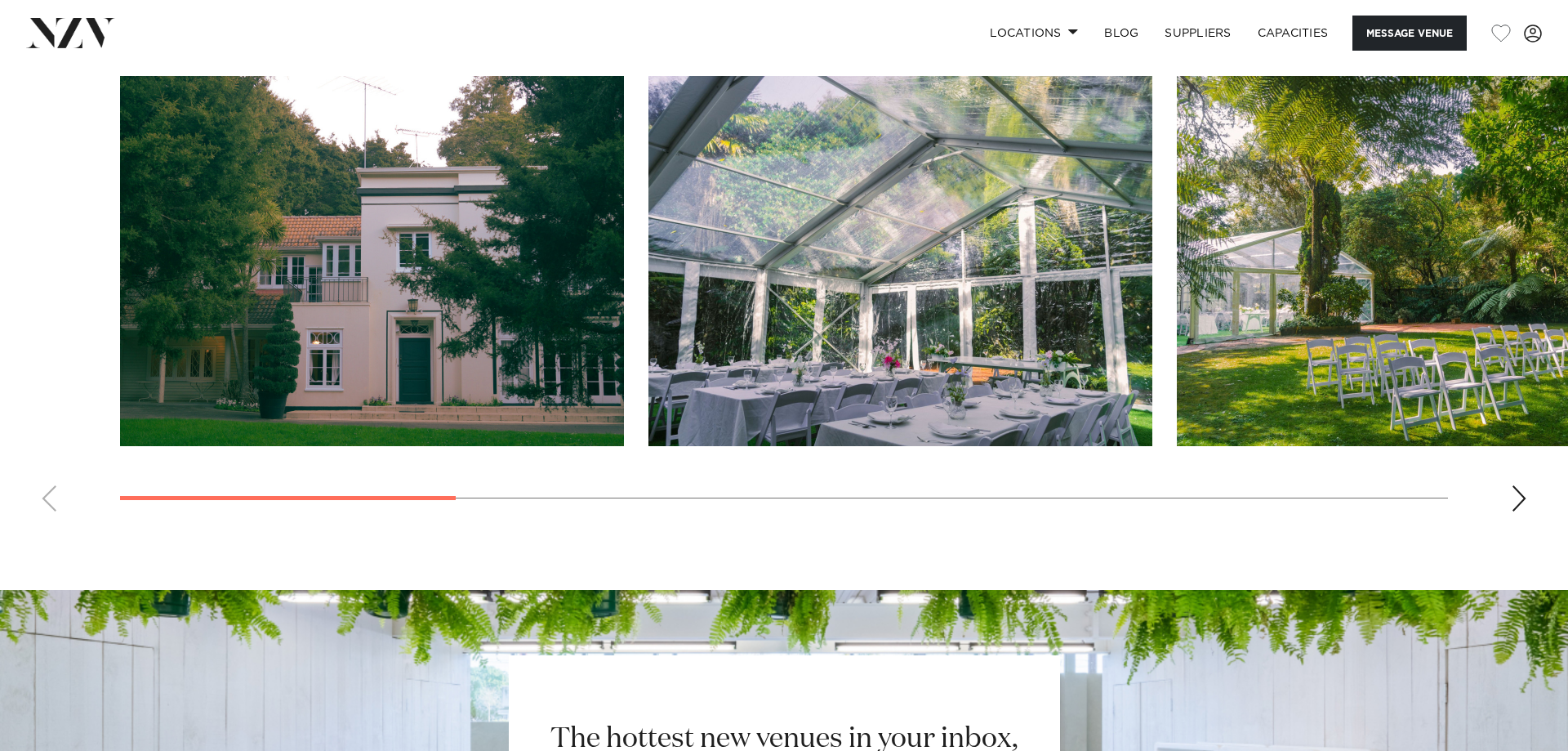
click at [1525, 502] on div "Next slide" at bounding box center [1519, 499] width 17 height 26
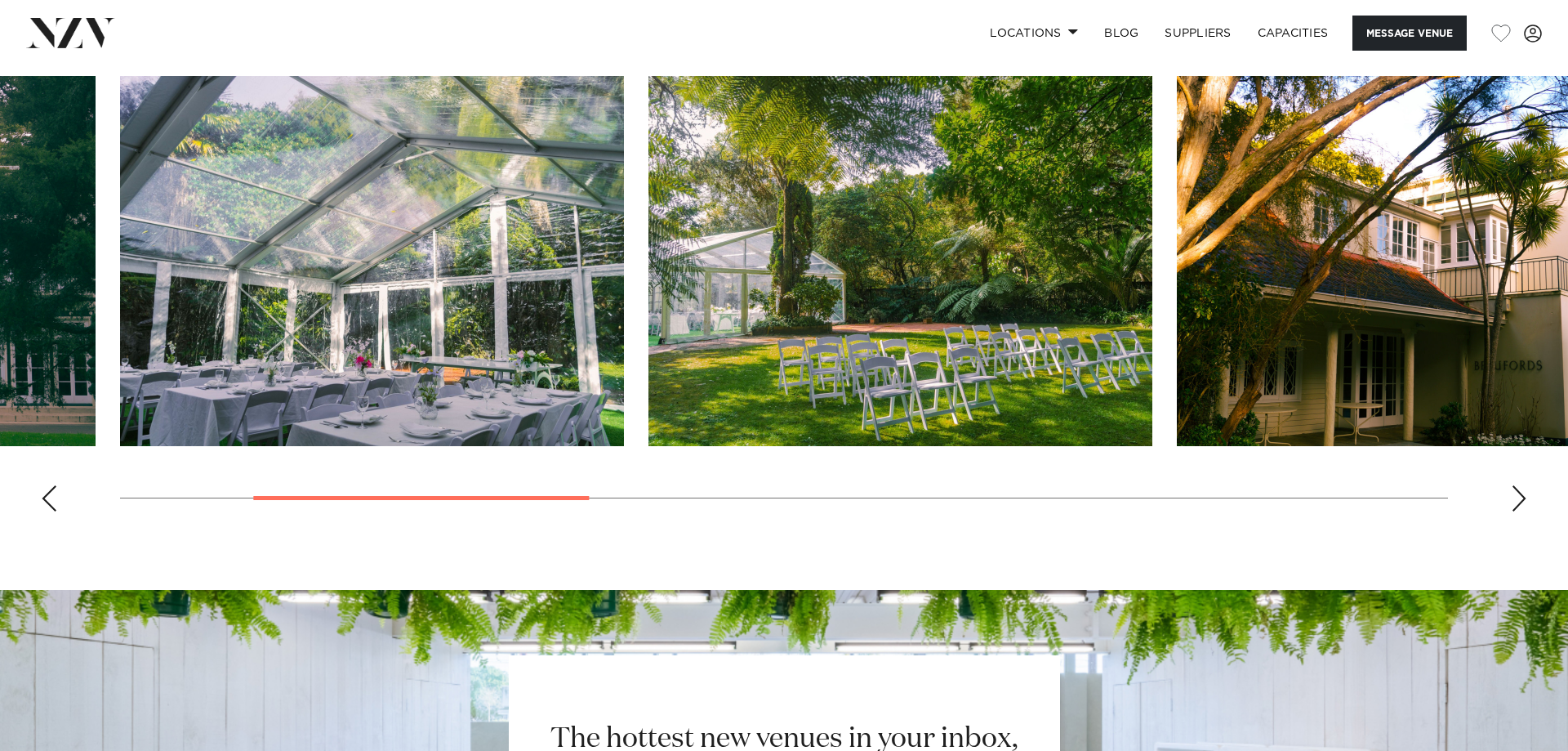
click at [1529, 501] on swiper-container at bounding box center [784, 301] width 1568 height 449
click at [1518, 503] on div "Next slide" at bounding box center [1519, 499] width 17 height 26
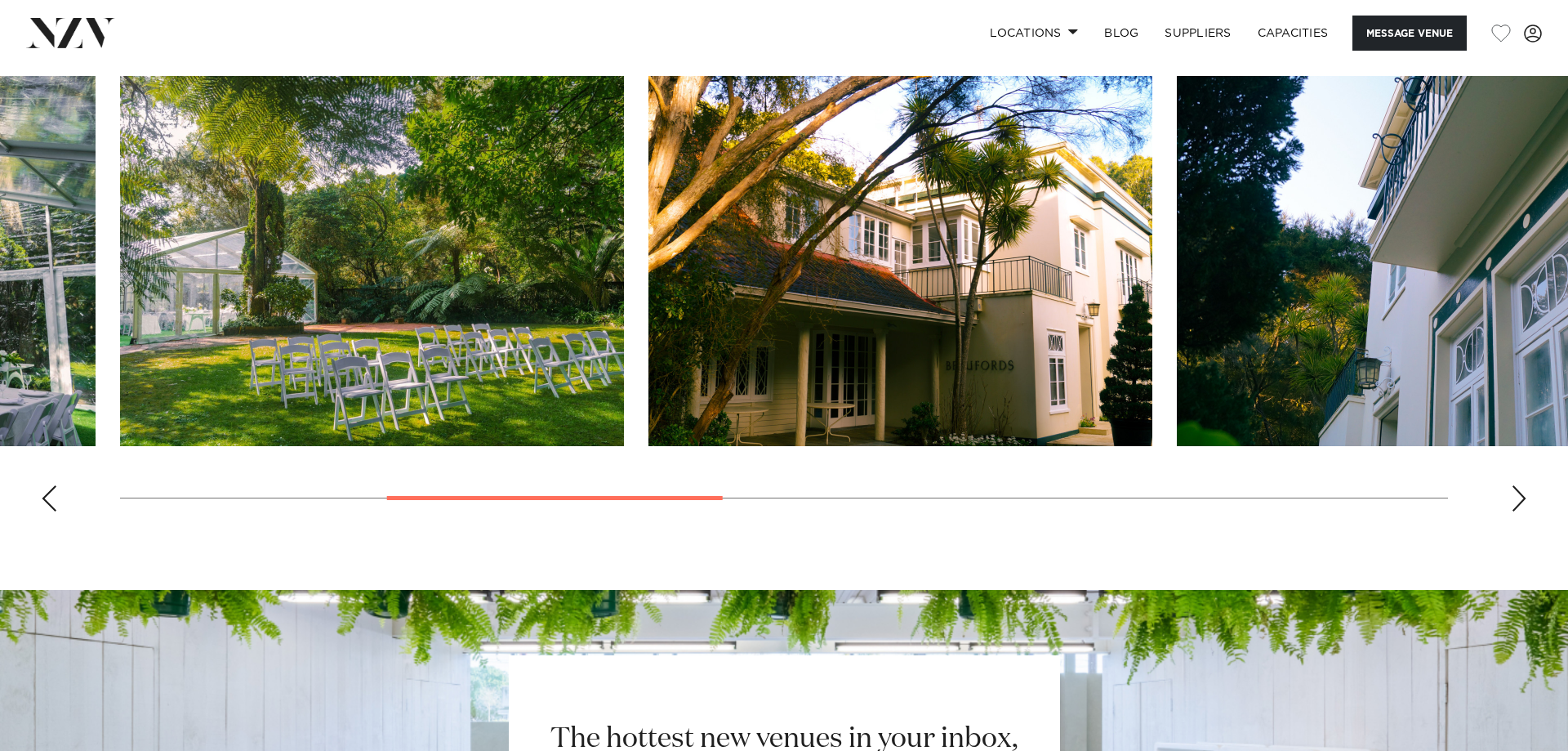
click at [1518, 503] on div "Next slide" at bounding box center [1519, 499] width 17 height 26
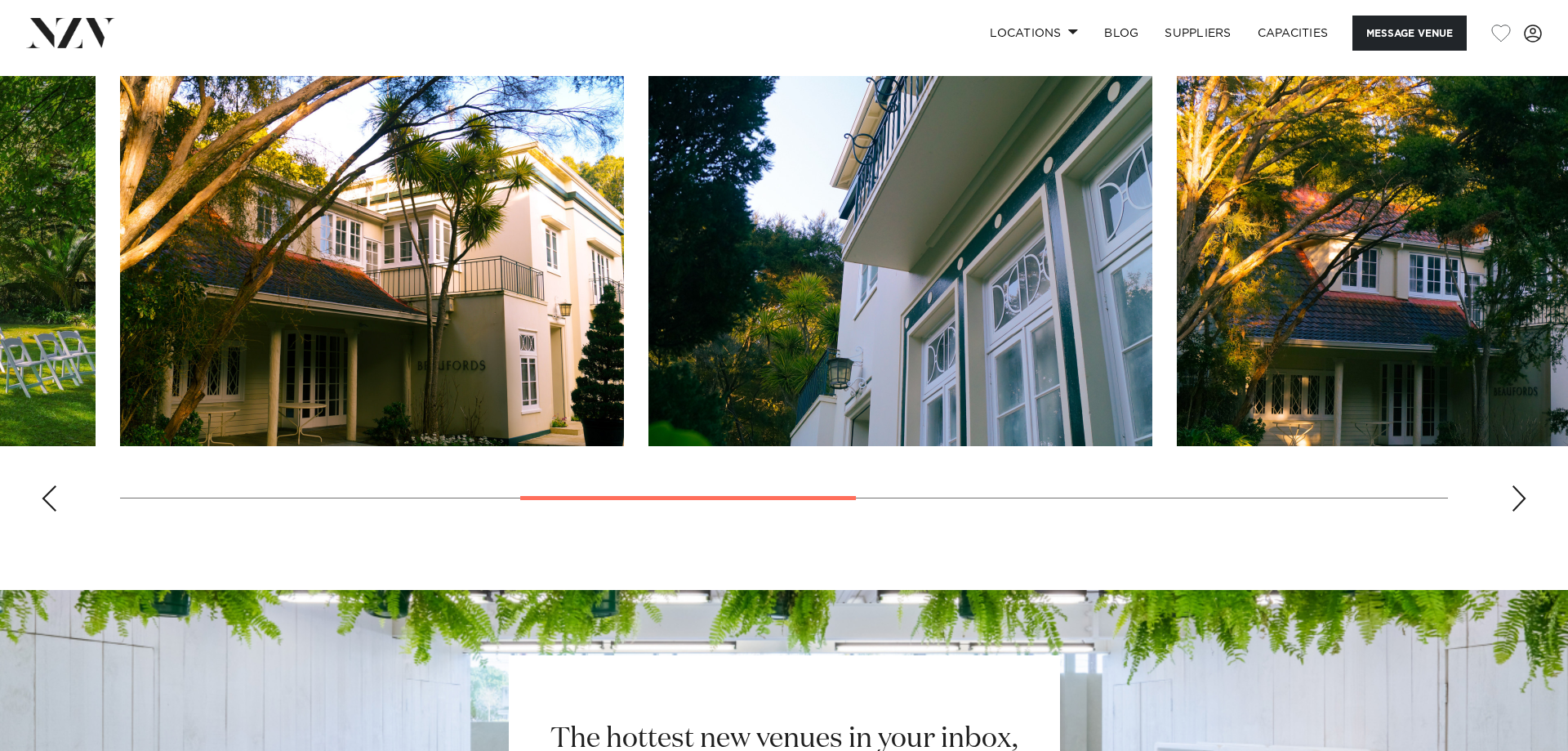
click at [1518, 503] on div "Next slide" at bounding box center [1519, 499] width 17 height 26
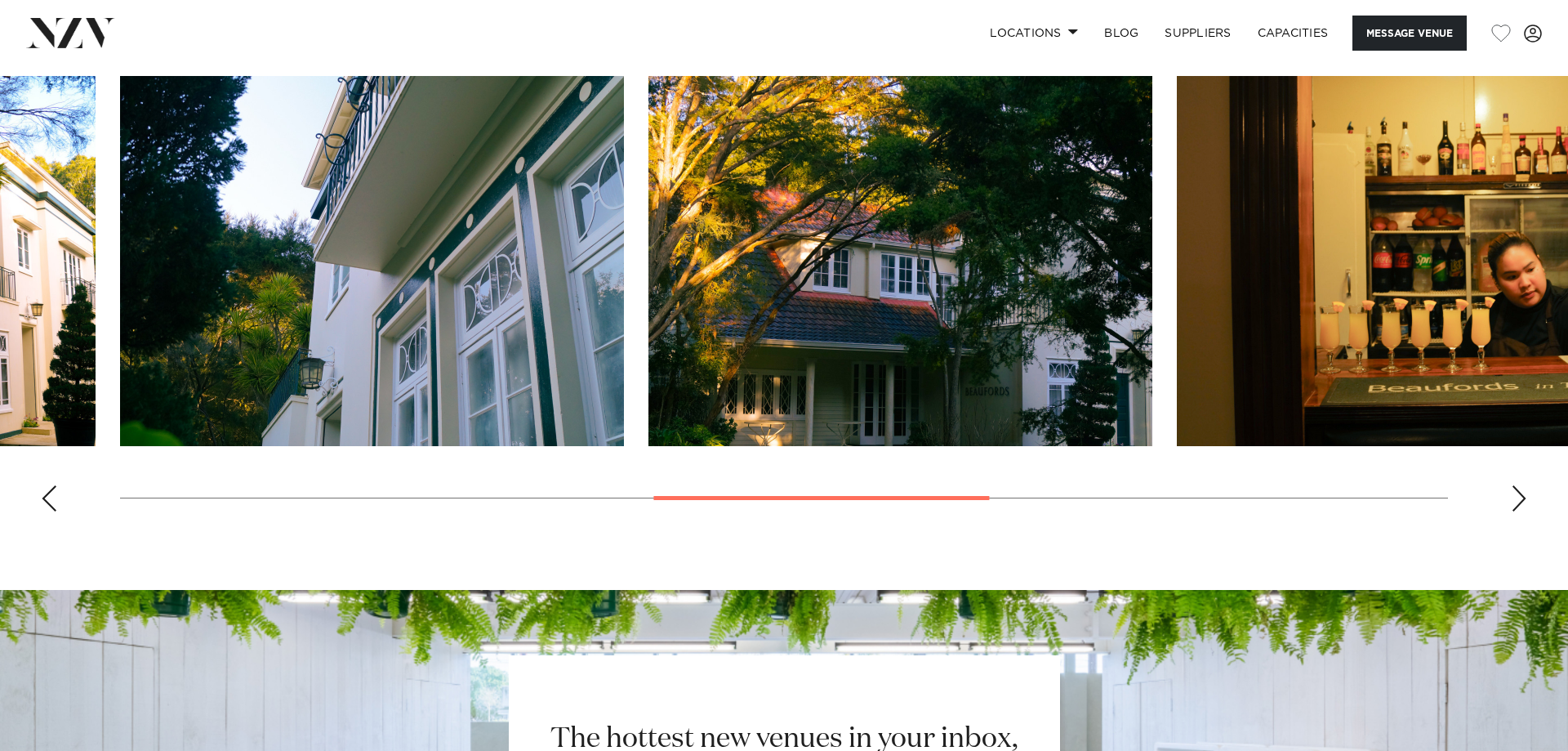
click at [1518, 503] on div "Next slide" at bounding box center [1519, 499] width 17 height 26
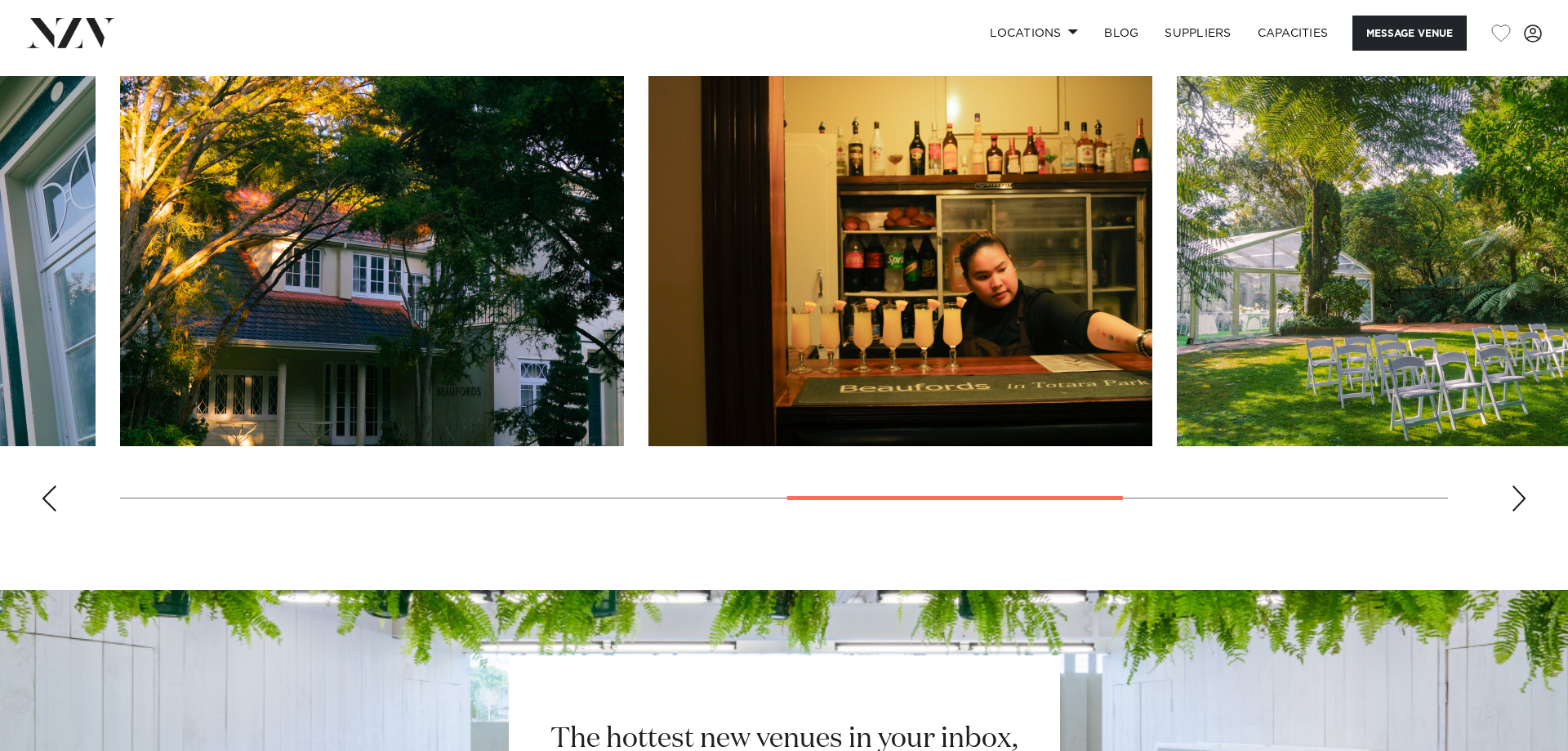
click at [1518, 503] on div "Next slide" at bounding box center [1519, 499] width 17 height 26
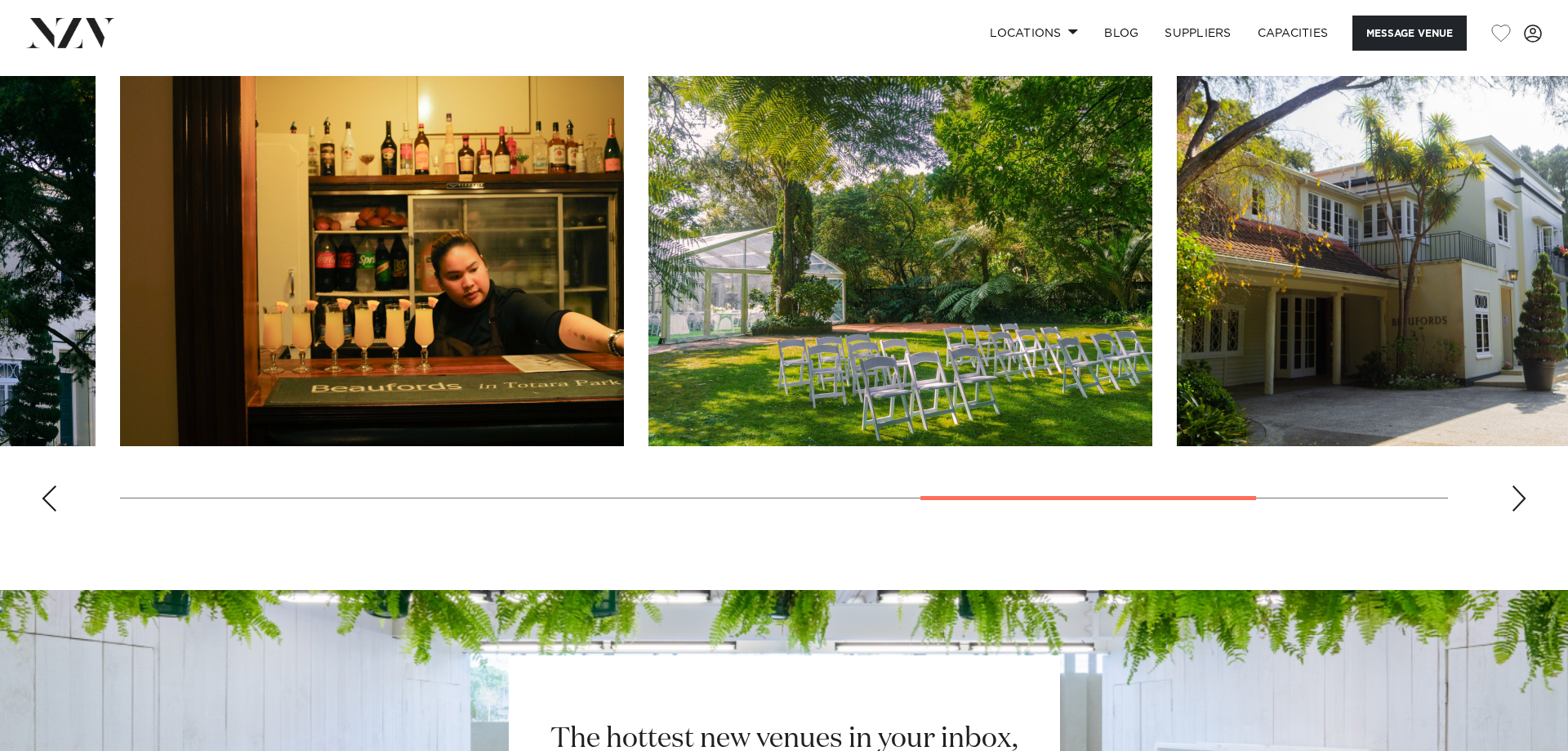
click at [1518, 503] on div "Next slide" at bounding box center [1519, 499] width 17 height 26
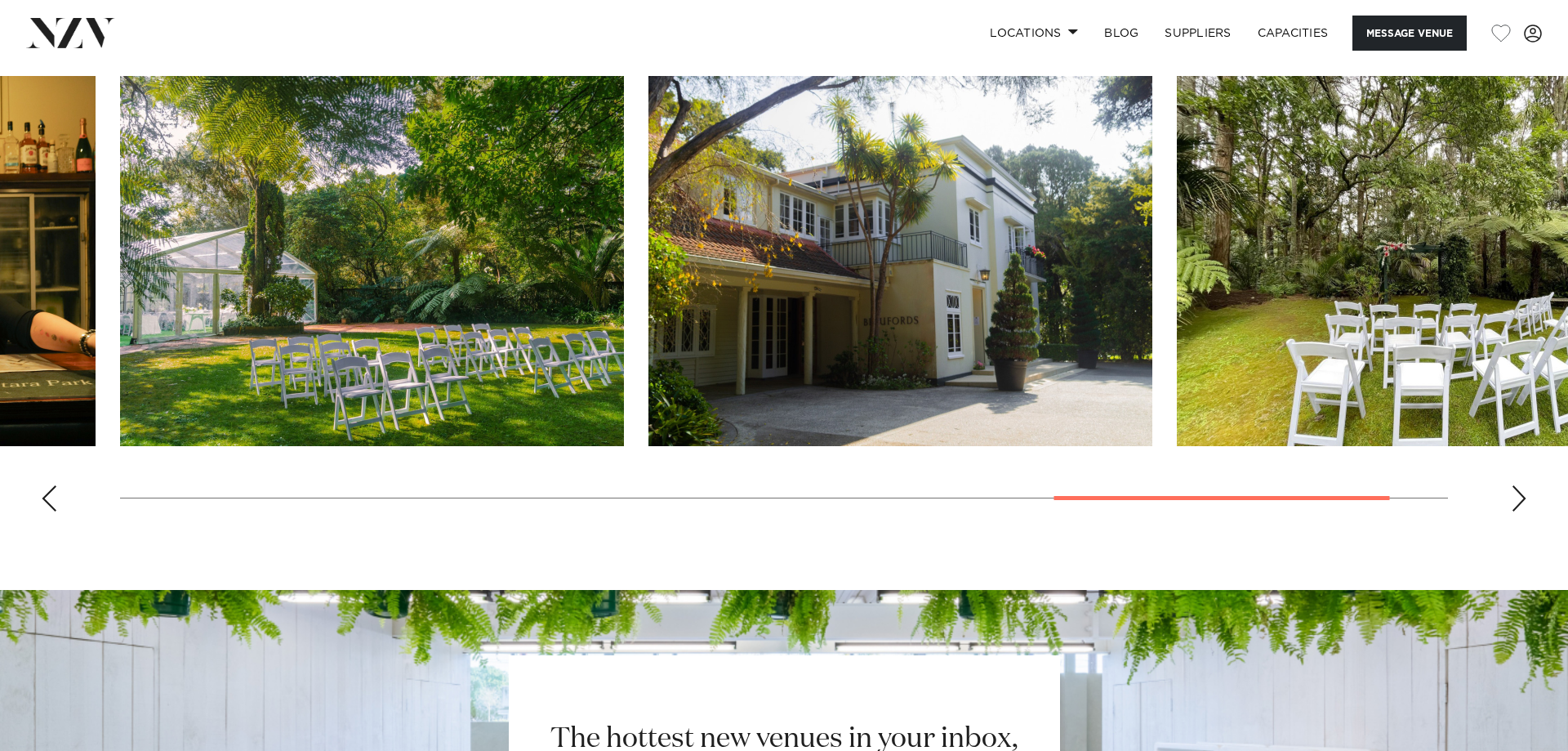
click at [1518, 503] on div "Next slide" at bounding box center [1519, 499] width 17 height 26
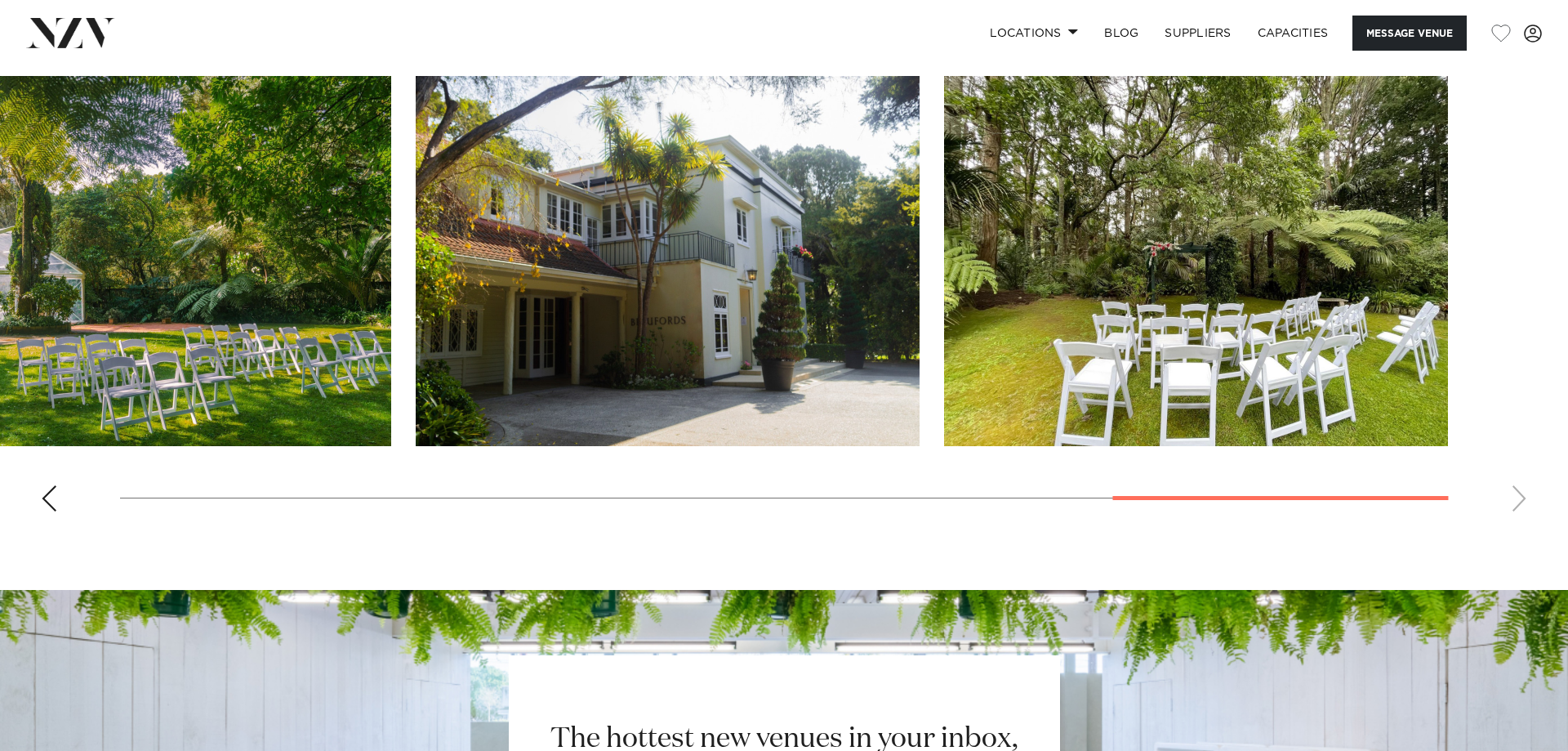
click at [1518, 503] on swiper-container at bounding box center [784, 301] width 1568 height 449
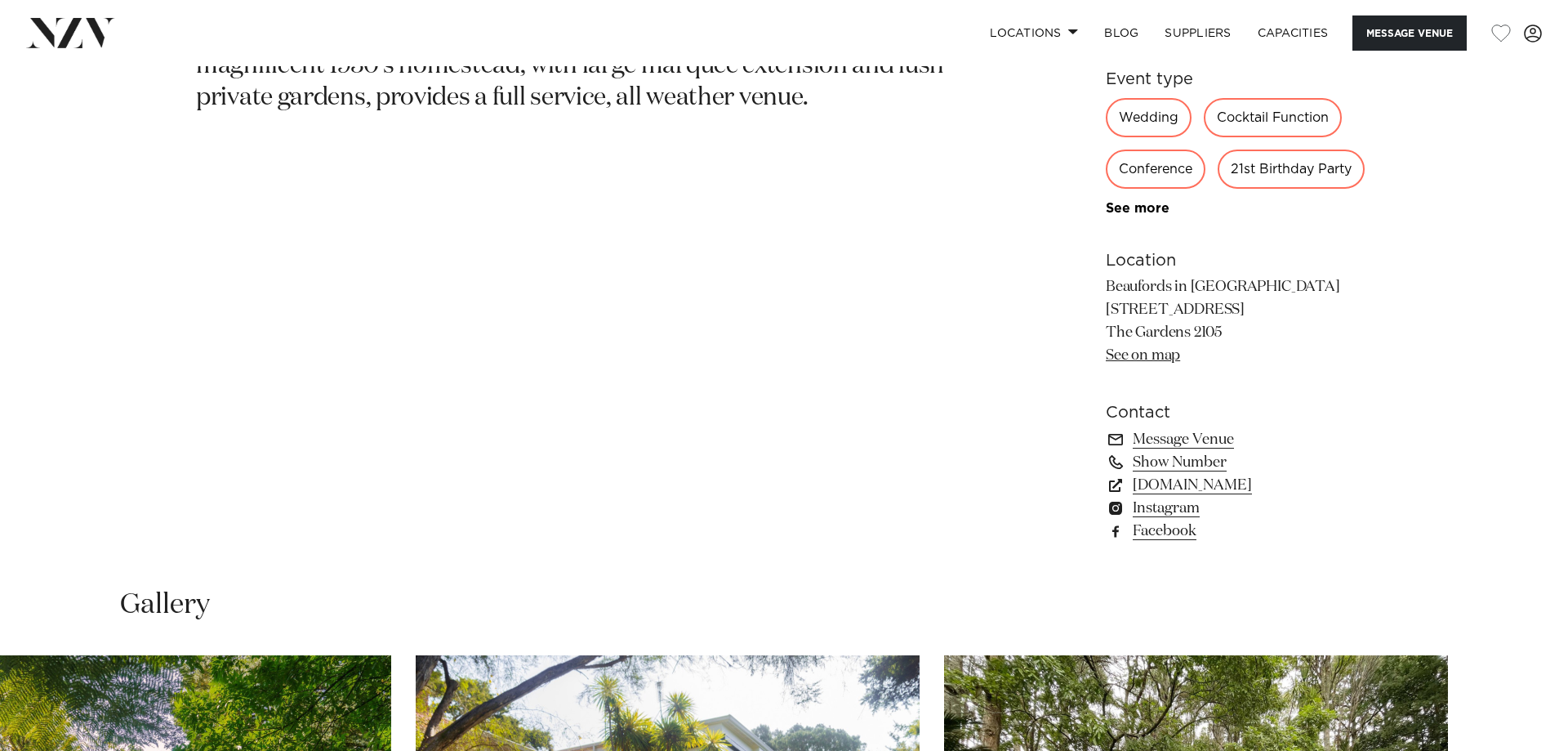
scroll to position [1000, 0]
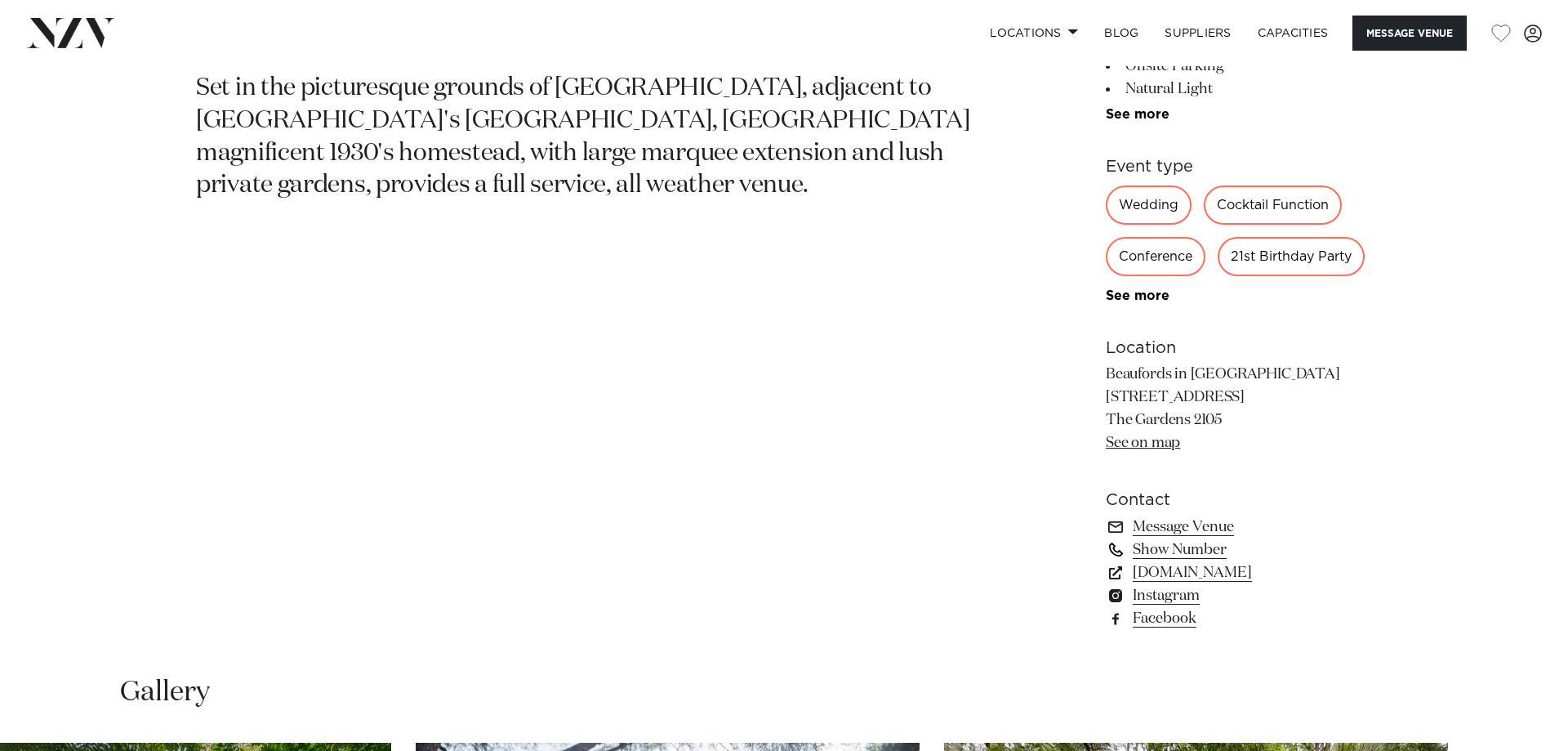
drag, startPoint x: 1193, startPoint y: 577, endPoint x: 1190, endPoint y: 564, distance: 13.3
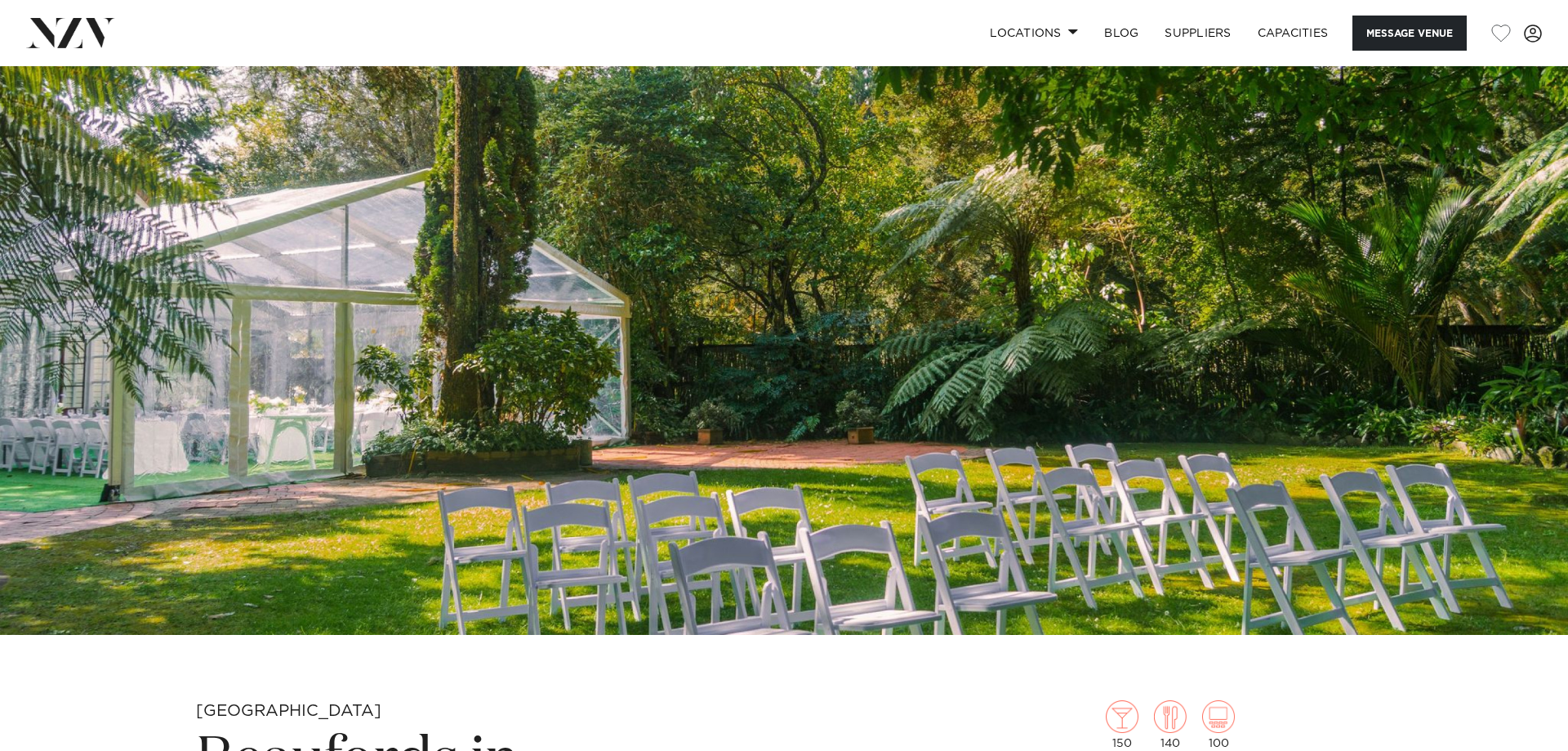
scroll to position [0, 0]
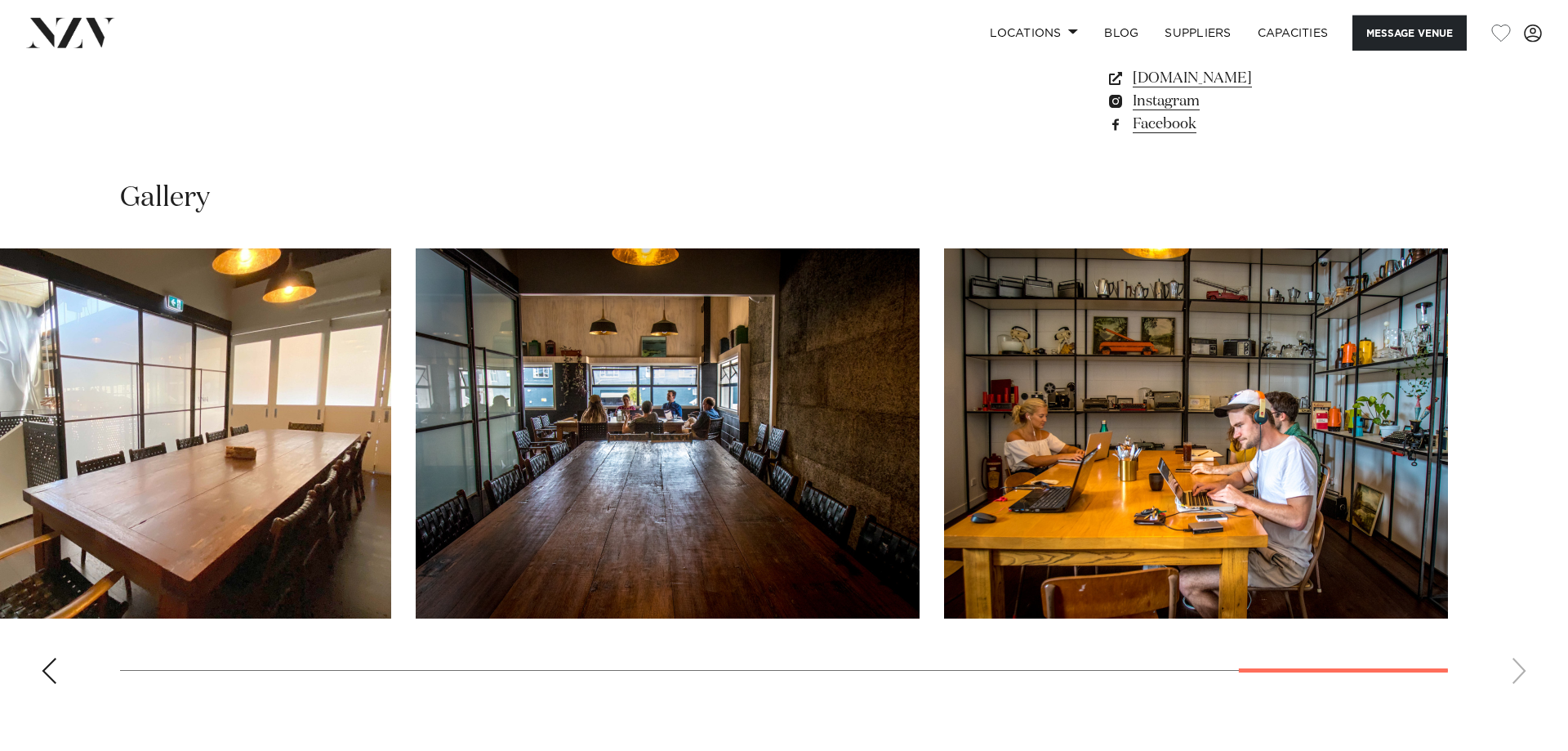
scroll to position [1667, 0]
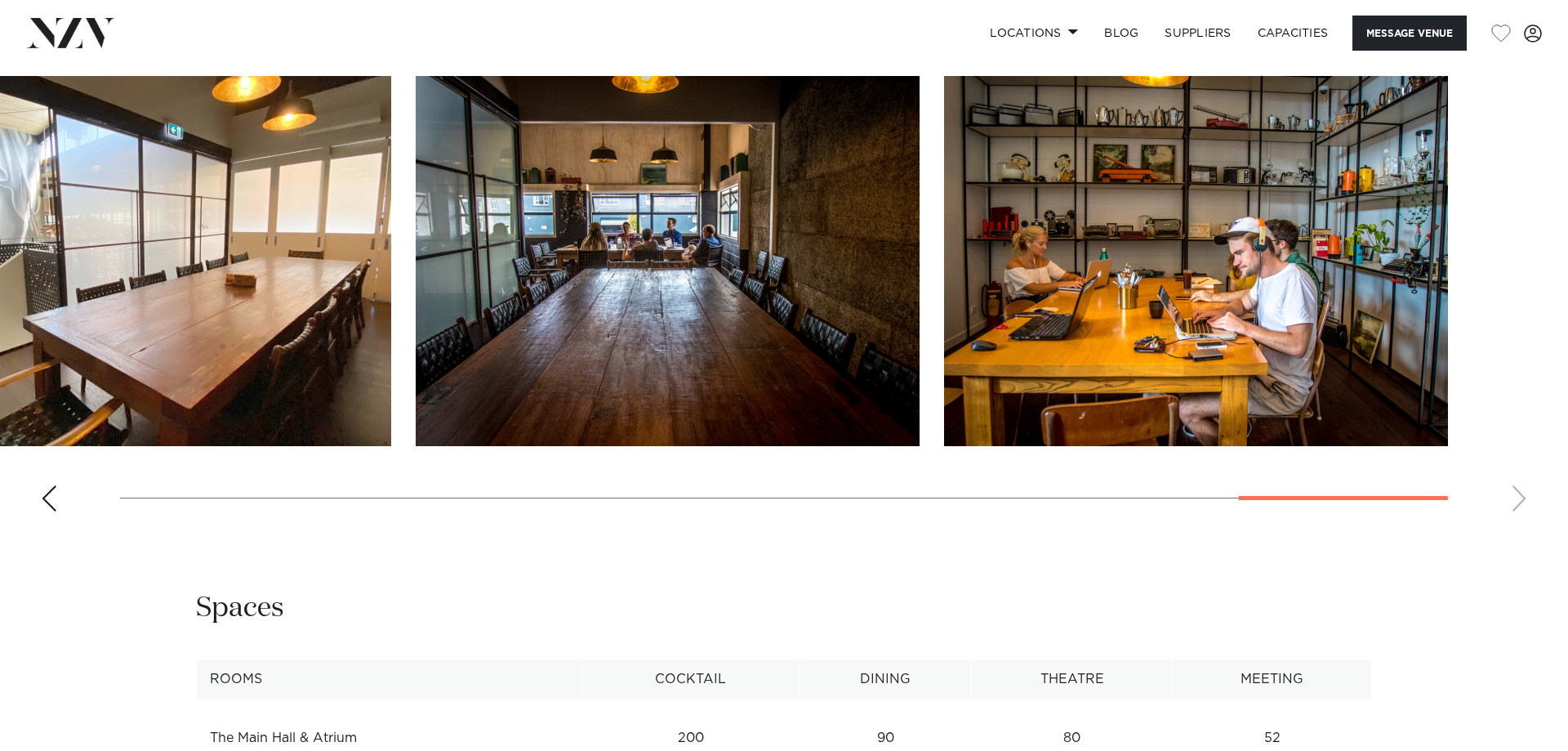
click at [295, 320] on img "14 / 16" at bounding box center [138, 261] width 504 height 370
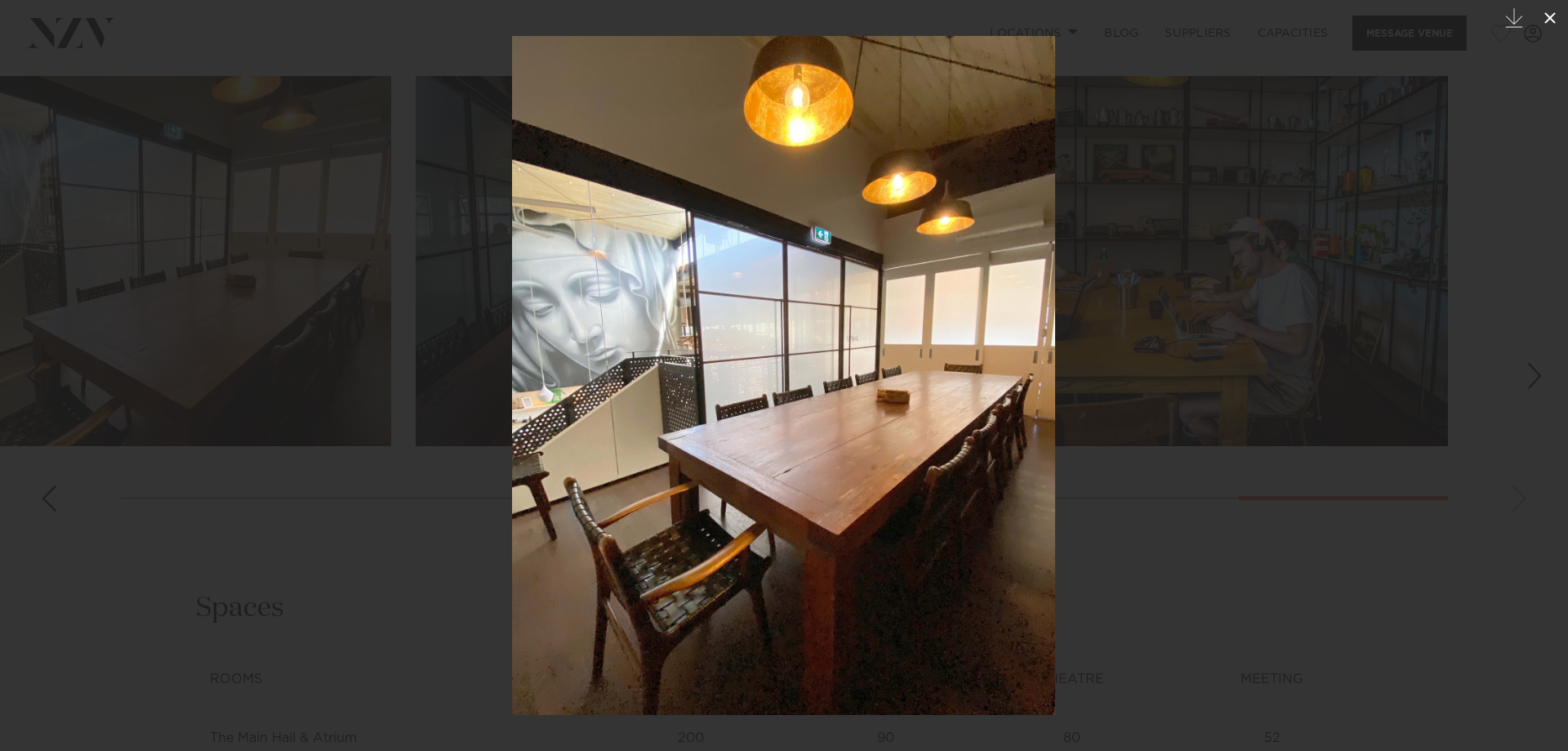
click at [1546, 19] on icon at bounding box center [1550, 18] width 19 height 19
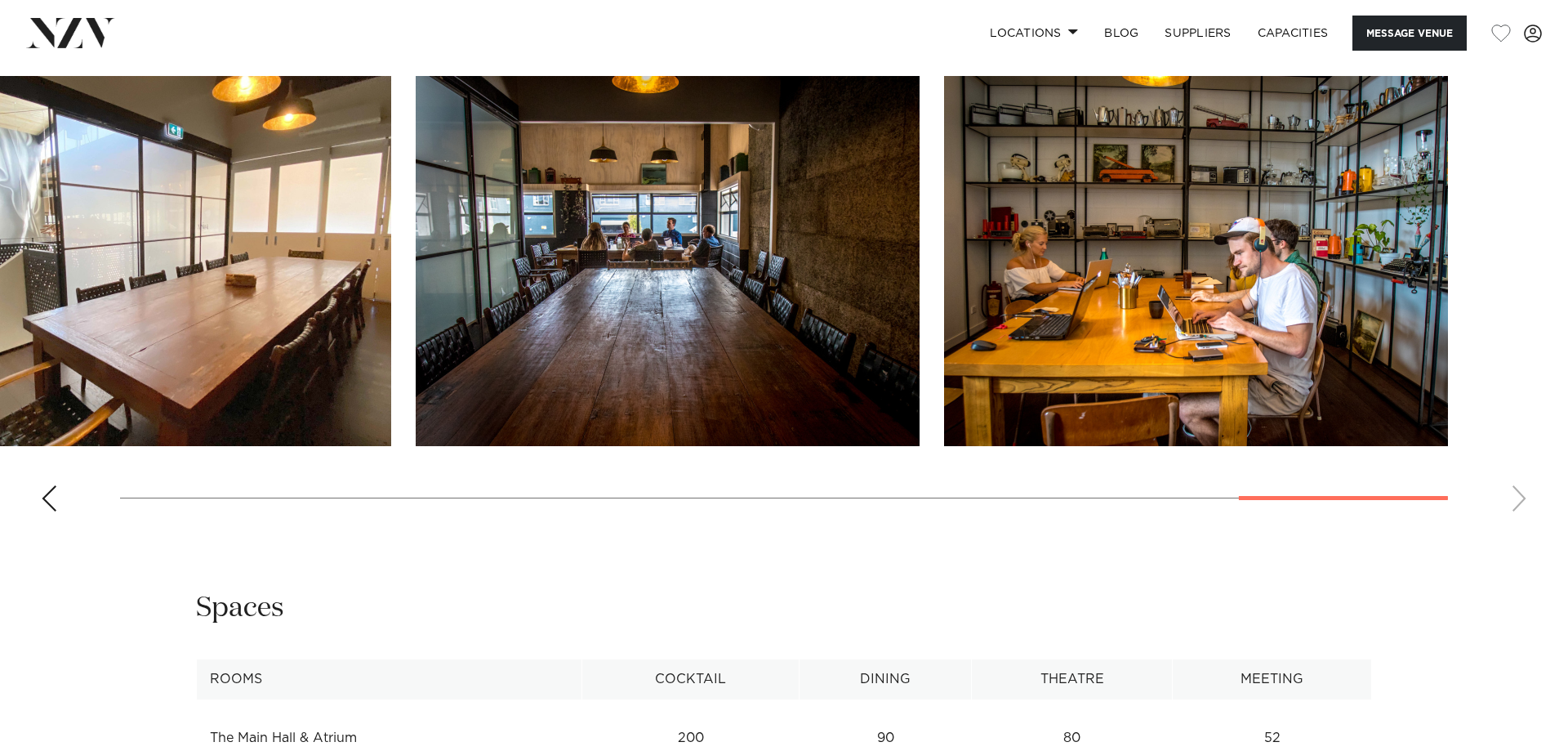
click at [1021, 309] on img "16 / 16" at bounding box center [1196, 261] width 504 height 370
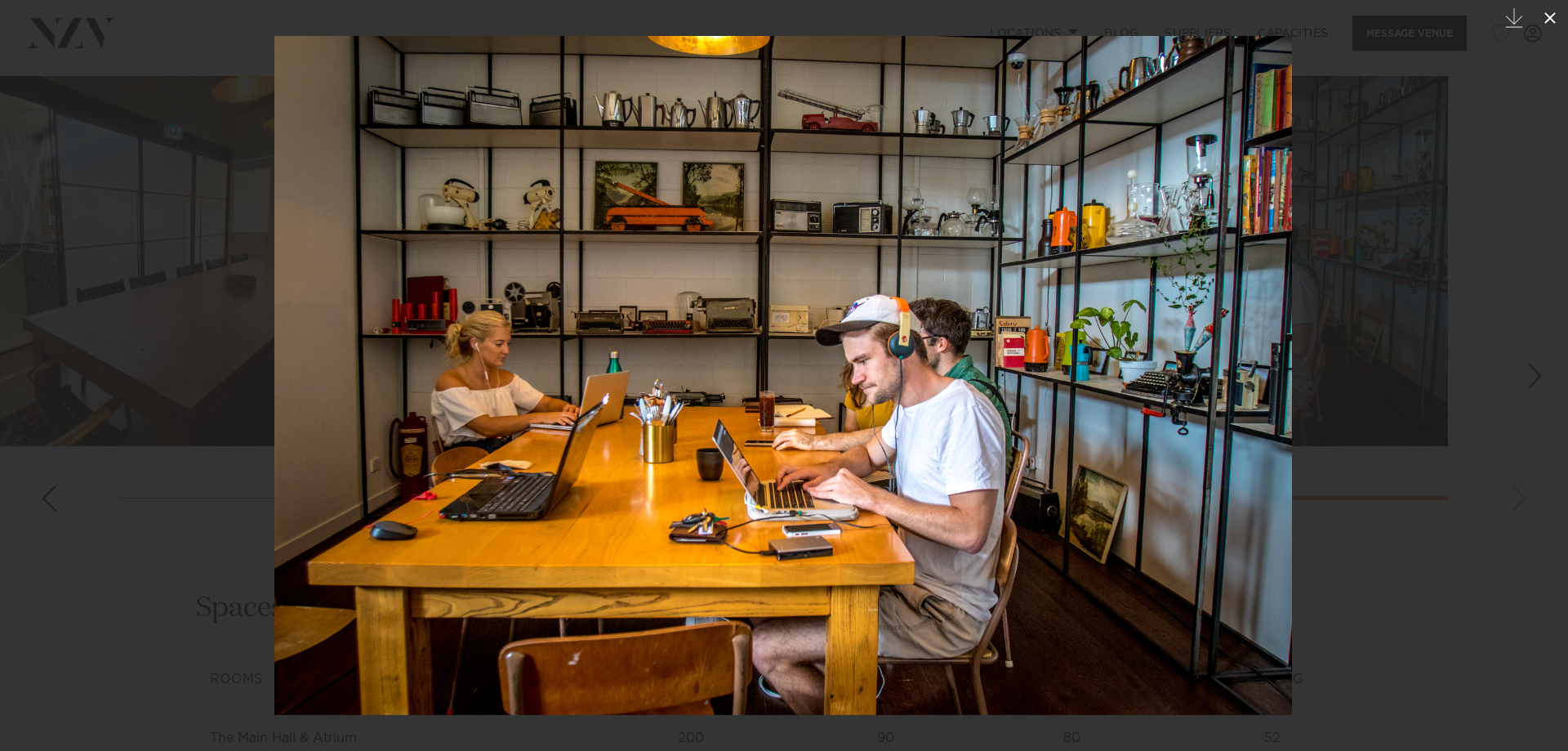
click at [1551, 20] on icon at bounding box center [1550, 18] width 11 height 11
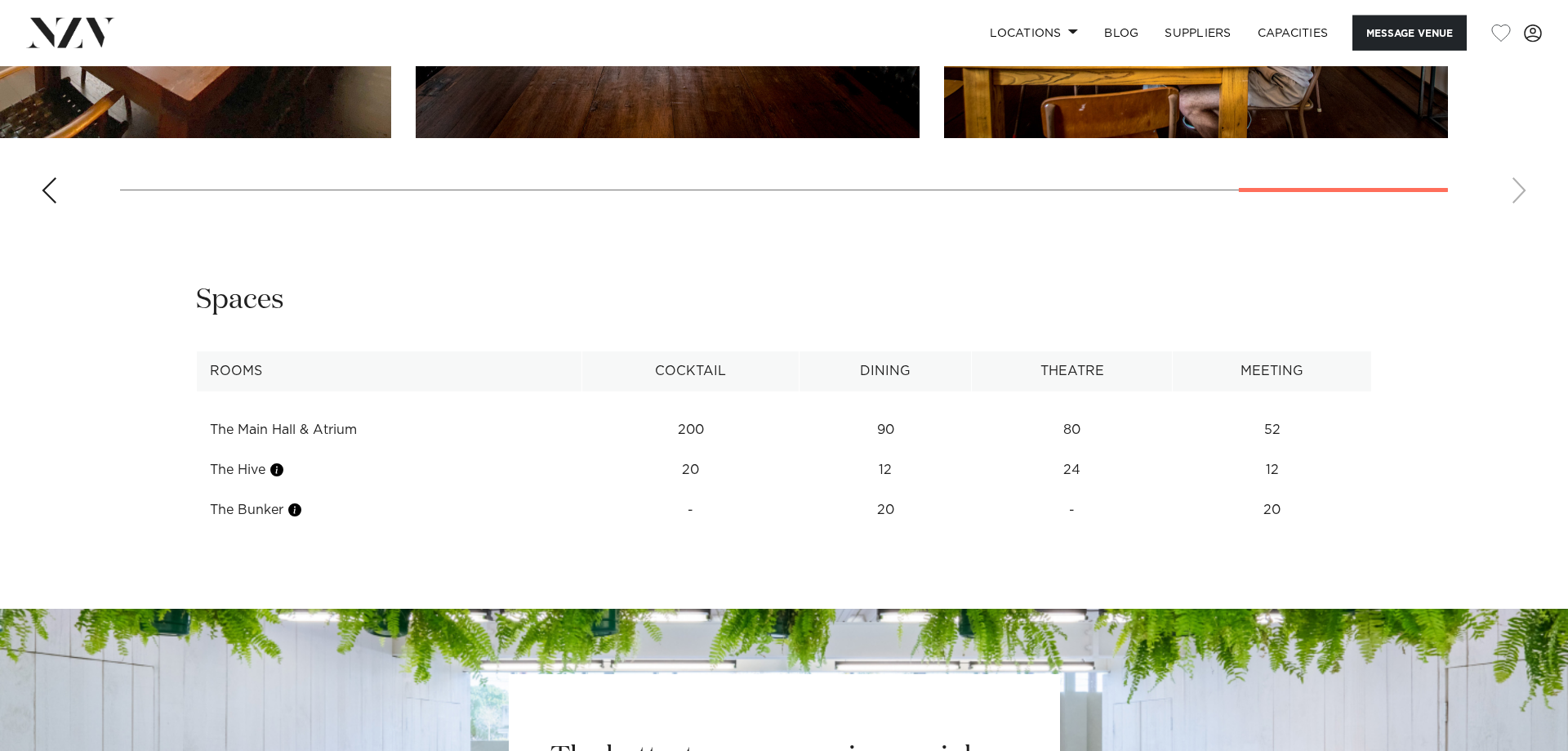
scroll to position [2000, 0]
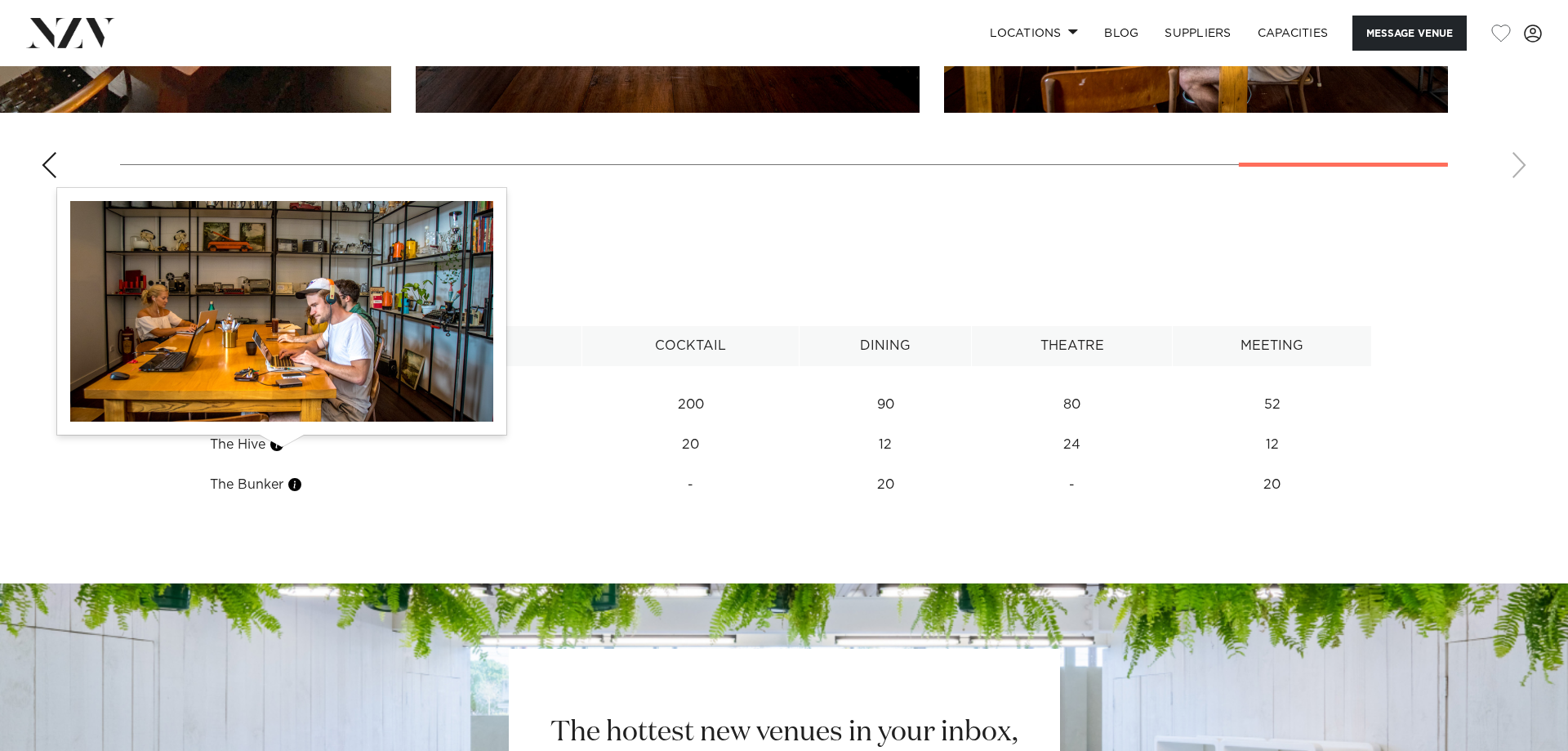
click at [275, 451] on button "button" at bounding box center [277, 444] width 17 height 17
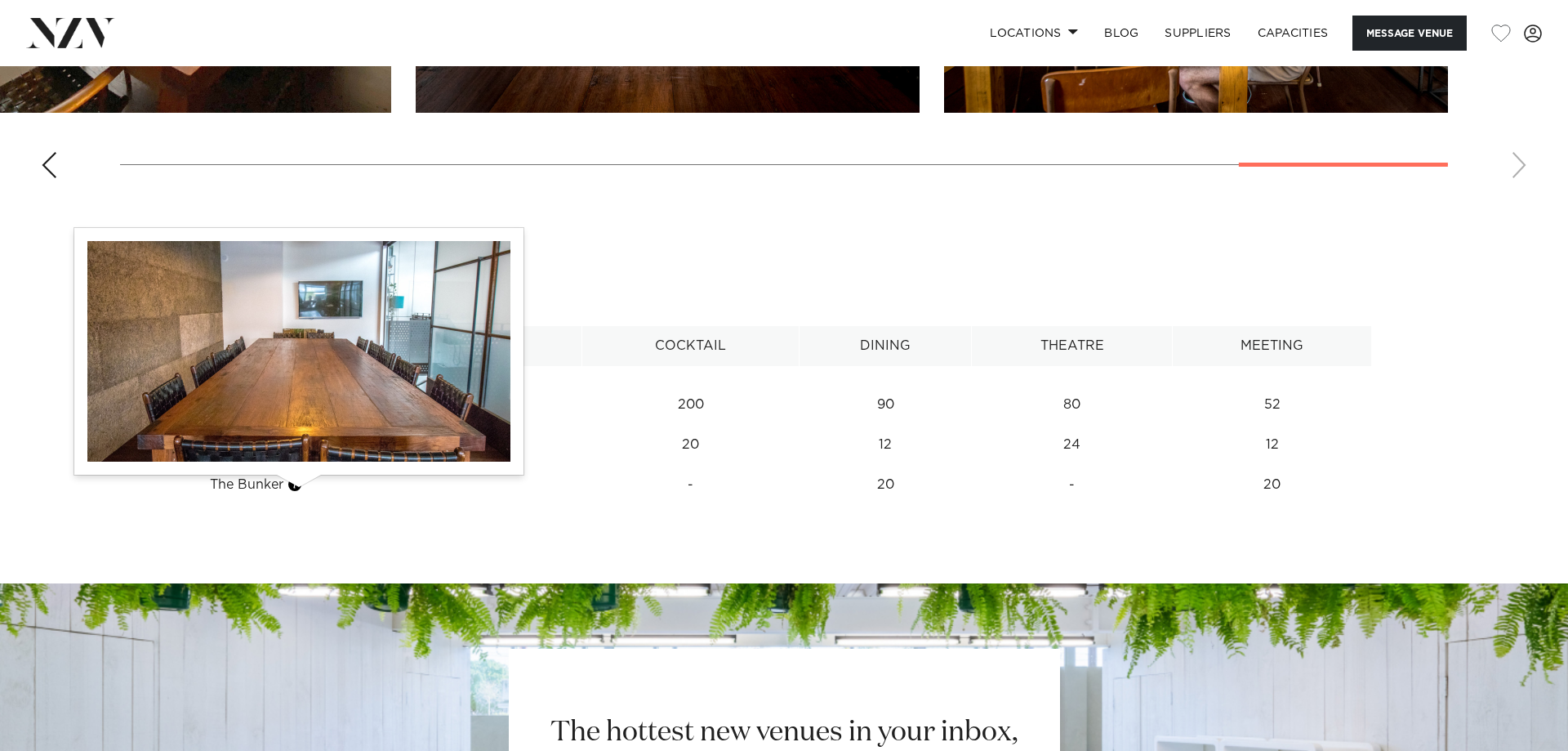
click at [295, 491] on button "button" at bounding box center [294, 484] width 17 height 17
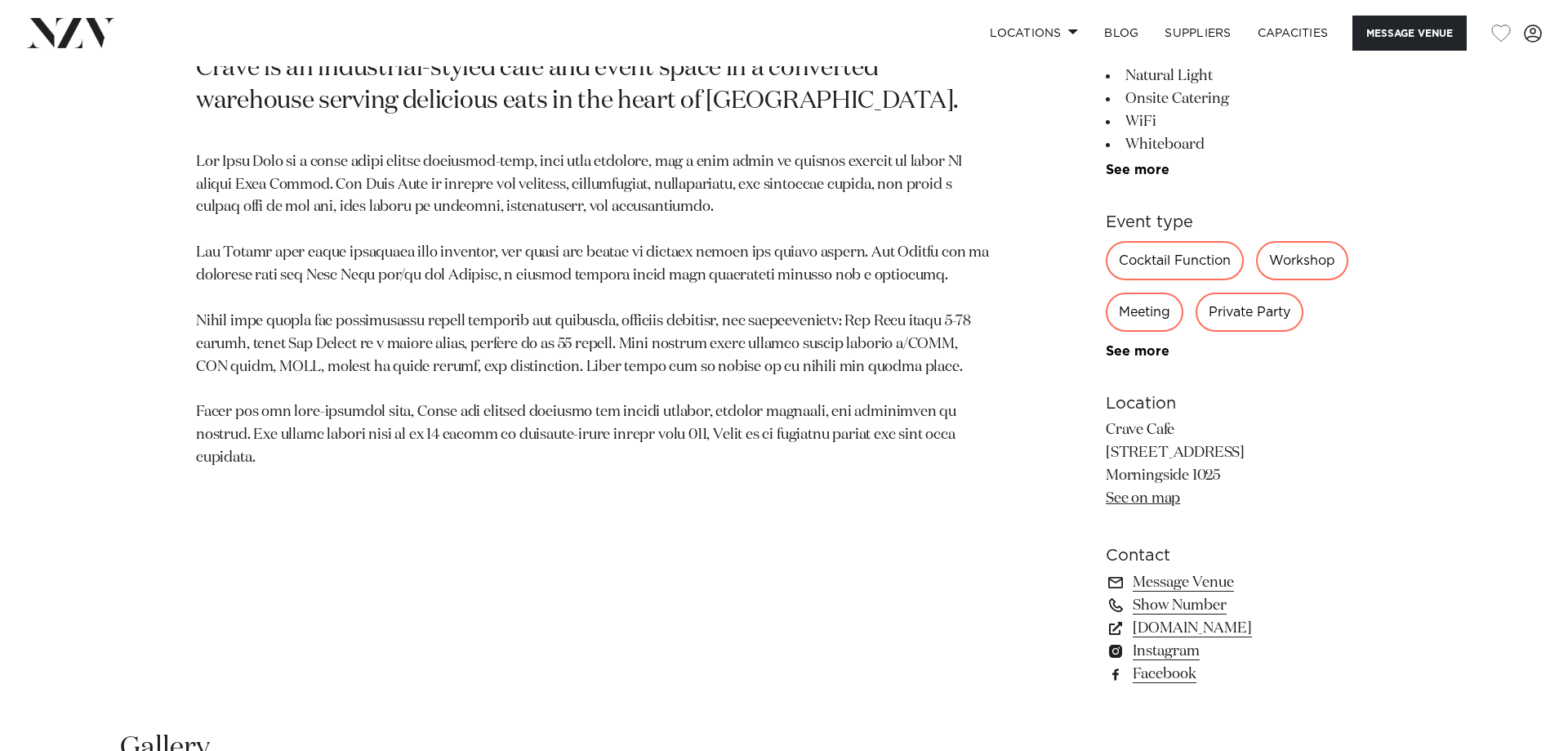
scroll to position [1055, 0]
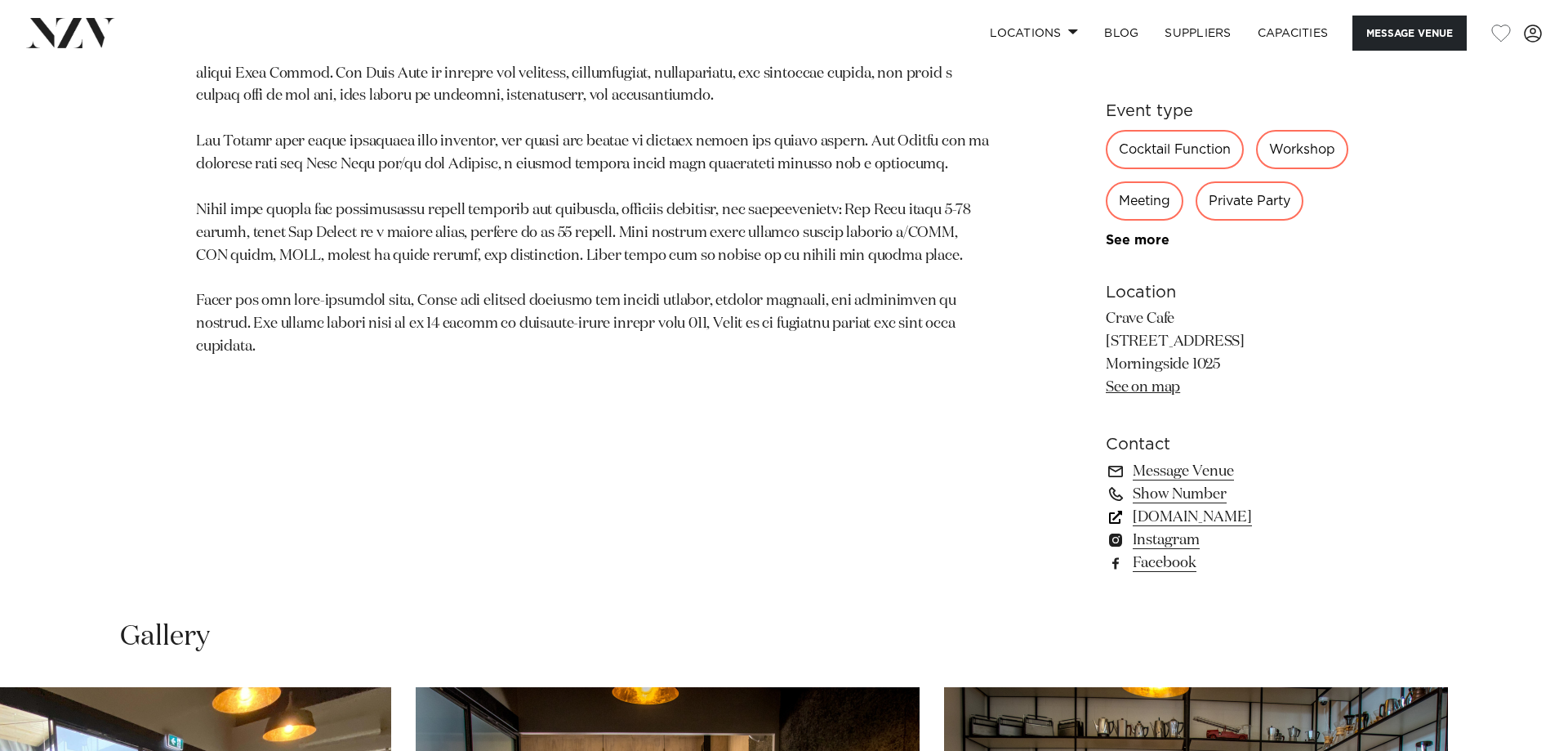
click at [1233, 525] on link "[DOMAIN_NAME]" at bounding box center [1239, 517] width 266 height 23
